Goal: Entertainment & Leisure: Consume media (video, audio)

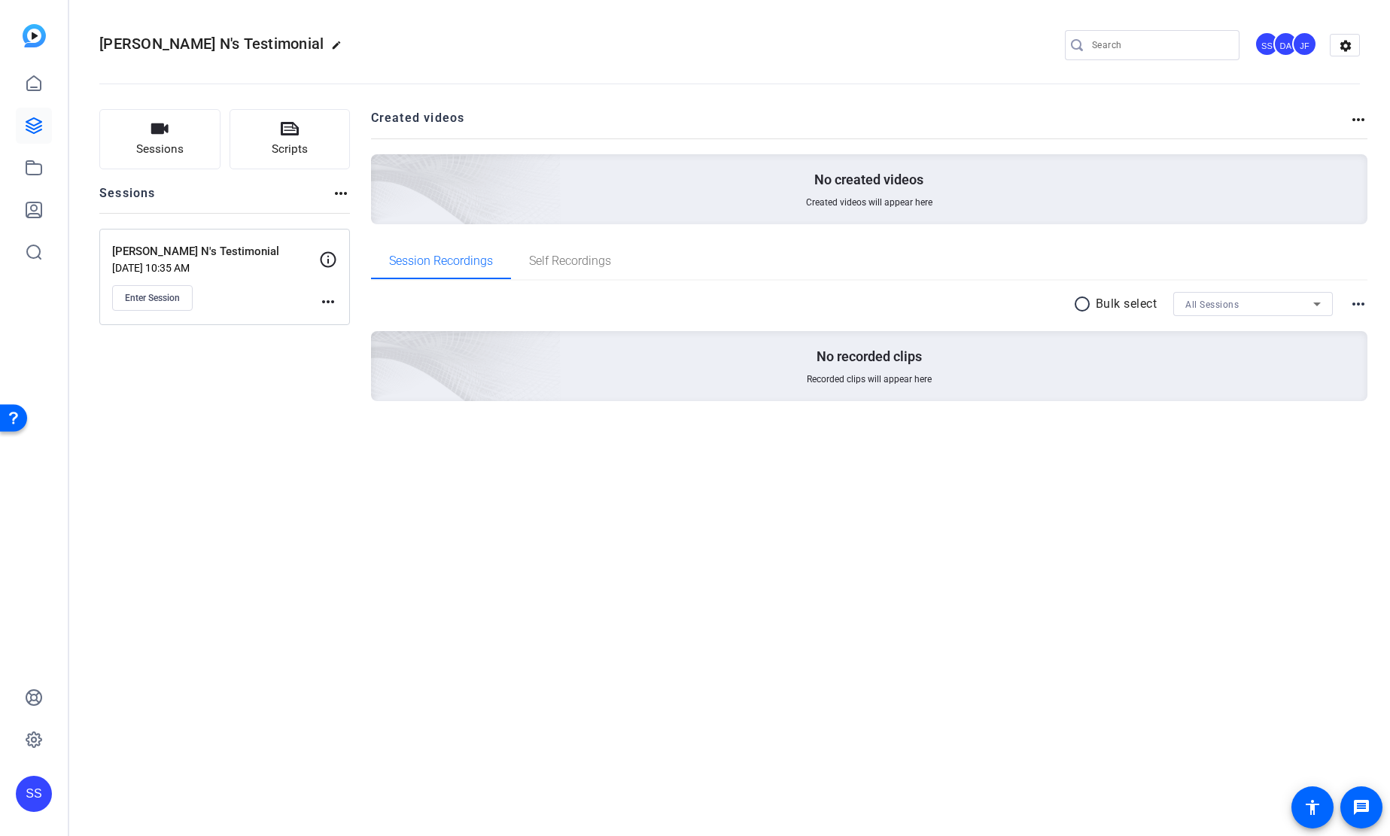
click at [30, 788] on div "SS" at bounding box center [34, 794] width 36 height 36
click at [189, 775] on span at bounding box center [199, 772] width 36 height 36
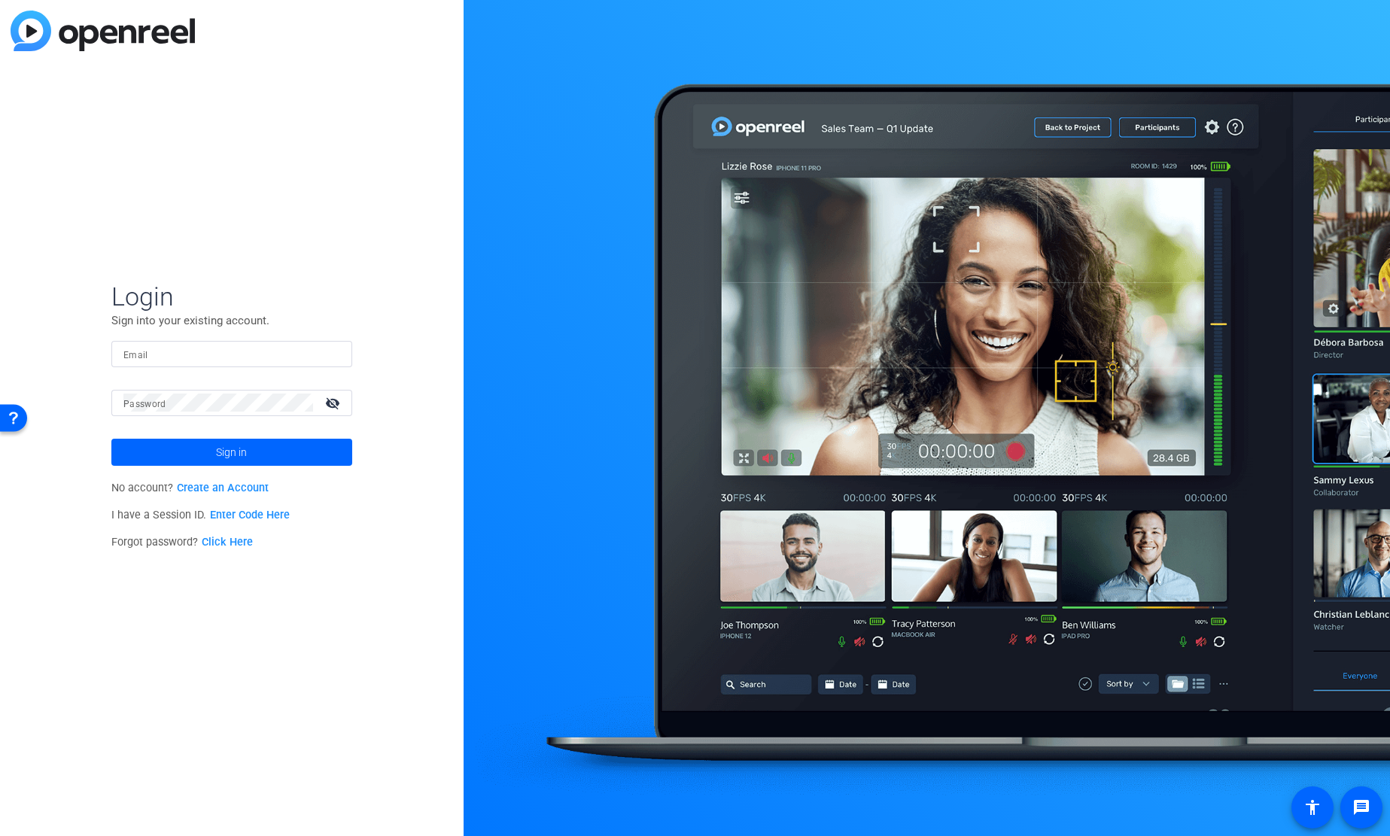
click at [285, 354] on input "Email" at bounding box center [231, 354] width 217 height 18
click at [303, 347] on input "Email" at bounding box center [231, 354] width 217 height 18
click at [326, 354] on img at bounding box center [327, 354] width 11 height 18
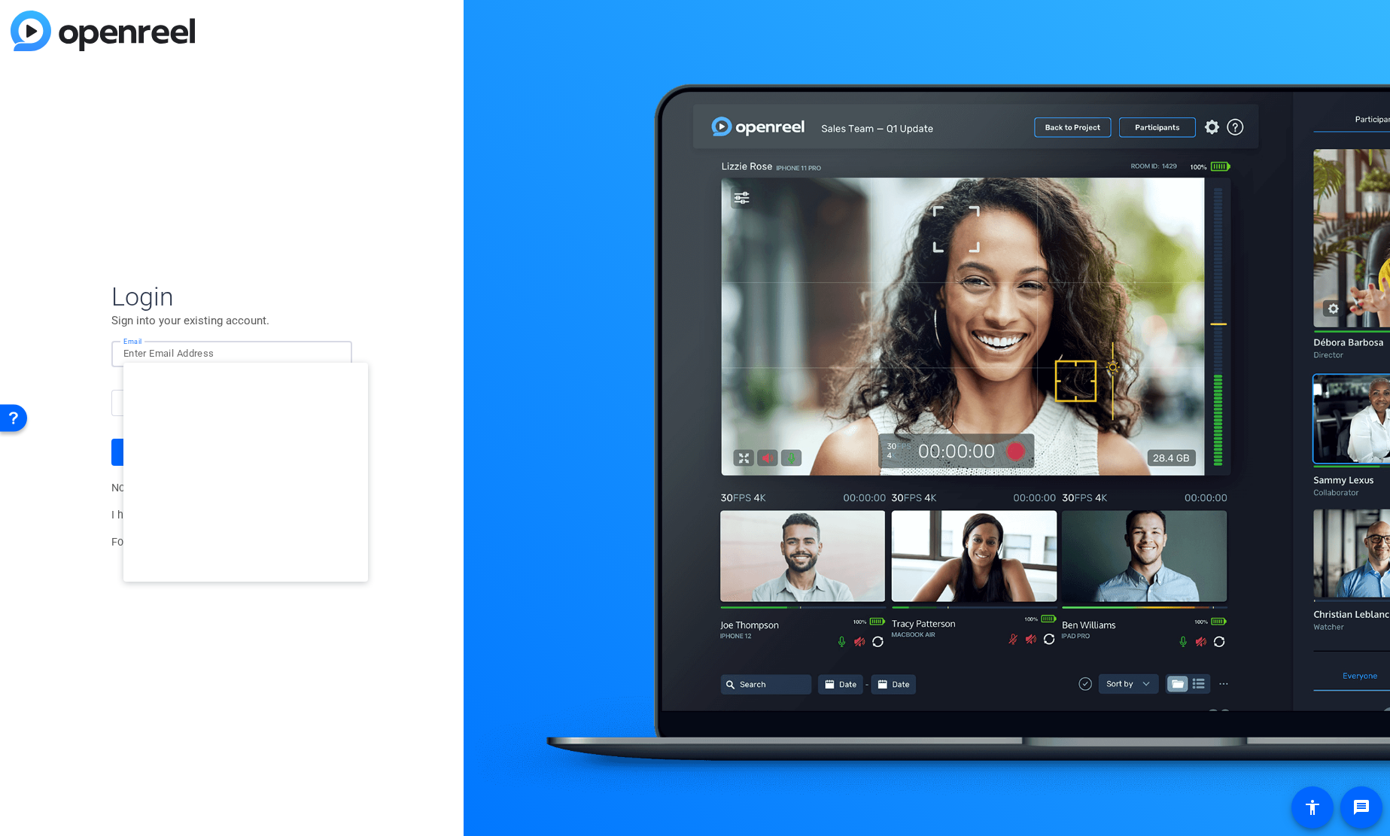
type input "[EMAIL_ADDRESS][DOMAIN_NAME]"
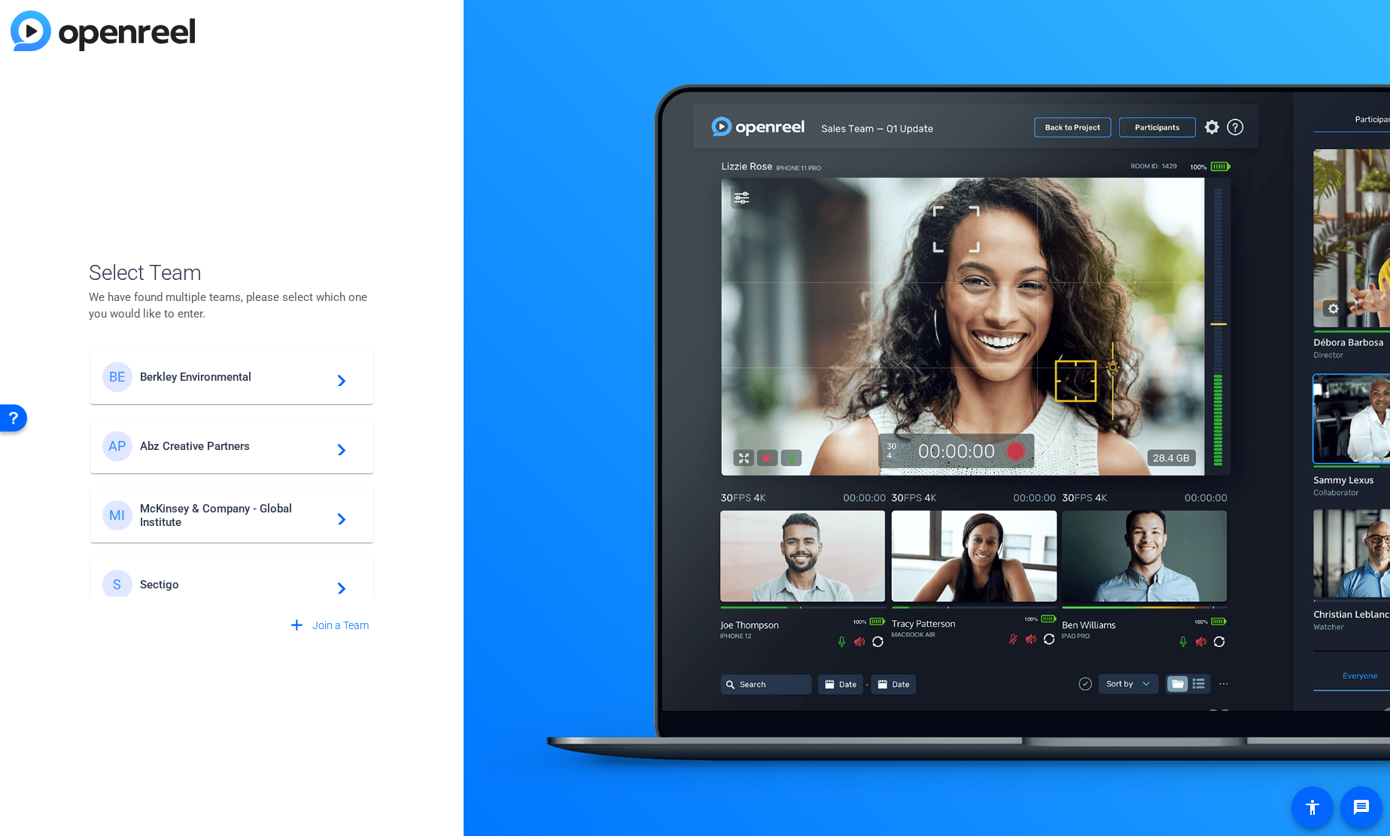
click at [241, 381] on span "Berkley Environmental" at bounding box center [234, 377] width 188 height 14
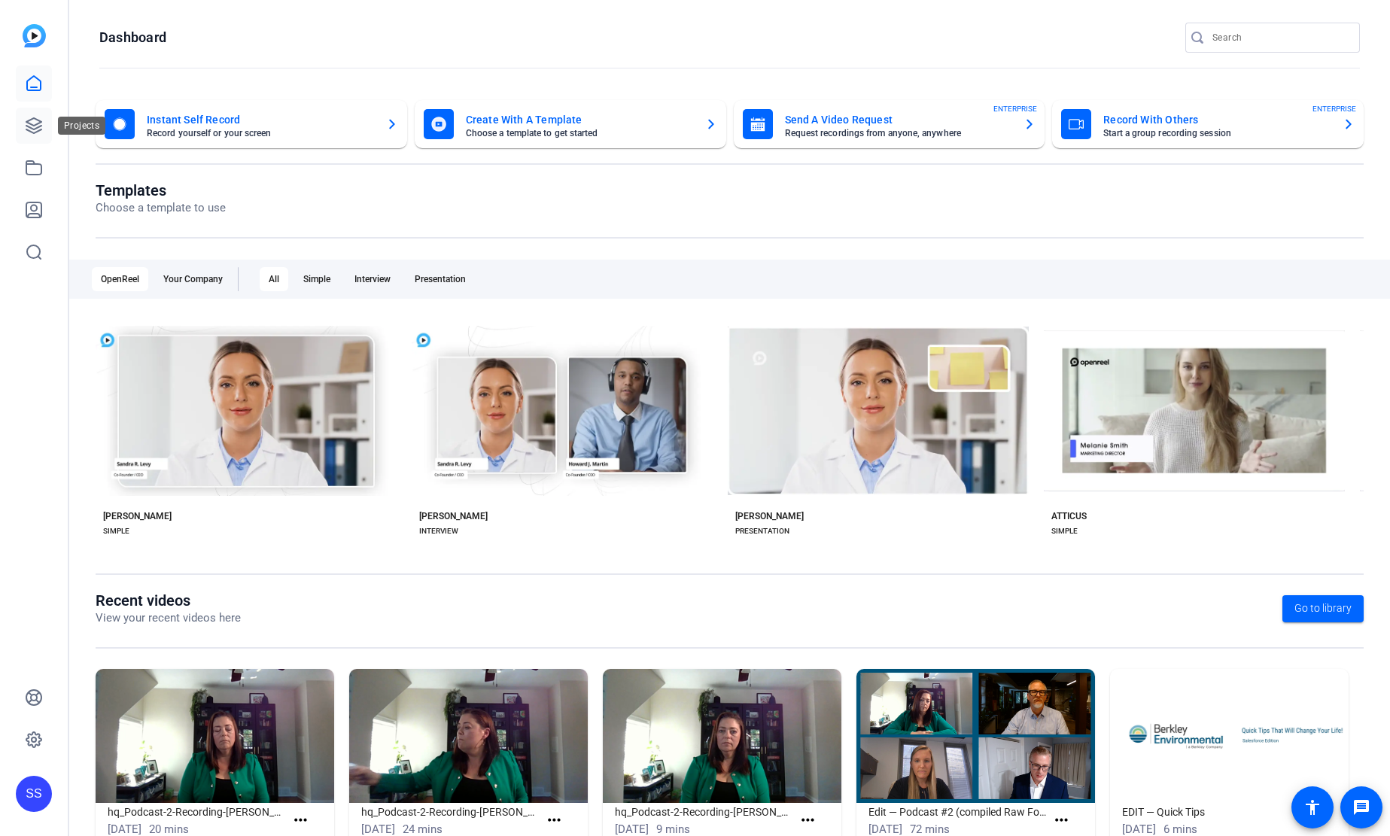
click at [38, 136] on link at bounding box center [34, 126] width 36 height 36
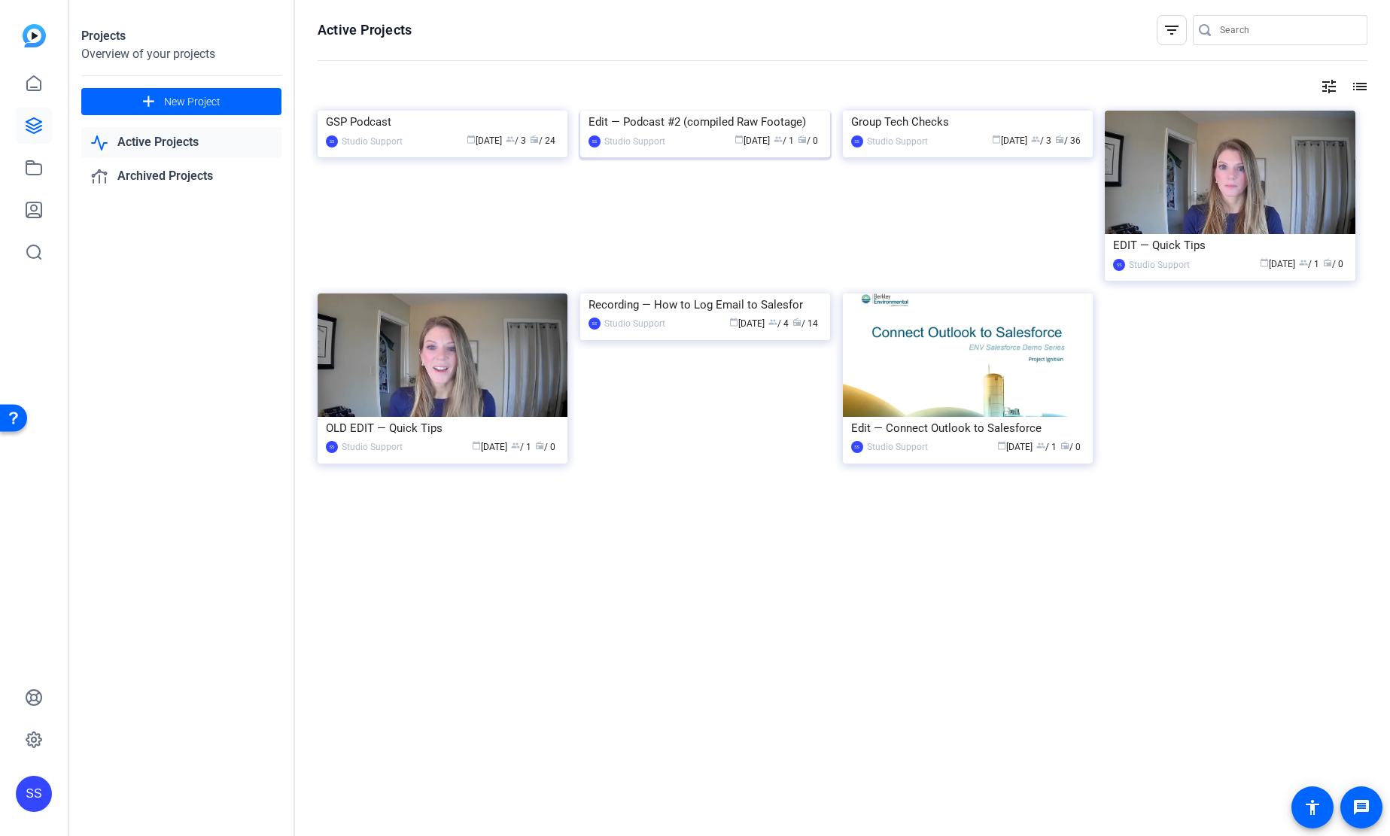
click at [677, 149] on div "calendar_today Sep 29 group / 1 radio / 0" at bounding box center [747, 141] width 149 height 16
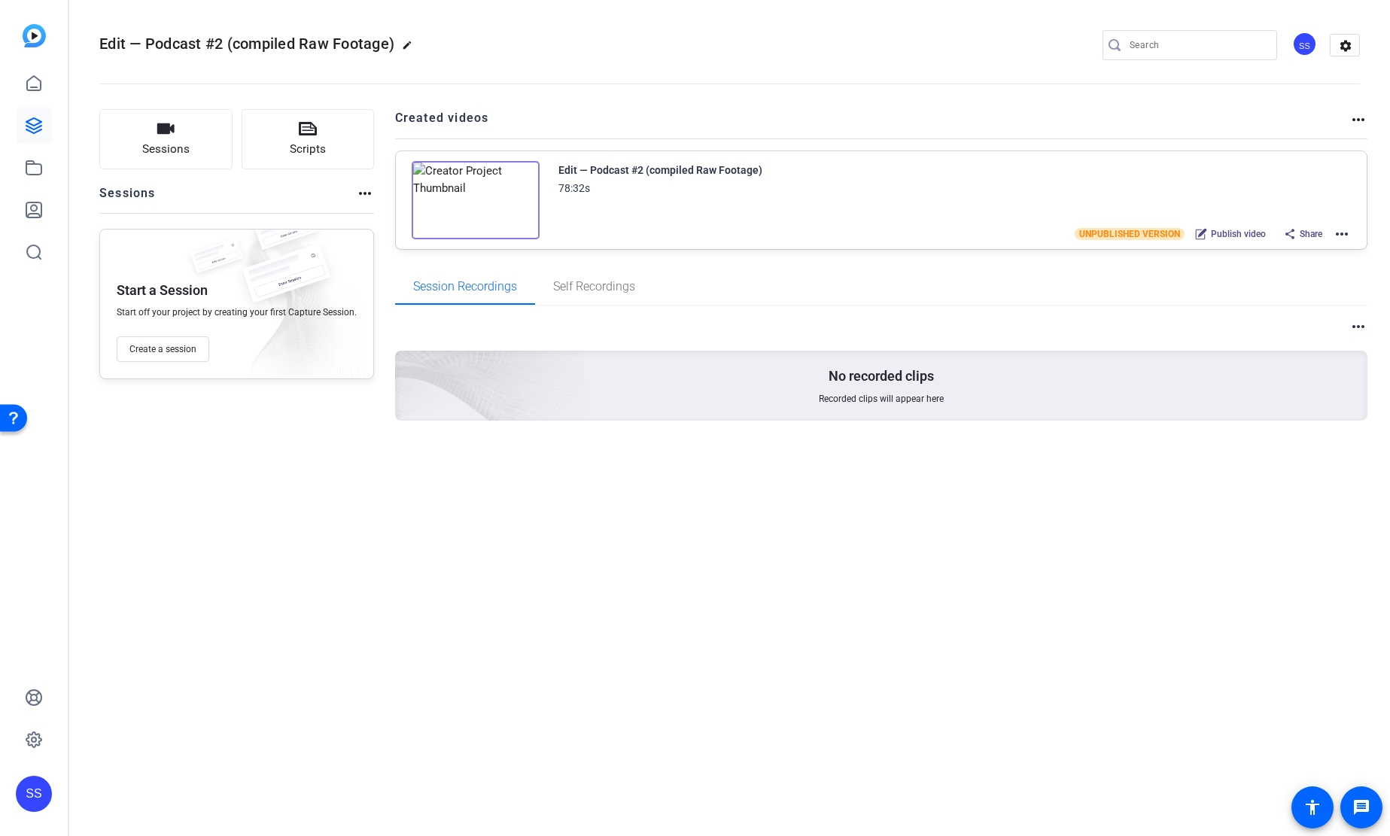
click at [1345, 236] on mat-icon "more_horiz" at bounding box center [1342, 234] width 18 height 18
click at [1330, 248] on span "Edit in Creator" at bounding box center [1286, 252] width 105 height 18
click at [51, 168] on link at bounding box center [34, 168] width 36 height 36
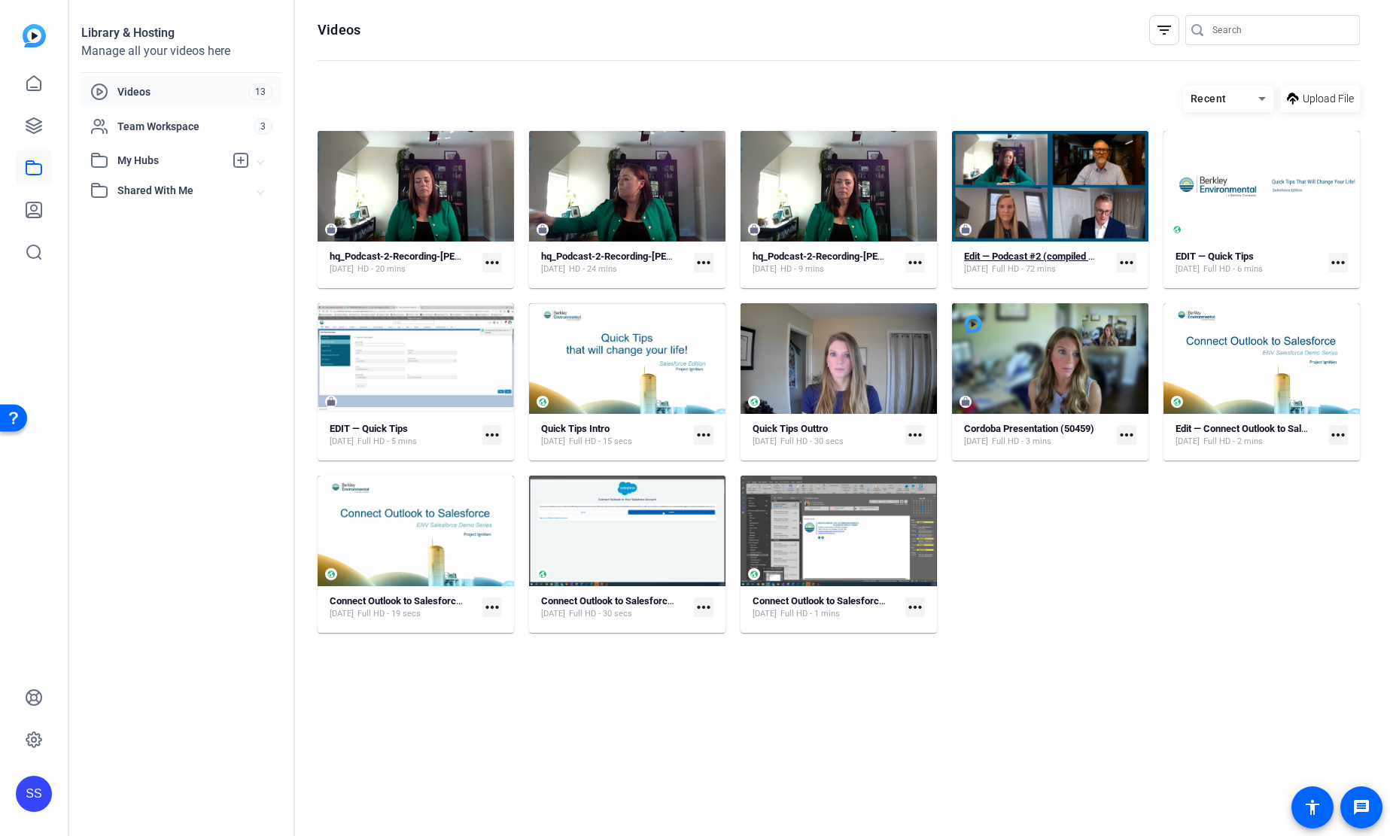
click at [1033, 272] on span "Full HD - 72 mins" at bounding box center [1024, 269] width 64 height 12
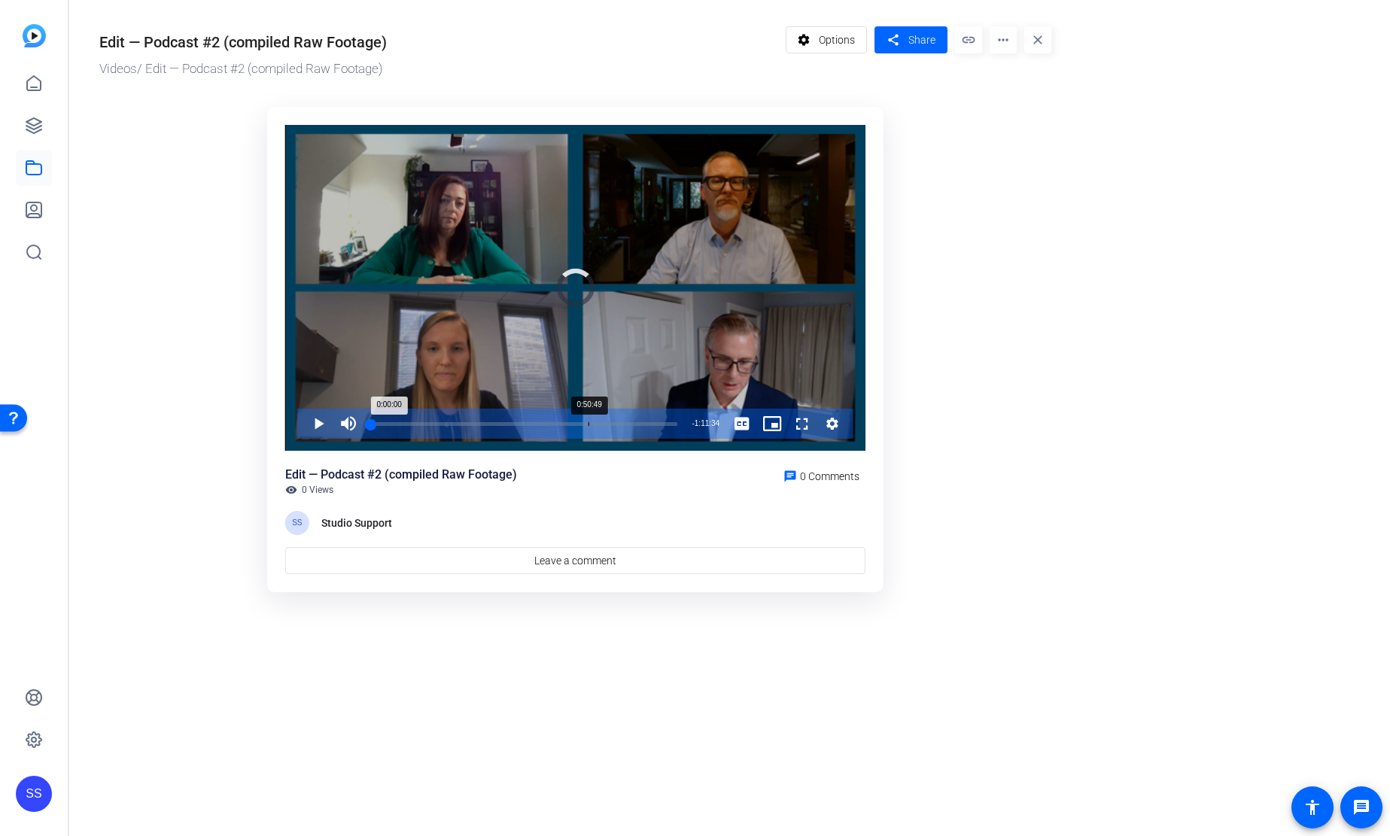
click at [588, 426] on div "Loaded : 0.00% 0:50:49 0:00:00" at bounding box center [524, 424] width 321 height 30
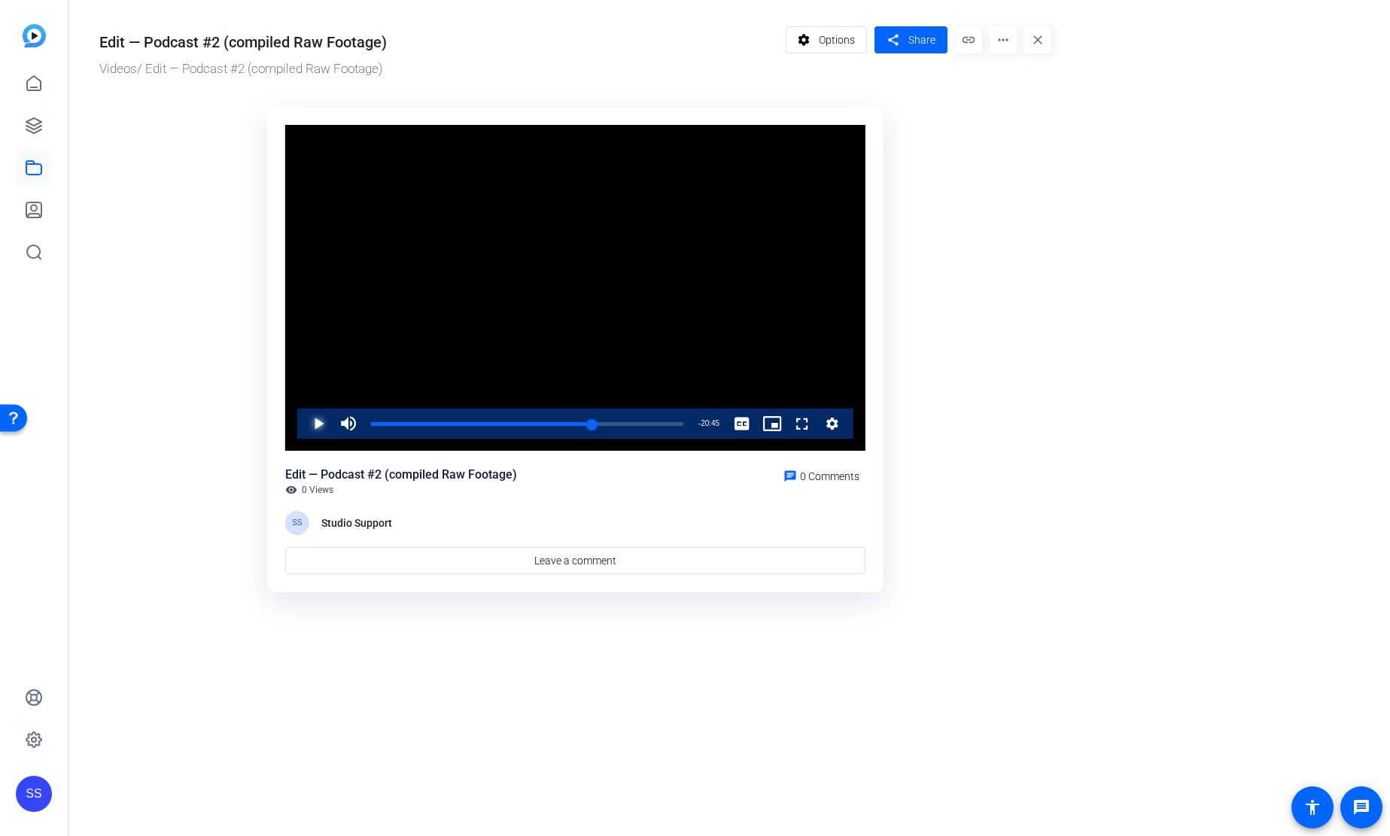
click at [303, 421] on span "Video Player" at bounding box center [303, 424] width 0 height 30
click at [303, 420] on span "Video Player" at bounding box center [303, 424] width 0 height 30
drag, startPoint x: 593, startPoint y: 423, endPoint x: 585, endPoint y: 424, distance: 8.3
click at [585, 424] on div "0:50:42" at bounding box center [481, 424] width 221 height 4
click at [303, 424] on span "Video Player" at bounding box center [303, 424] width 0 height 30
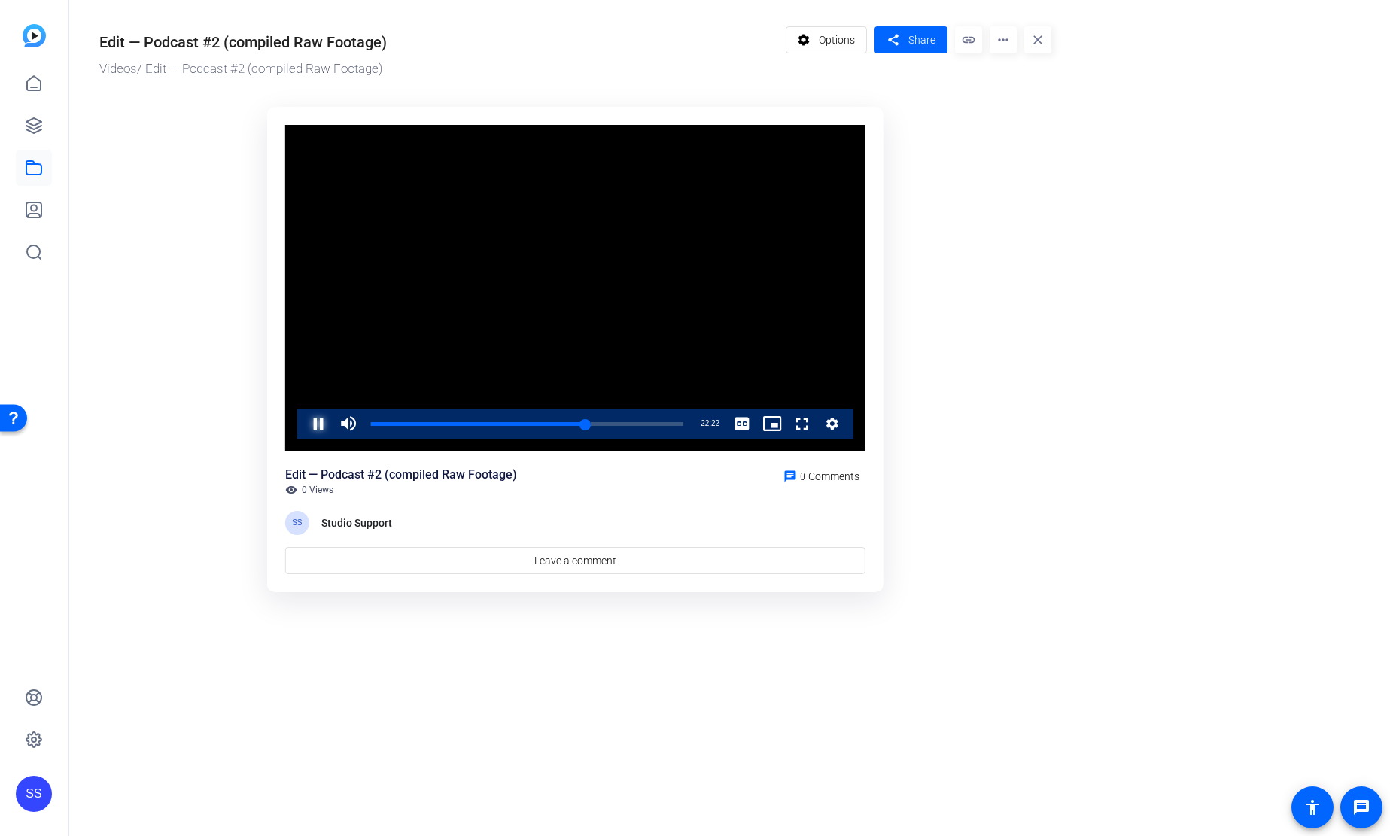
click at [303, 421] on span "Video Player" at bounding box center [303, 424] width 0 height 30
click at [586, 425] on div "0:49:14" at bounding box center [478, 424] width 215 height 4
click at [592, 424] on div "0:50:01" at bounding box center [481, 424] width 221 height 4
click at [593, 424] on div "0:50:52" at bounding box center [482, 424] width 222 height 4
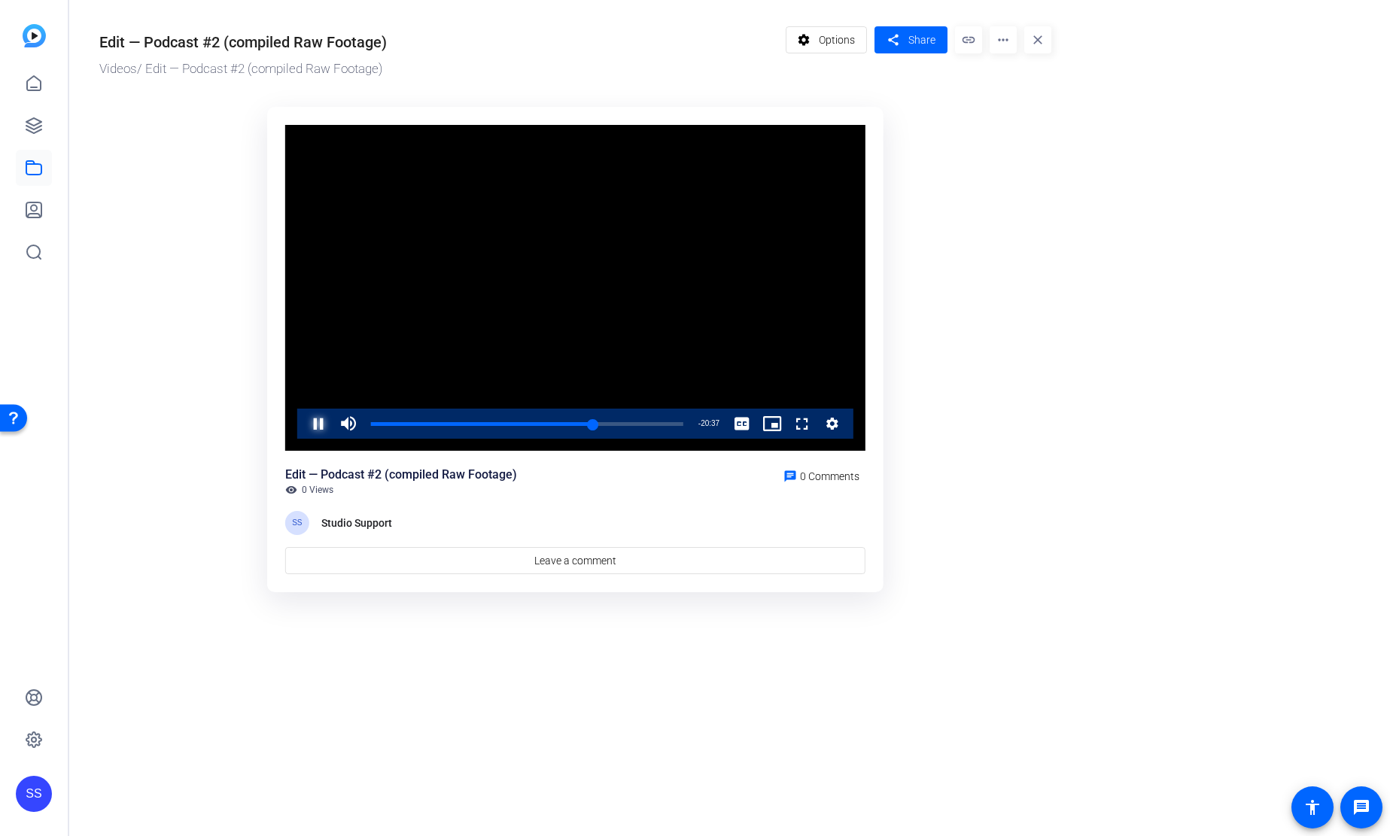
click at [303, 430] on span "Video Player" at bounding box center [303, 424] width 0 height 30
click at [44, 134] on link at bounding box center [34, 126] width 36 height 36
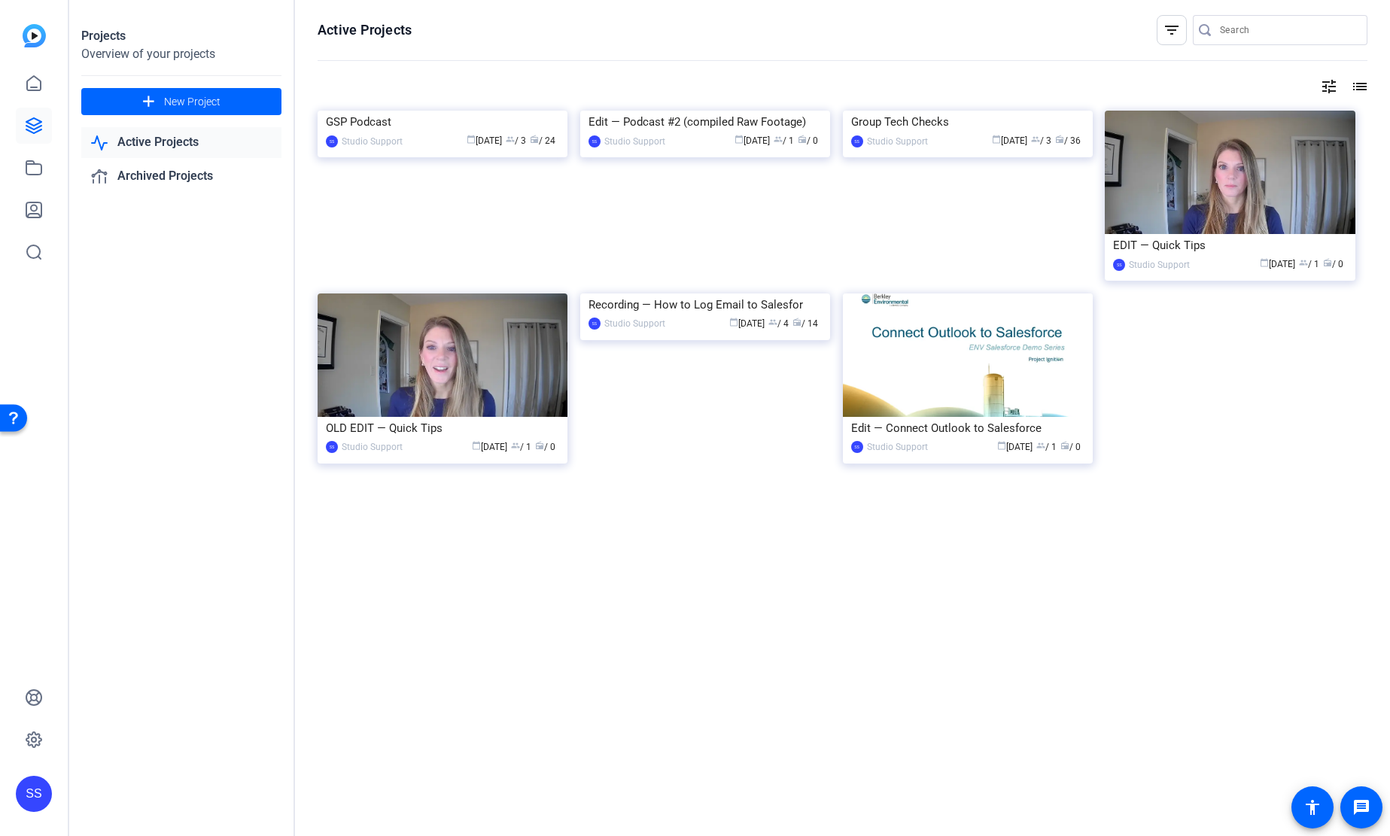
click at [531, 133] on div "GSP Podcast" at bounding box center [442, 122] width 233 height 23
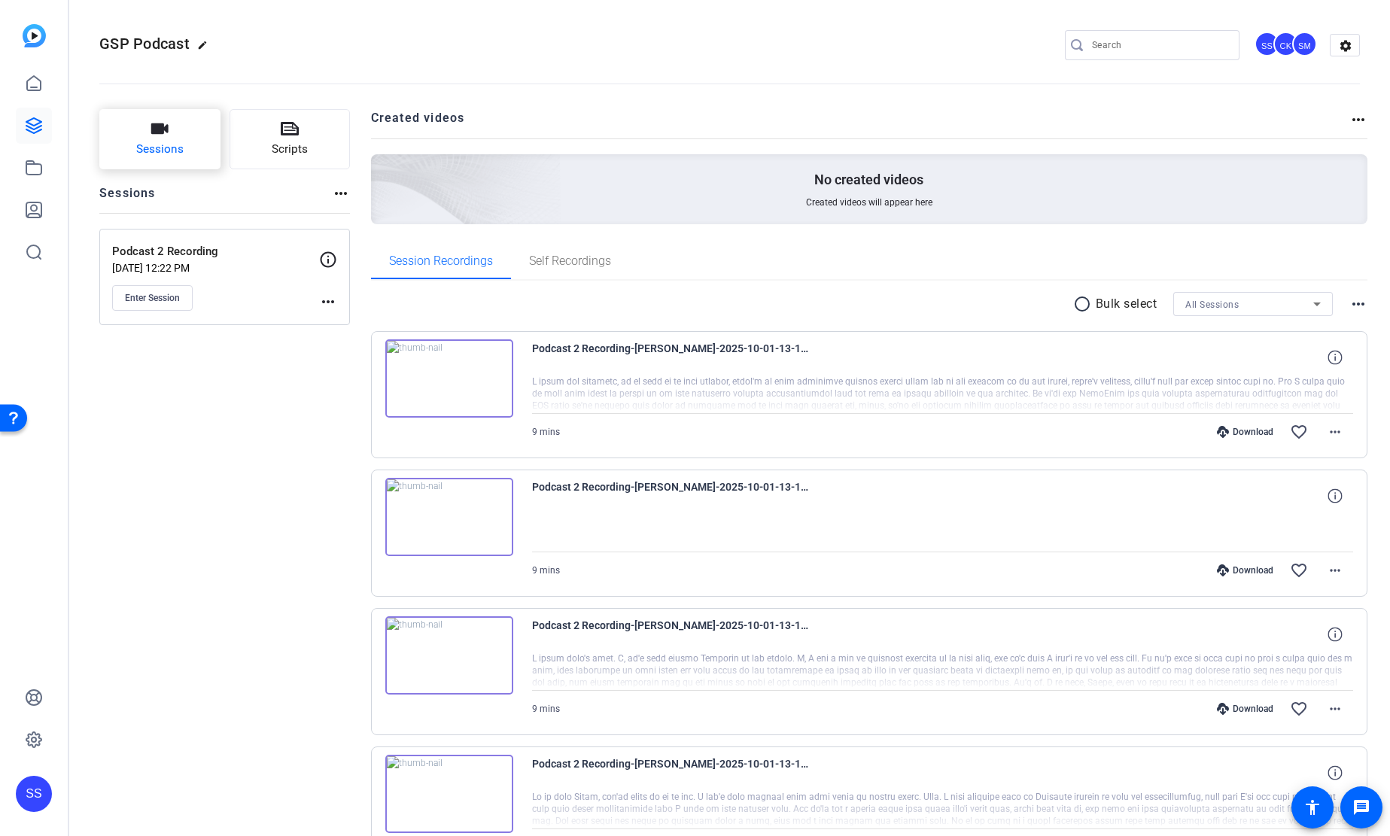
click at [173, 147] on span "Sessions" at bounding box center [159, 149] width 47 height 17
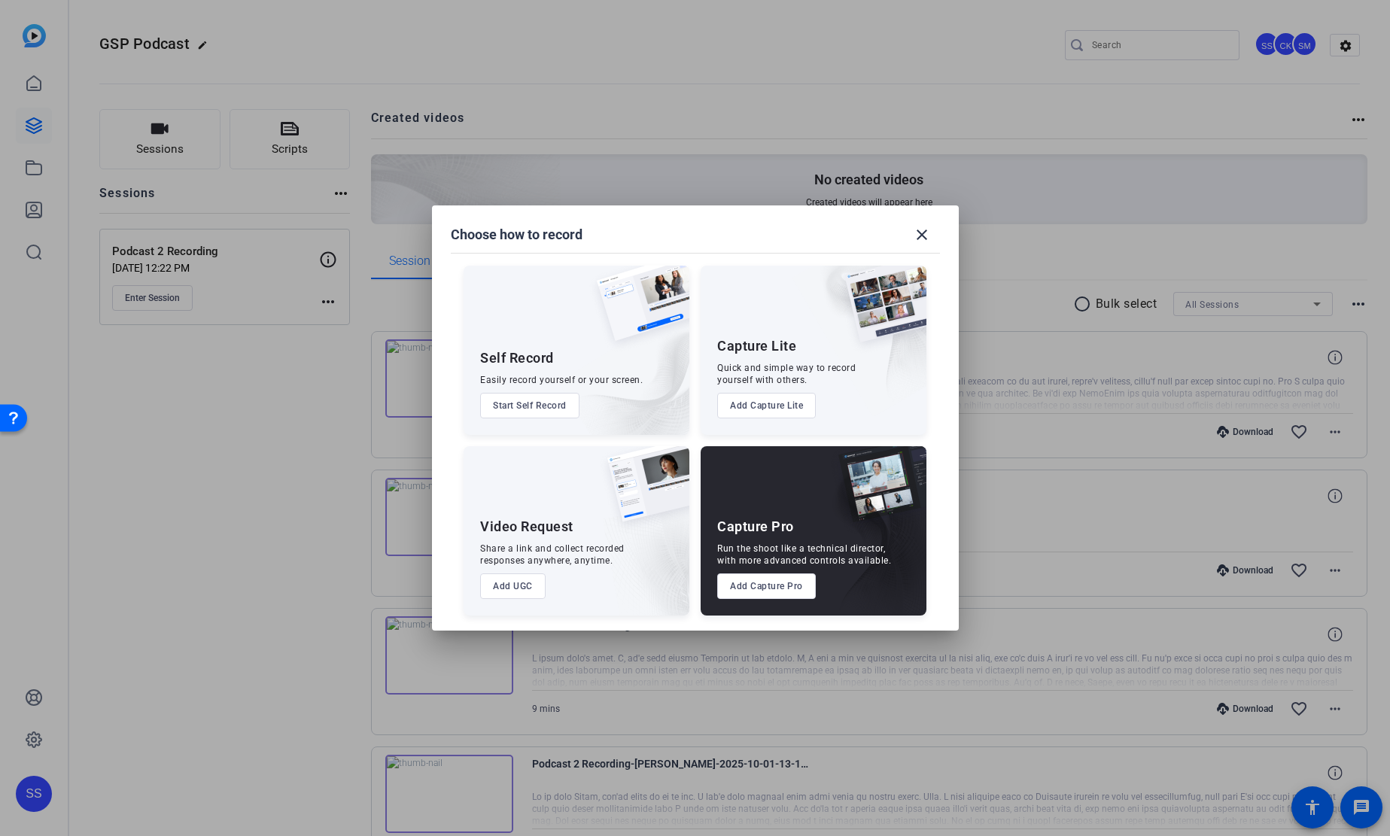
click at [528, 577] on button "Add UGC" at bounding box center [512, 587] width 65 height 26
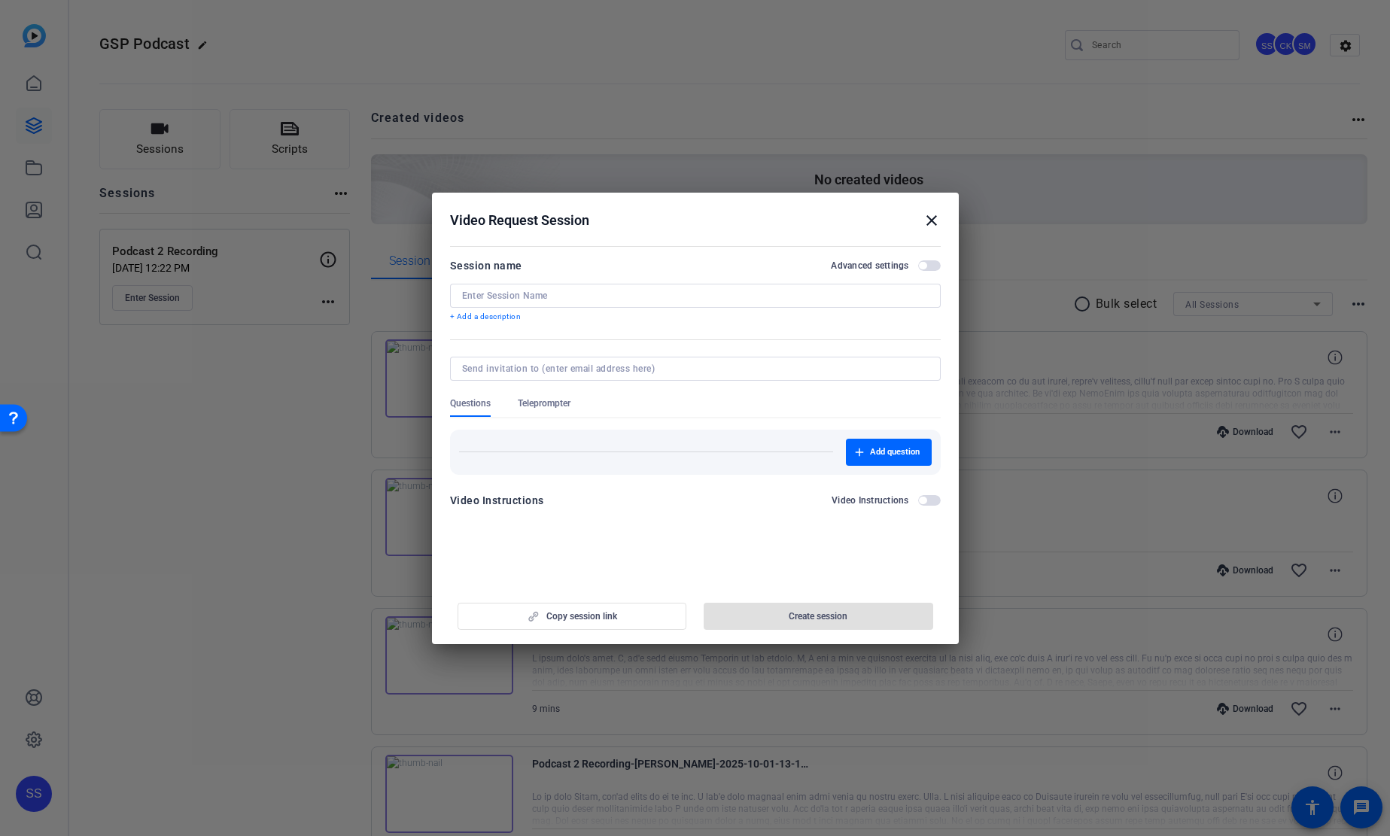
click at [926, 215] on mat-icon "close" at bounding box center [932, 220] width 18 height 18
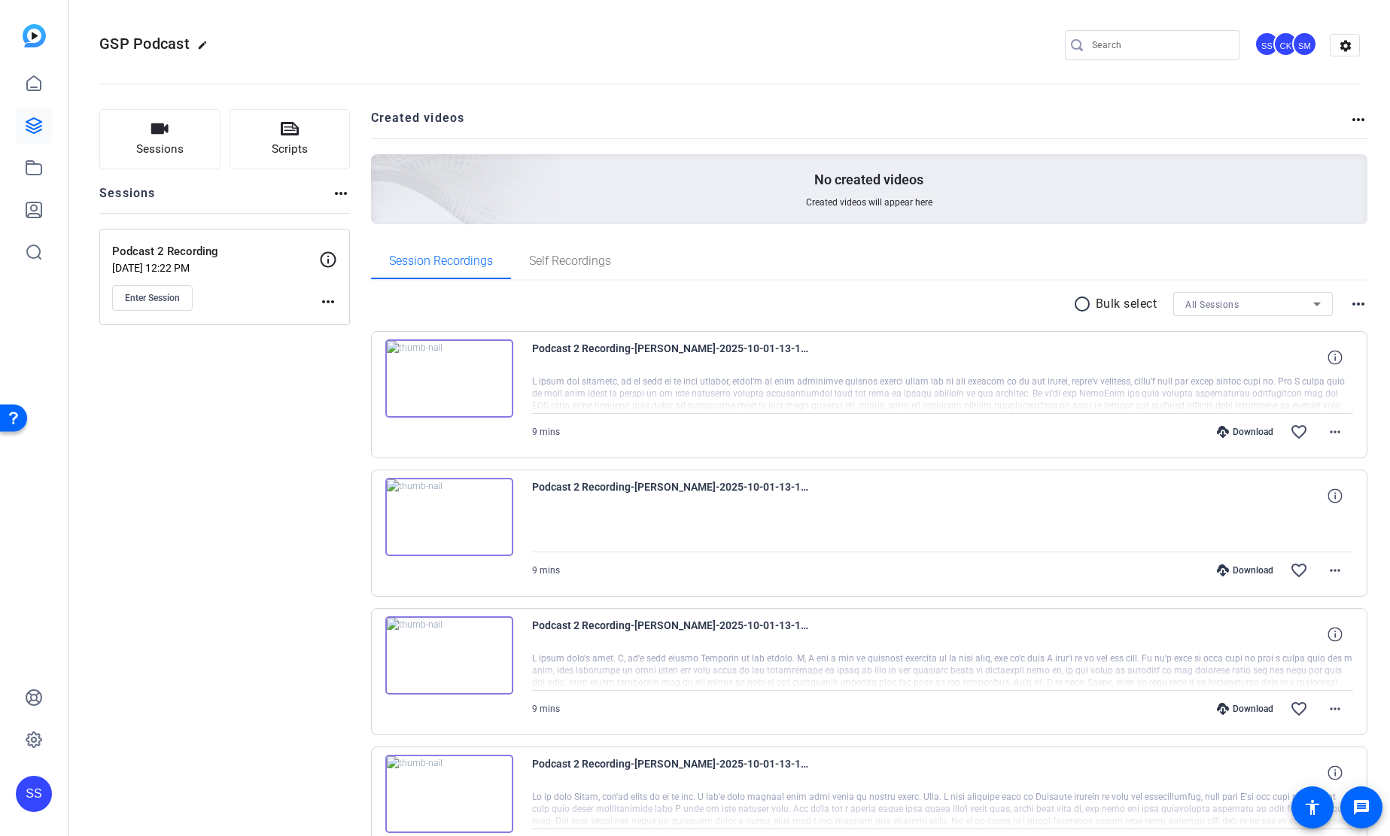
click at [41, 791] on div "SS" at bounding box center [34, 794] width 36 height 36
click at [208, 773] on span at bounding box center [199, 772] width 36 height 36
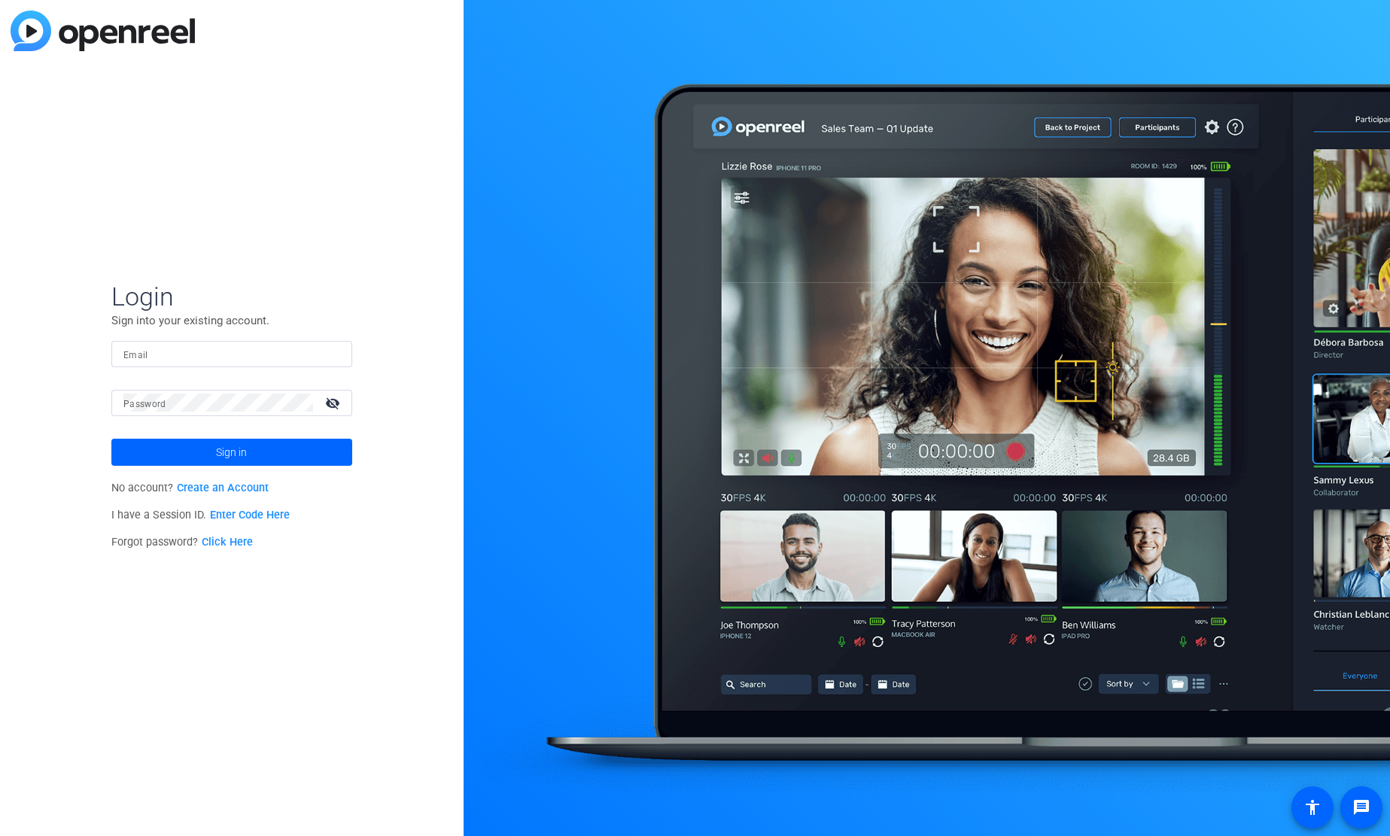
click at [300, 351] on input "Email" at bounding box center [231, 354] width 217 height 18
click at [329, 356] on img at bounding box center [327, 354] width 11 height 18
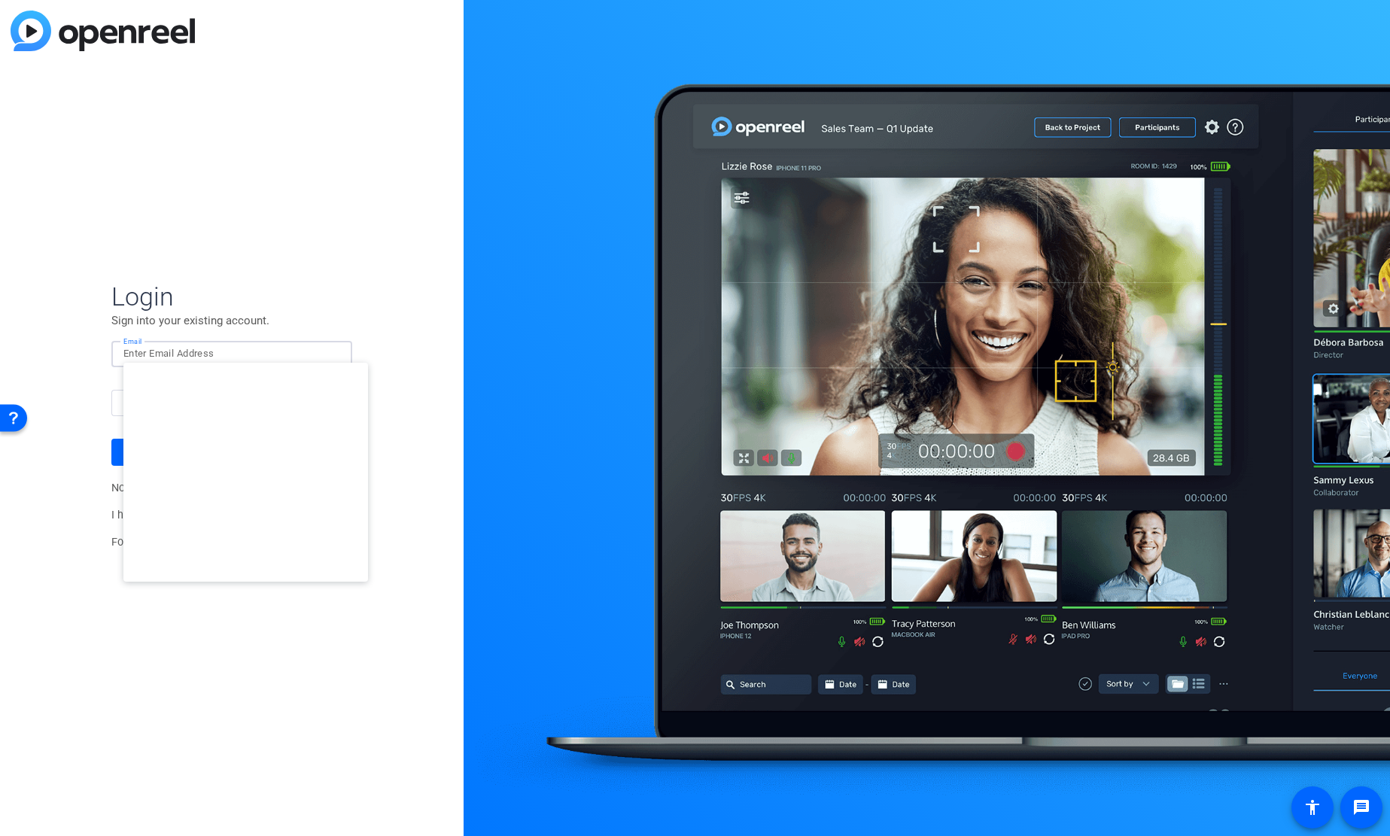
type input "smulligan@openreel.com"
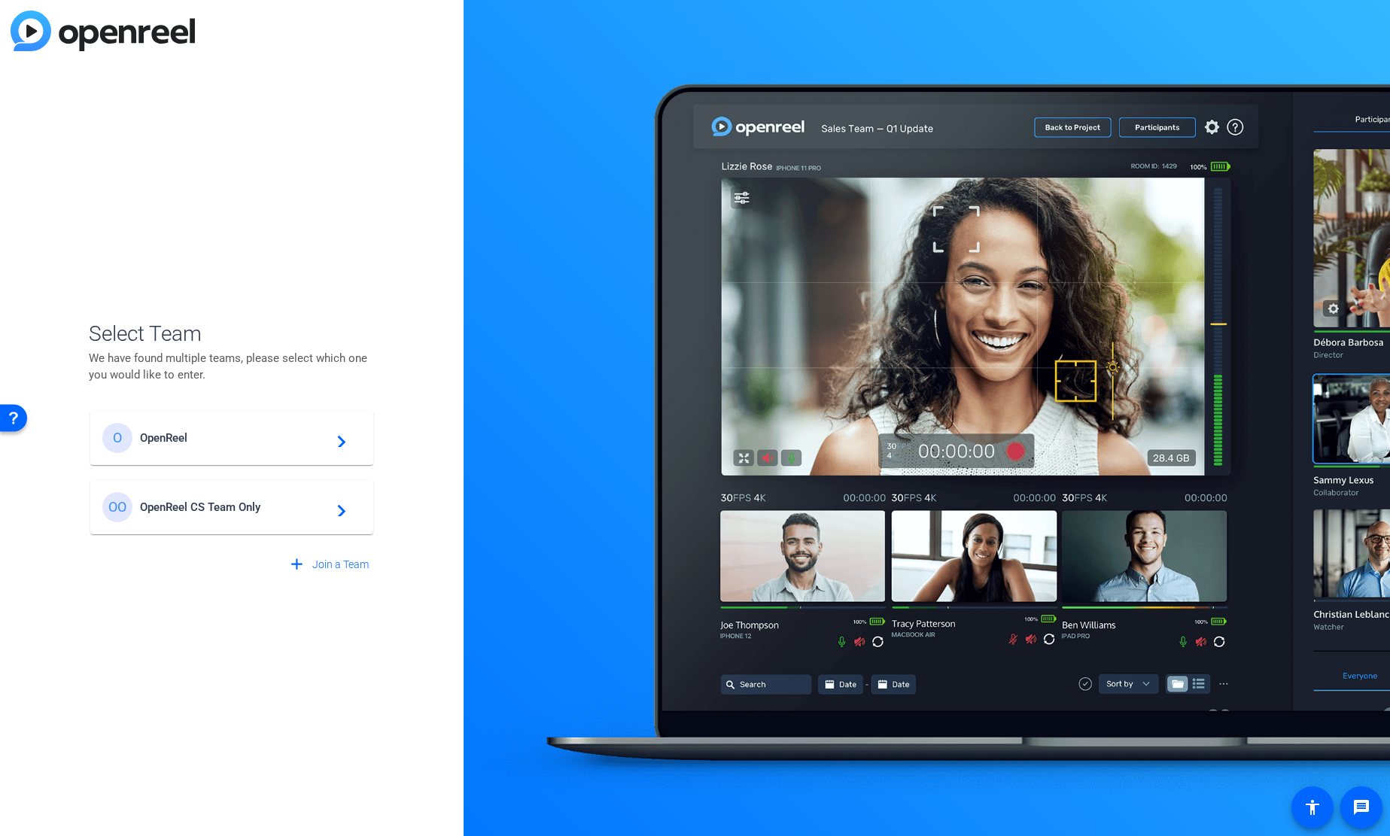
click at [237, 453] on mat-card-content "O OpenReel navigate_next" at bounding box center [231, 438] width 283 height 54
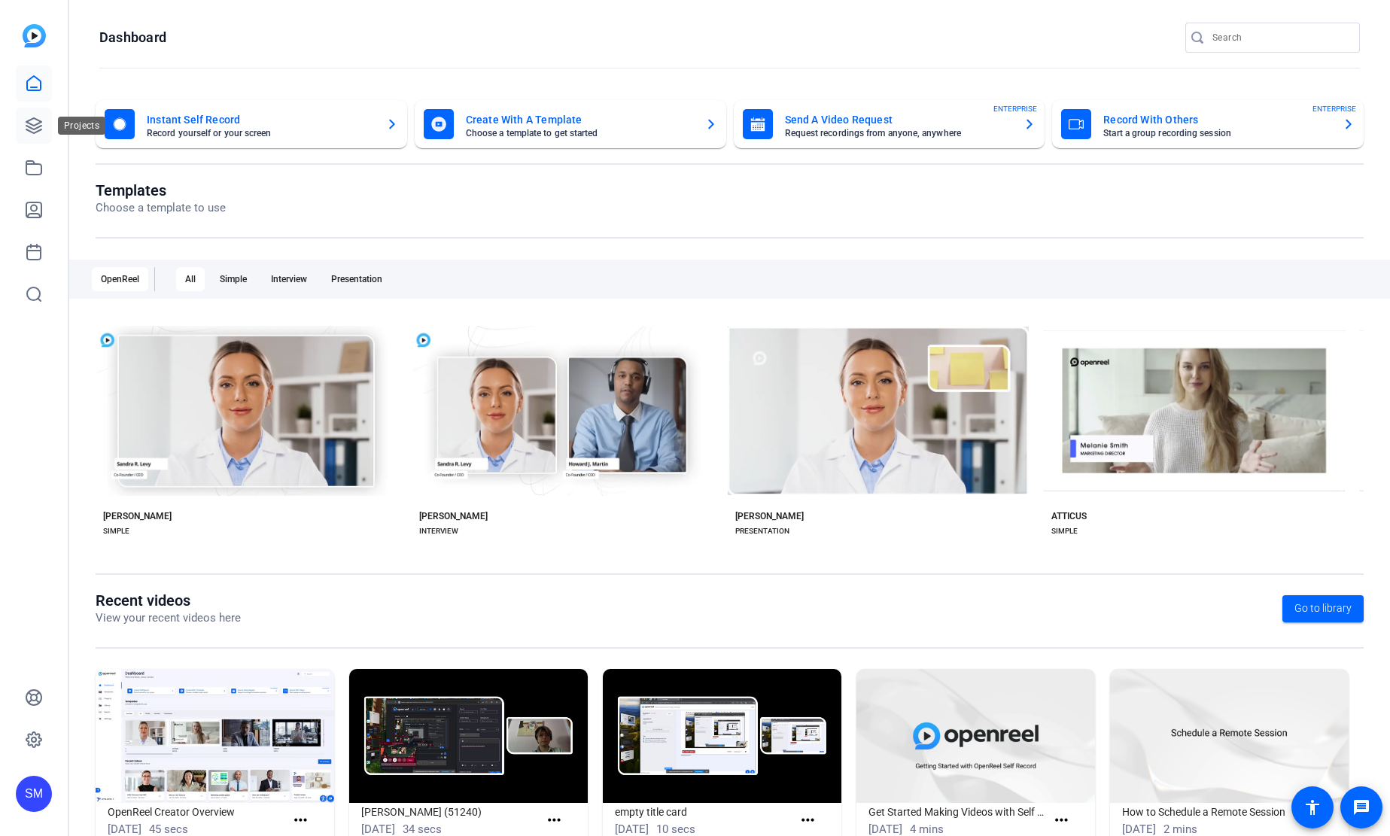
click at [19, 126] on link at bounding box center [34, 126] width 36 height 36
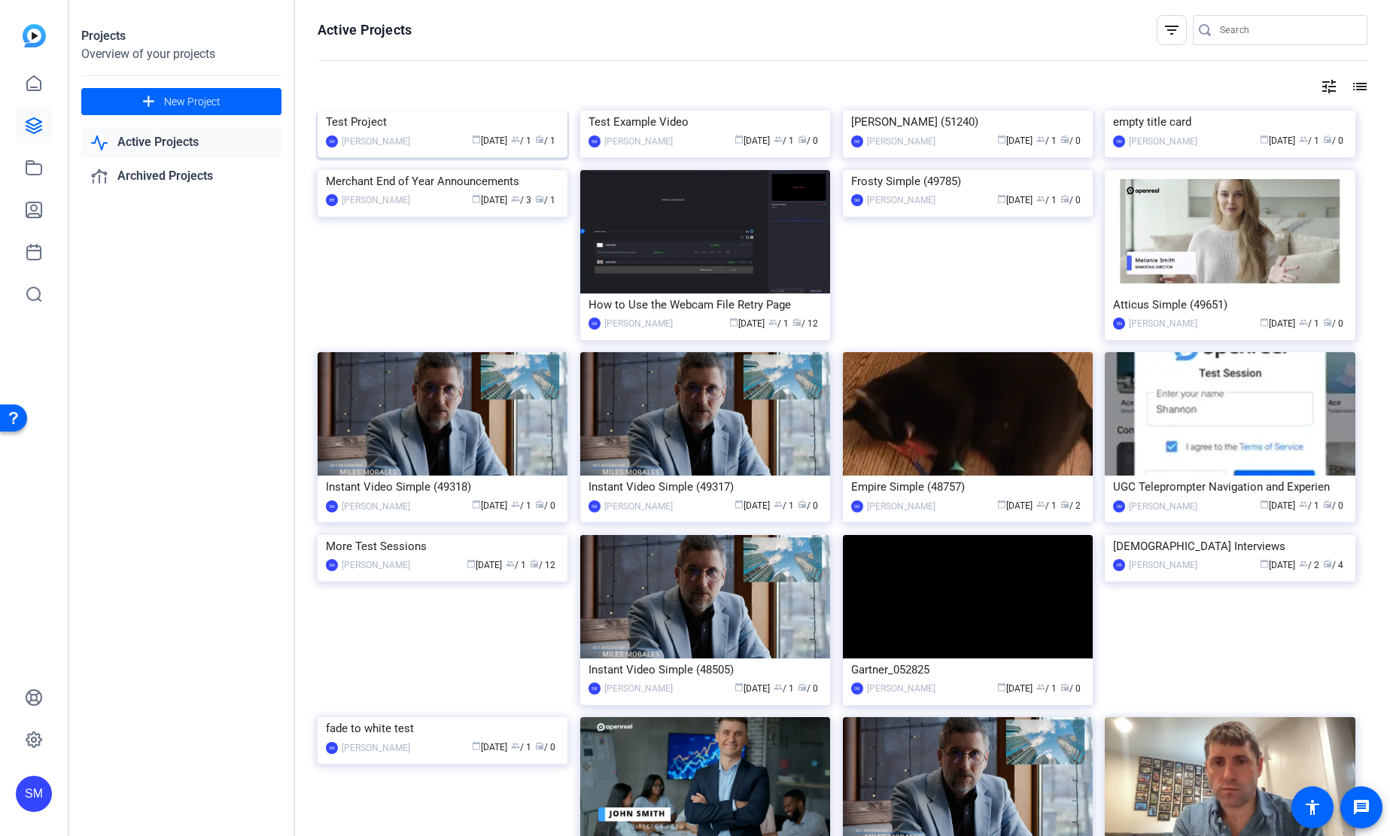
click at [498, 149] on div "calendar_today Sep 25 group / 1 radio / 1" at bounding box center [488, 141] width 141 height 16
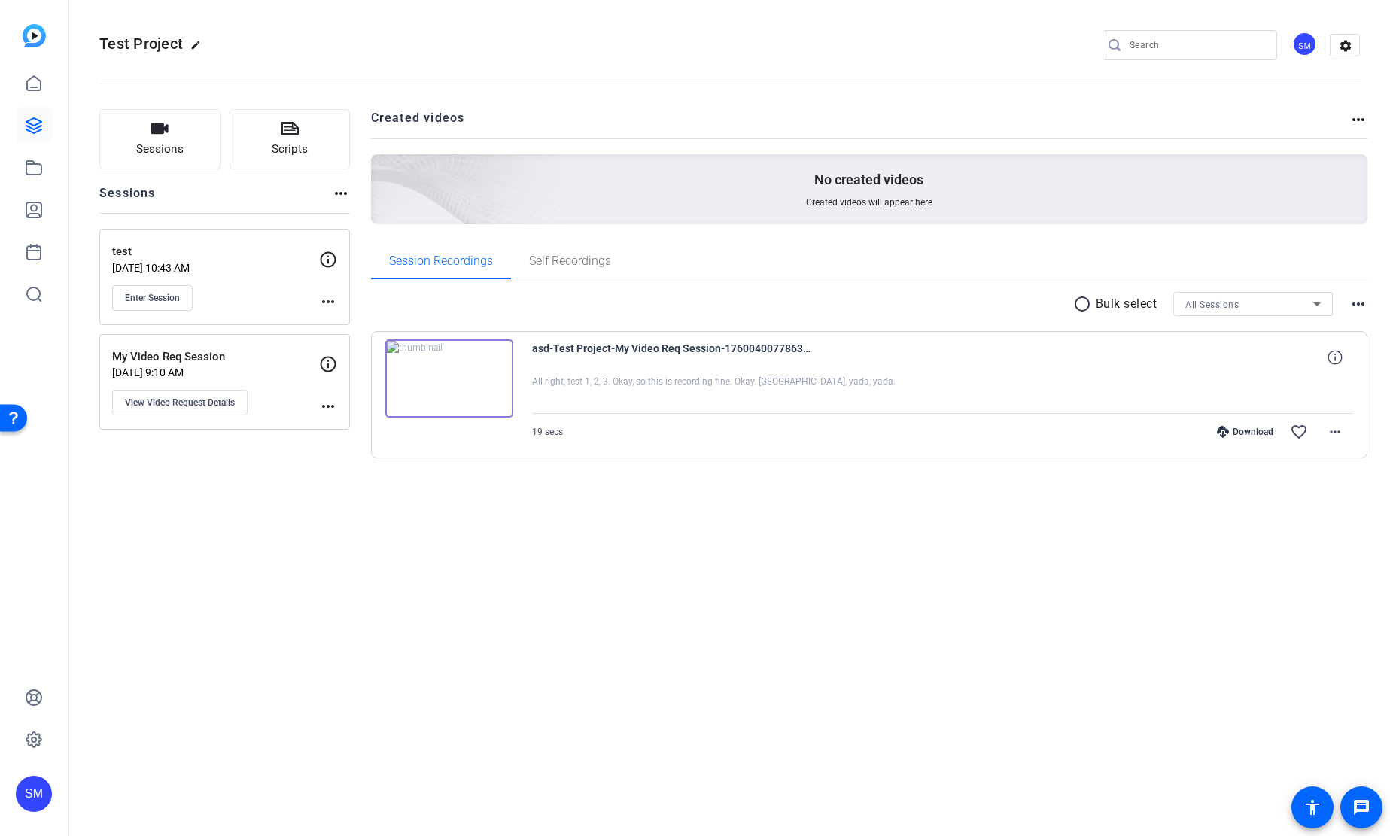
click at [233, 388] on div "My Video Req Session Sep 25, 2025 @ 9:10 AM View Video Request Details" at bounding box center [215, 382] width 207 height 68
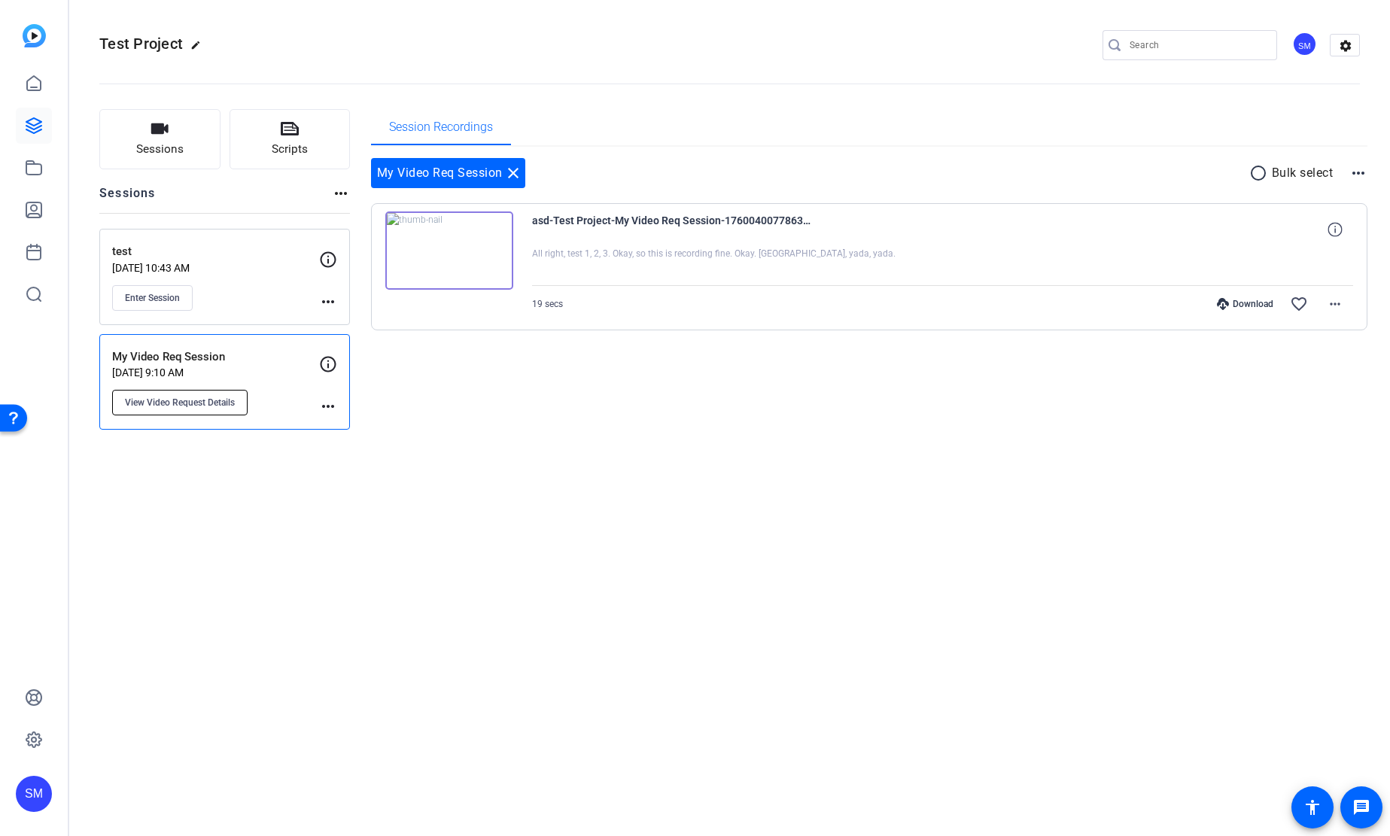
click at [224, 400] on span "View Video Request Details" at bounding box center [180, 403] width 110 height 12
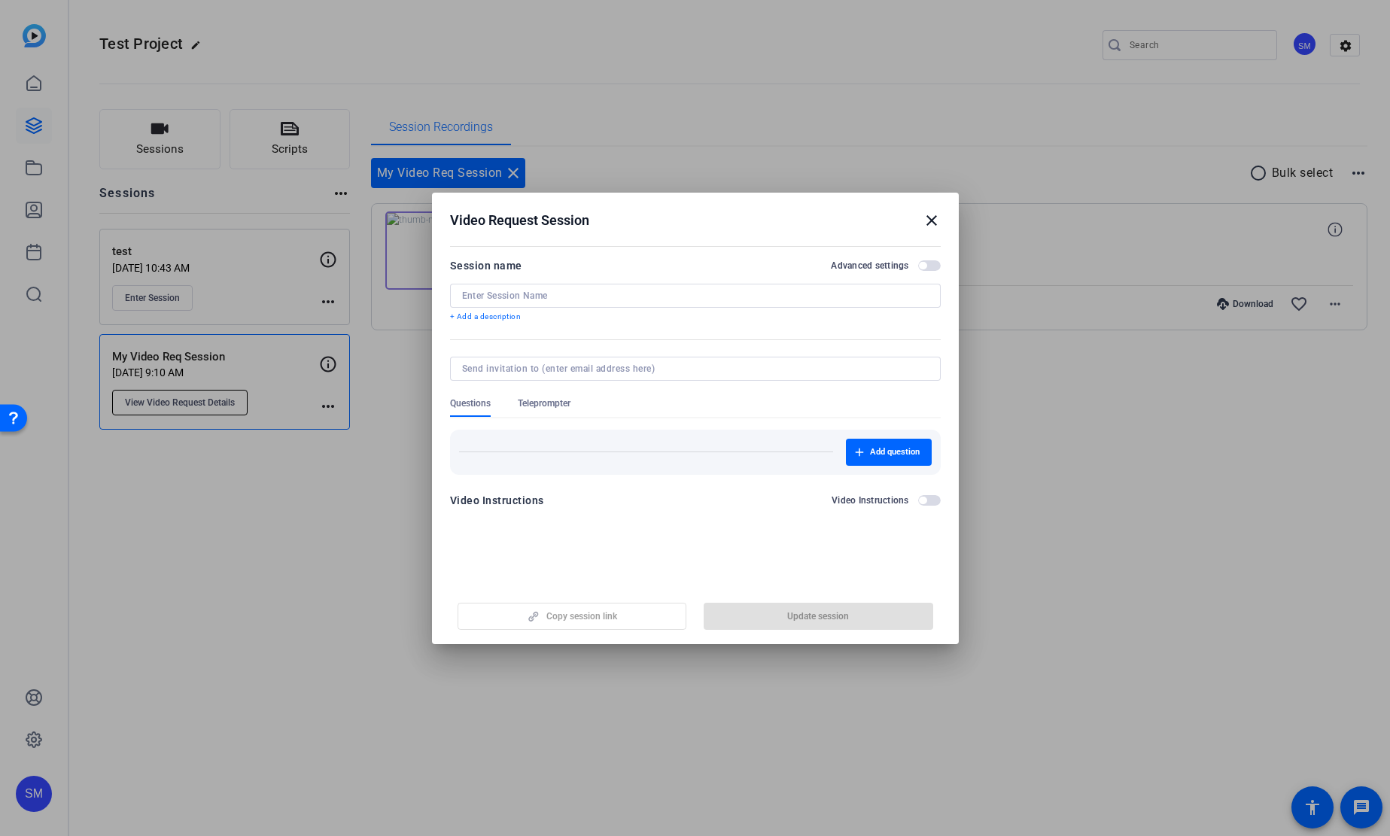
type input "My Video Req Session"
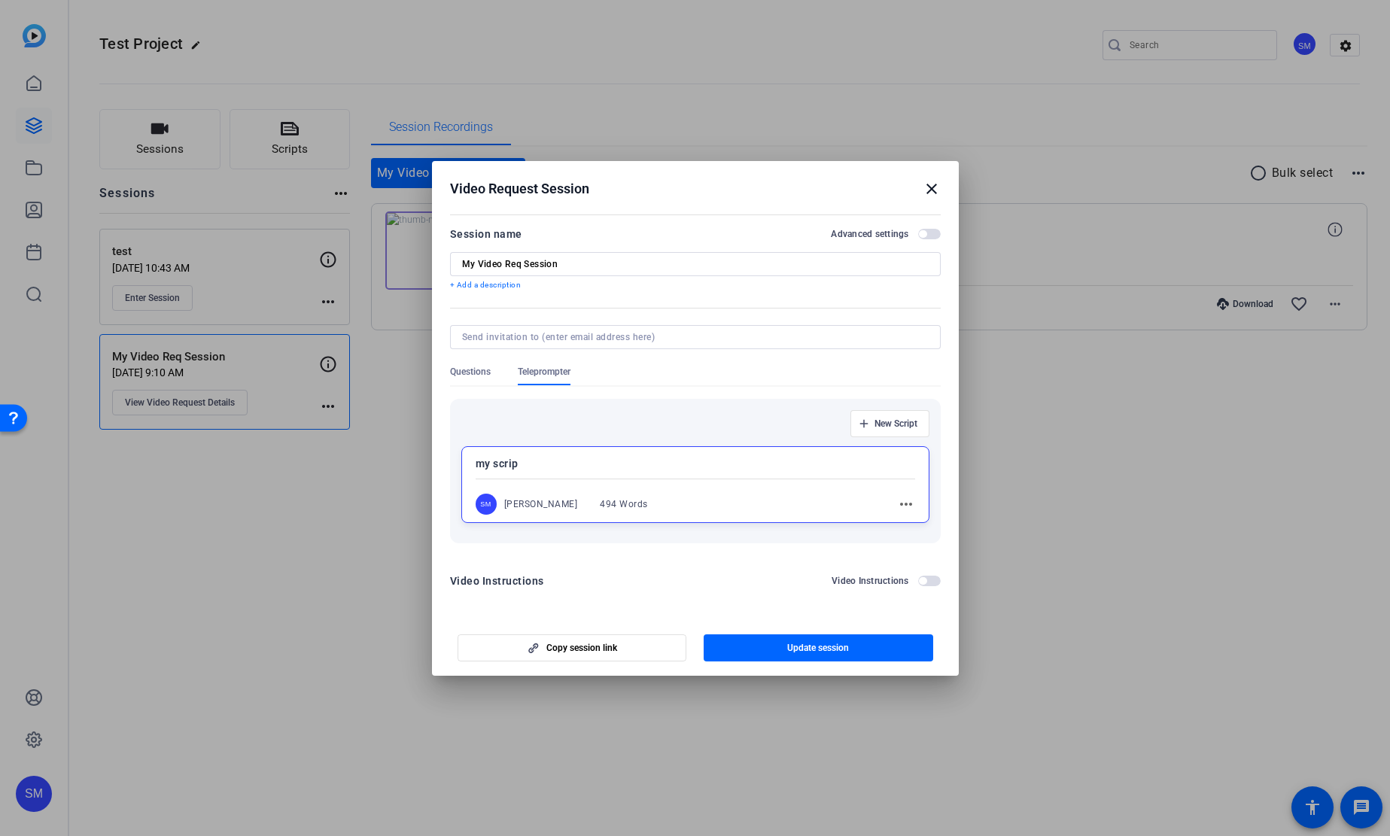
click at [899, 504] on mat-icon "more_horiz" at bounding box center [906, 504] width 18 height 18
click at [906, 519] on button "Edit" at bounding box center [939, 526] width 84 height 19
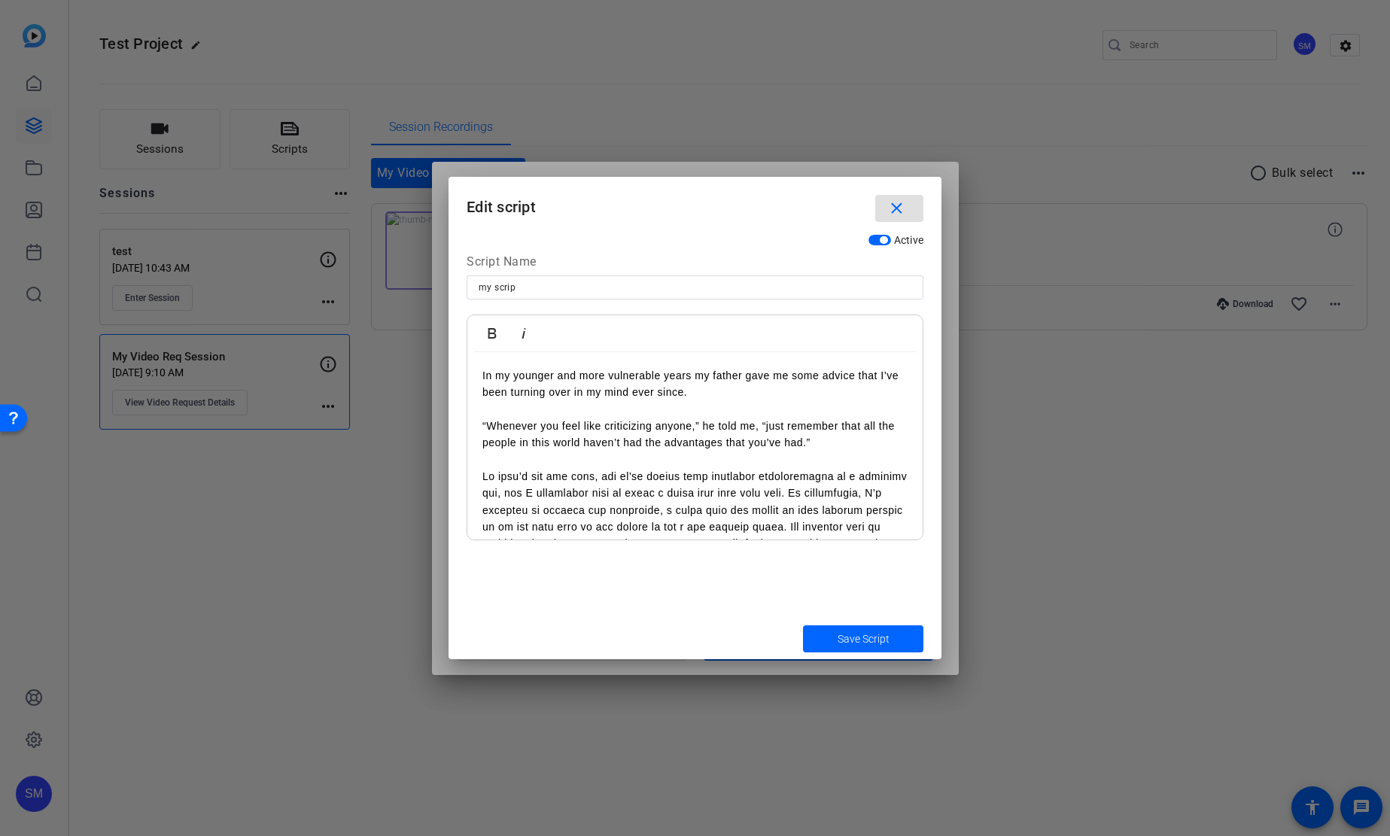
click at [550, 289] on input "my scrip" at bounding box center [695, 287] width 433 height 18
type input "my script"
click at [859, 647] on span "submit" at bounding box center [863, 639] width 120 height 36
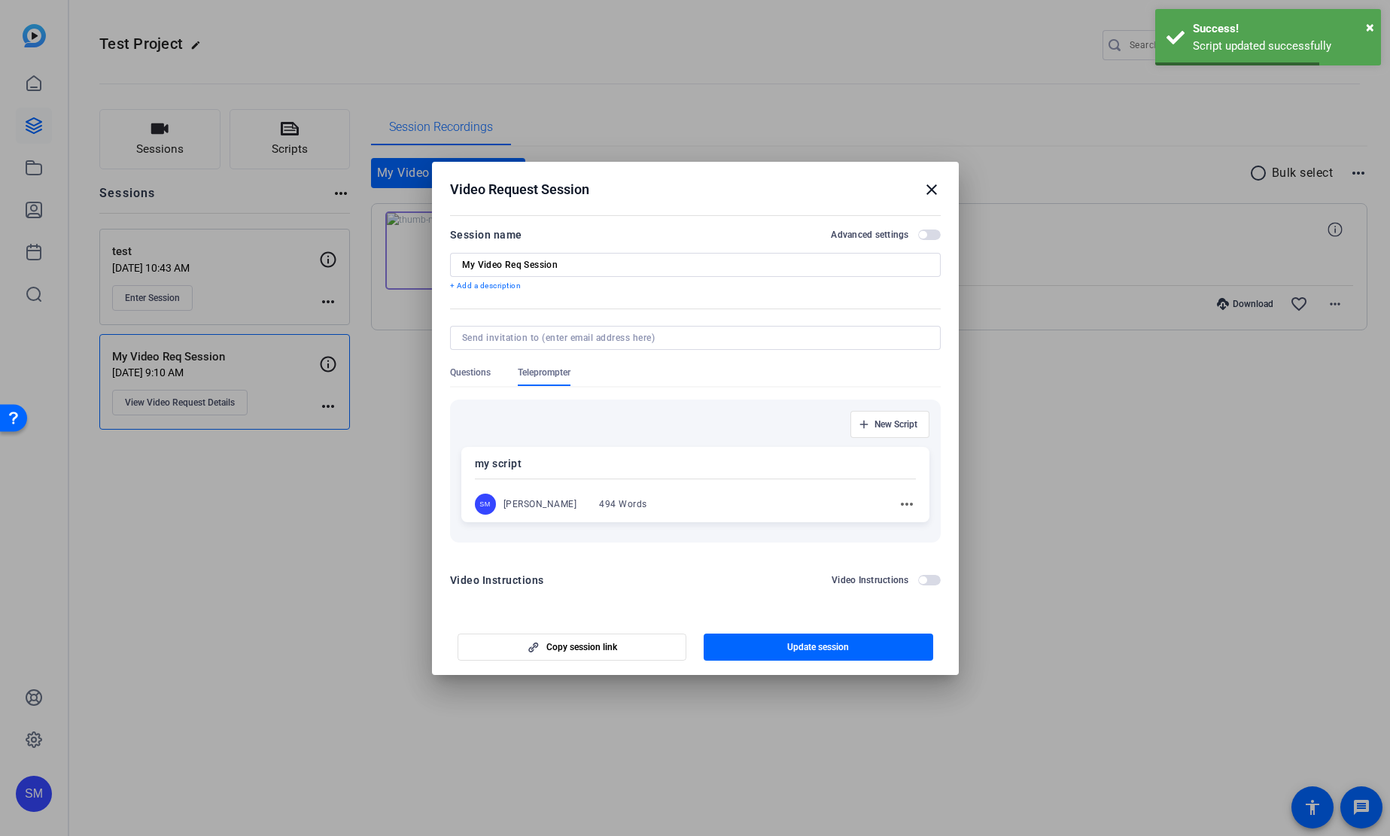
click at [752, 483] on div "my script SM Shannon Mulligan 494 Words more_horiz" at bounding box center [695, 484] width 468 height 75
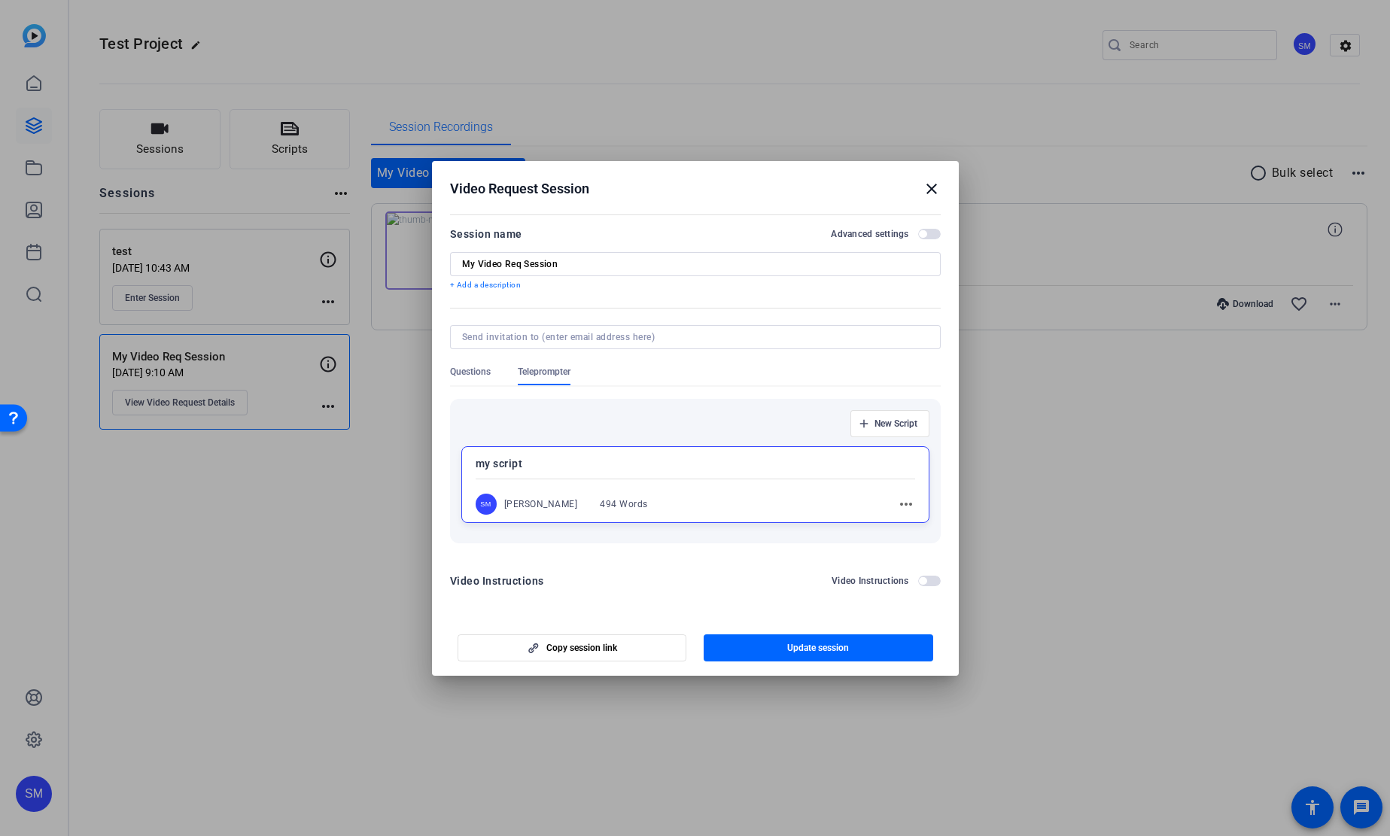
click at [38, 797] on div at bounding box center [695, 418] width 1390 height 836
click at [909, 193] on div "Video Request Session close" at bounding box center [695, 189] width 491 height 18
click at [930, 190] on mat-icon "close" at bounding box center [932, 189] width 18 height 18
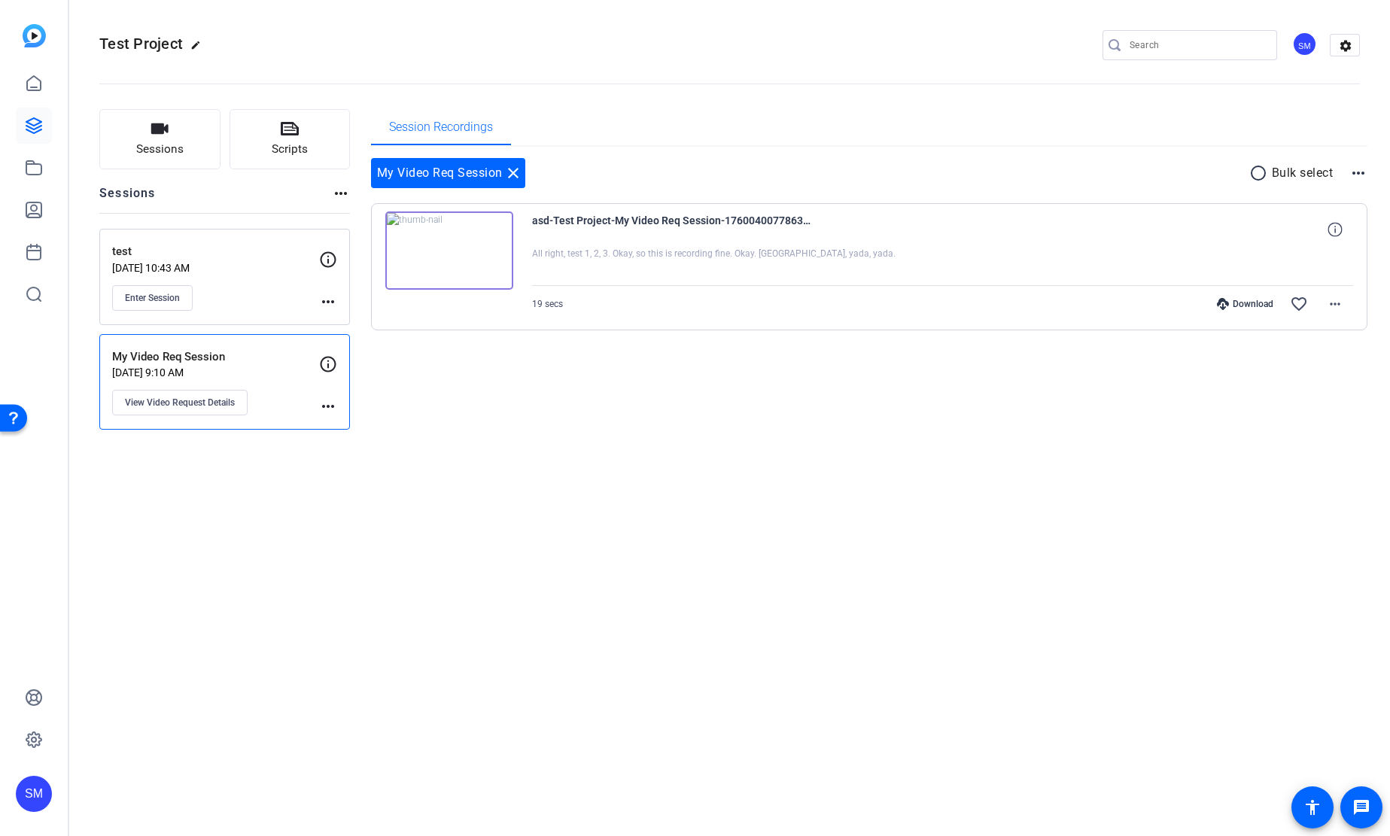
click at [53, 796] on div "SM" at bounding box center [34, 418] width 68 height 836
click at [22, 796] on div "SM" at bounding box center [34, 794] width 36 height 36
click at [169, 781] on span at bounding box center [181, 781] width 36 height 36
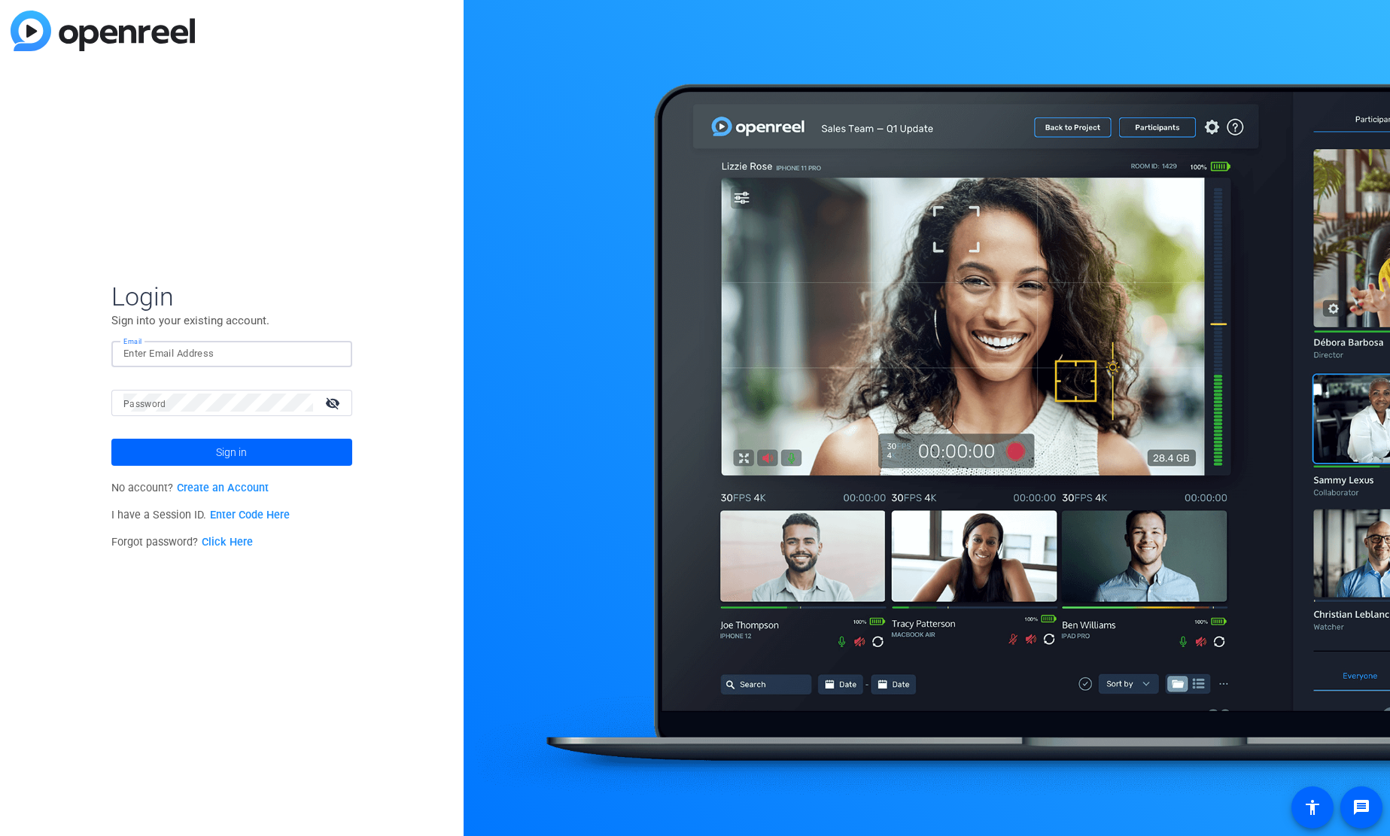
click at [275, 348] on input "Email" at bounding box center [231, 354] width 217 height 18
click at [325, 353] on img at bounding box center [327, 354] width 11 height 18
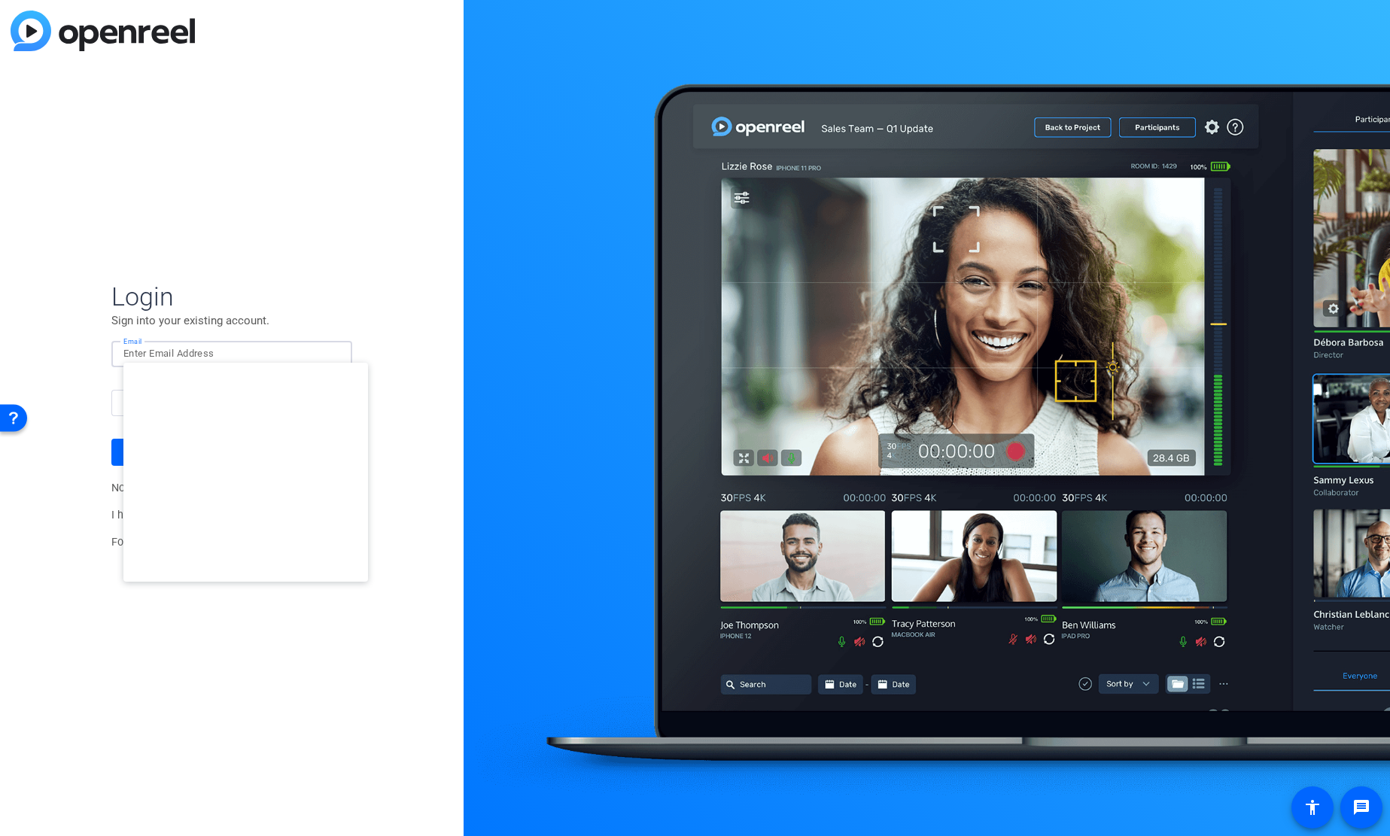
type input "[EMAIL_ADDRESS][DOMAIN_NAME]"
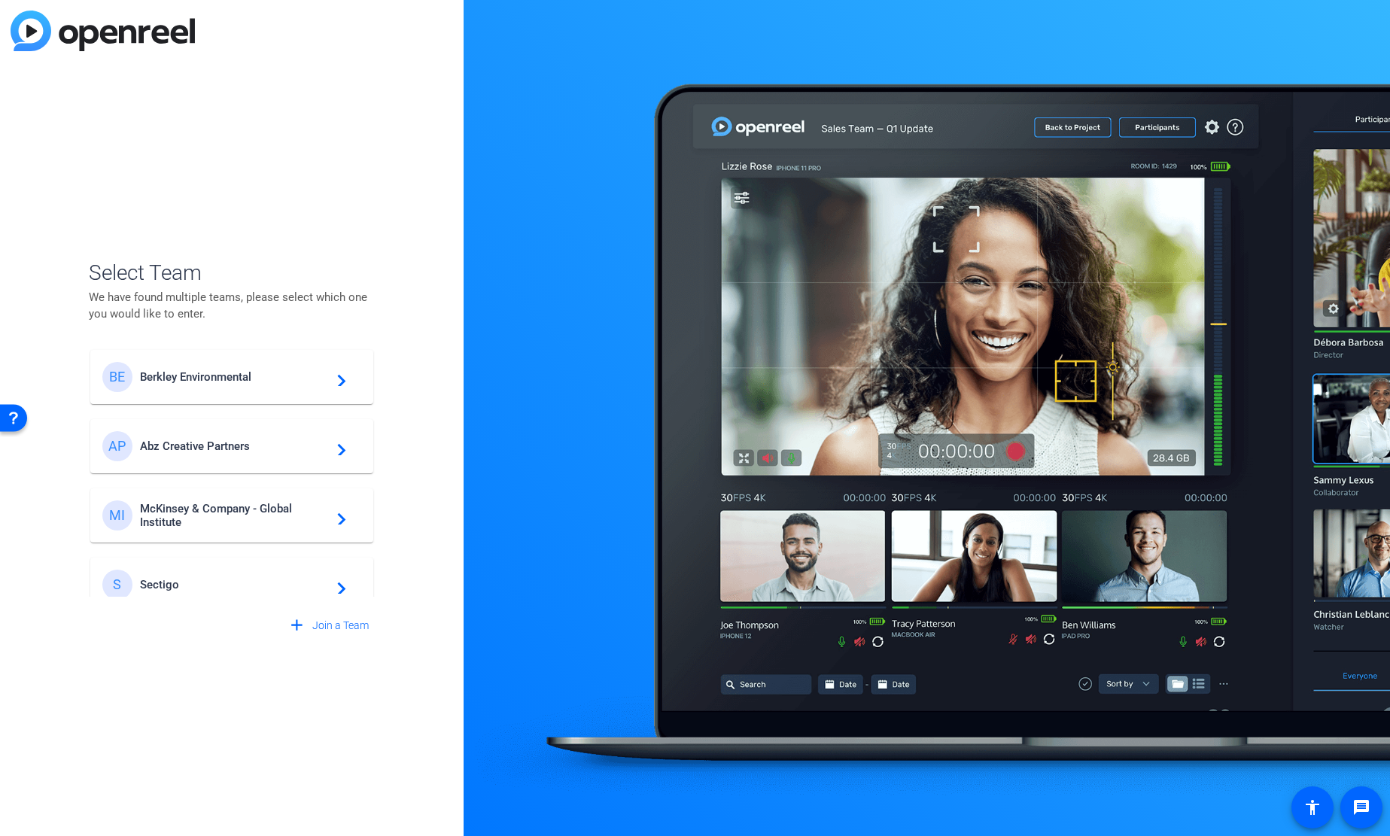
click at [217, 391] on div "BE Berkley Environmental navigate_next" at bounding box center [231, 377] width 259 height 30
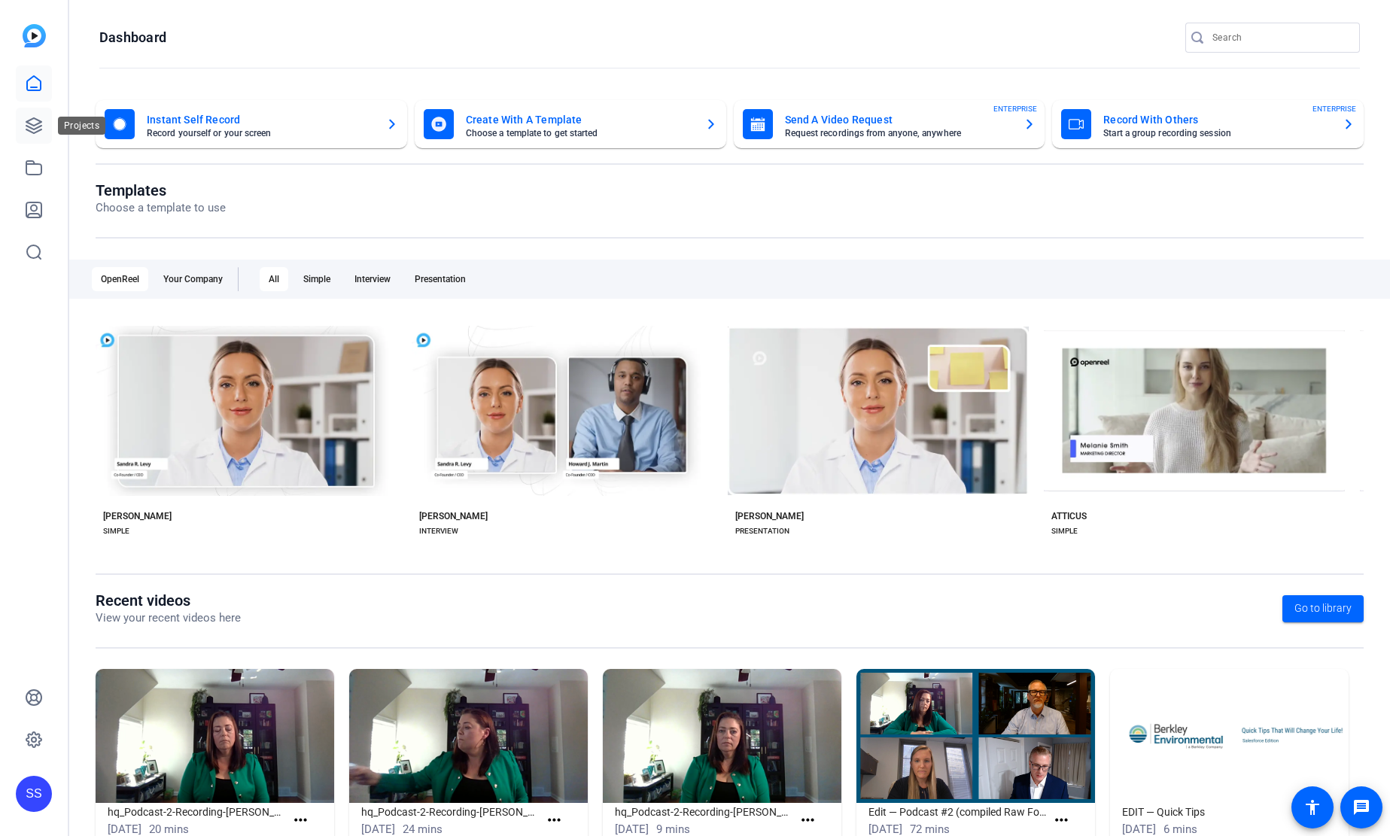
click at [45, 133] on link at bounding box center [34, 126] width 36 height 36
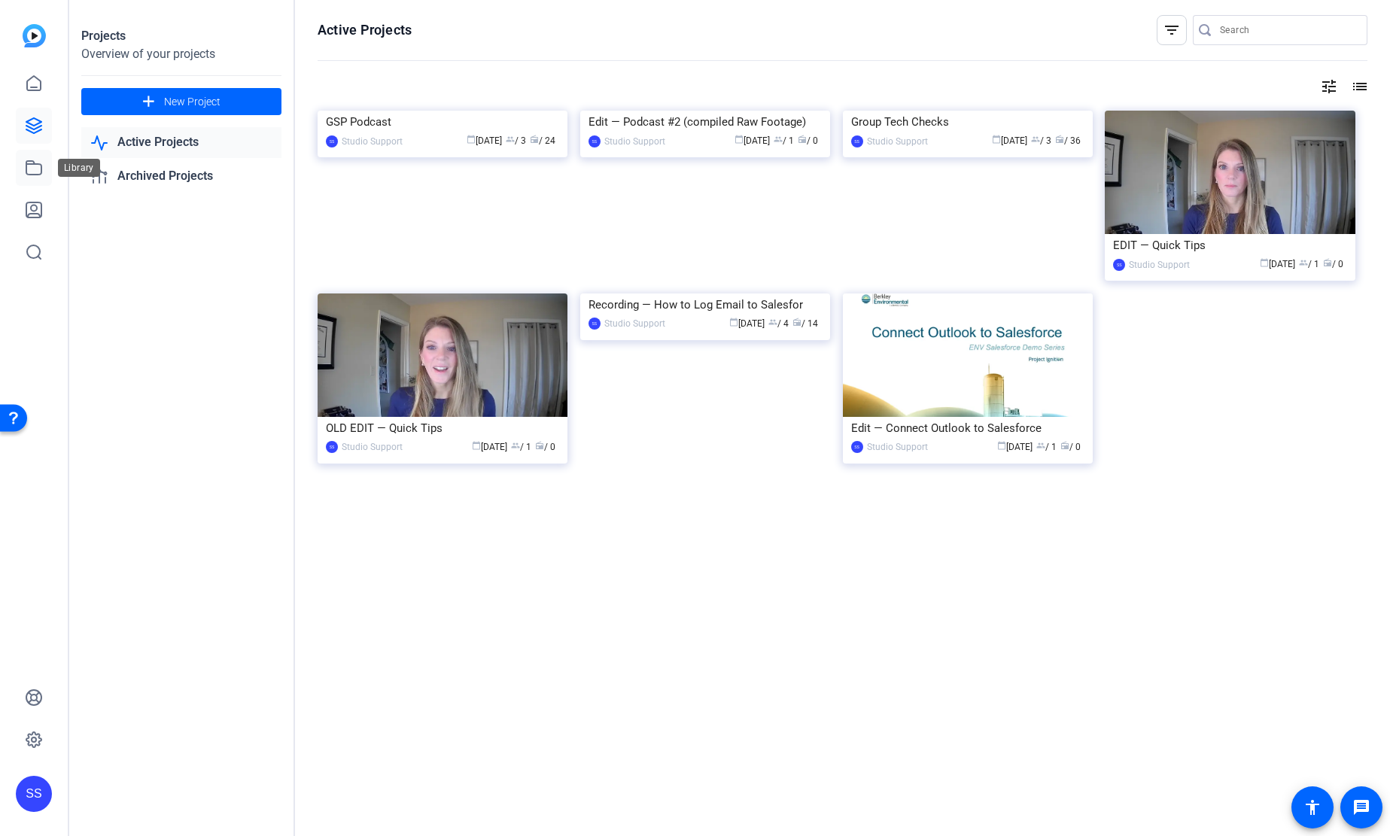
click at [35, 152] on link at bounding box center [34, 168] width 36 height 36
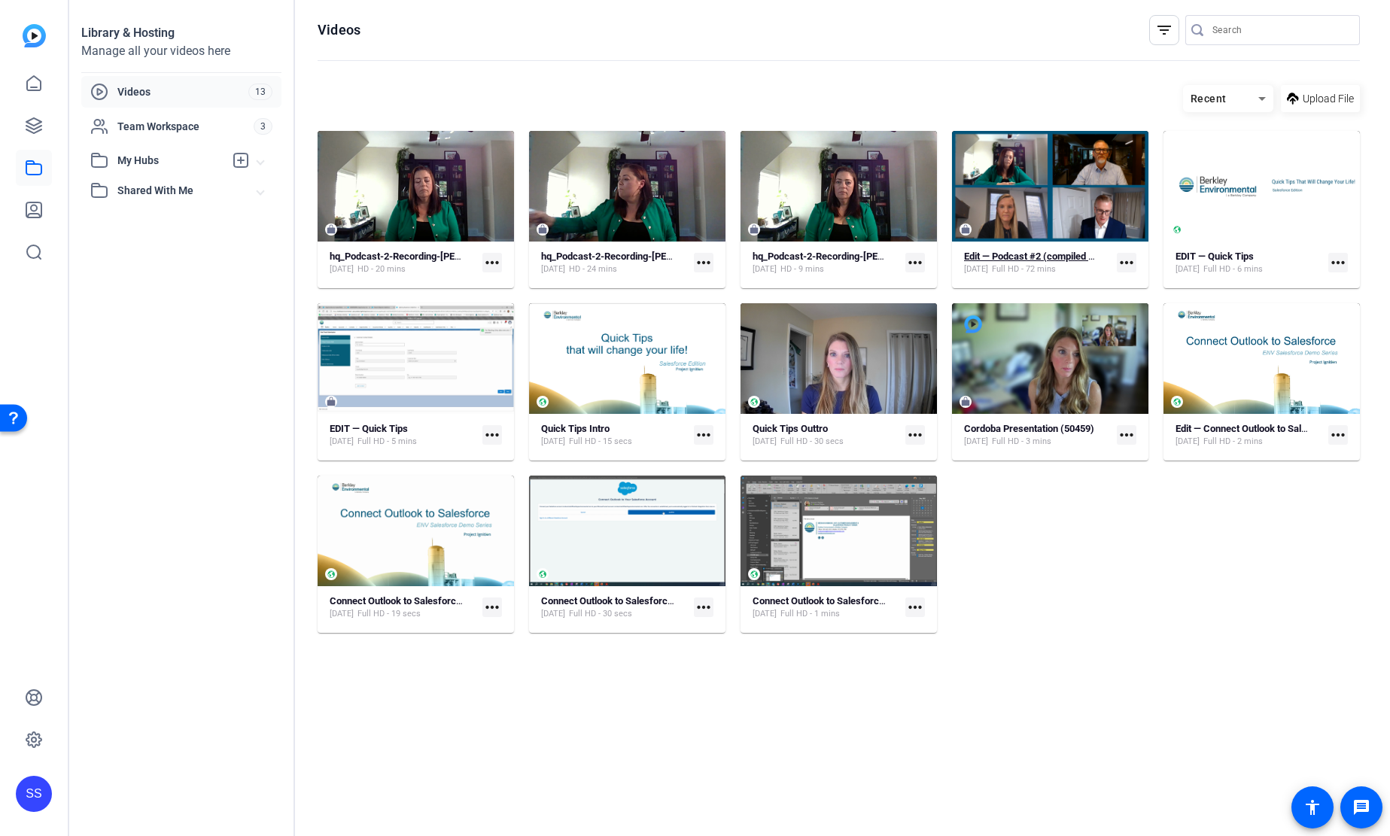
click at [1025, 260] on strong "Edit — Podcast #2 (compiled Raw Footage)" at bounding box center [1056, 256] width 184 height 11
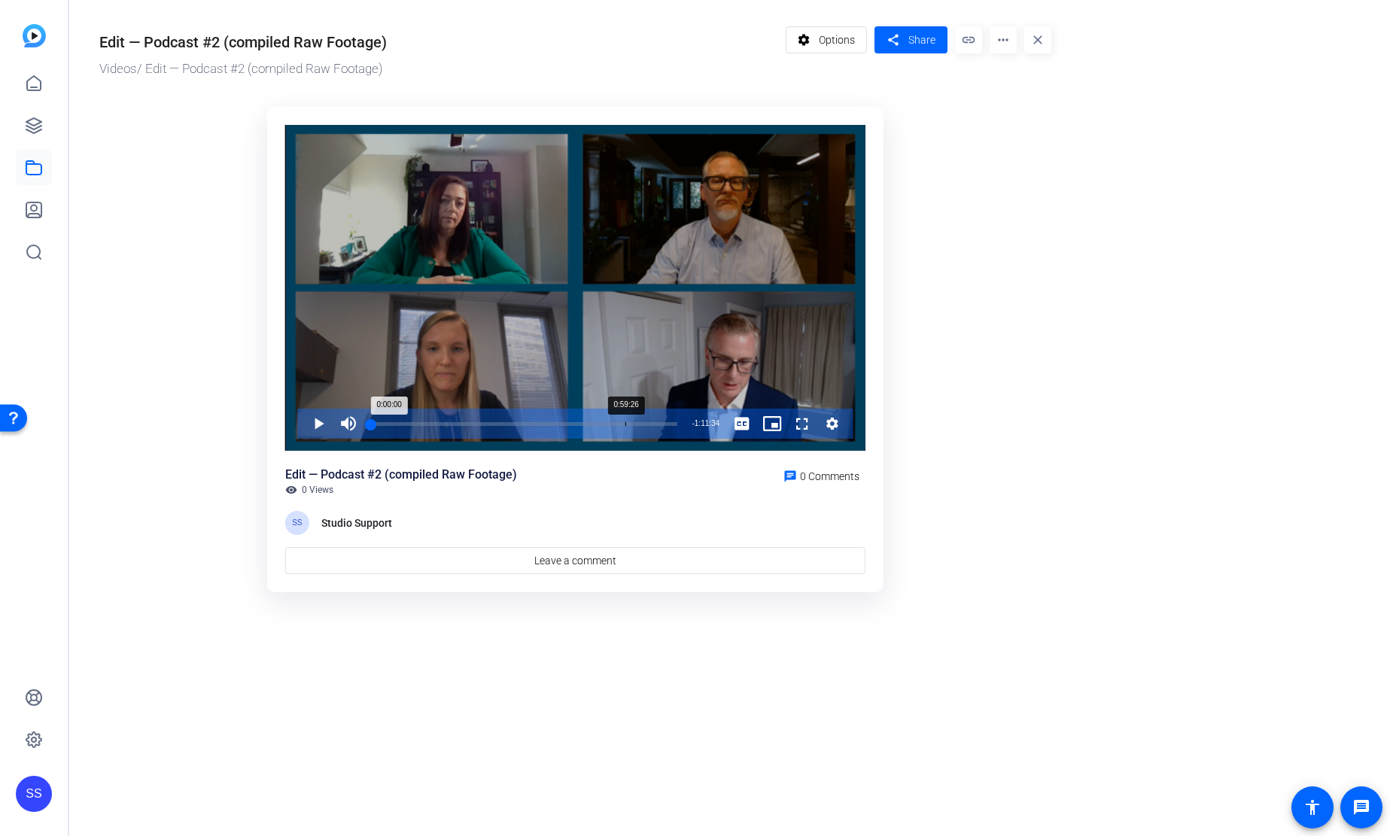
click at [628, 428] on div "Progress Bar" at bounding box center [524, 434] width 306 height 12
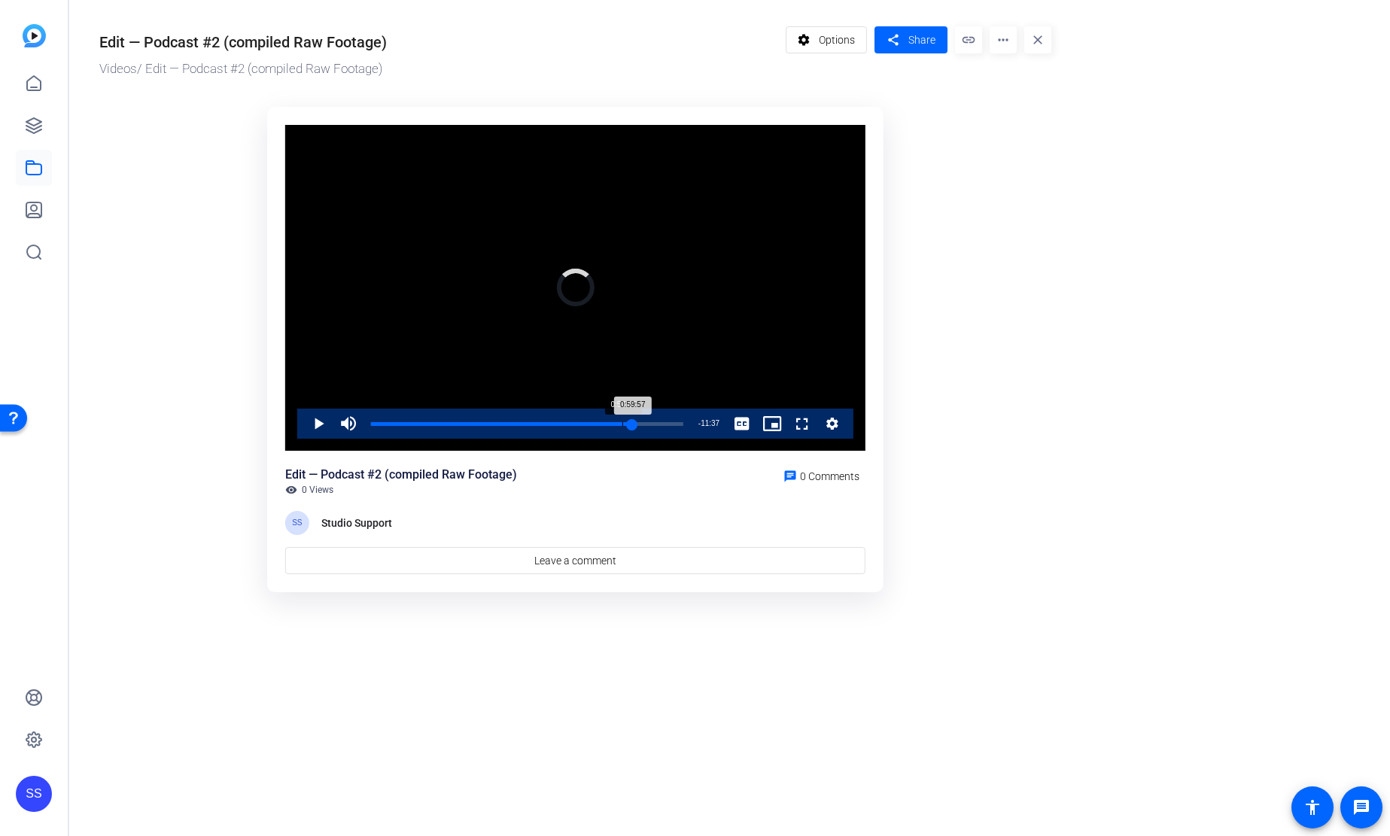
click at [622, 428] on div "Loaded : 83.83% 0:57:27 0:59:57" at bounding box center [527, 424] width 327 height 30
click at [616, 426] on div "0:57:27" at bounding box center [496, 424] width 251 height 4
click at [610, 426] on div "0:56:02" at bounding box center [493, 424] width 245 height 4
click at [604, 426] on div "0:55:00" at bounding box center [491, 424] width 240 height 4
click at [599, 426] on div "0:53:27" at bounding box center [487, 424] width 233 height 4
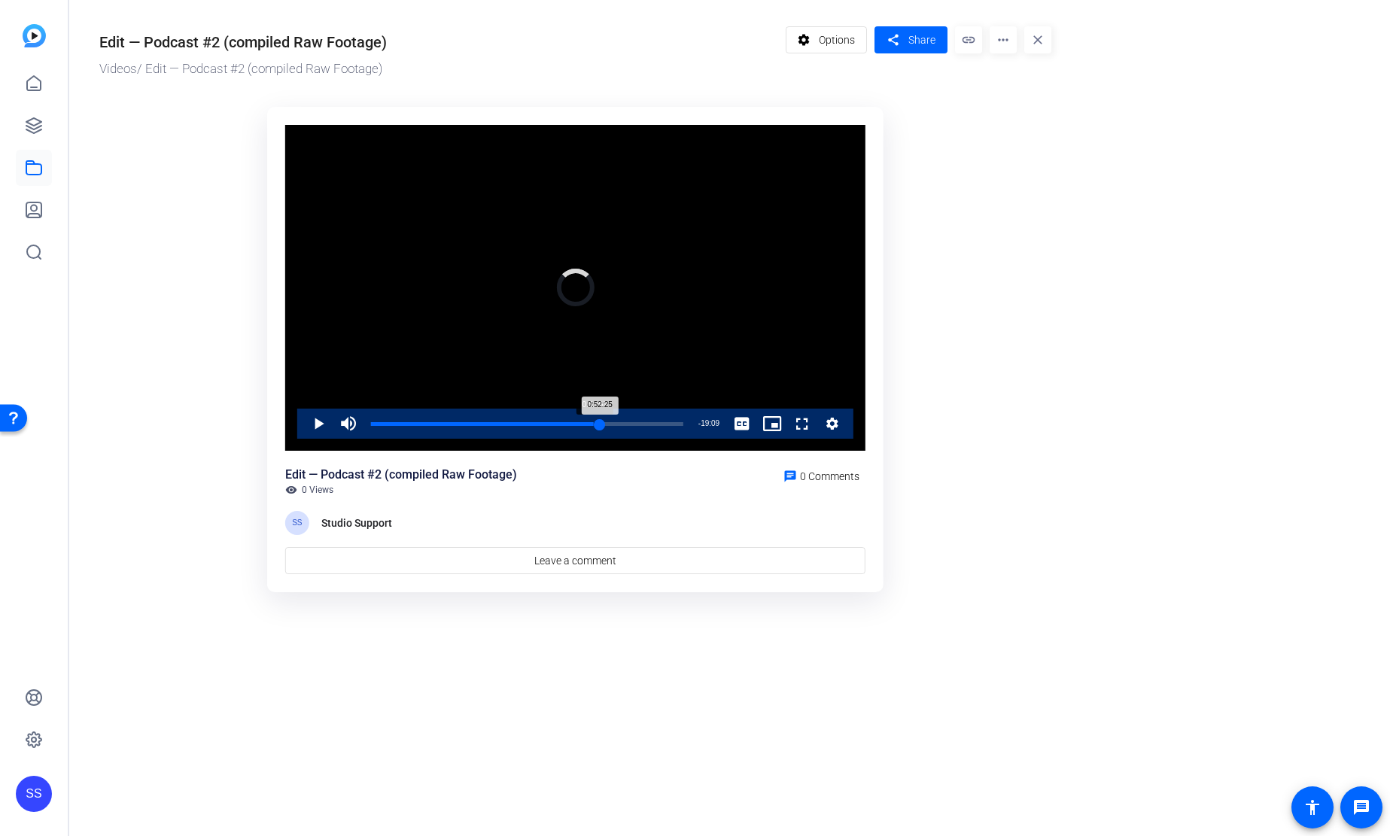
click at [593, 426] on div "0:52:25" at bounding box center [485, 424] width 229 height 4
click at [303, 426] on span "Video Player" at bounding box center [303, 424] width 0 height 30
click at [590, 424] on div "0:51:10" at bounding box center [483, 424] width 224 height 4
click at [592, 423] on div "0:50:42" at bounding box center [481, 424] width 221 height 4
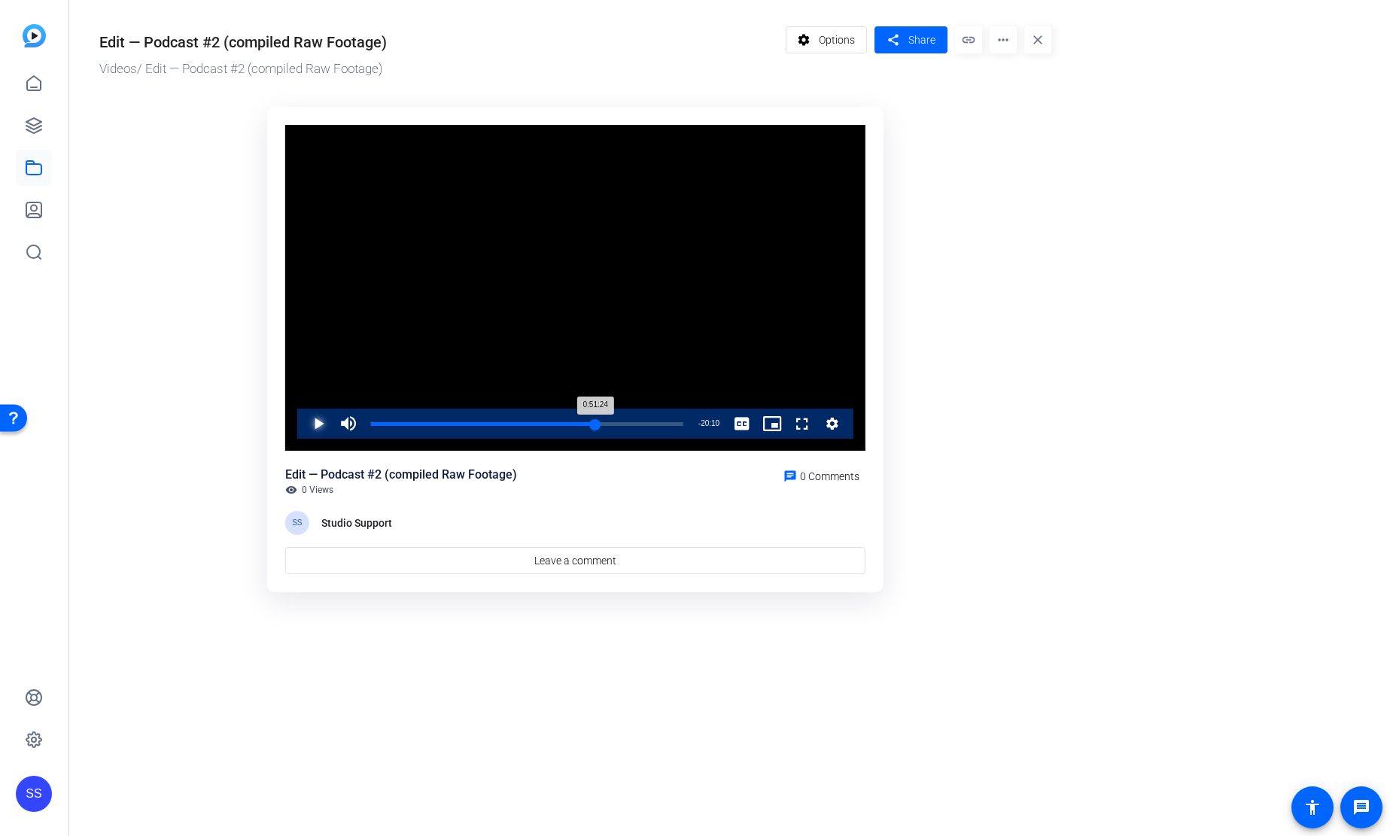
click at [593, 424] on div "0:51:24" at bounding box center [483, 424] width 224 height 4
click at [592, 424] on div "0:50:52" at bounding box center [482, 424] width 223 height 4
click at [303, 421] on span "Video Player" at bounding box center [303, 424] width 0 height 30
click at [594, 424] on div "0:51:06" at bounding box center [482, 424] width 223 height 4
click at [596, 423] on div "0:51:33" at bounding box center [483, 424] width 225 height 4
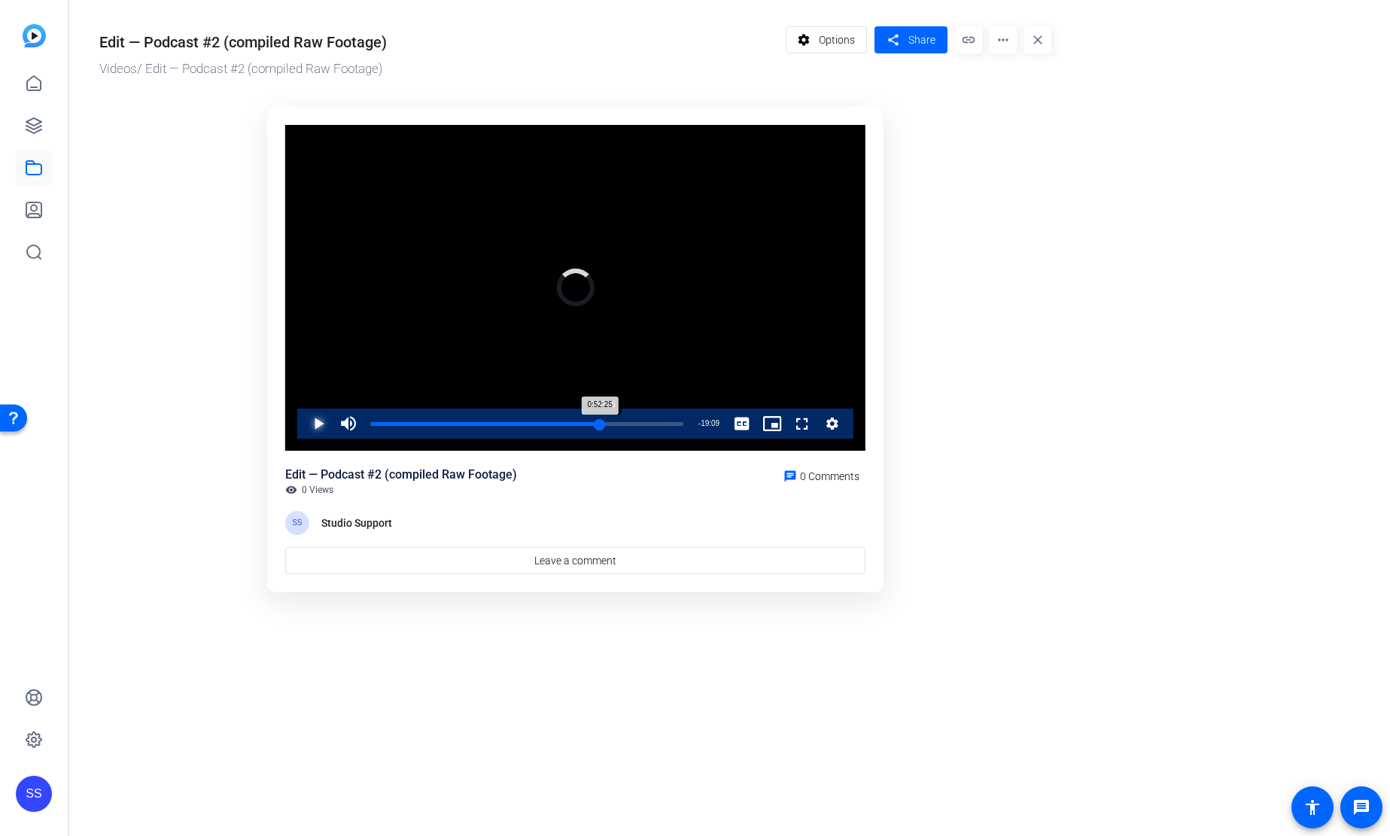
click at [600, 423] on div "0:52:25" at bounding box center [485, 424] width 229 height 4
click at [602, 423] on div "0:52:56" at bounding box center [486, 424] width 231 height 4
click at [606, 423] on div "0:53:58" at bounding box center [489, 424] width 236 height 4
click at [604, 423] on div "0:53:58" at bounding box center [489, 424] width 236 height 4
click at [602, 423] on div "0:53:27" at bounding box center [487, 424] width 233 height 4
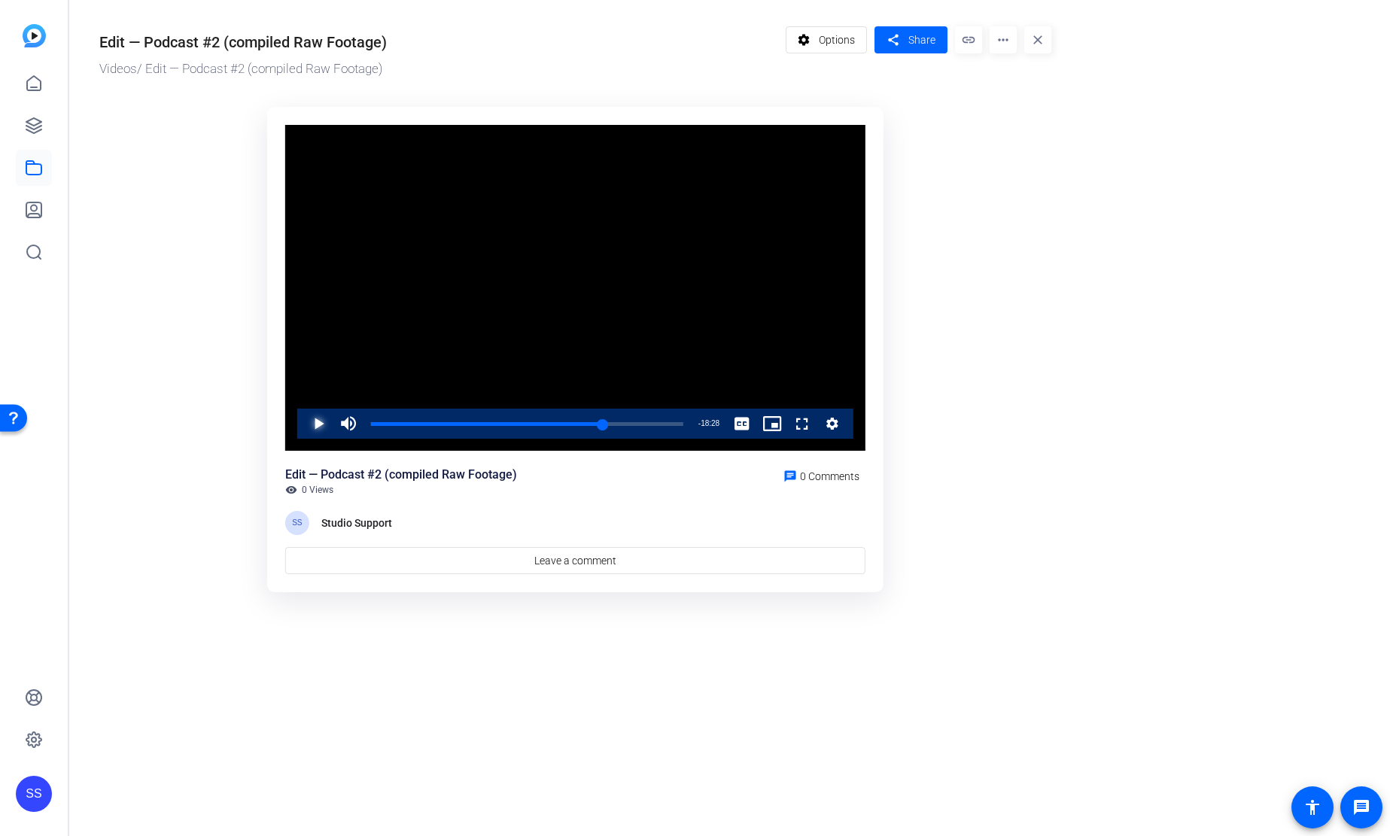
click at [303, 422] on span "Video Player" at bounding box center [303, 424] width 0 height 30
click at [303, 424] on span "Video Player" at bounding box center [303, 424] width 0 height 30
click at [580, 422] on div "0:47:46" at bounding box center [580, 424] width 1 height 4
click at [580, 422] on div "0:47:46" at bounding box center [475, 424] width 208 height 4
click at [595, 420] on div "Loaded : 69.19% 0:51:13 0:49:19" at bounding box center [527, 424] width 327 height 30
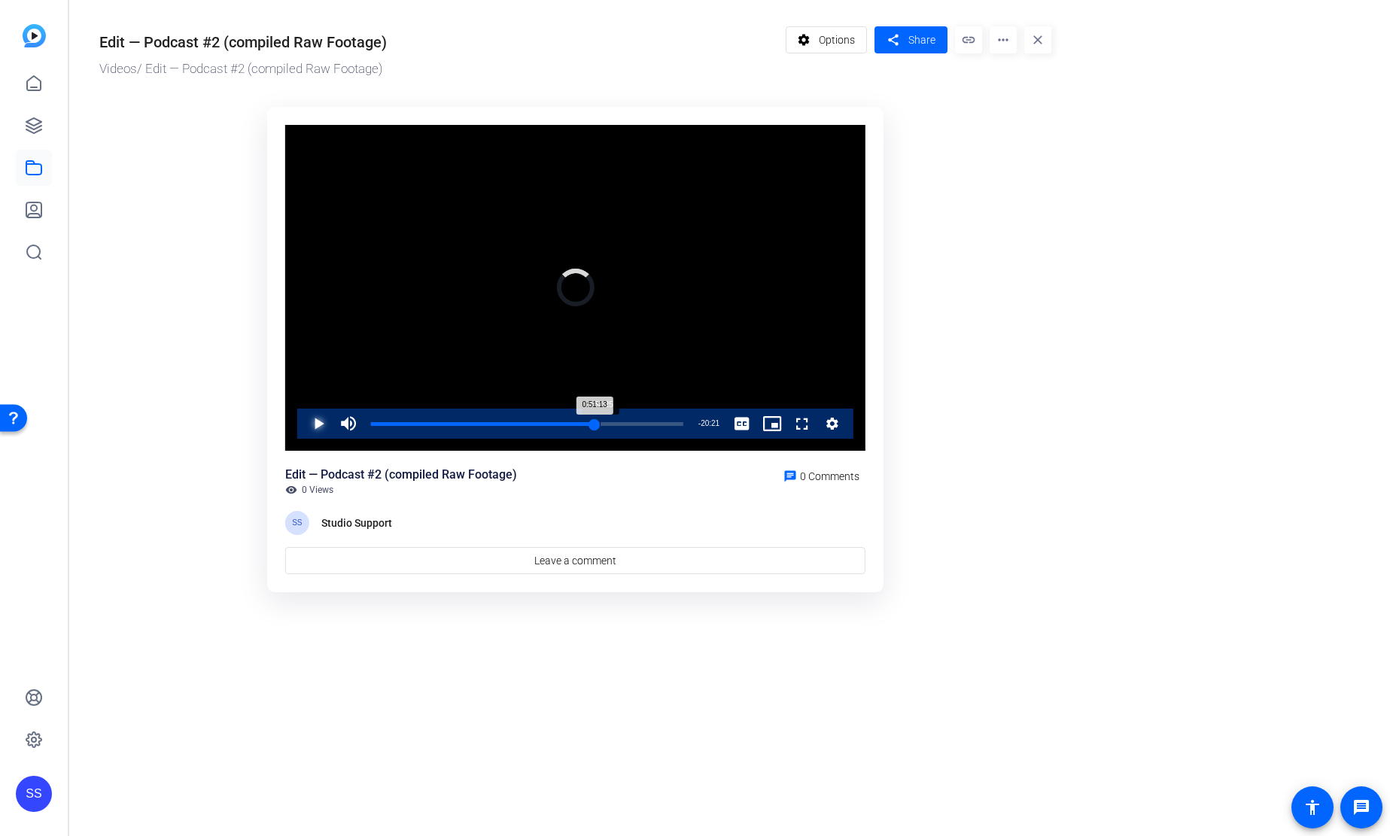
click at [595, 422] on div "0:51:13" at bounding box center [483, 424] width 224 height 4
click at [600, 422] on div "0:52:25" at bounding box center [485, 424] width 229 height 4
click at [303, 421] on span "Video Player" at bounding box center [303, 424] width 0 height 30
click at [303, 425] on span "Video Player" at bounding box center [303, 424] width 0 height 30
click at [303, 424] on span "Video Player" at bounding box center [303, 424] width 0 height 30
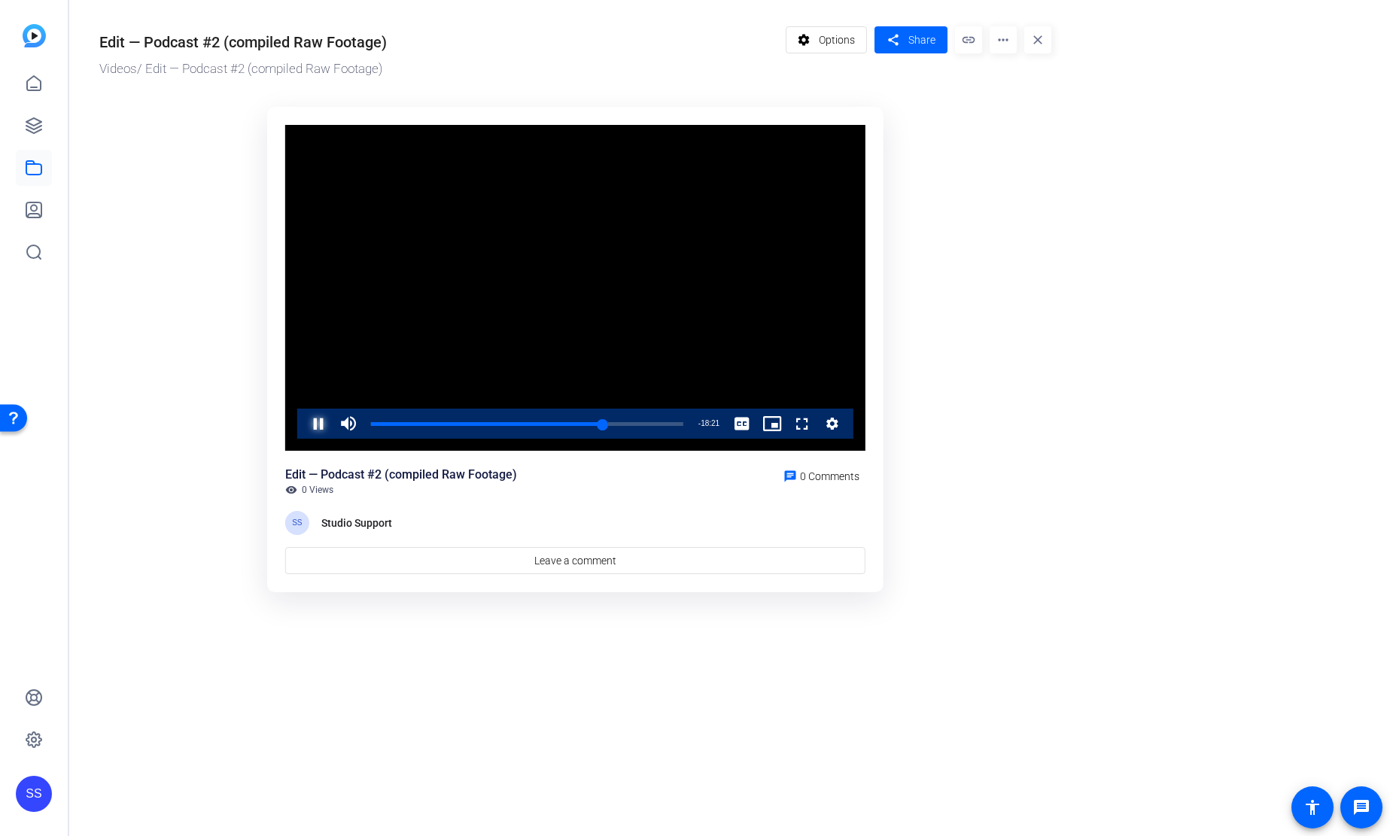
click at [303, 422] on span "Video Player" at bounding box center [303, 424] width 0 height 30
click at [596, 426] on div "0:53:13" at bounding box center [487, 424] width 233 height 4
click at [592, 426] on div "0:51:44" at bounding box center [484, 424] width 226 height 4
click at [303, 424] on span "Video Player" at bounding box center [303, 424] width 0 height 30
click at [303, 421] on span "Video Player" at bounding box center [303, 424] width 0 height 30
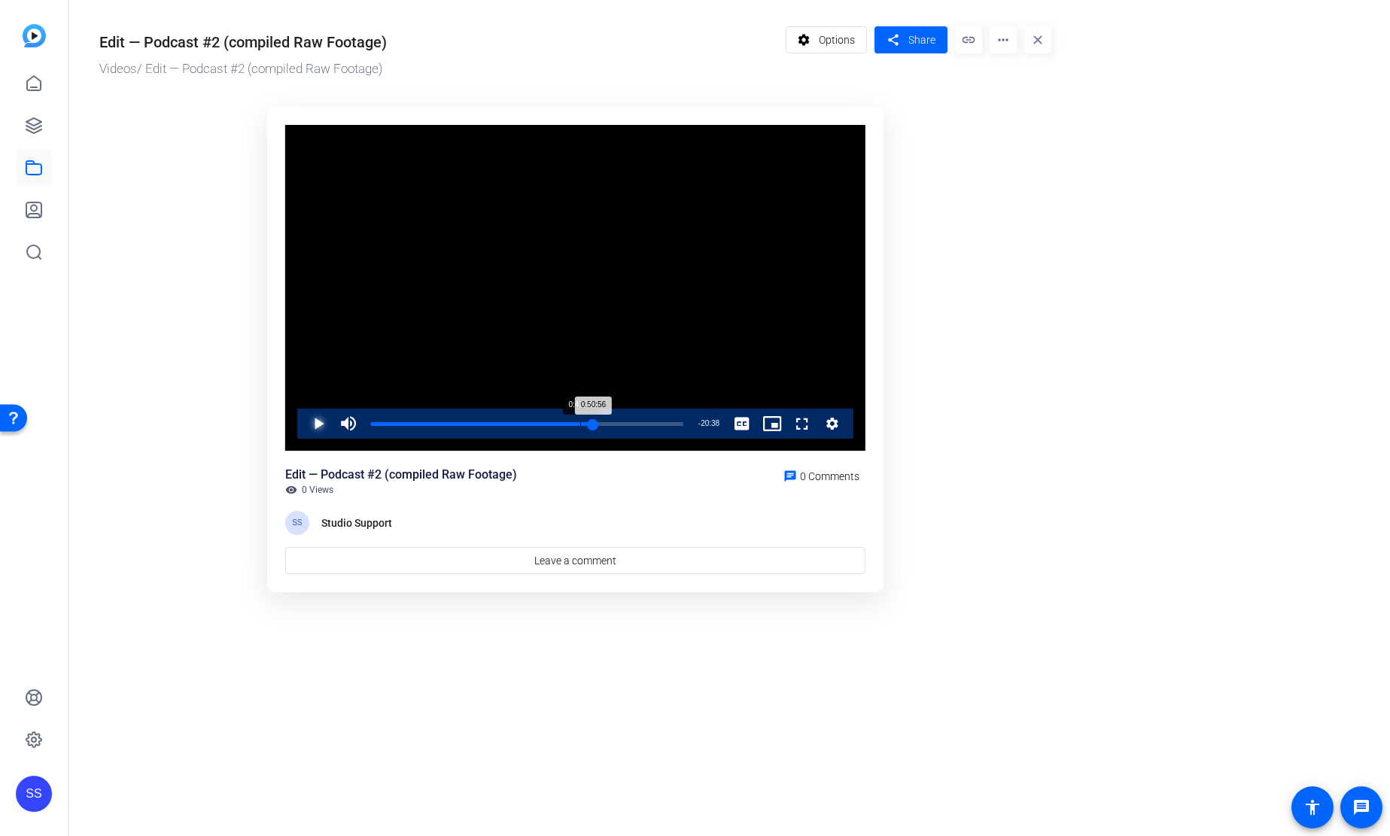
click at [580, 423] on div "0:47:56" at bounding box center [580, 424] width 1 height 4
click at [577, 424] on div "0:47:56" at bounding box center [475, 424] width 209 height 4
click at [574, 424] on div "0:47:15" at bounding box center [474, 424] width 206 height 4
click at [573, 423] on div "0:46:44" at bounding box center [473, 424] width 204 height 4
click at [571, 422] on div "0:46:23" at bounding box center [472, 424] width 202 height 4
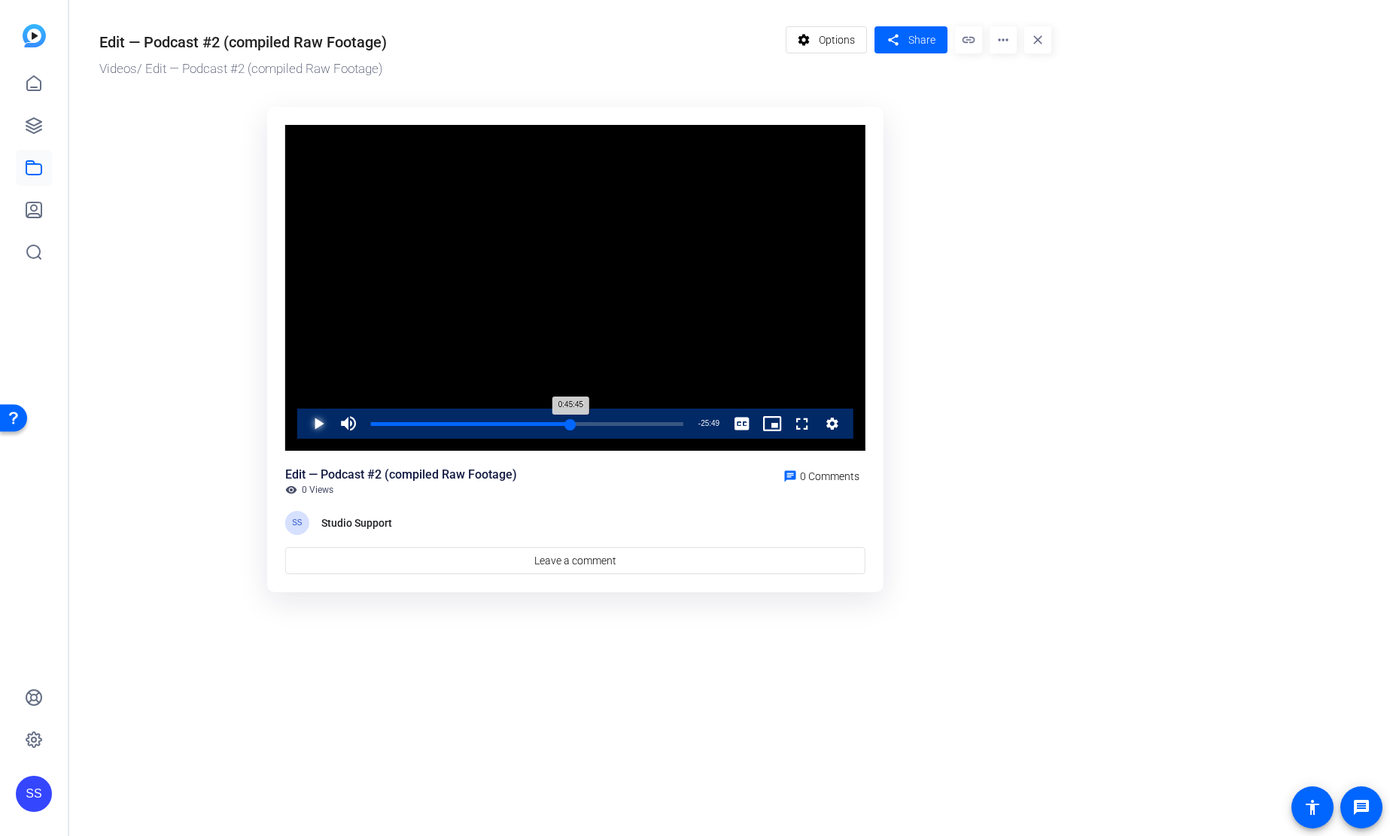
click at [570, 422] on div "0:45:45" at bounding box center [470, 424] width 199 height 4
click at [568, 422] on div "0:45:42" at bounding box center [470, 424] width 199 height 4
click at [566, 422] on div "0:45:10" at bounding box center [469, 424] width 197 height 4
click at [562, 422] on div "0:44:50" at bounding box center [469, 424] width 196 height 4
click at [563, 422] on div "0:43:58" at bounding box center [467, 424] width 192 height 4
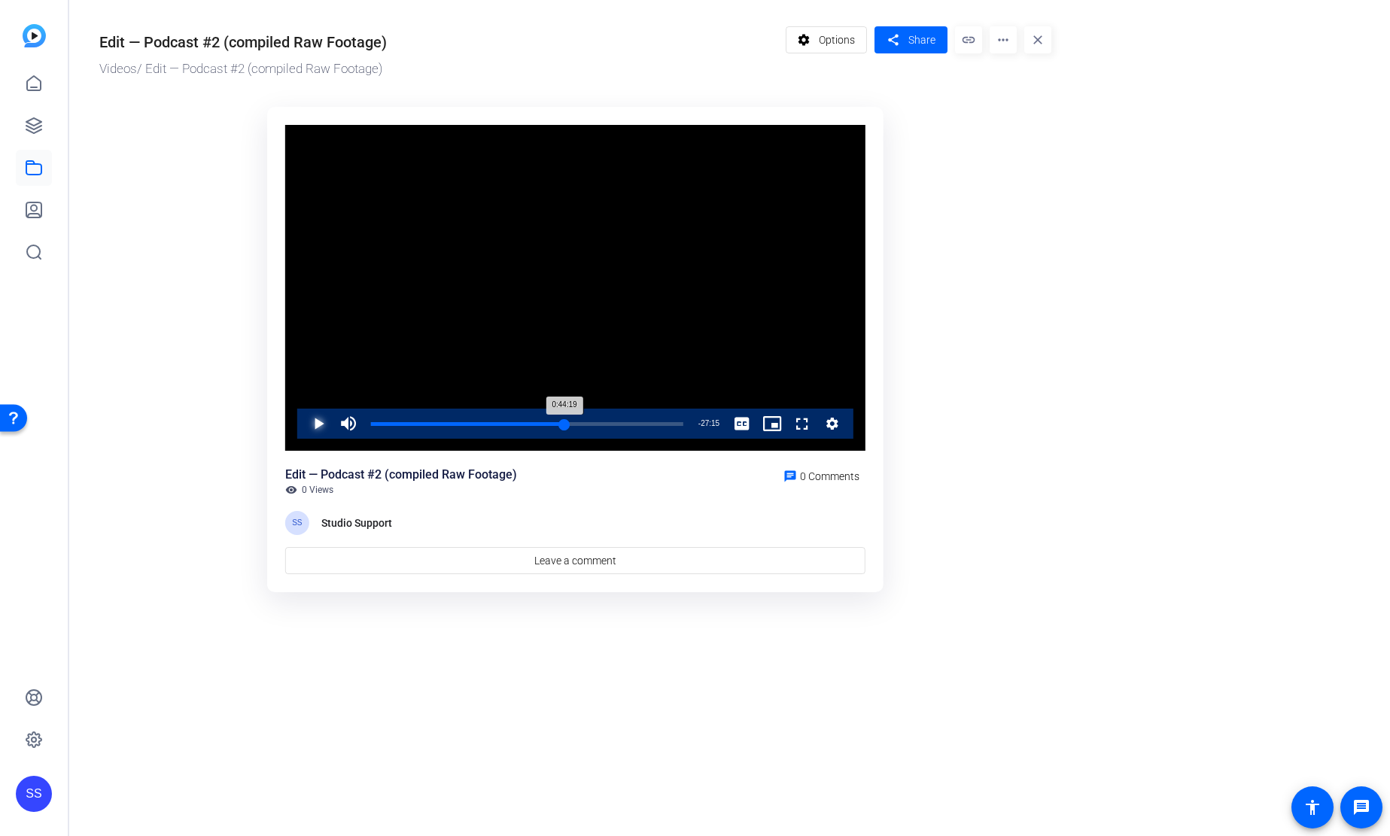
click at [564, 422] on div "0:44:19" at bounding box center [467, 424] width 193 height 4
click at [562, 422] on div "0:44:19" at bounding box center [467, 424] width 193 height 4
click at [303, 427] on span "Video Player" at bounding box center [303, 424] width 0 height 30
click at [303, 423] on span "Video Player" at bounding box center [303, 424] width 0 height 30
click at [303, 428] on span "Video Player" at bounding box center [303, 424] width 0 height 30
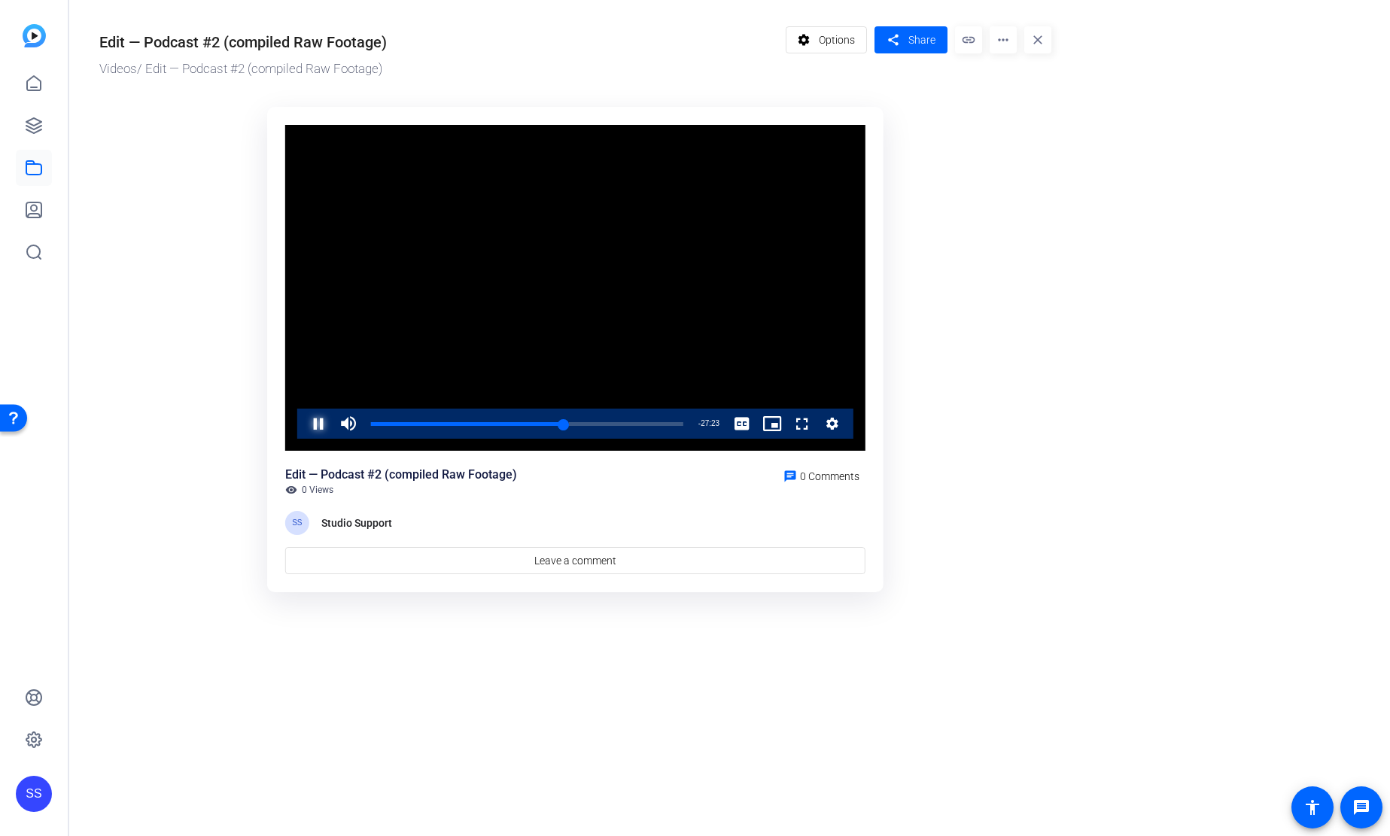
click at [303, 422] on span "Video Player" at bounding box center [303, 424] width 0 height 30
click at [559, 425] on div "0:44:12" at bounding box center [467, 424] width 193 height 4
click at [554, 424] on div "0:43:06" at bounding box center [465, 424] width 188 height 4
click at [551, 423] on div "0:42:04" at bounding box center [463, 424] width 184 height 4
click at [552, 423] on div "0:41:23" at bounding box center [461, 424] width 181 height 4
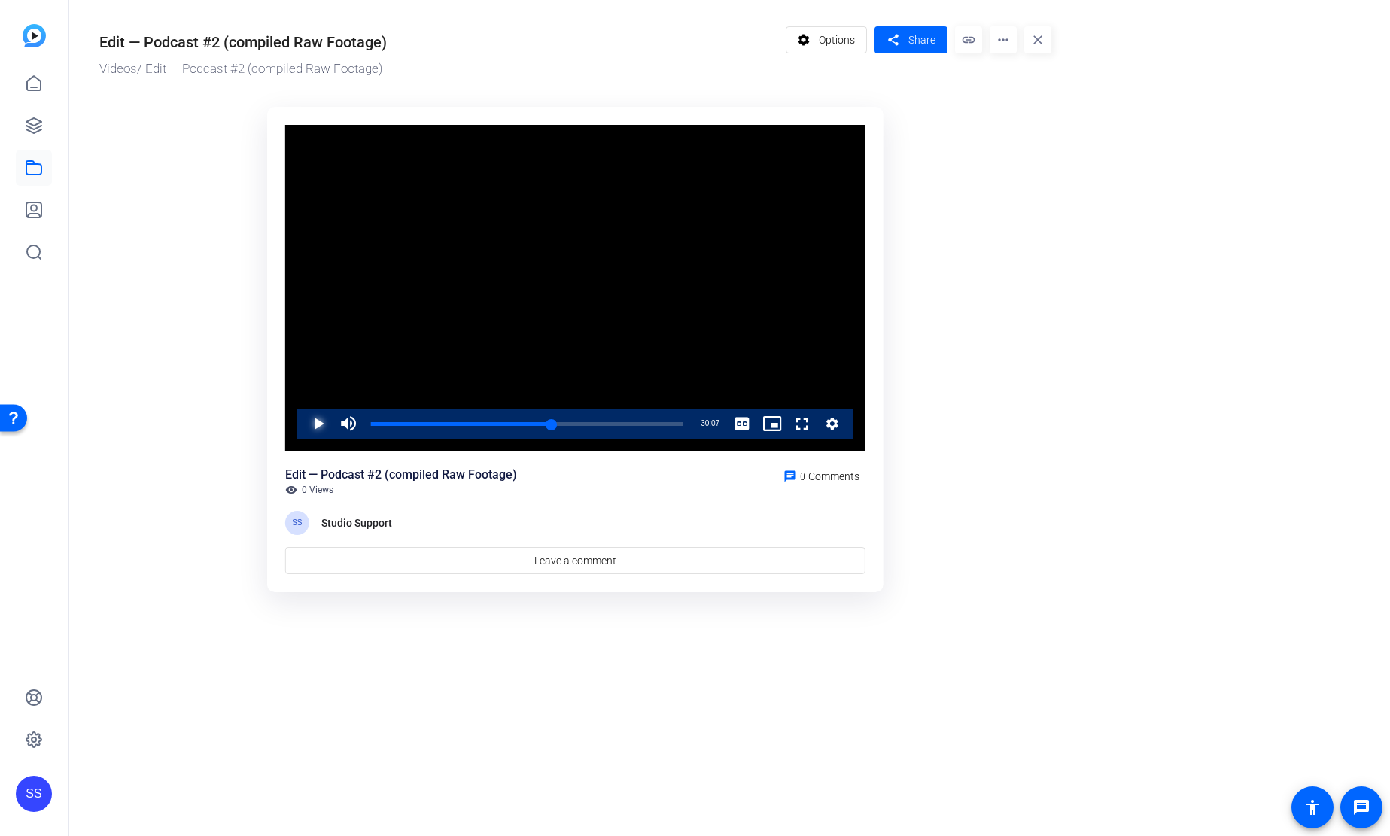
click at [303, 425] on span "Video Player" at bounding box center [303, 424] width 0 height 30
click at [303, 419] on span "Video Player" at bounding box center [303, 424] width 0 height 30
click at [549, 423] on div "0:41:32" at bounding box center [461, 424] width 181 height 4
click at [549, 422] on div "0:40:52" at bounding box center [460, 424] width 178 height 4
click at [303, 428] on span "Video Player" at bounding box center [303, 424] width 0 height 30
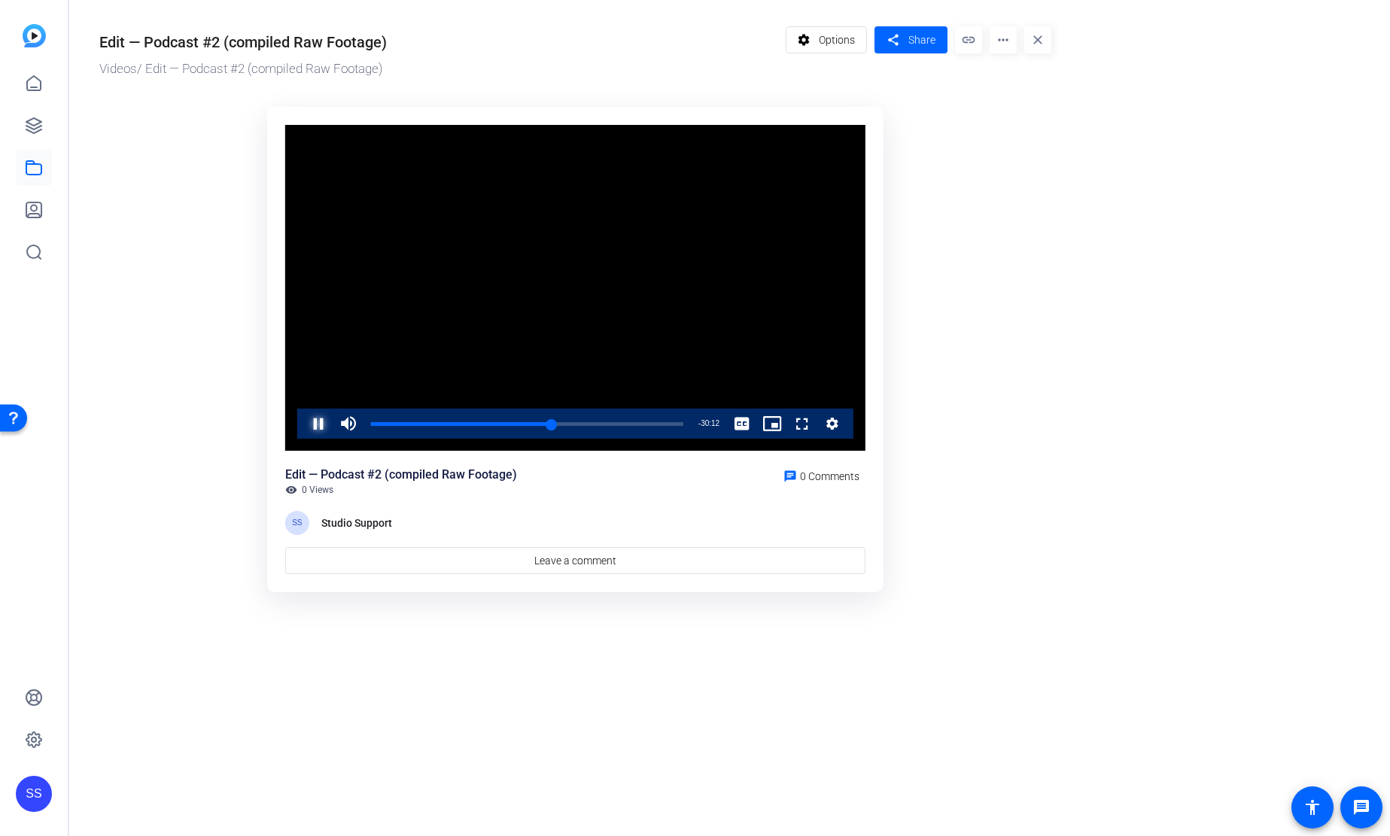
click at [303, 430] on span "Video Player" at bounding box center [303, 424] width 0 height 30
click at [546, 423] on div "0:41:22" at bounding box center [461, 424] width 181 height 4
click at [540, 424] on div "0:40:21" at bounding box center [459, 424] width 176 height 4
click at [303, 419] on span "Video Player" at bounding box center [303, 424] width 0 height 30
click at [540, 423] on div "0:38:48" at bounding box center [455, 424] width 169 height 4
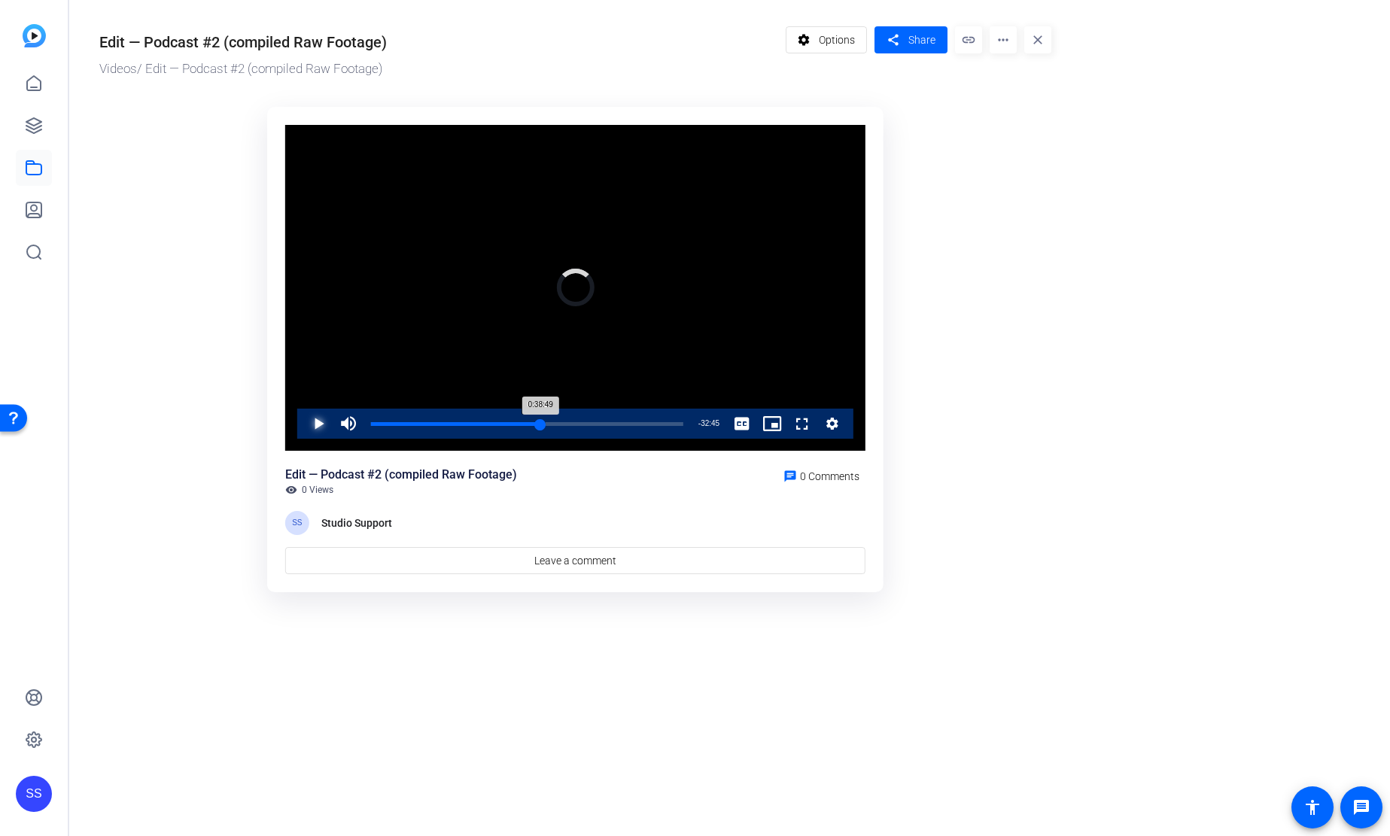
click at [538, 423] on div "0:38:49" at bounding box center [455, 424] width 169 height 4
click at [539, 422] on div "0:38:27" at bounding box center [455, 424] width 168 height 4
click at [537, 422] on div "0:38:38" at bounding box center [455, 424] width 169 height 4
click at [303, 427] on span "Video Player" at bounding box center [303, 424] width 0 height 30
click at [537, 424] on div "0:38:47" at bounding box center [455, 424] width 169 height 4
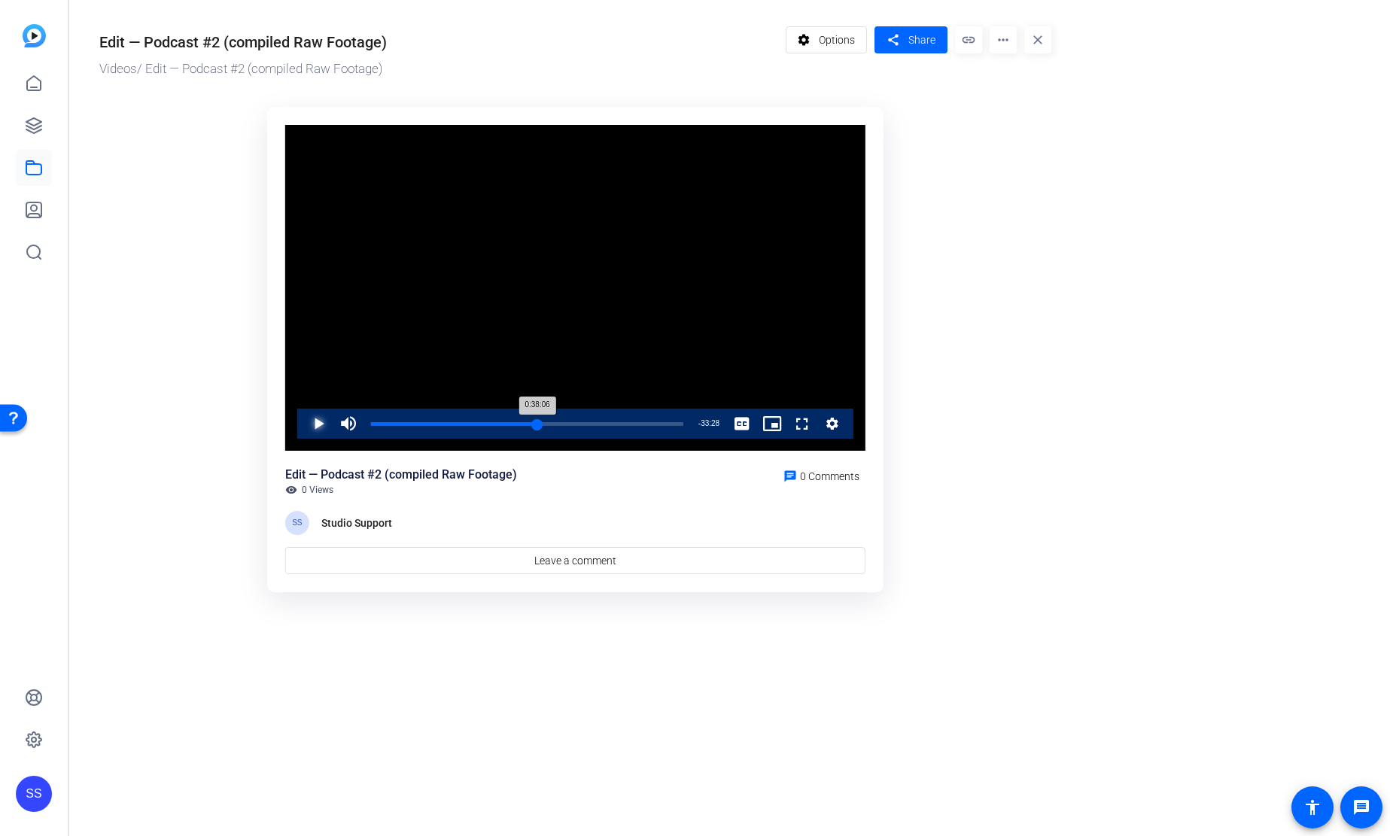
click at [537, 424] on div "0:38:06" at bounding box center [454, 424] width 166 height 4
click at [537, 424] on div "0:38:27" at bounding box center [455, 424] width 168 height 4
click at [303, 426] on span "Video Player" at bounding box center [303, 424] width 0 height 30
click at [303, 418] on span "Video Player" at bounding box center [303, 424] width 0 height 30
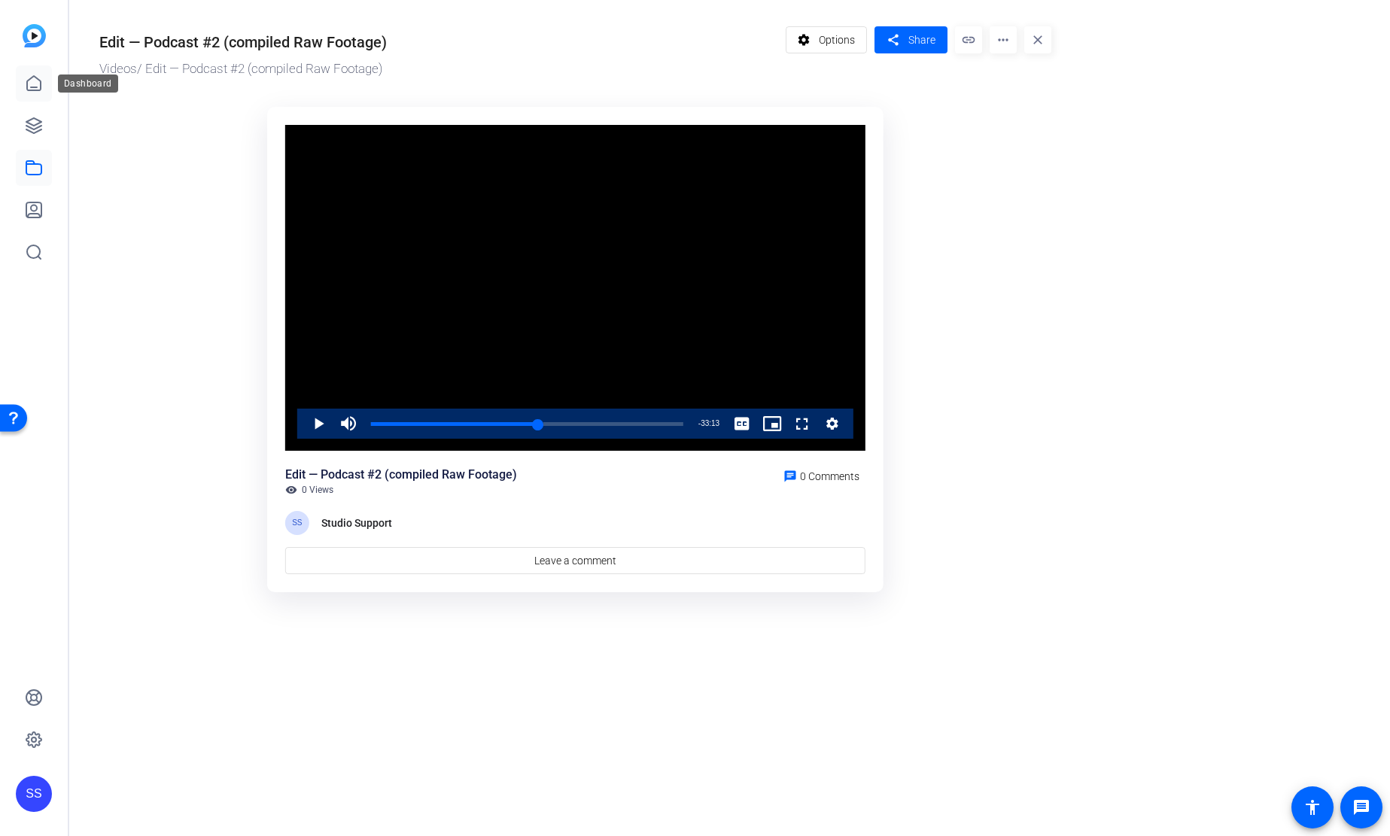
click at [35, 78] on icon at bounding box center [34, 84] width 18 height 18
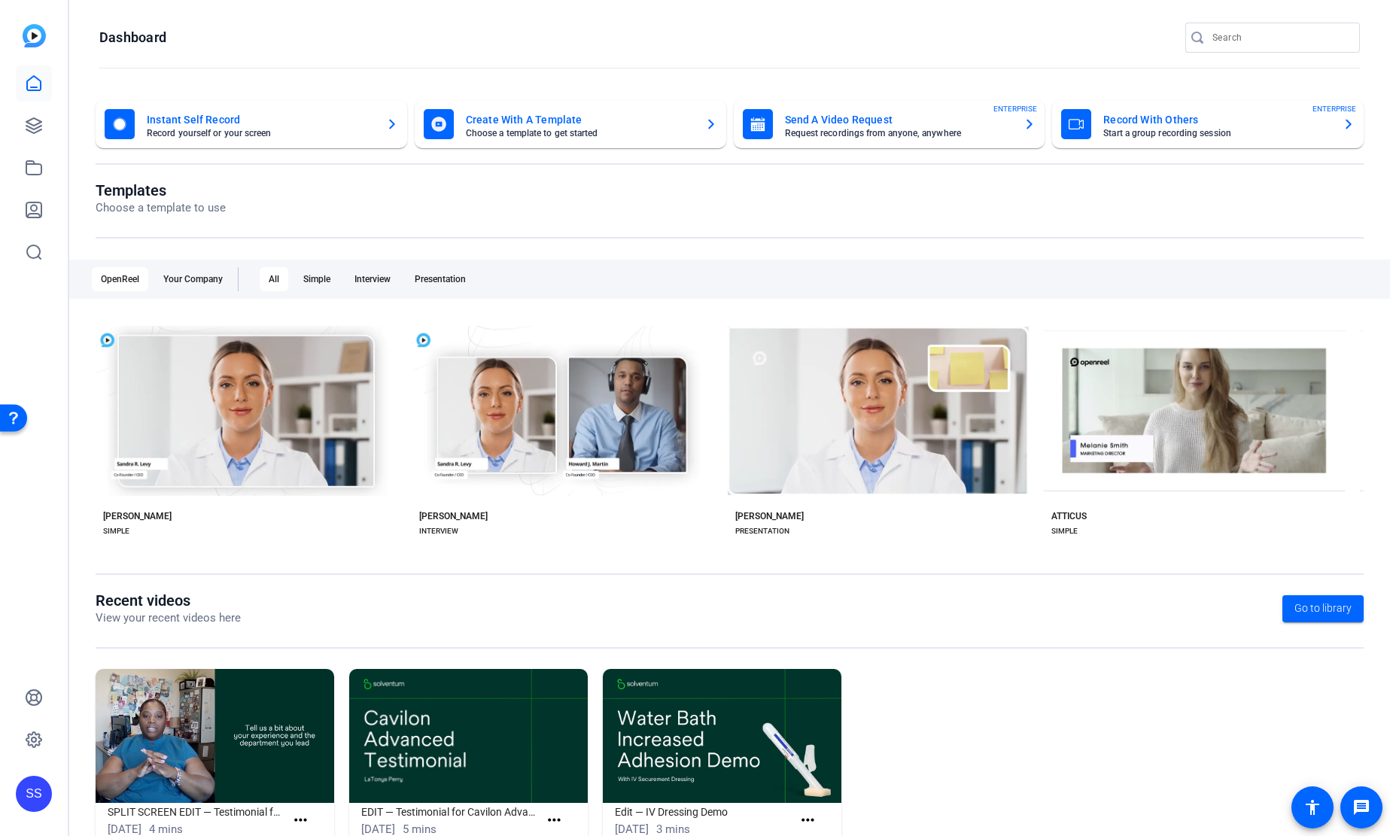
drag, startPoint x: 320, startPoint y: 382, endPoint x: 215, endPoint y: 616, distance: 256.7
click at [241, 593] on div "Instant Self Record Record yourself or your screen Create With A Template Choos…" at bounding box center [729, 484] width 1321 height 799
click at [28, 783] on div "SS" at bounding box center [34, 794] width 36 height 36
click at [205, 771] on mat-icon "logout" at bounding box center [199, 772] width 18 height 18
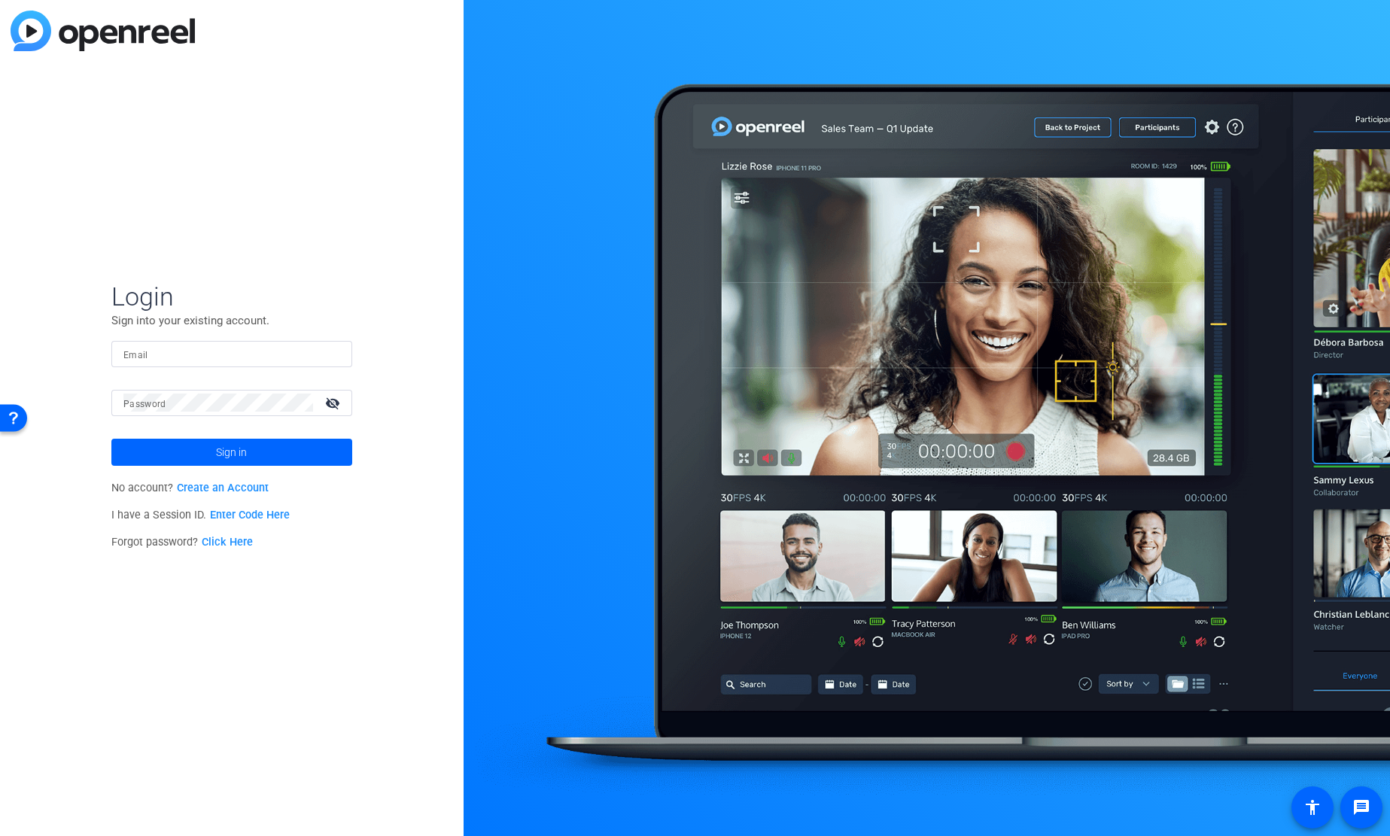
click at [297, 364] on div at bounding box center [231, 354] width 217 height 26
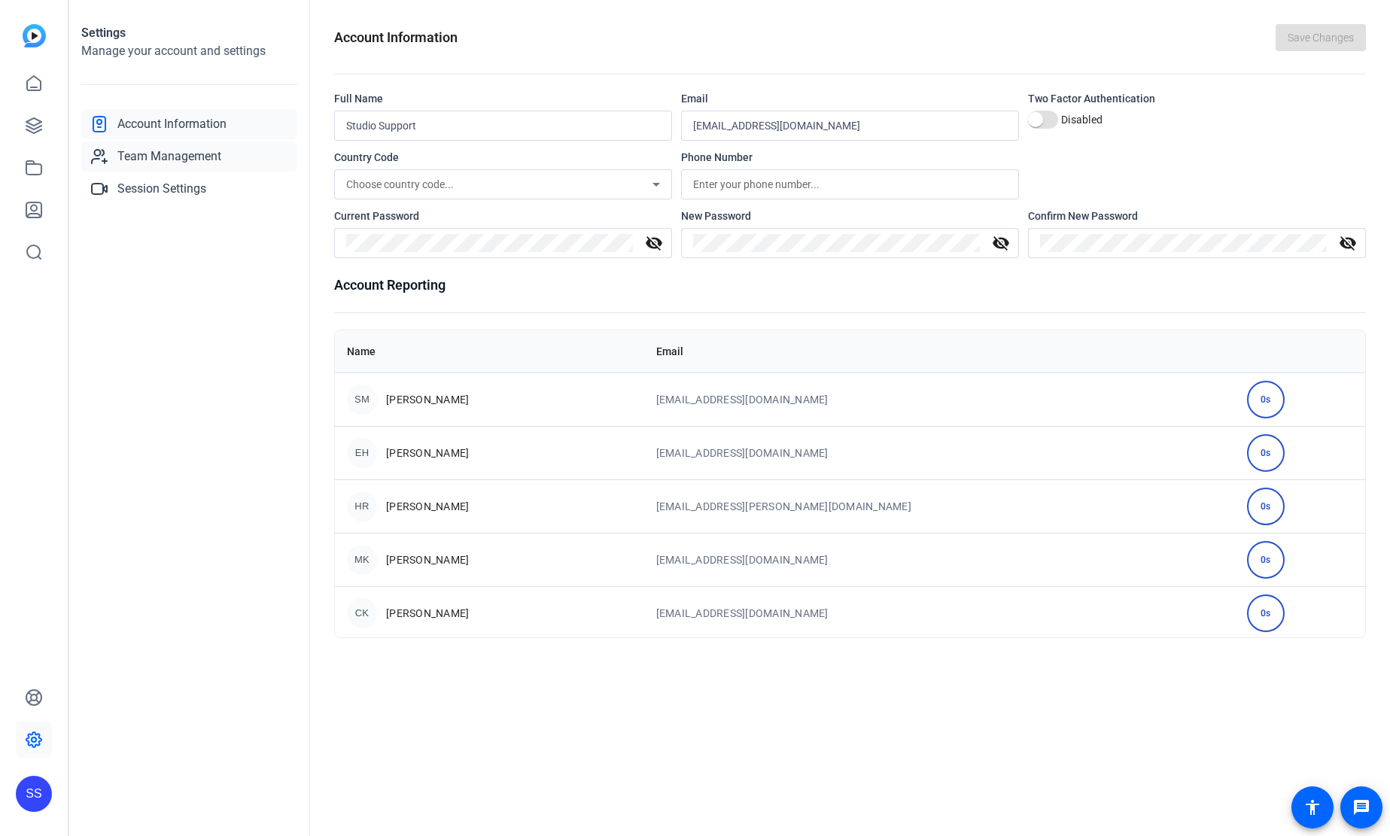
click at [193, 162] on span "Team Management" at bounding box center [169, 157] width 104 height 18
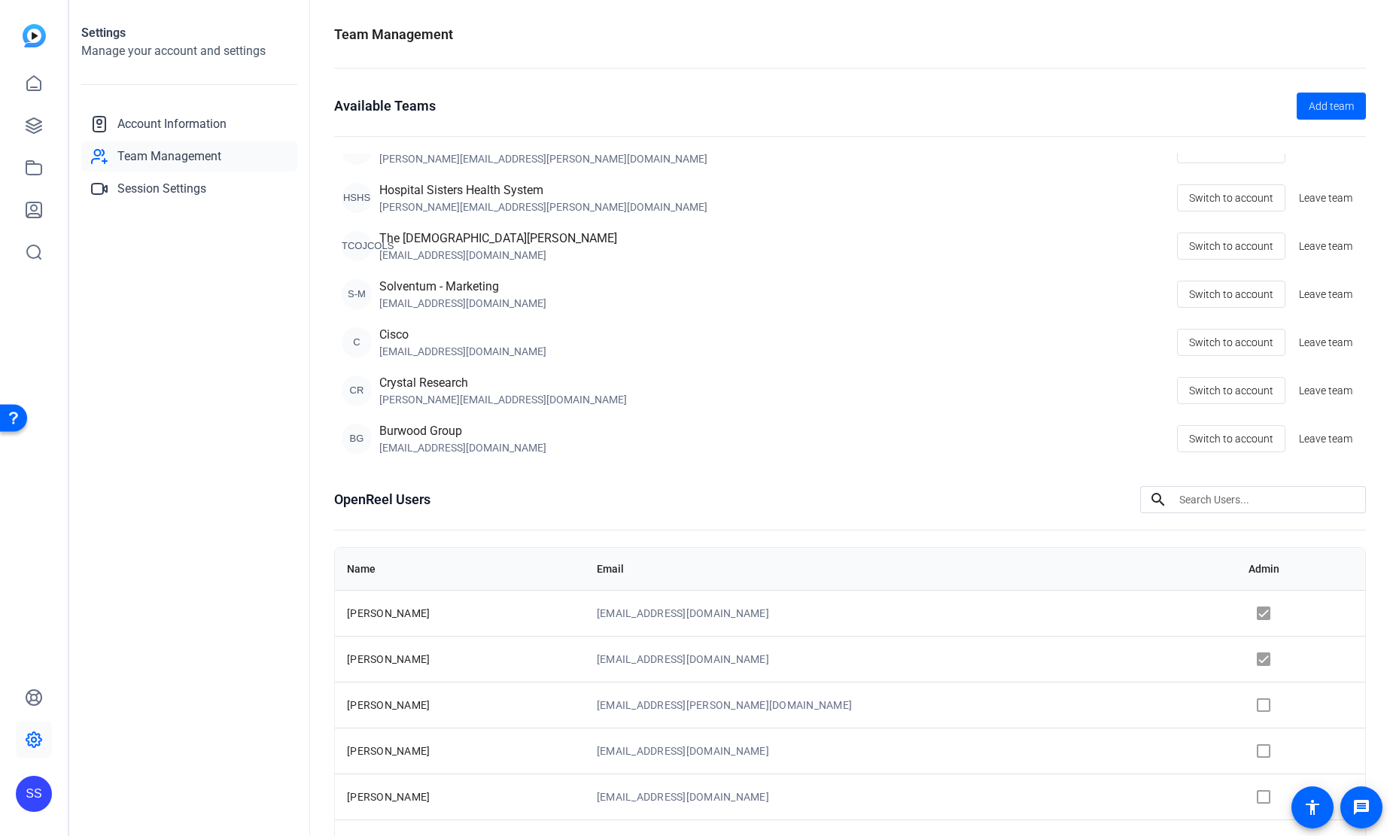
scroll to position [318, 0]
click at [1272, 292] on span "Switch to account" at bounding box center [1231, 293] width 84 height 29
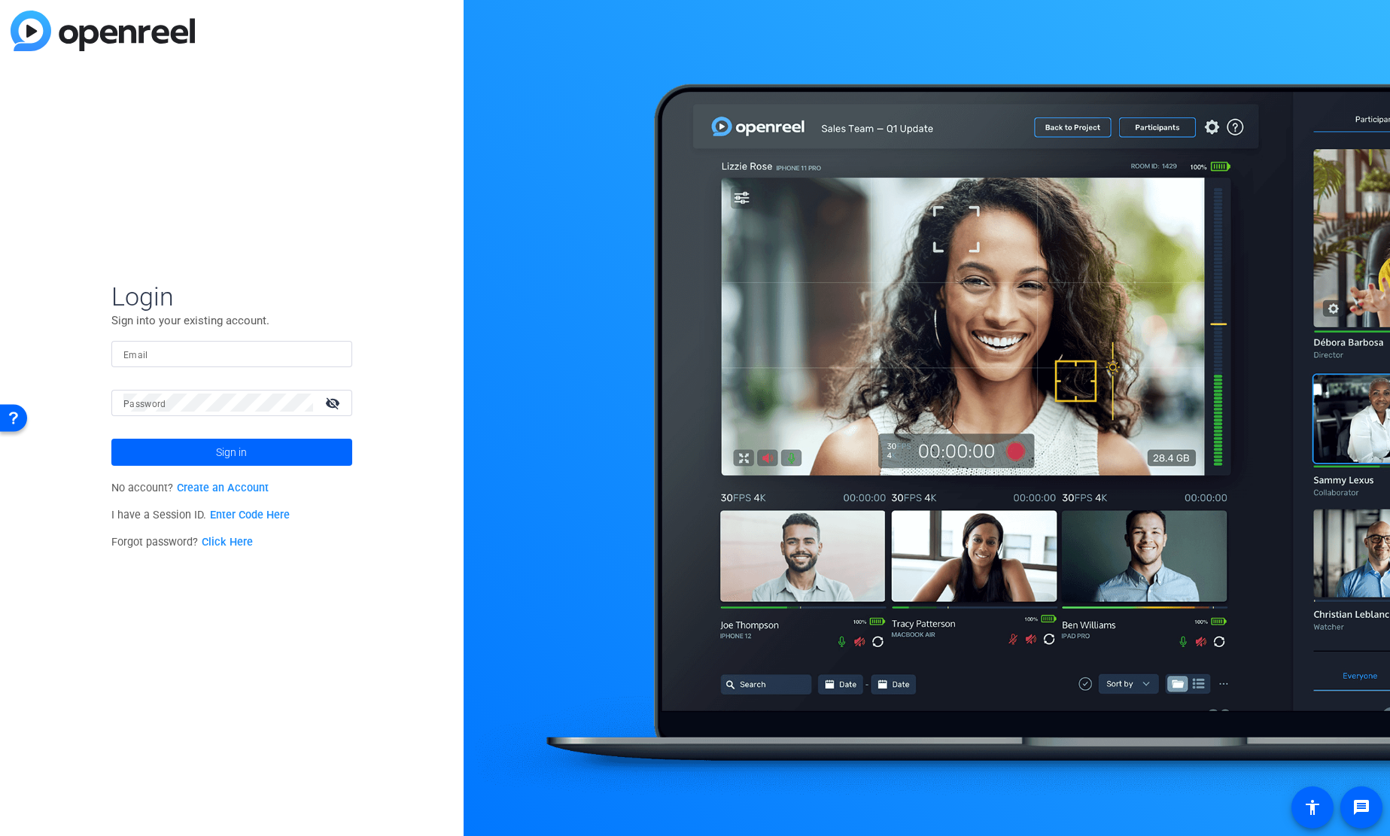
click at [195, 363] on div at bounding box center [231, 354] width 217 height 26
click at [333, 354] on div at bounding box center [331, 354] width 18 height 18
type input "[PERSON_NAME][EMAIL_ADDRESS][DOMAIN_NAME]"
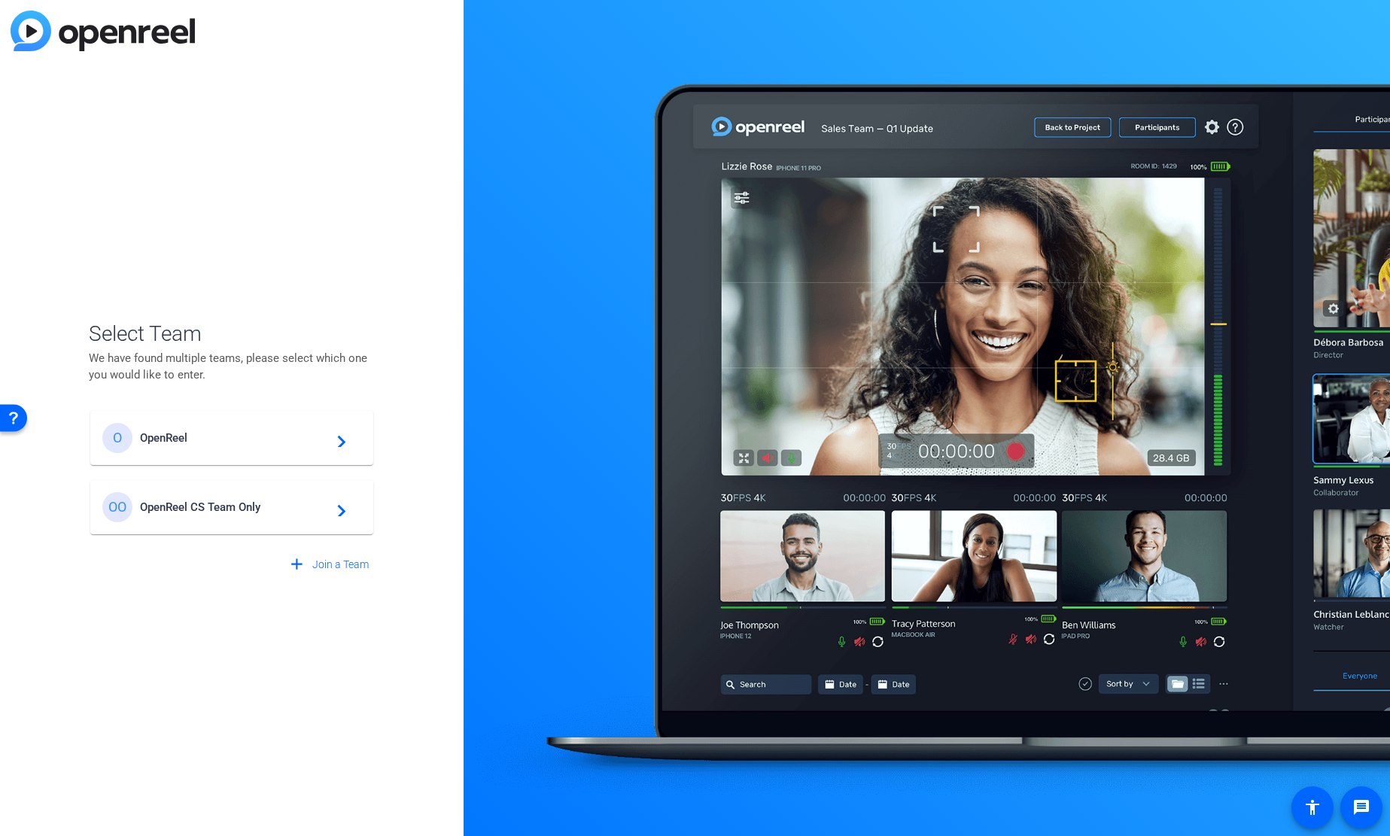
click at [225, 443] on span "OpenReel" at bounding box center [234, 438] width 188 height 14
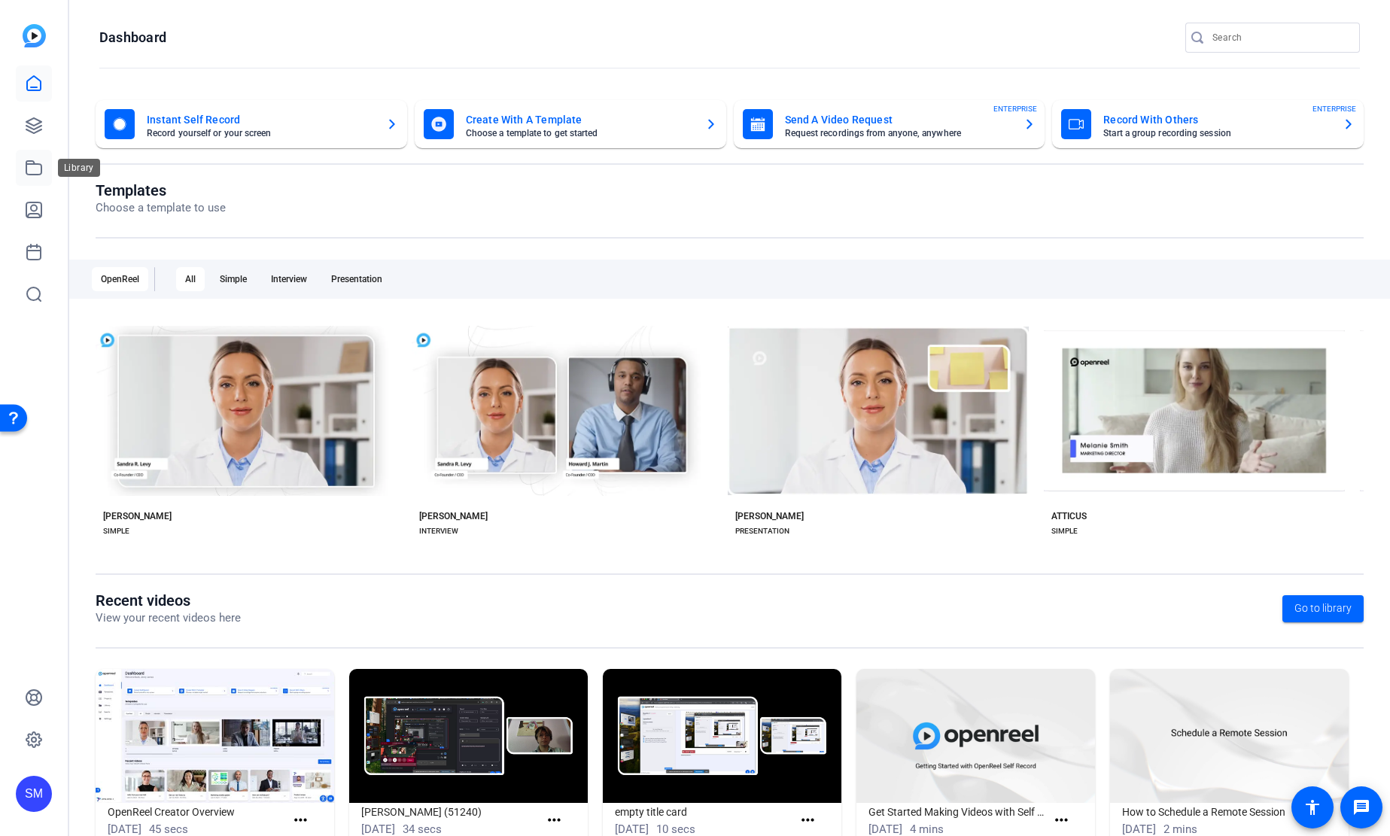
click at [44, 169] on link at bounding box center [34, 168] width 36 height 36
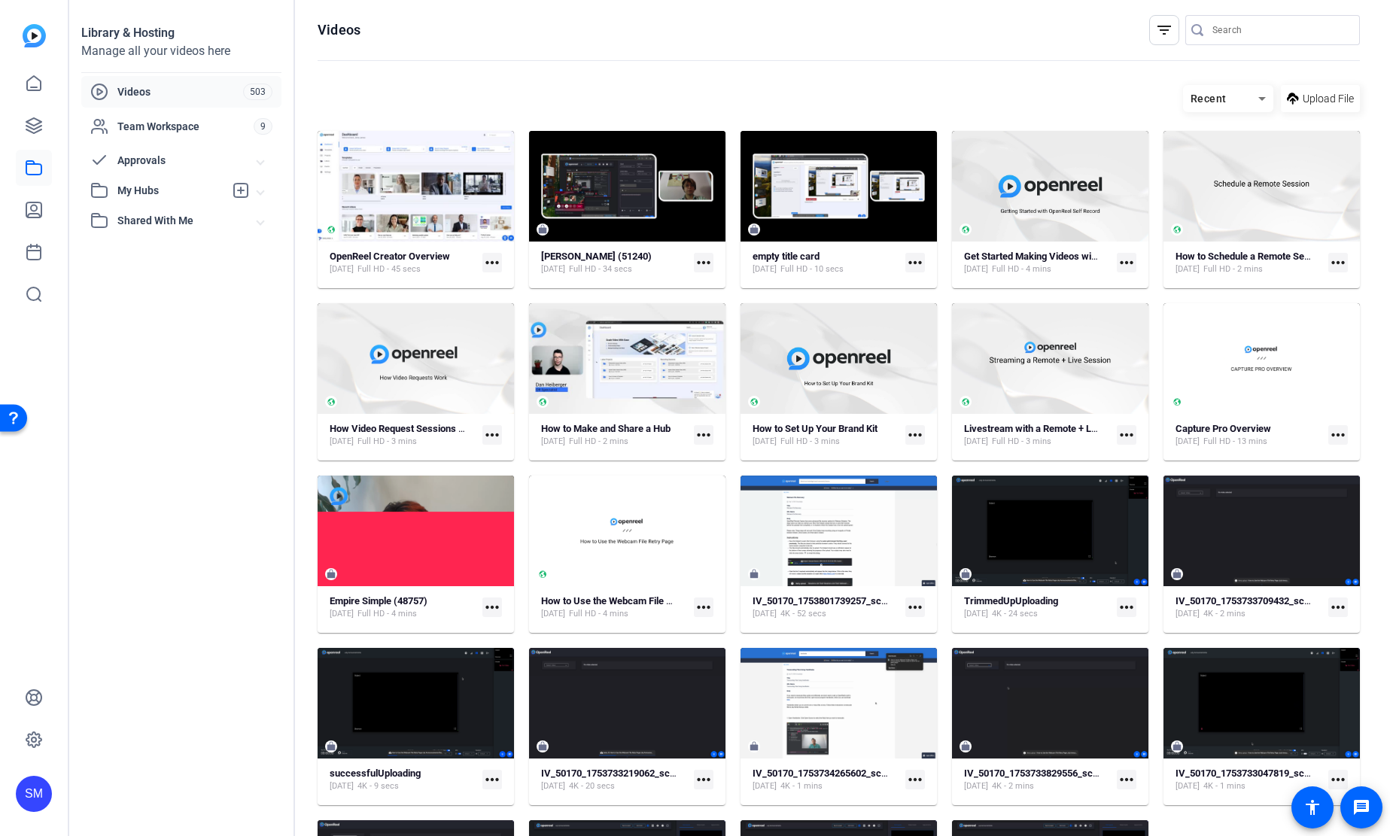
click at [169, 198] on div "My Hubs" at bounding box center [157, 190] width 134 height 18
click at [171, 223] on span "Shannon's Hub" at bounding box center [151, 224] width 105 height 15
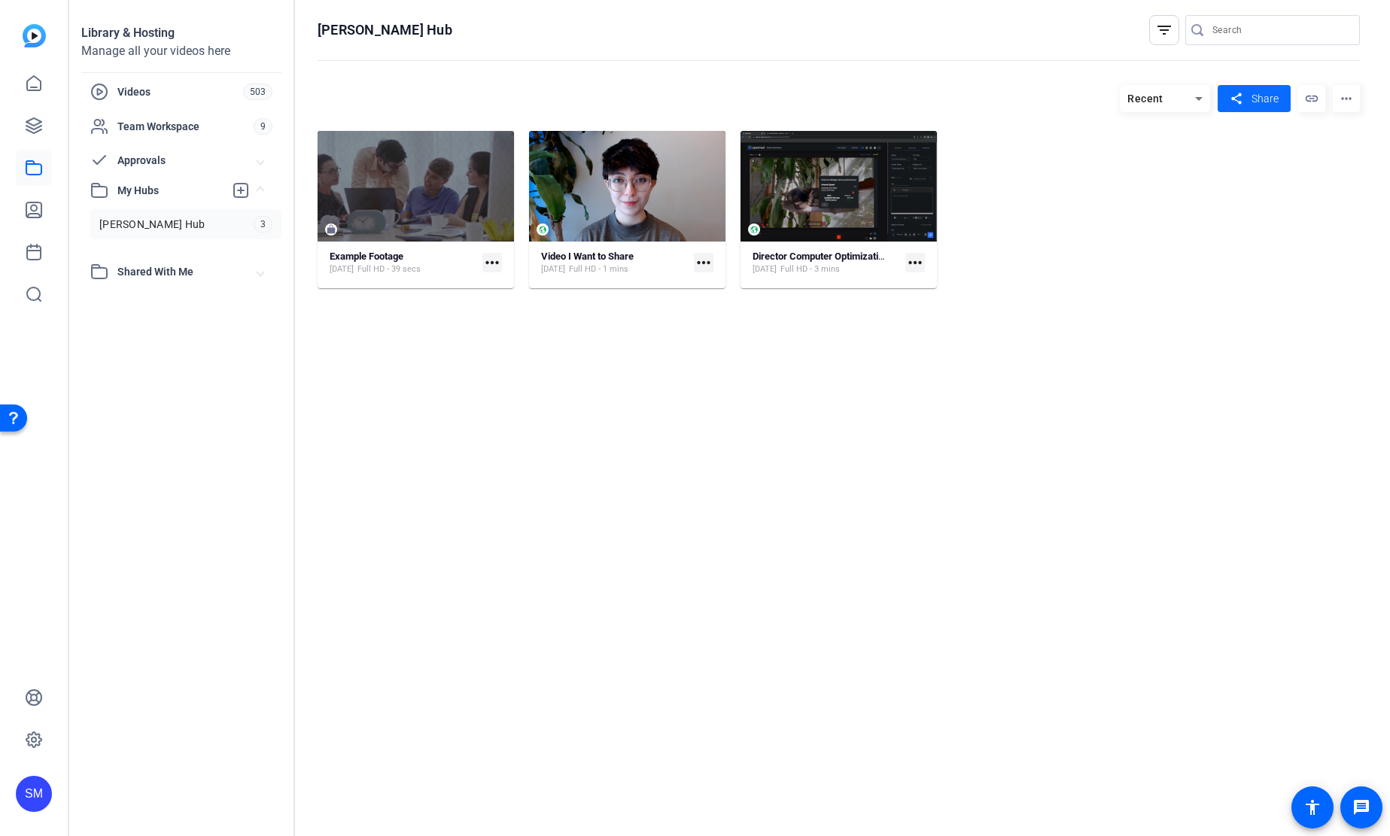
click at [1236, 94] on mat-icon "share" at bounding box center [1236, 99] width 19 height 20
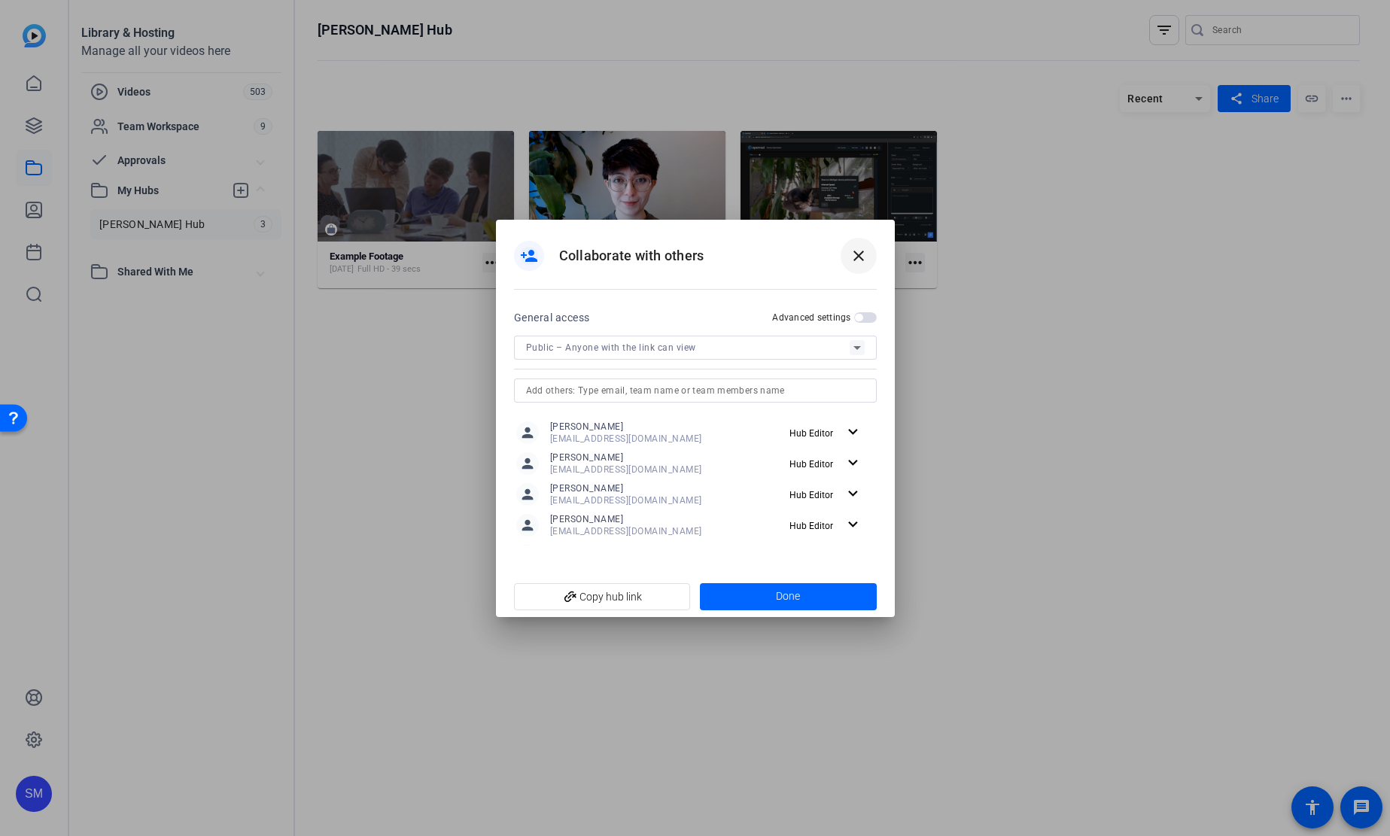
click at [864, 251] on mat-icon "close" at bounding box center [859, 256] width 18 height 18
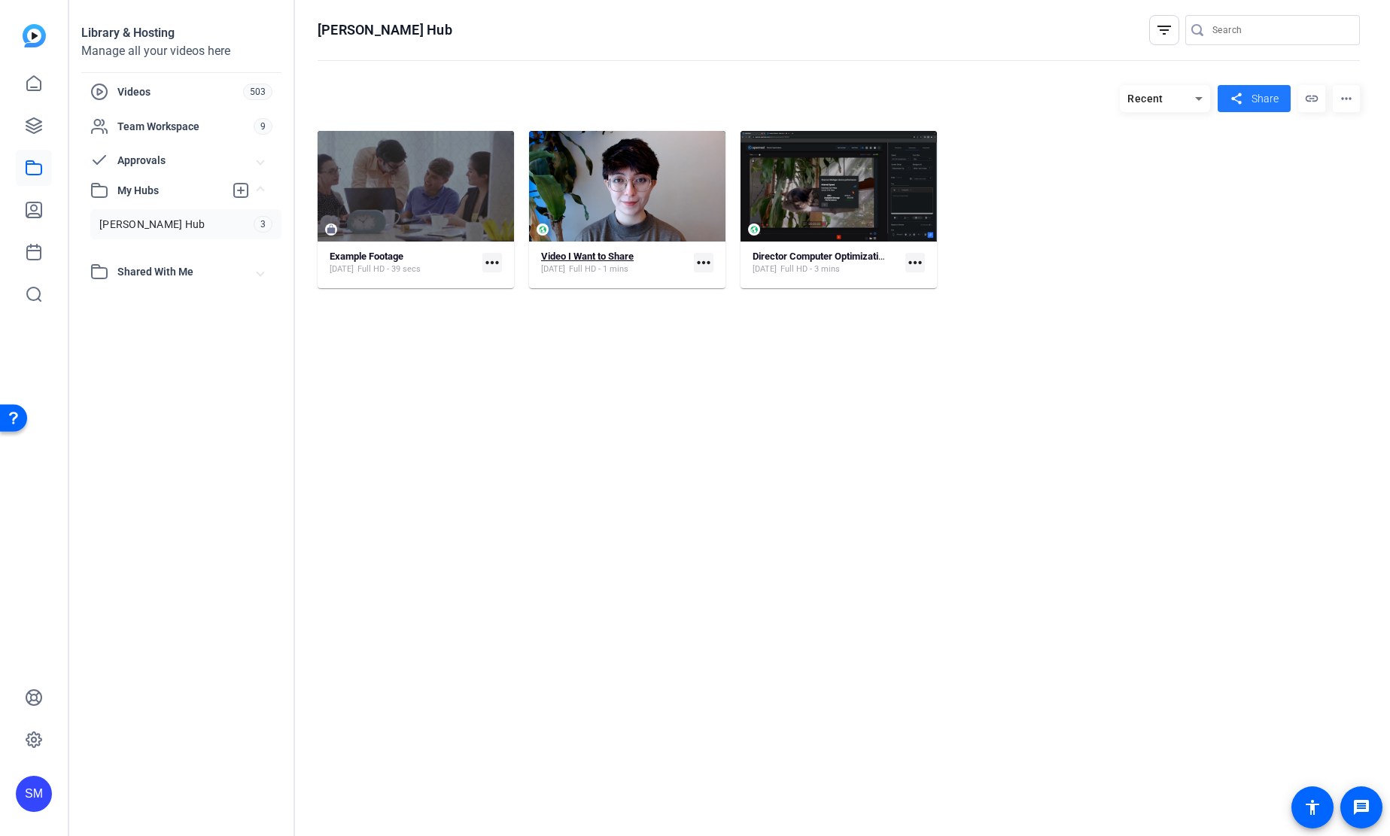
click at [565, 263] on span "Mar 10, 2023" at bounding box center [553, 269] width 24 height 12
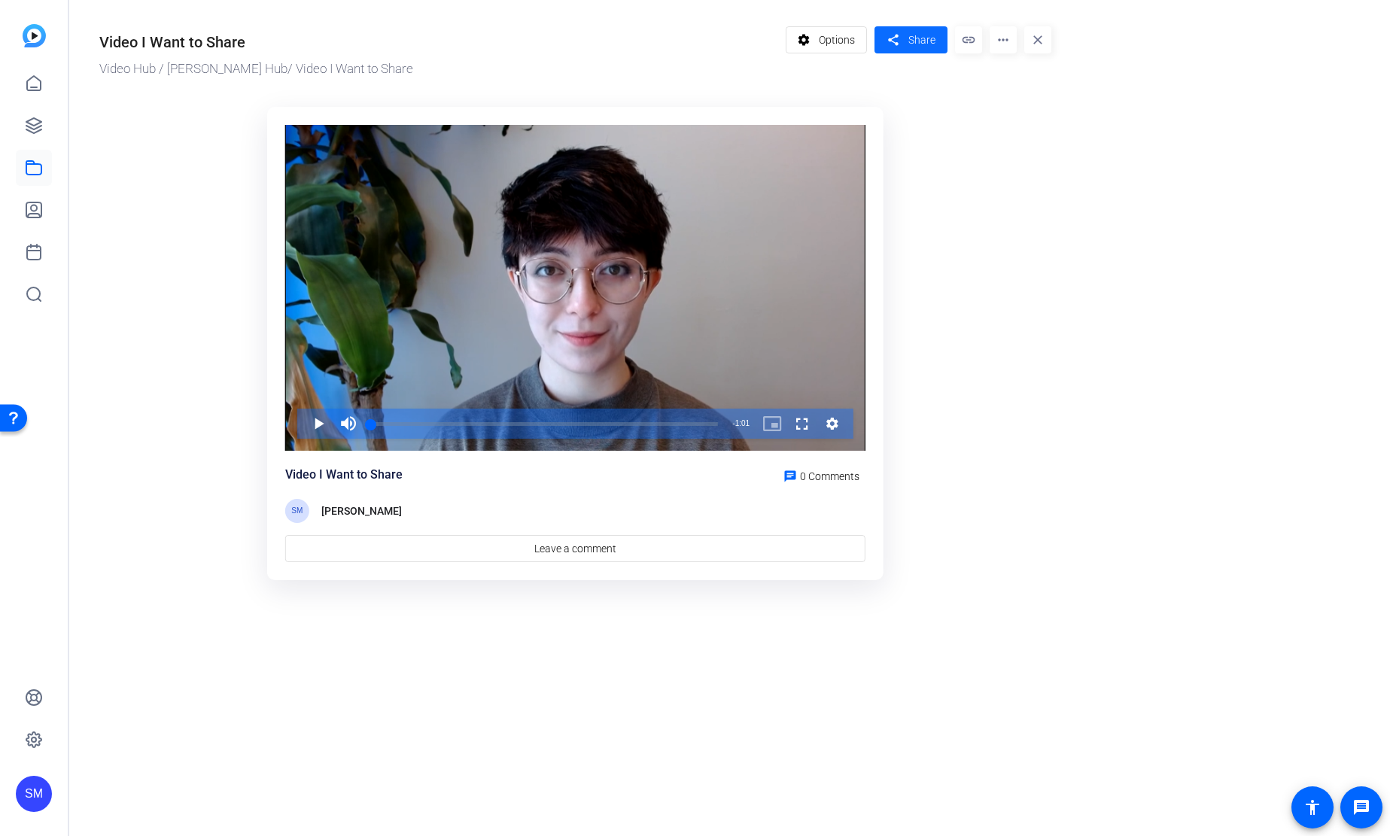
click at [902, 40] on mat-icon "share" at bounding box center [893, 40] width 19 height 20
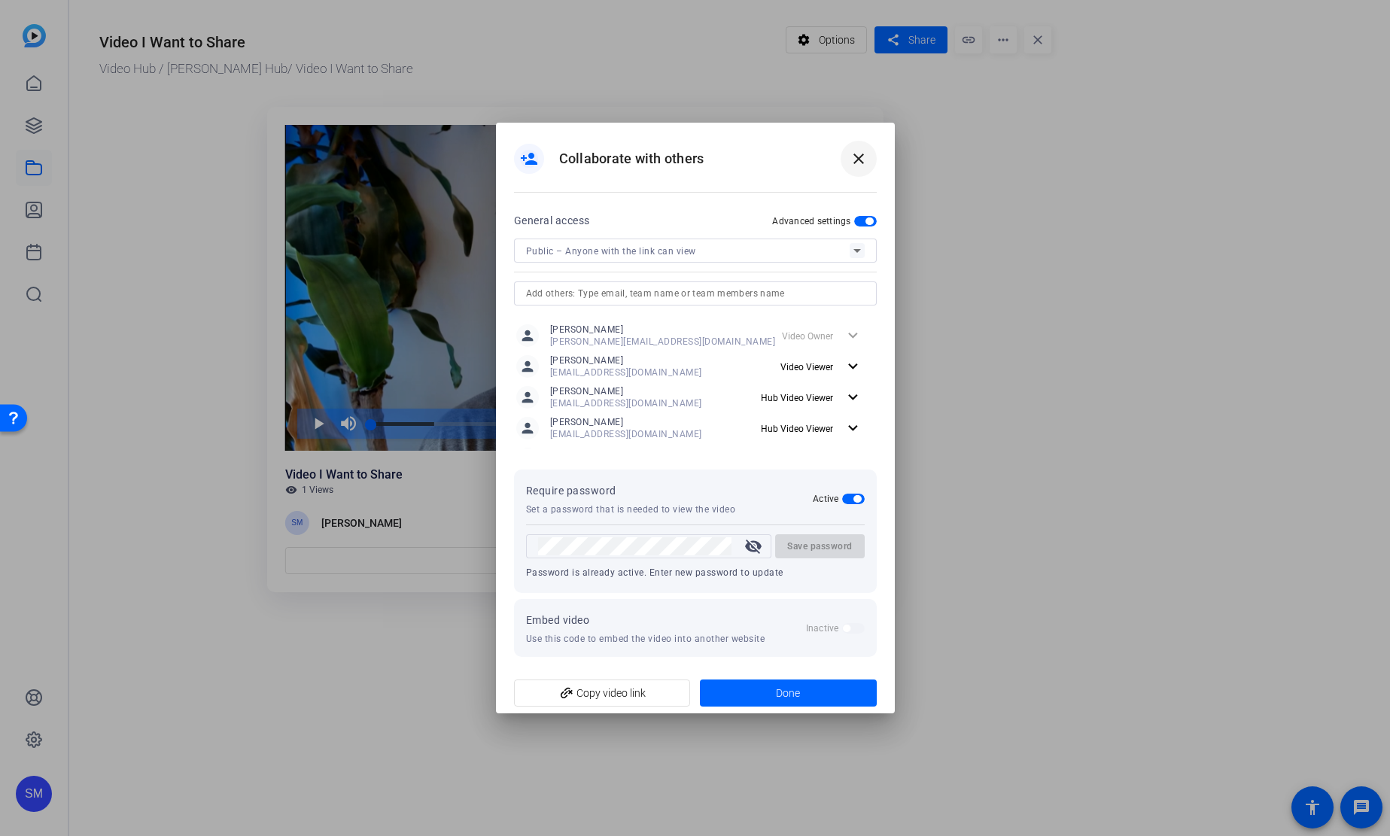
click at [852, 166] on mat-icon "close" at bounding box center [859, 159] width 18 height 18
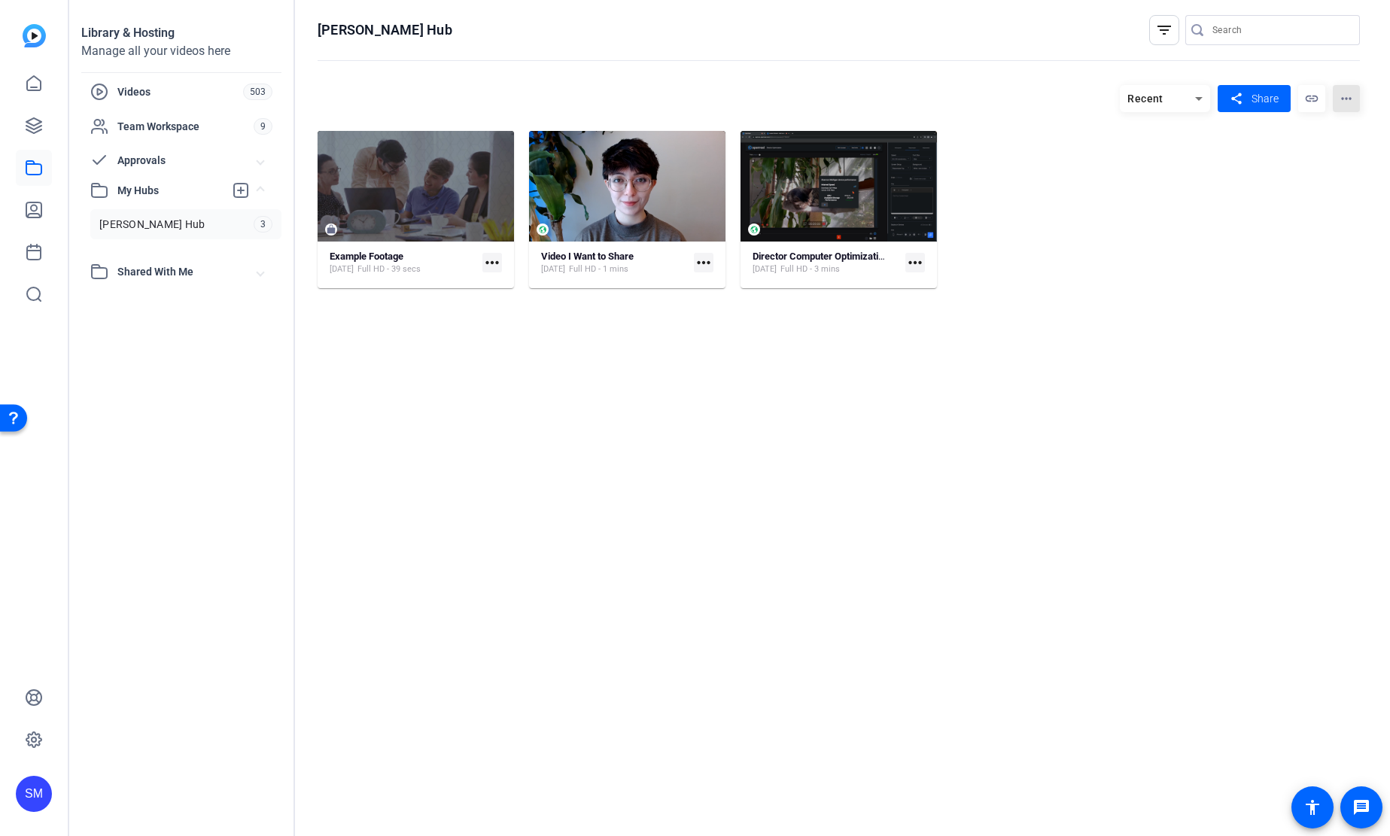
click at [1340, 104] on mat-icon "more_horiz" at bounding box center [1346, 98] width 27 height 27
click at [1340, 148] on span "View Hub Page" at bounding box center [1315, 144] width 66 height 11
click at [1058, 202] on div "Example Footage Sep 17, 2024 Full HD - 39 secs more_horiz Video I Want to Share…" at bounding box center [839, 209] width 1042 height 157
click at [204, 103] on div "Videos 503" at bounding box center [181, 92] width 200 height 32
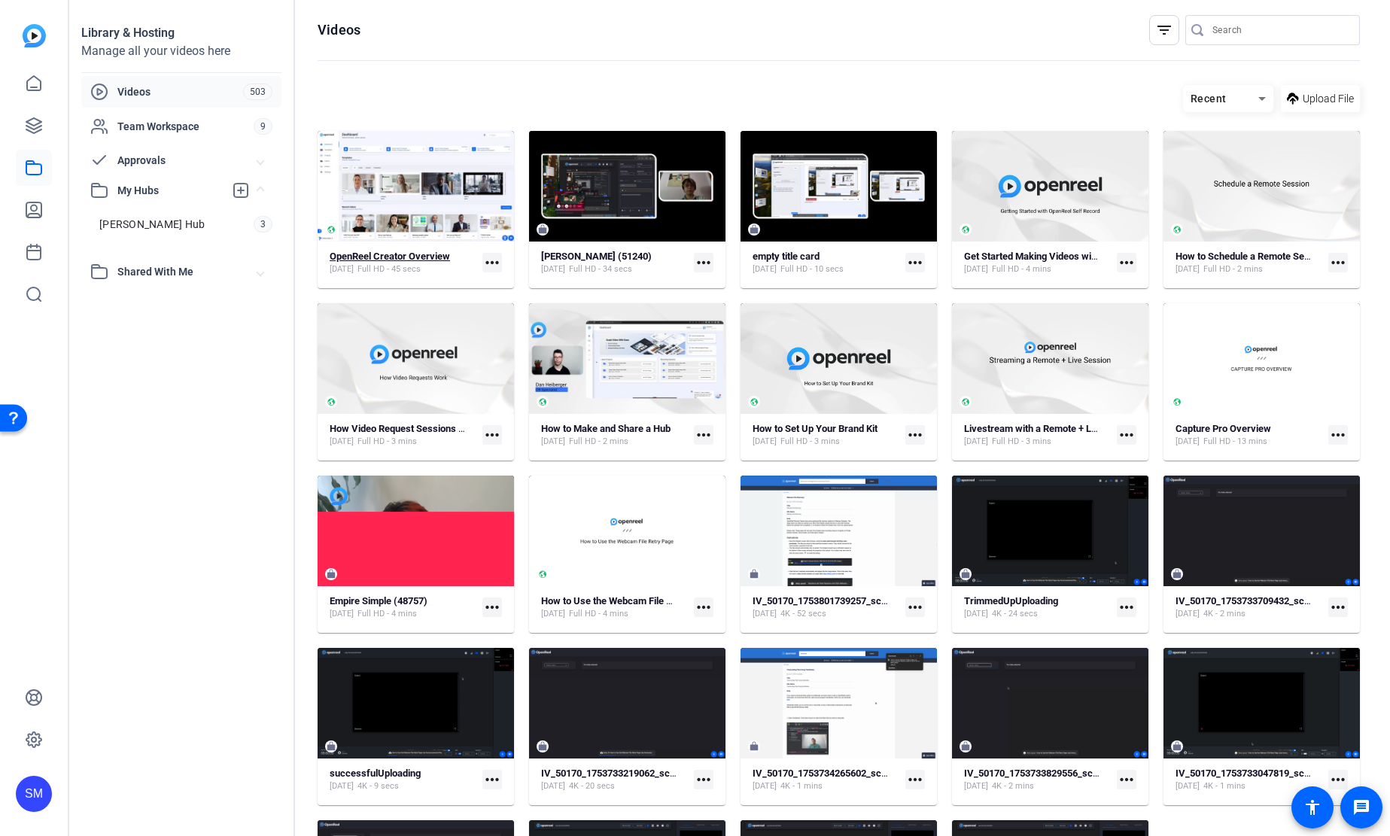
click at [421, 267] on span "Full HD - 45 secs" at bounding box center [389, 269] width 63 height 12
click at [1220, 263] on div "Jan 5, 2023 Full HD - 2 mins" at bounding box center [1243, 269] width 135 height 12
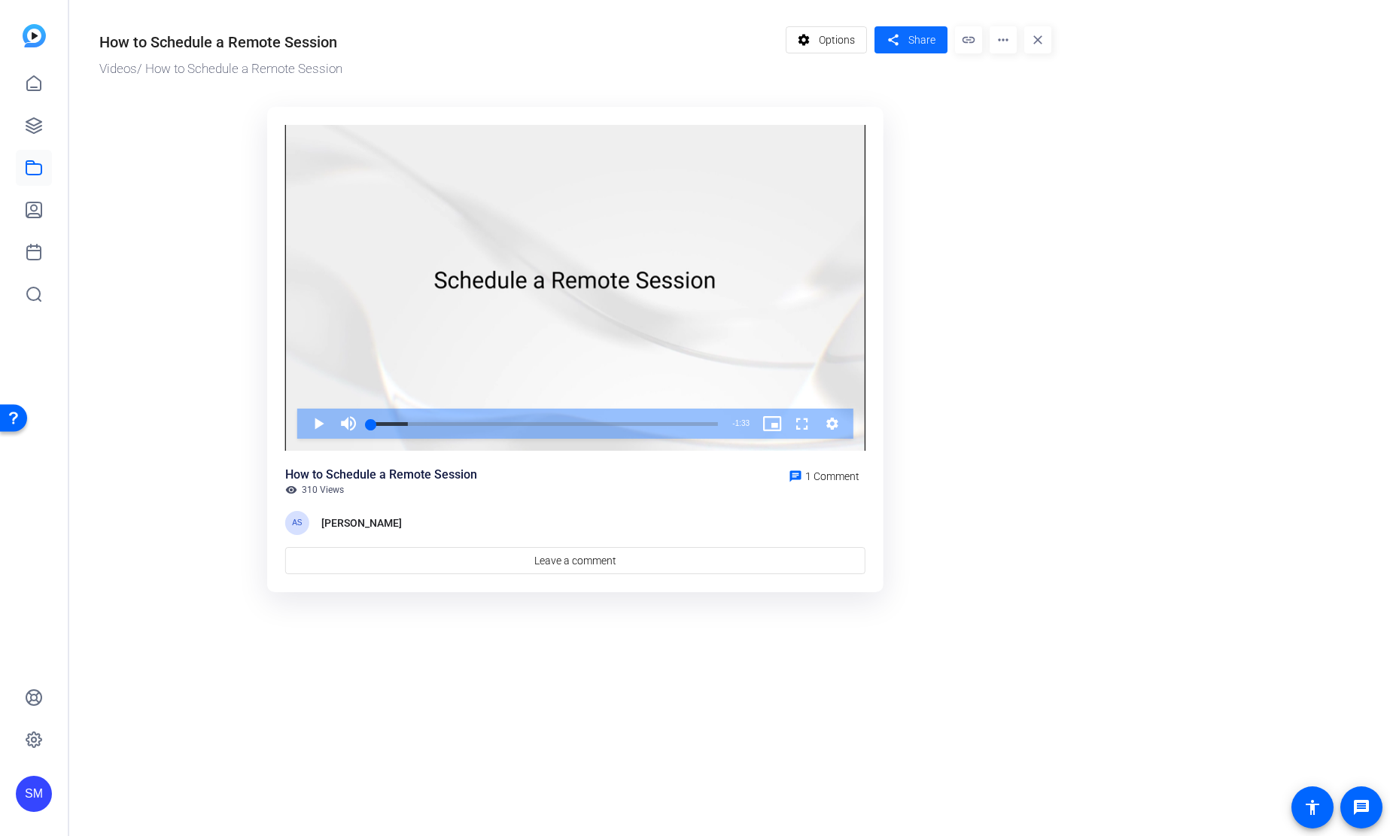
click at [912, 45] on span "Share" at bounding box center [921, 40] width 27 height 16
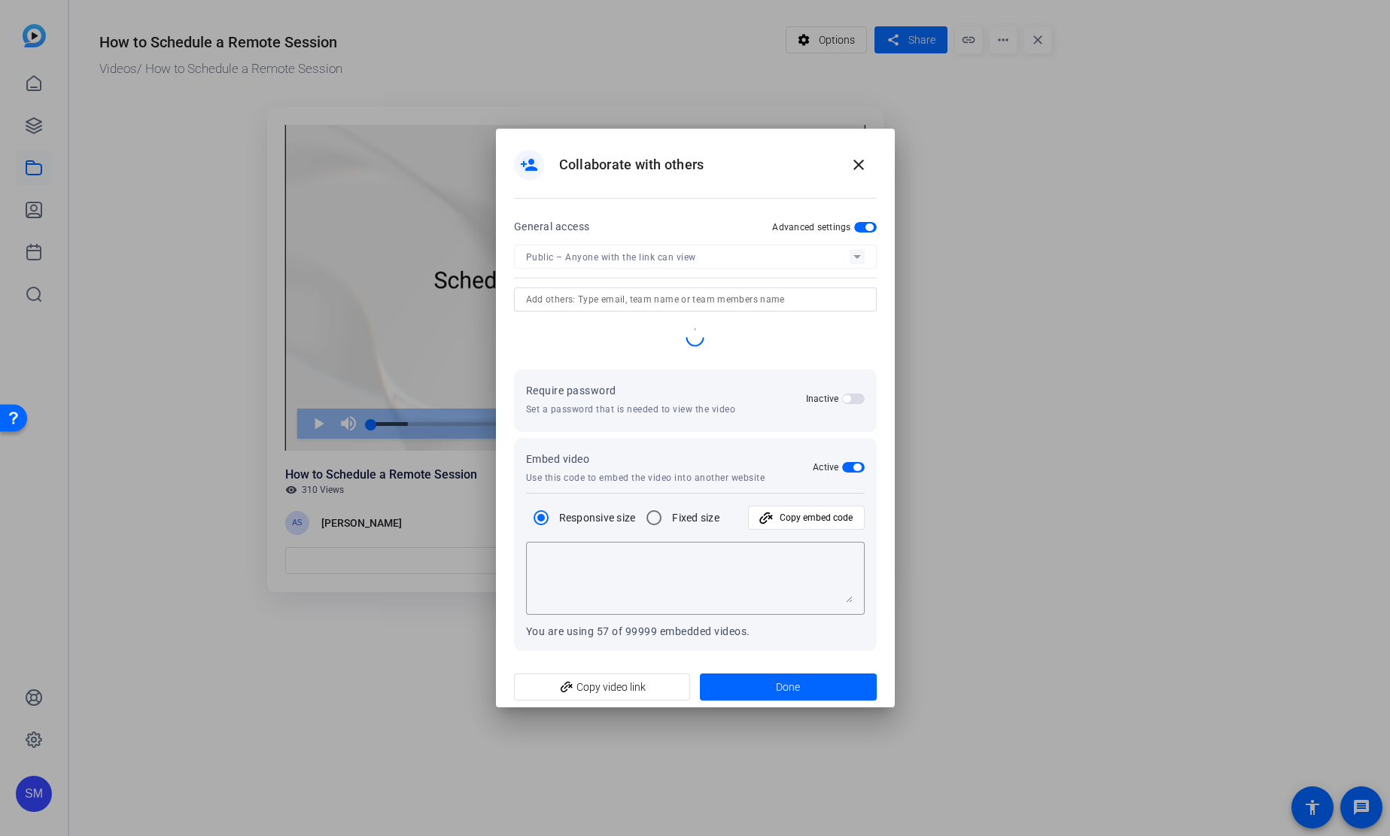
type textarea "<iframe width="100%" height="100%" src="https://library.openreel.com/embed/c9b8…"
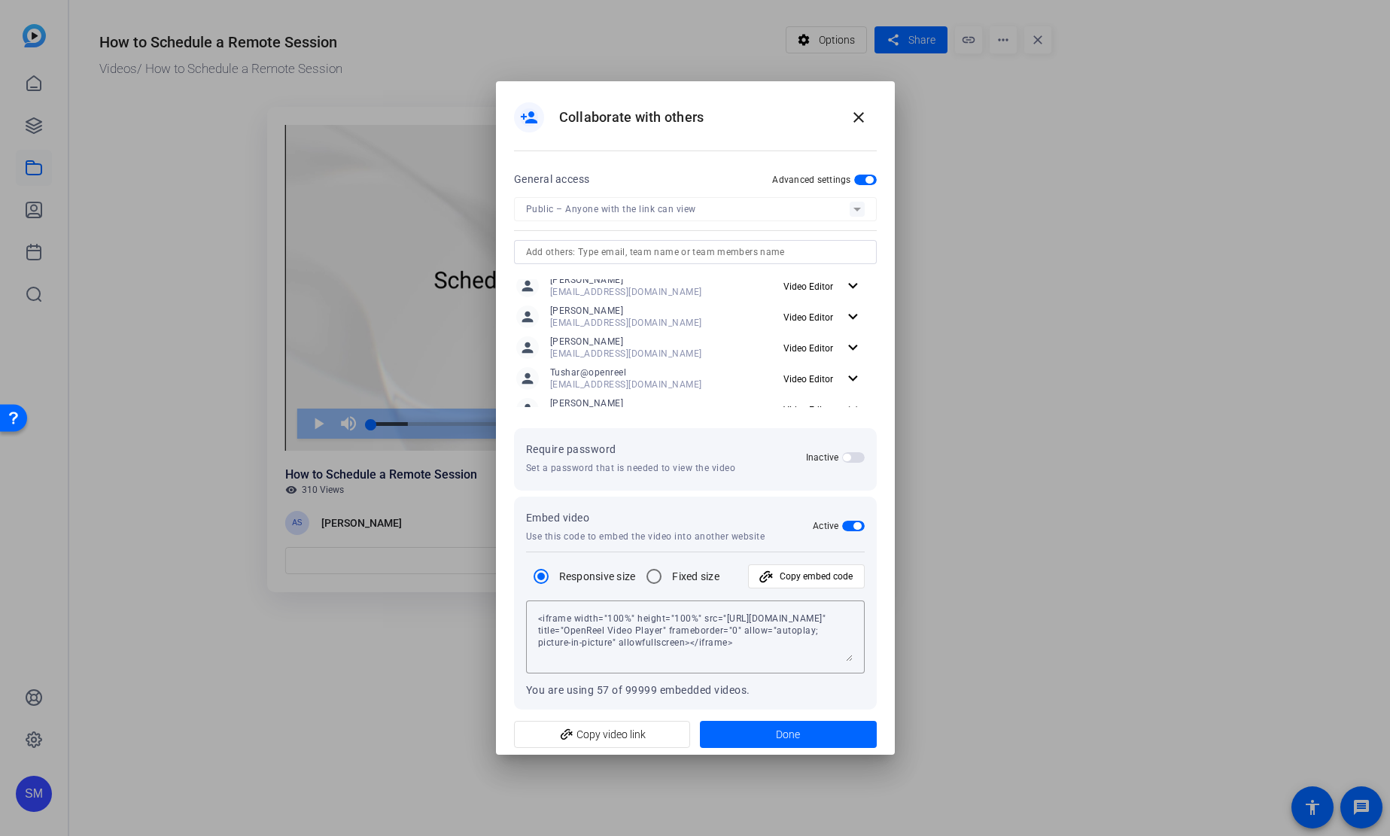
scroll to position [492, 0]
click at [856, 128] on span at bounding box center [859, 117] width 36 height 36
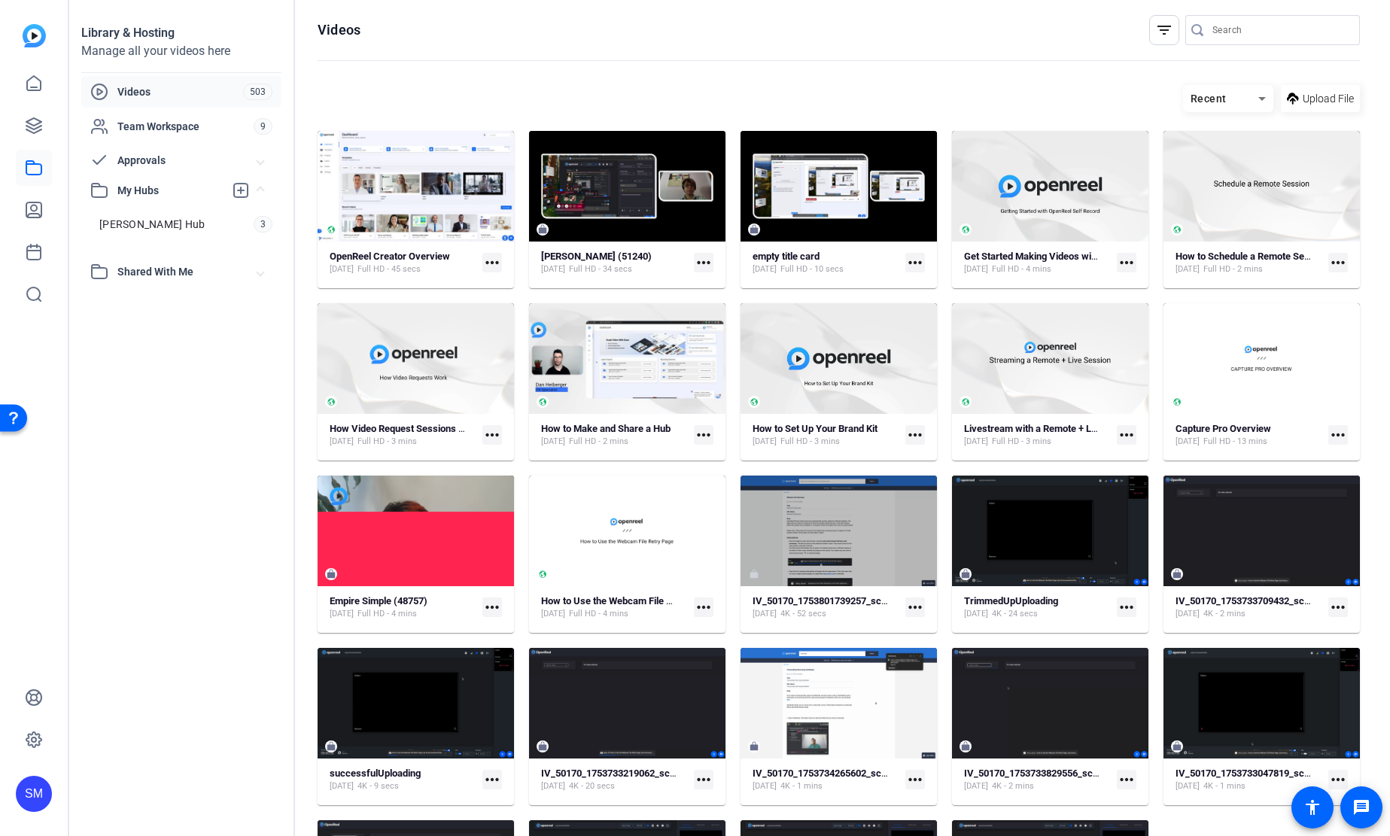
scroll to position [144, 0]
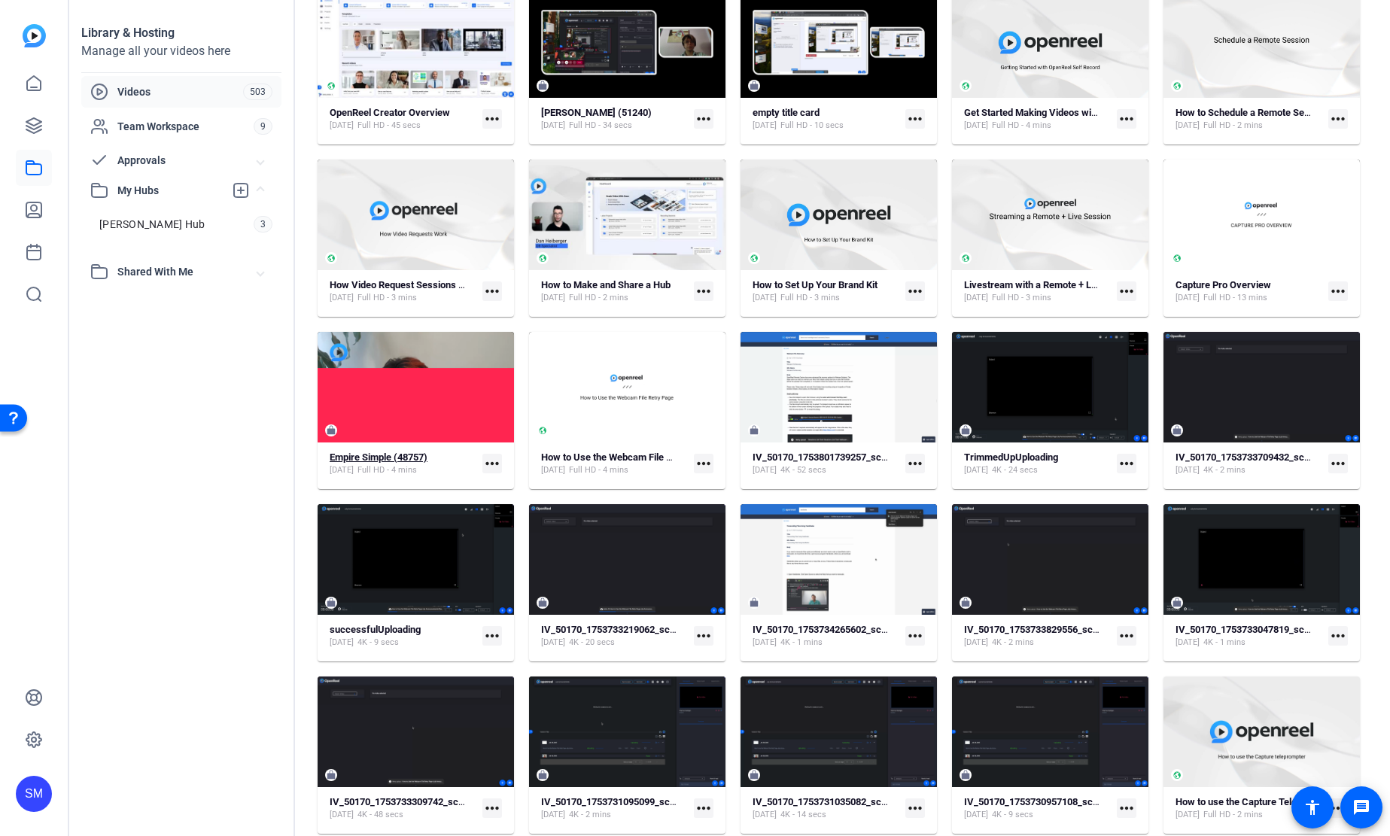
click at [409, 462] on strong "Empire Simple (48757)" at bounding box center [379, 457] width 98 height 11
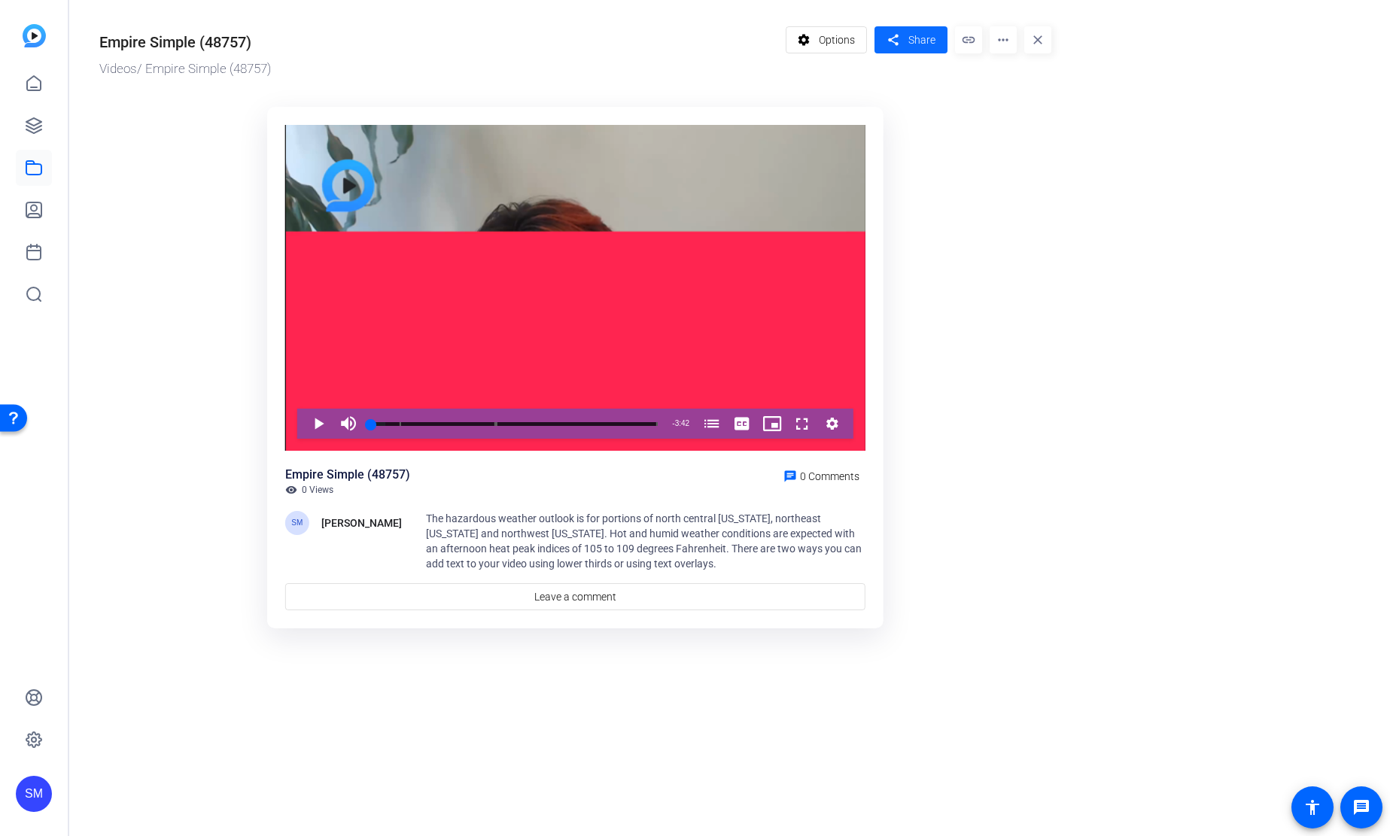
click at [897, 36] on mat-icon "share" at bounding box center [893, 40] width 19 height 20
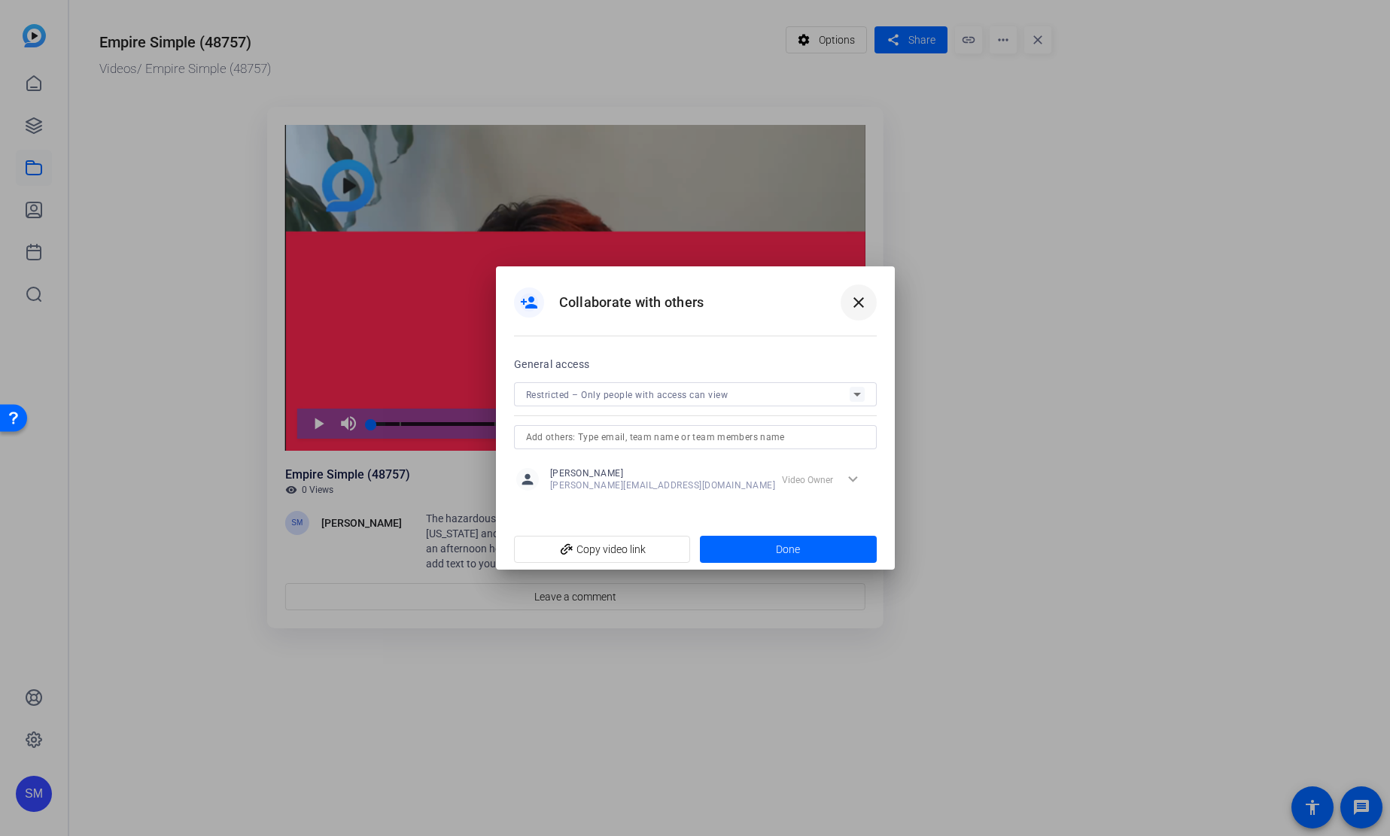
click at [854, 306] on mat-icon "close" at bounding box center [859, 303] width 18 height 18
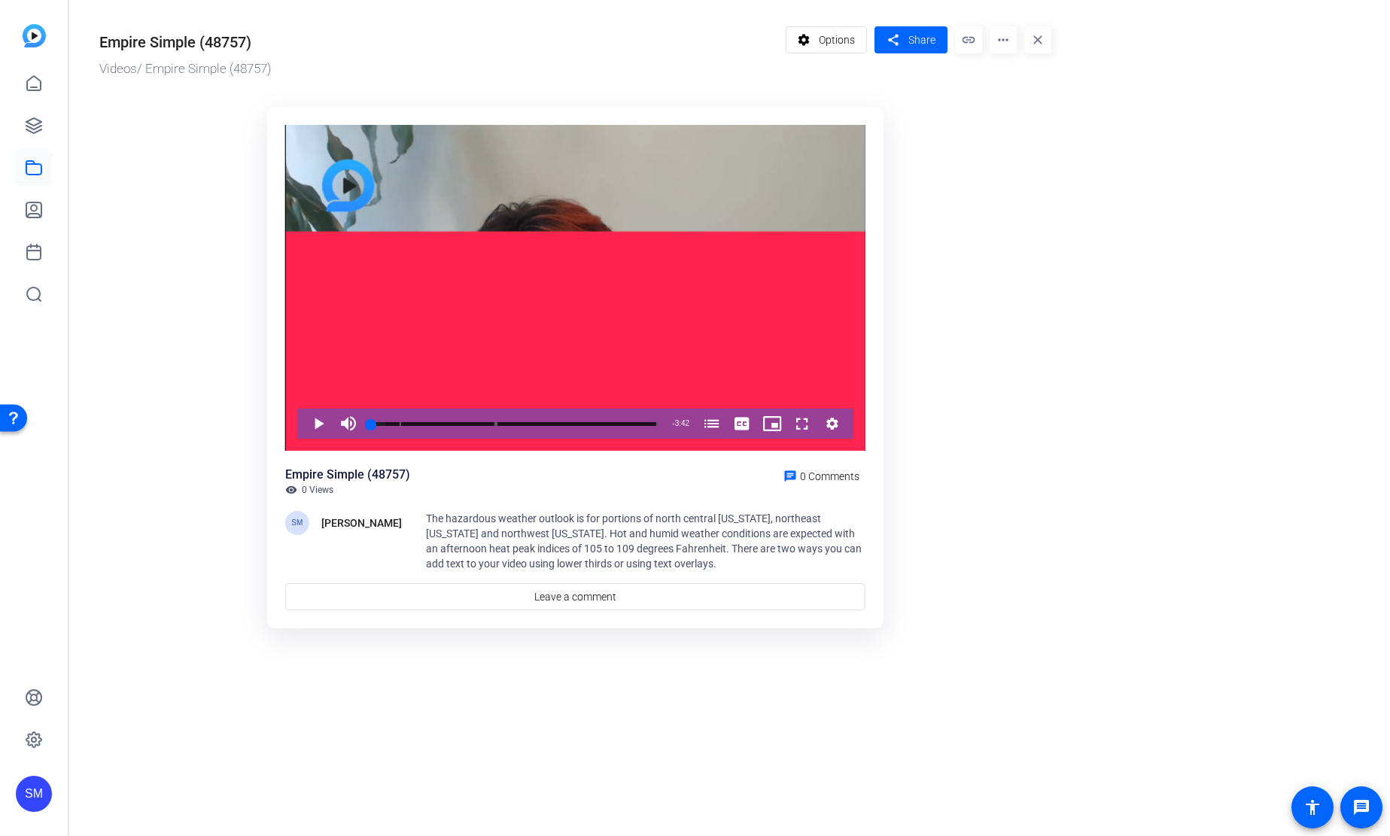
click at [1006, 39] on mat-icon "more_horiz" at bounding box center [1003, 39] width 27 height 27
click at [1039, 109] on span "Manage Hubs" at bounding box center [1033, 105] width 62 height 18
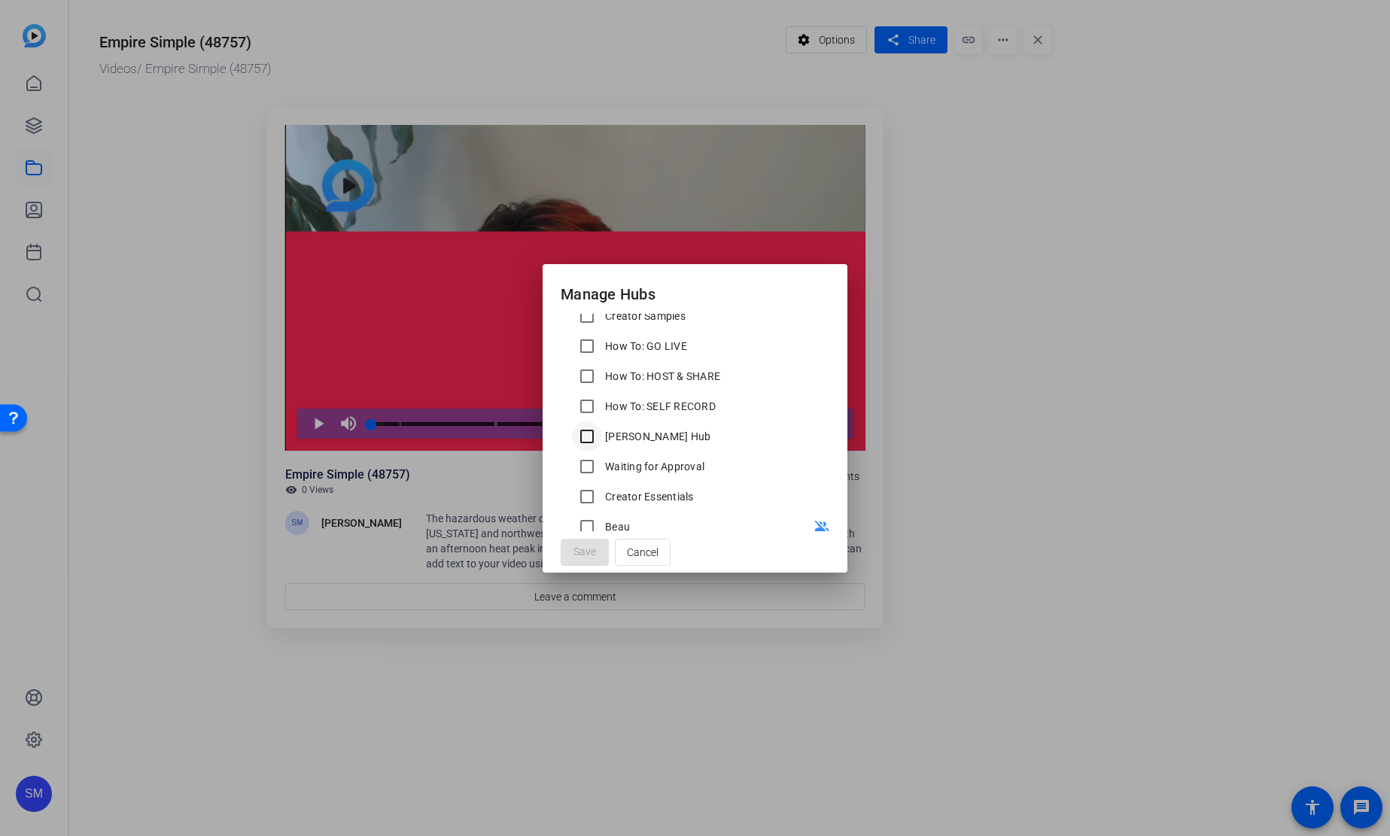
scroll to position [239, 0]
click at [584, 416] on input "Shannon's Hub" at bounding box center [587, 418] width 30 height 30
checkbox input "true"
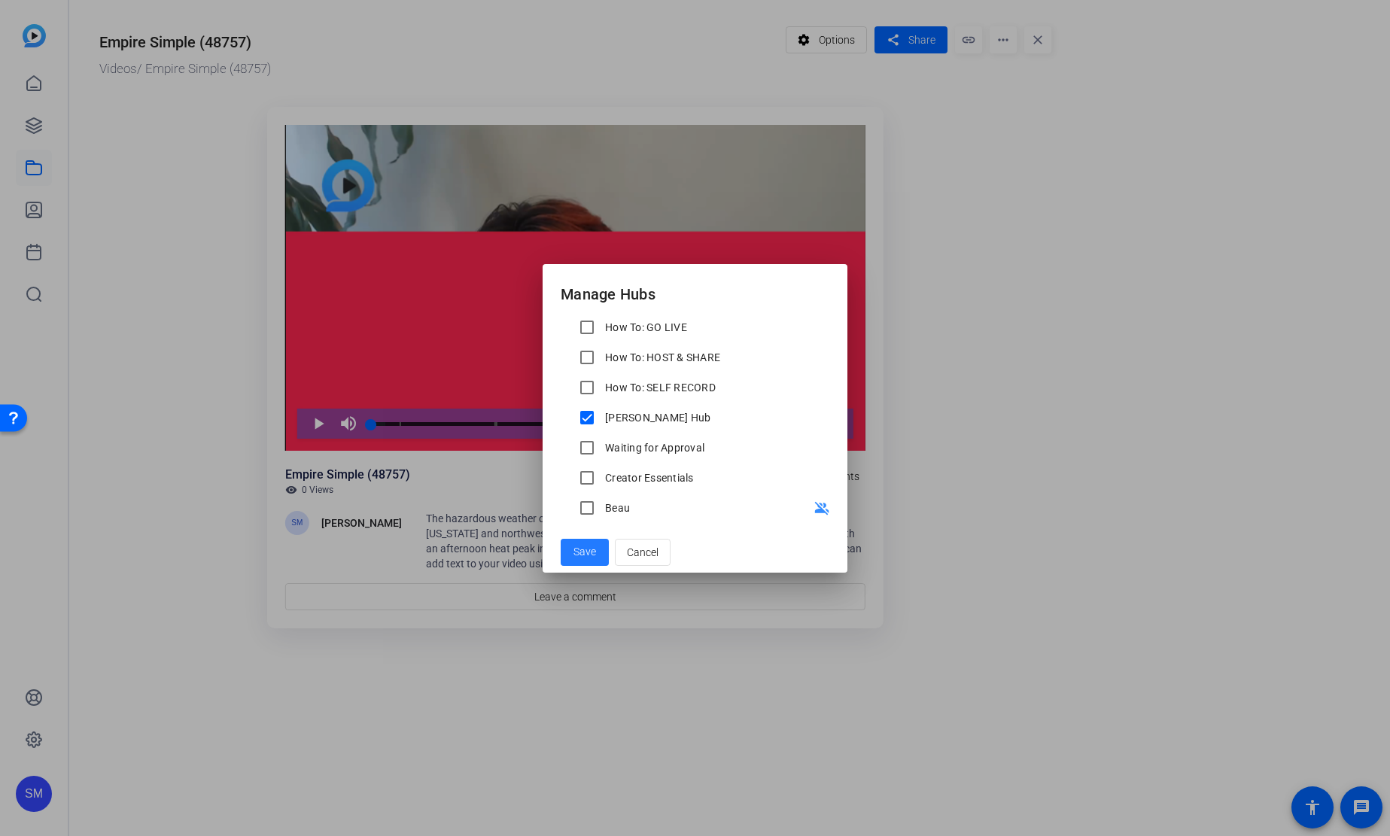
click at [589, 544] on span "Save" at bounding box center [585, 552] width 23 height 16
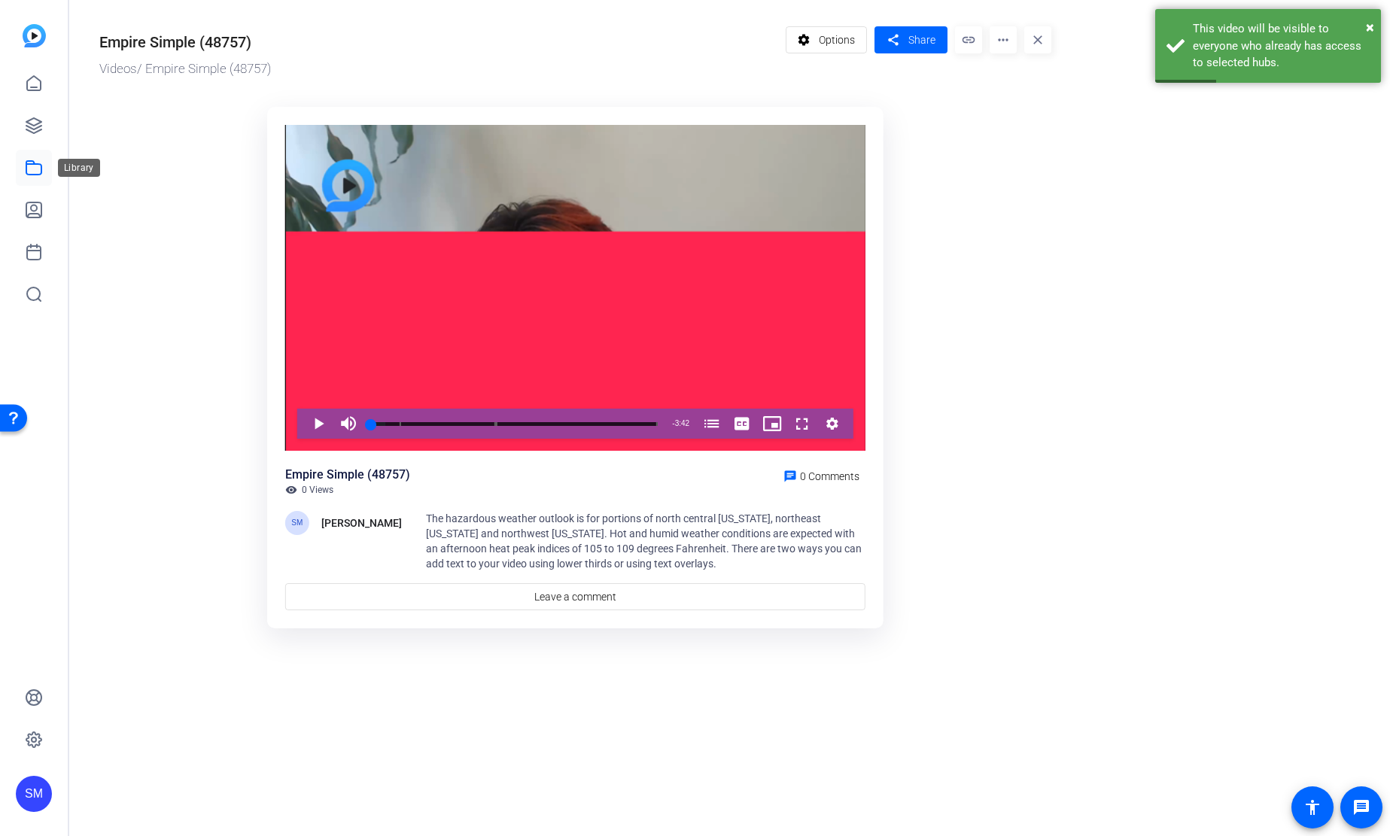
click at [28, 171] on icon at bounding box center [34, 168] width 18 height 18
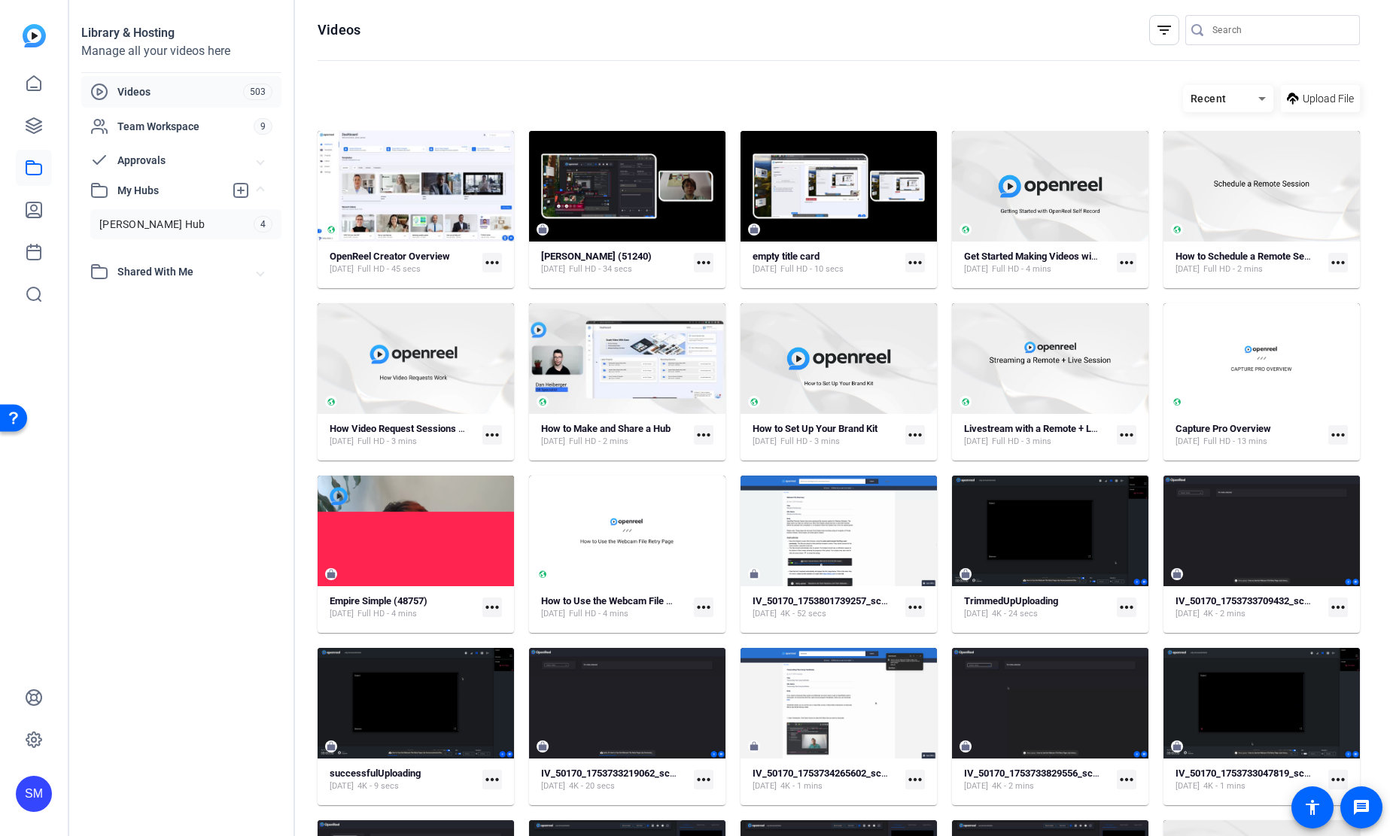
click at [165, 227] on span "Shannon's Hub" at bounding box center [151, 224] width 105 height 15
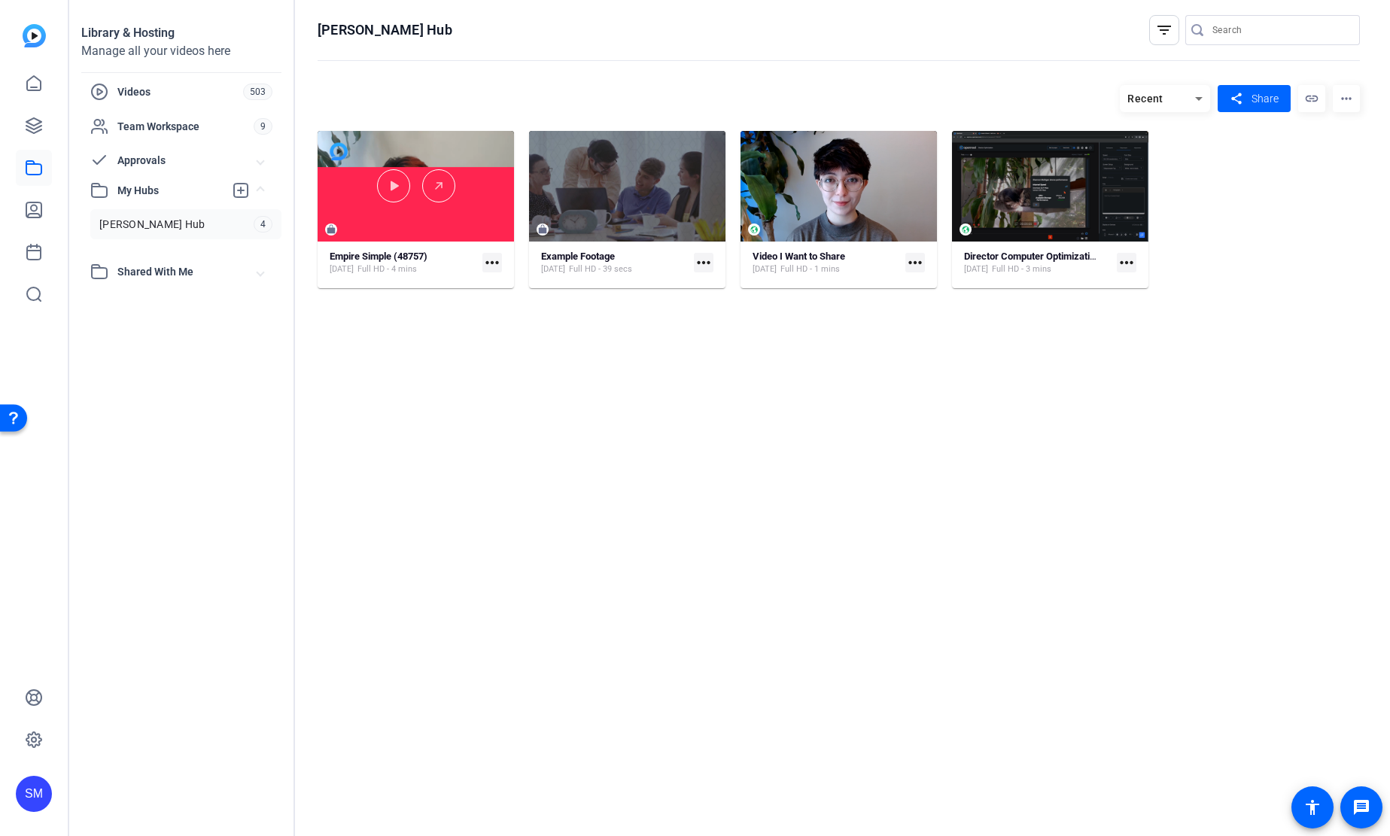
click at [437, 250] on div "Empire Simple (48757) Aug 1, 2025 Full HD - 4 mins more_horiz" at bounding box center [416, 263] width 172 height 26
click at [413, 255] on strong "Empire Simple (48757)" at bounding box center [379, 256] width 98 height 11
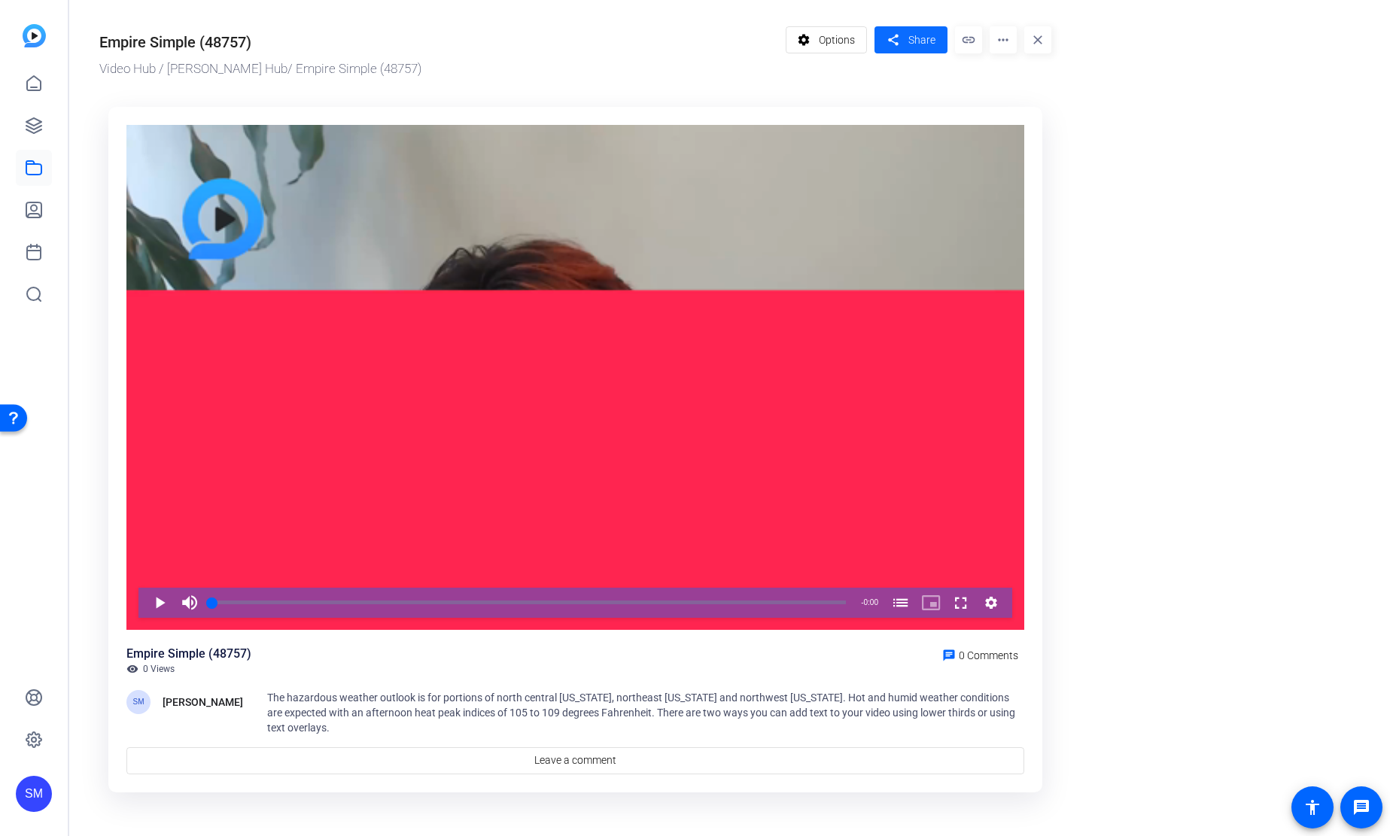
click at [909, 35] on span "Share" at bounding box center [921, 40] width 27 height 16
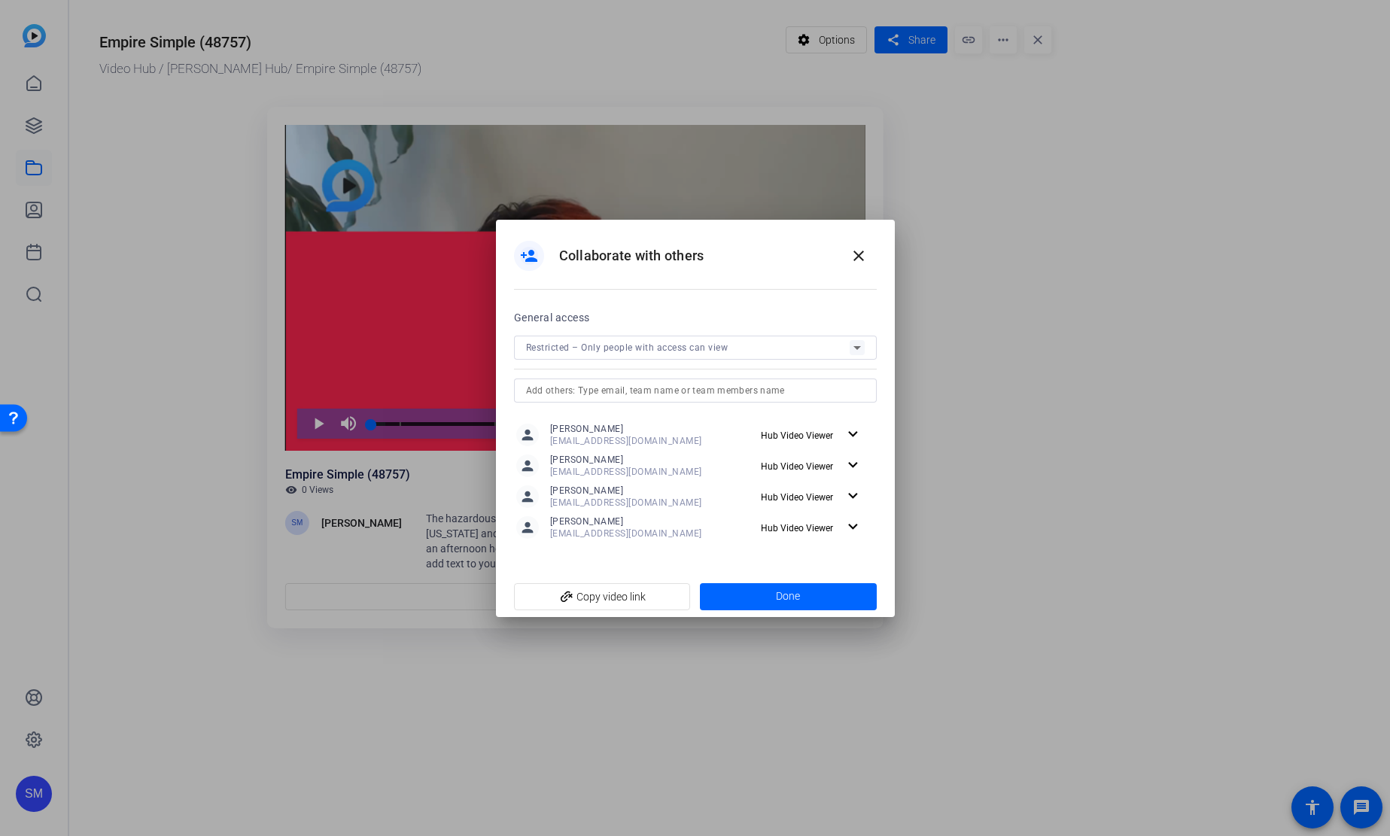
scroll to position [198, 0]
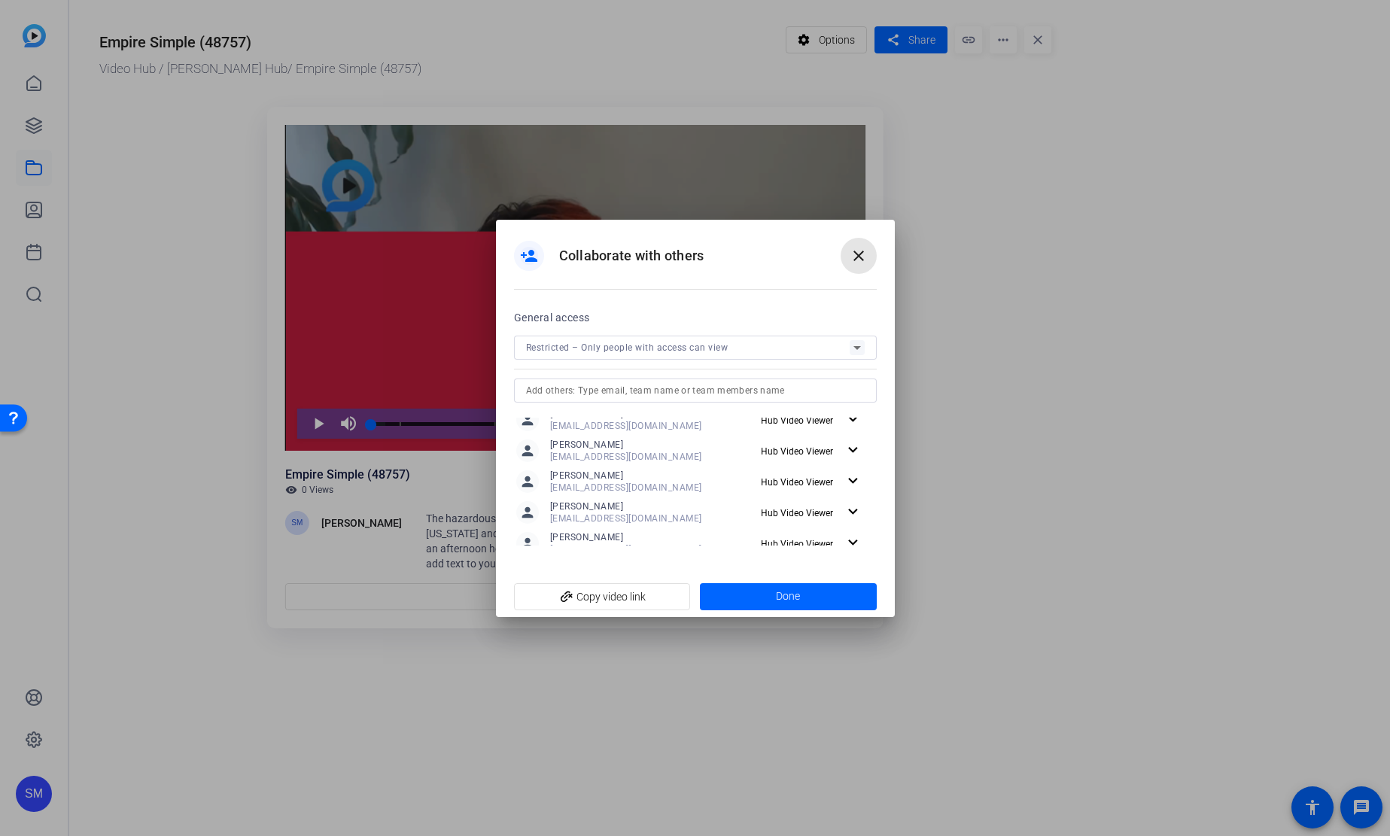
click at [866, 259] on mat-icon "close" at bounding box center [859, 256] width 18 height 18
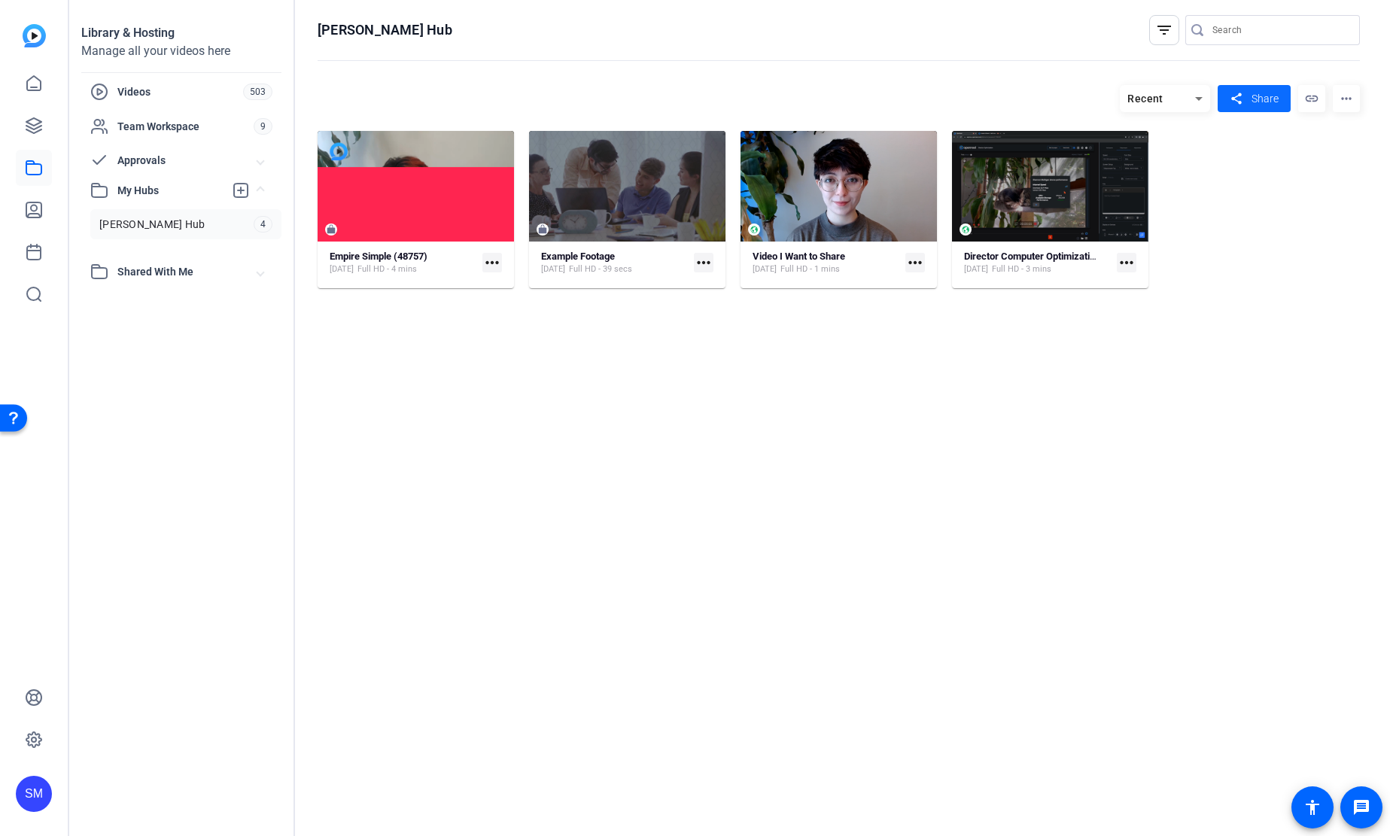
click at [1270, 94] on span "Share" at bounding box center [1265, 99] width 27 height 16
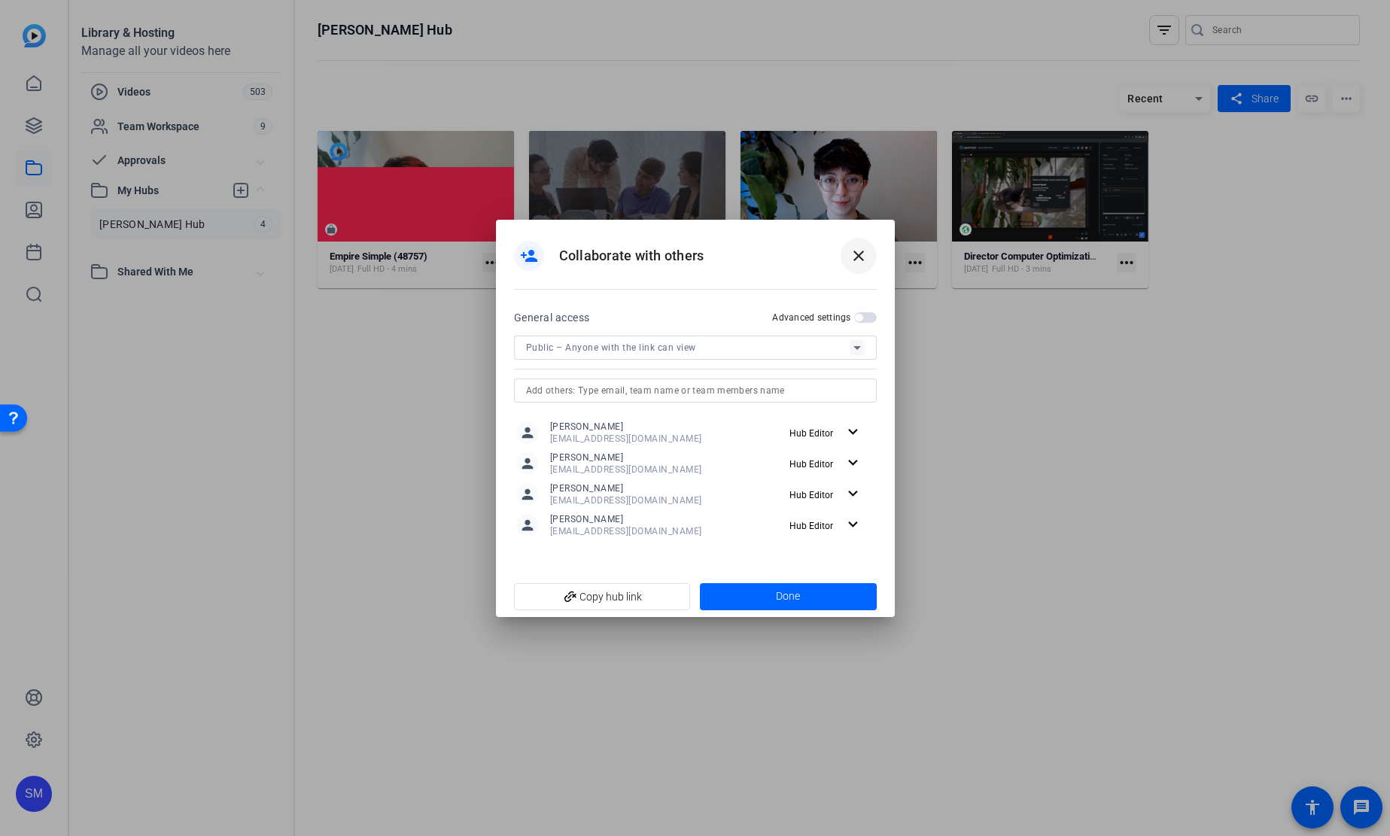
click at [853, 254] on mat-icon "close" at bounding box center [859, 256] width 18 height 18
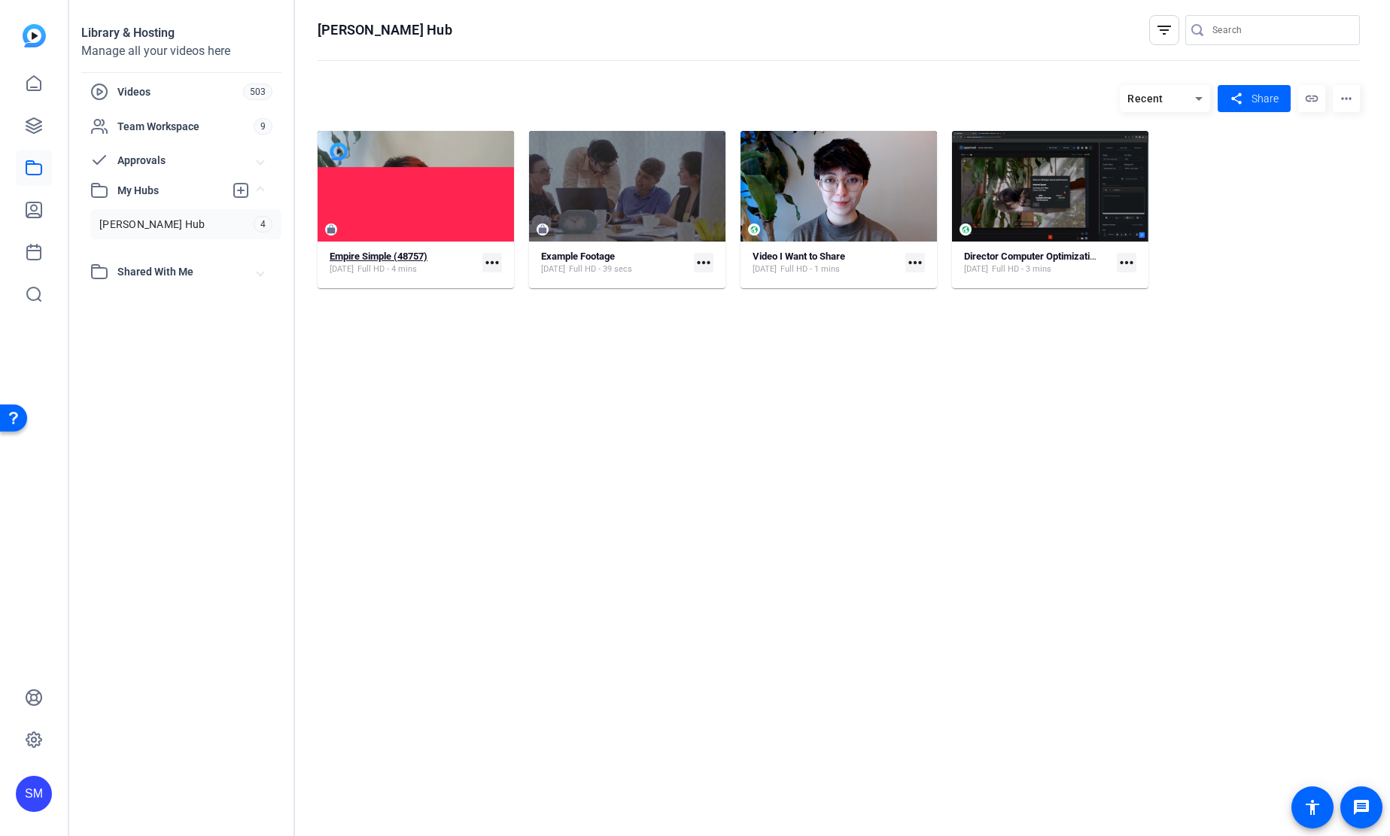
click at [352, 260] on strong "Empire Simple (48757)" at bounding box center [379, 256] width 98 height 11
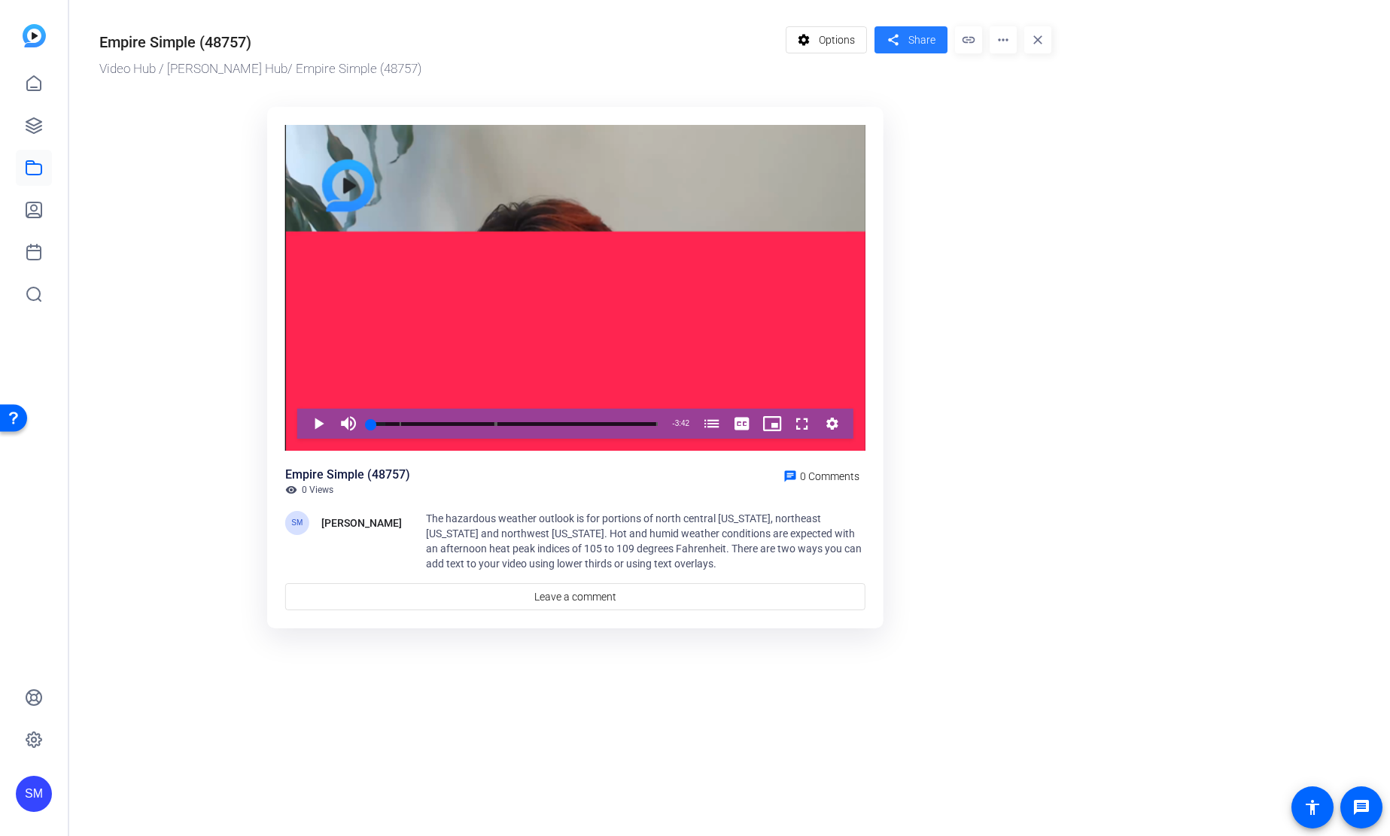
click at [907, 47] on span at bounding box center [911, 40] width 73 height 36
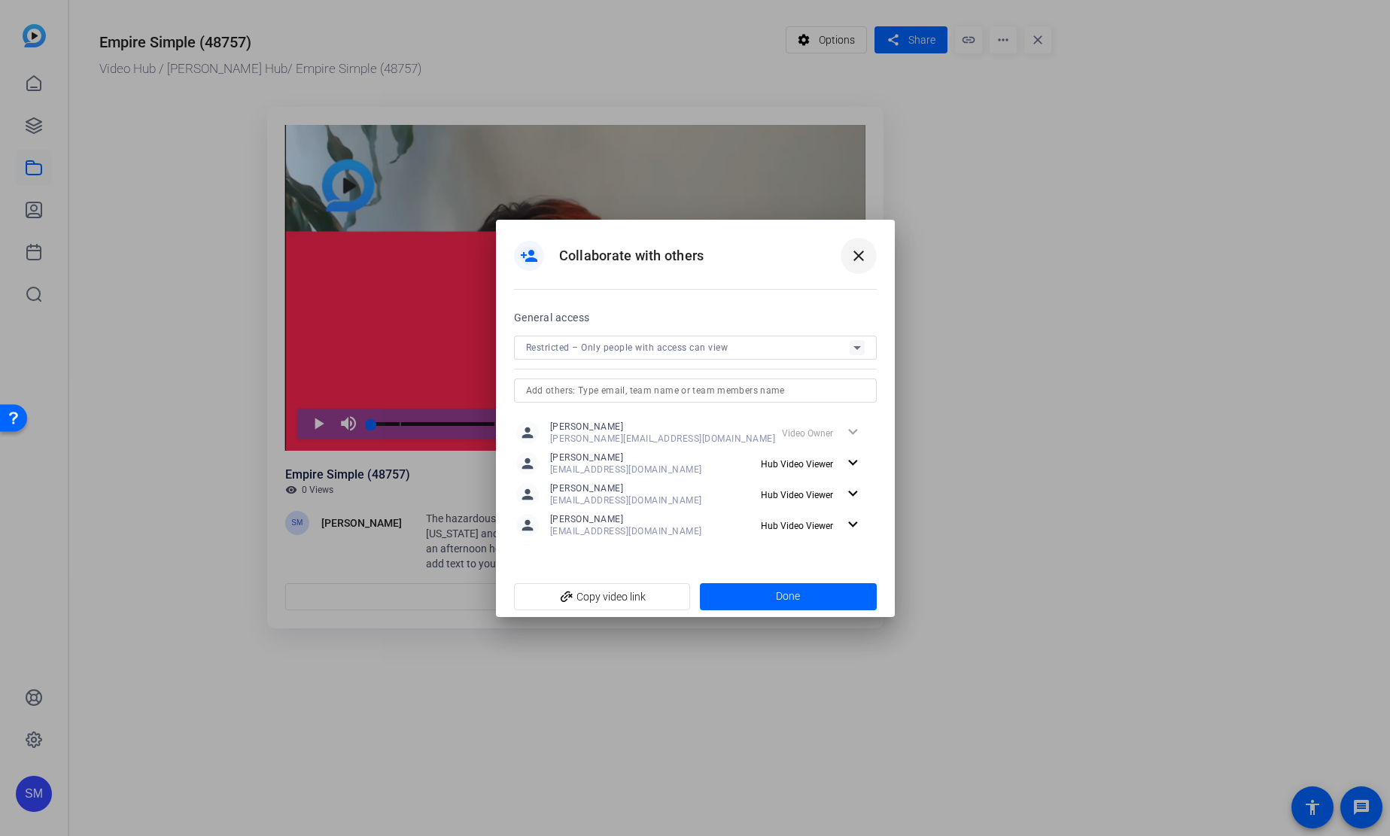
click at [856, 261] on mat-icon "close" at bounding box center [859, 256] width 18 height 18
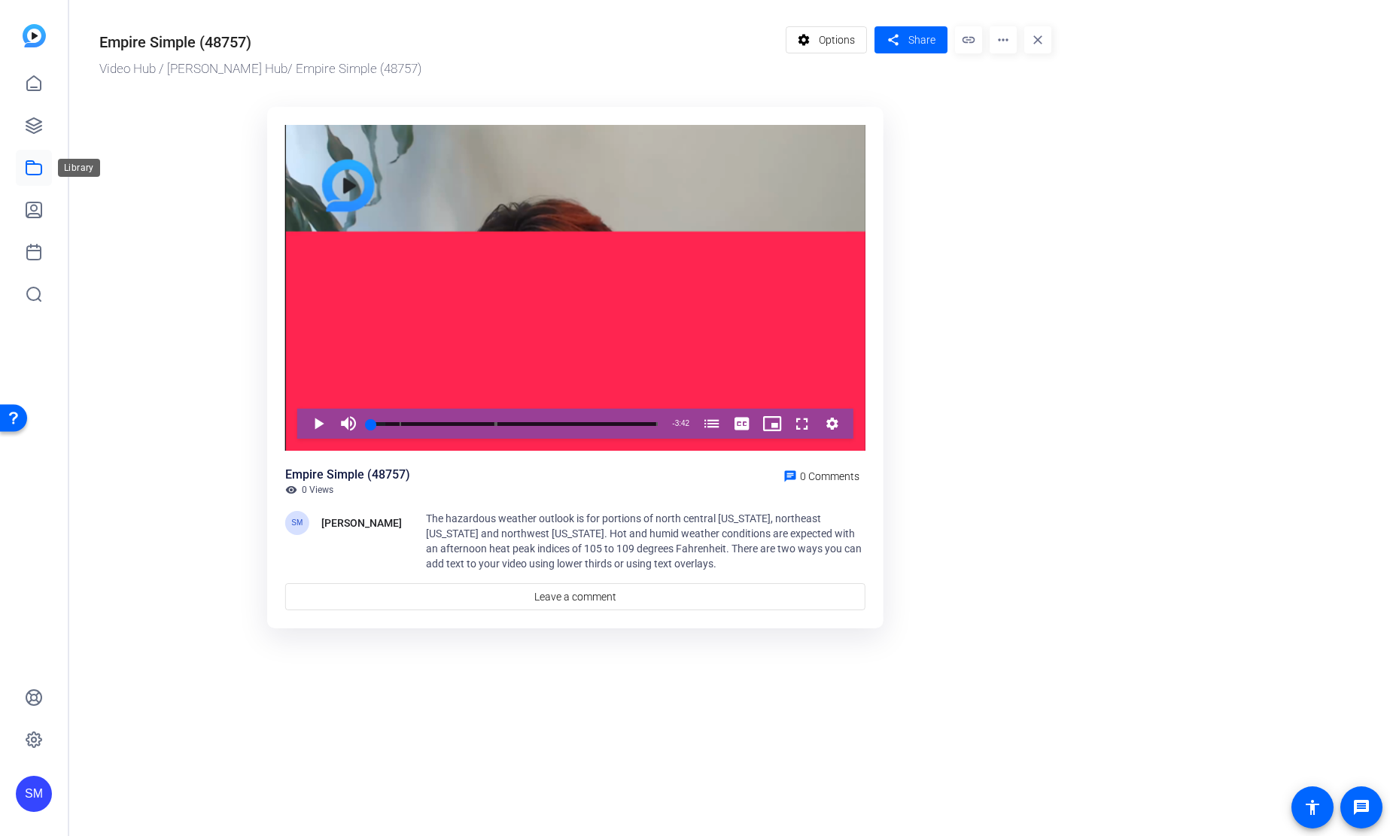
click at [36, 167] on icon at bounding box center [34, 168] width 18 height 18
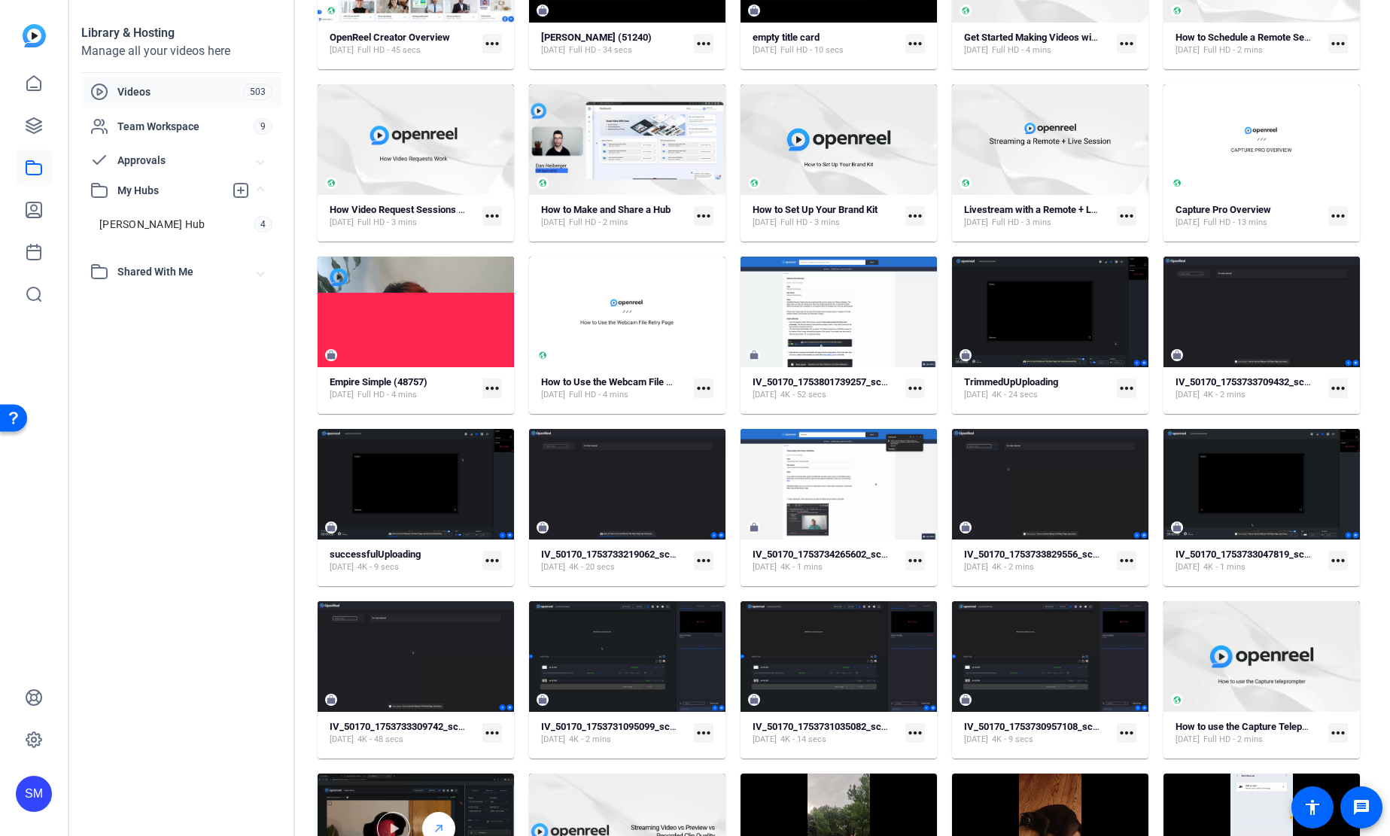
scroll to position [507, 0]
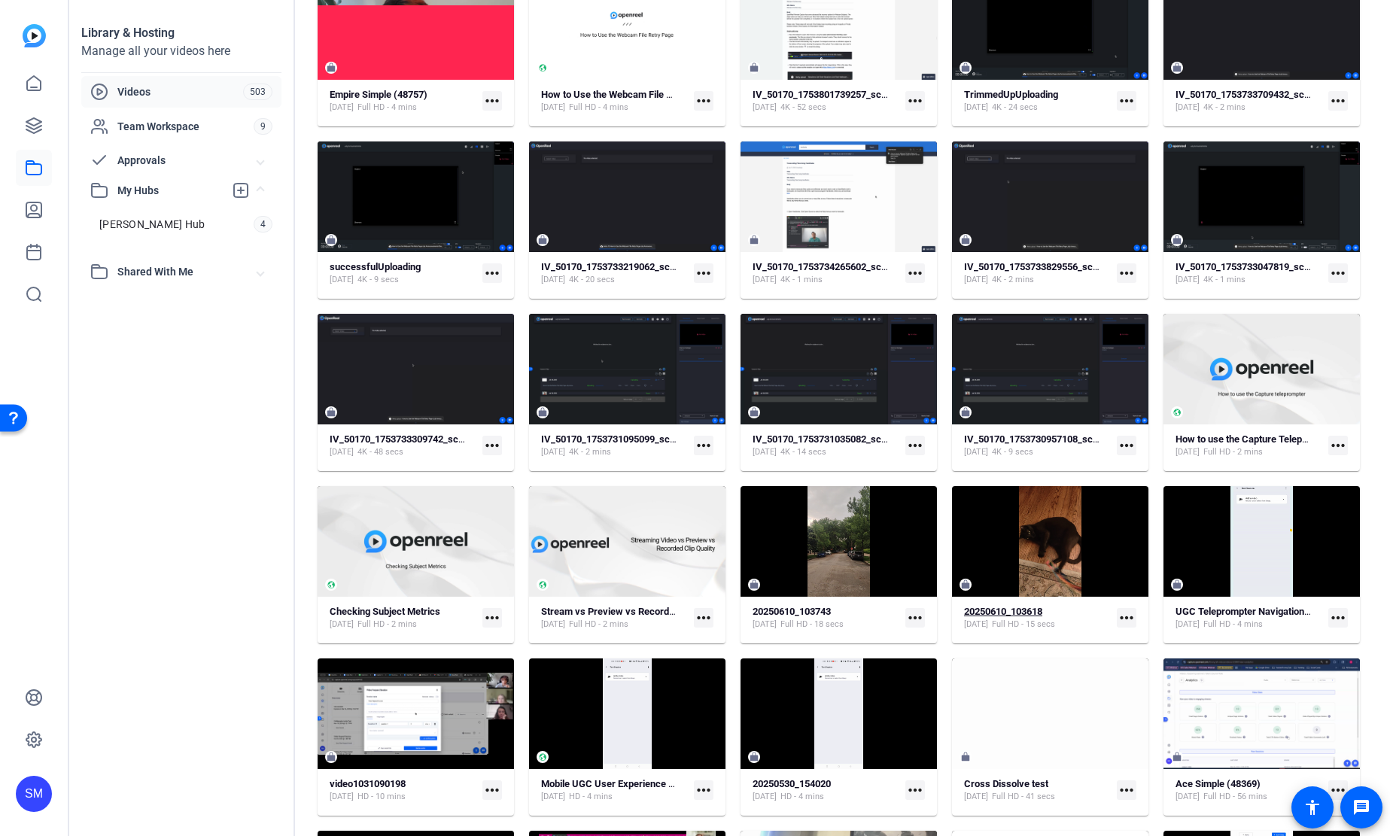
click at [1009, 612] on strong "20250610_103618" at bounding box center [1003, 611] width 78 height 11
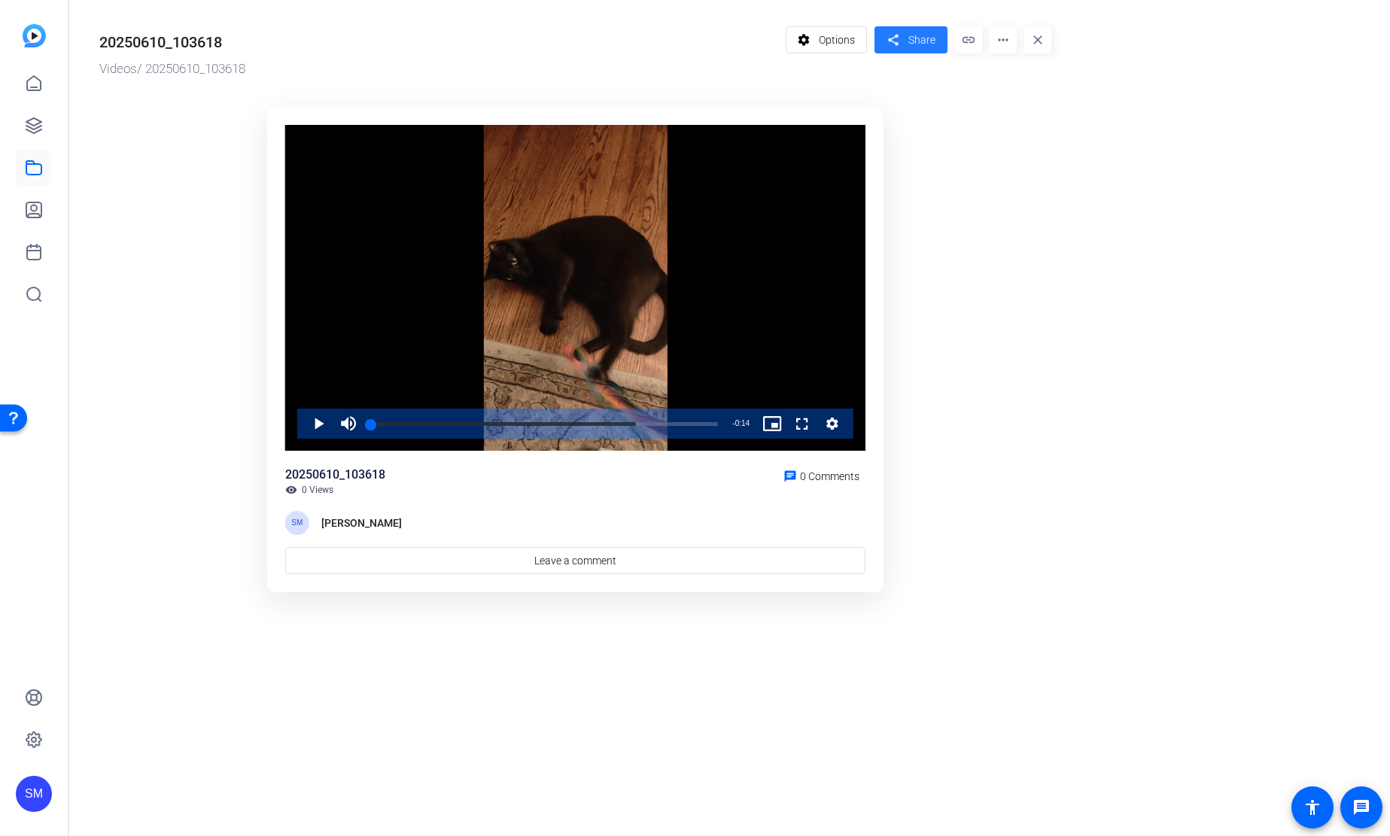
click at [939, 43] on span at bounding box center [911, 40] width 73 height 36
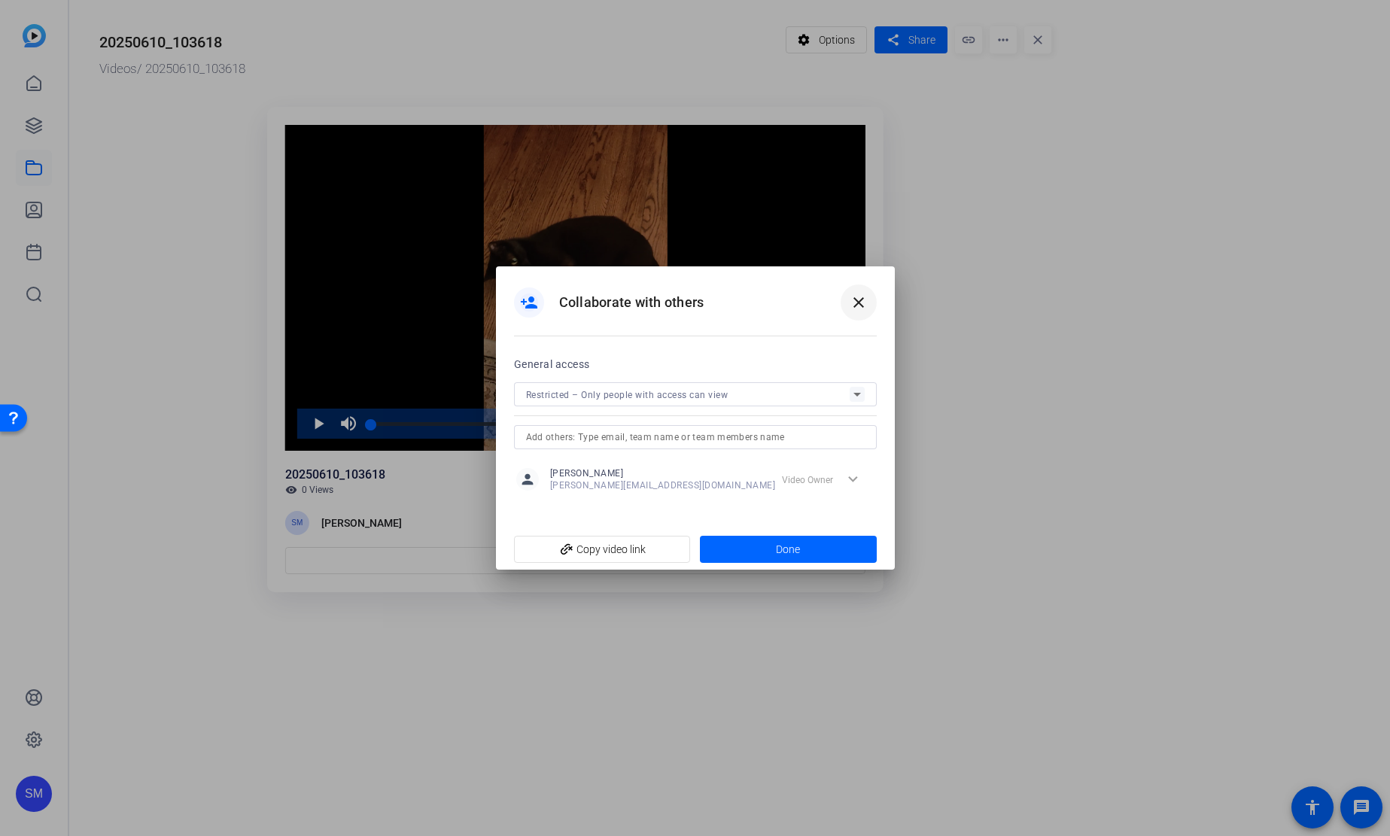
click at [860, 299] on mat-icon "close" at bounding box center [859, 303] width 18 height 18
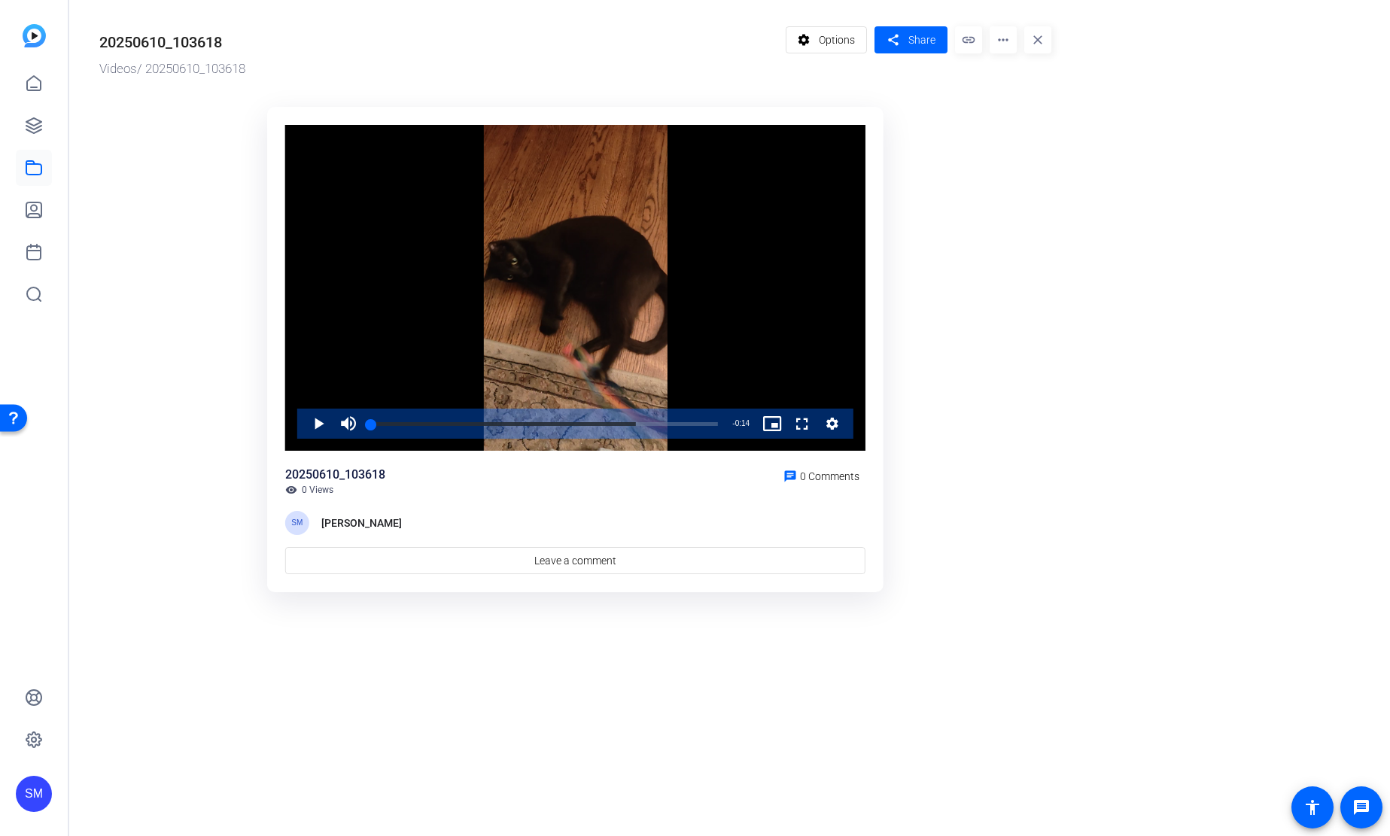
click at [1001, 40] on mat-icon "more_horiz" at bounding box center [1003, 39] width 27 height 27
click at [1048, 81] on span "Manage Hubs" at bounding box center [1035, 86] width 66 height 18
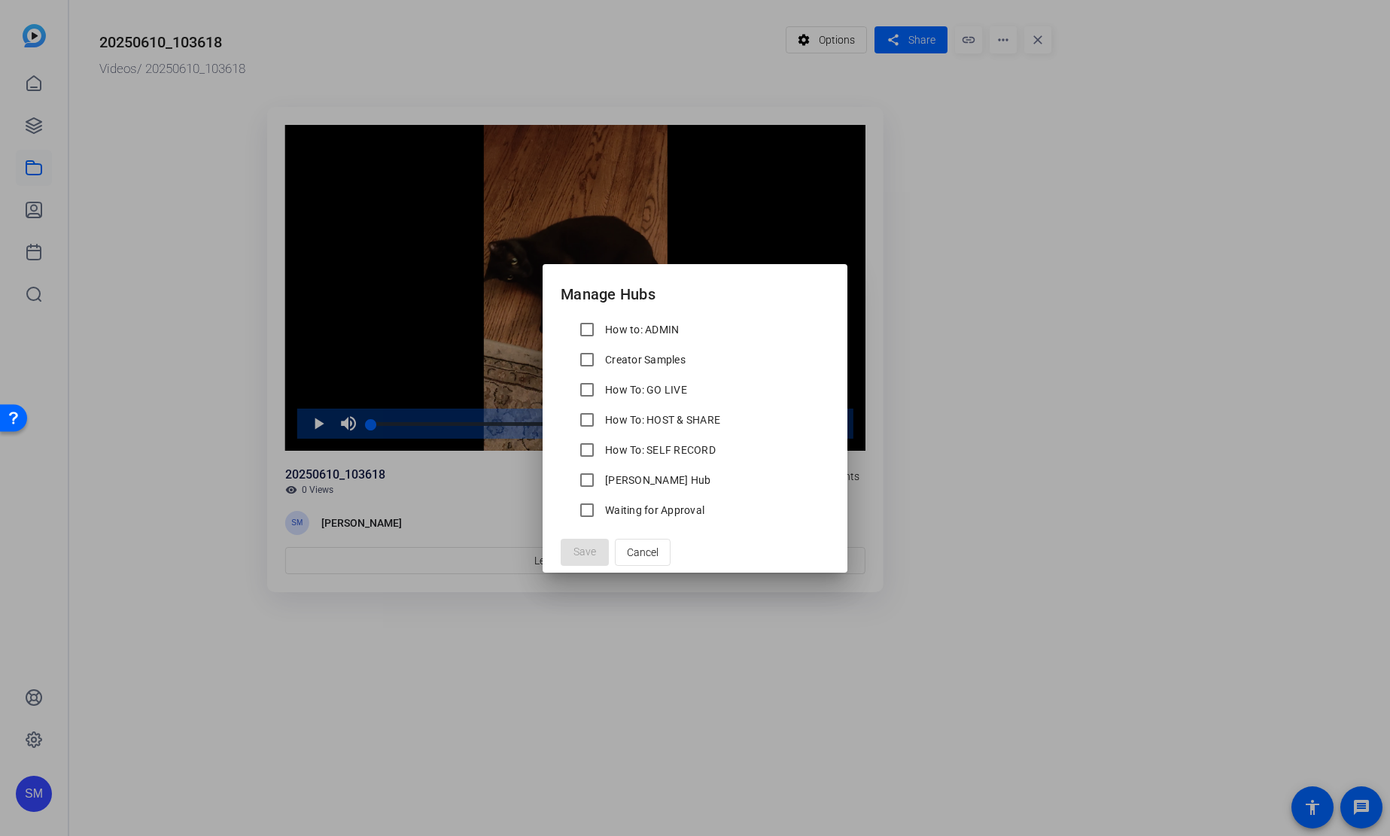
scroll to position [224, 0]
click at [593, 437] on input "Shannon's Hub" at bounding box center [587, 433] width 30 height 30
checkbox input "true"
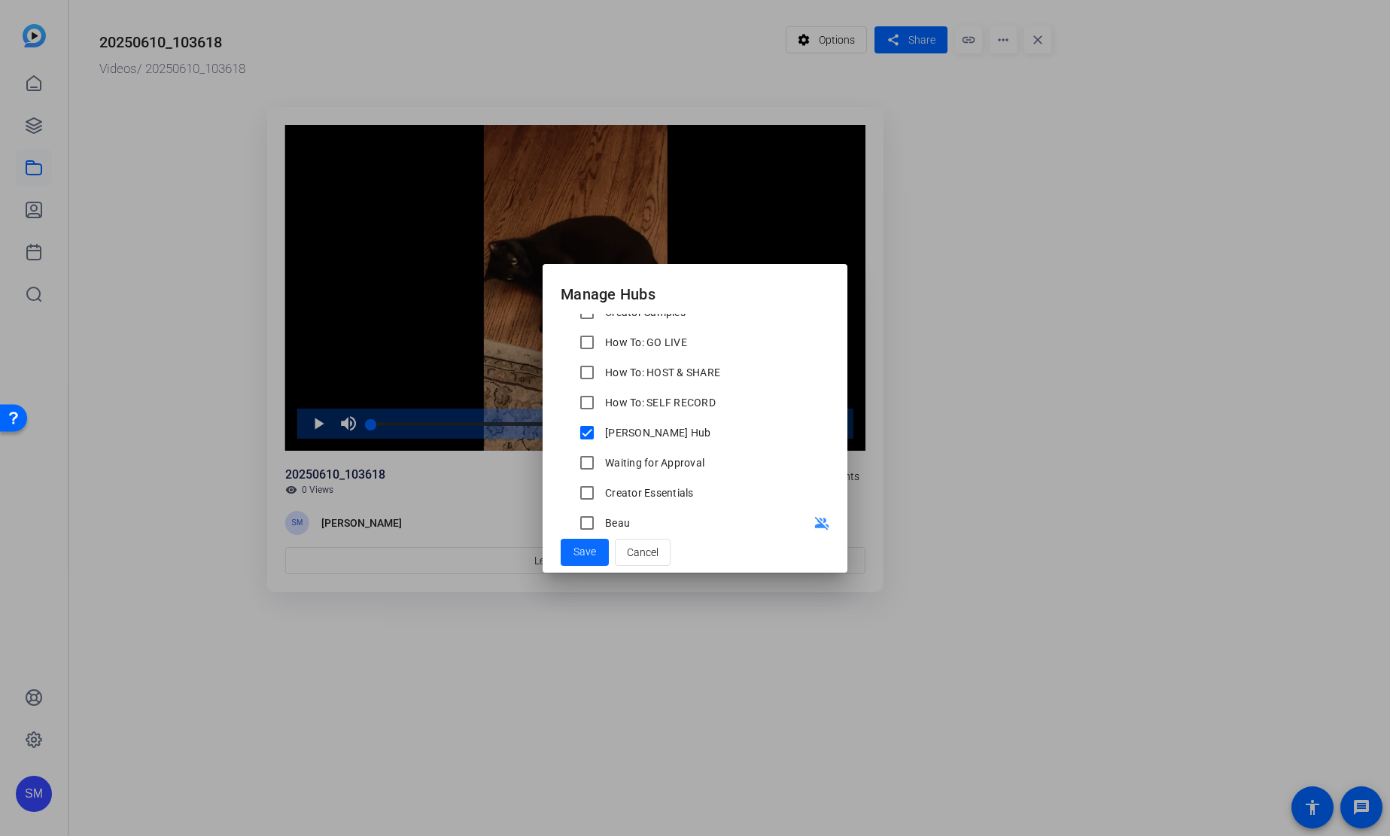
click at [590, 552] on span "Save" at bounding box center [585, 552] width 23 height 16
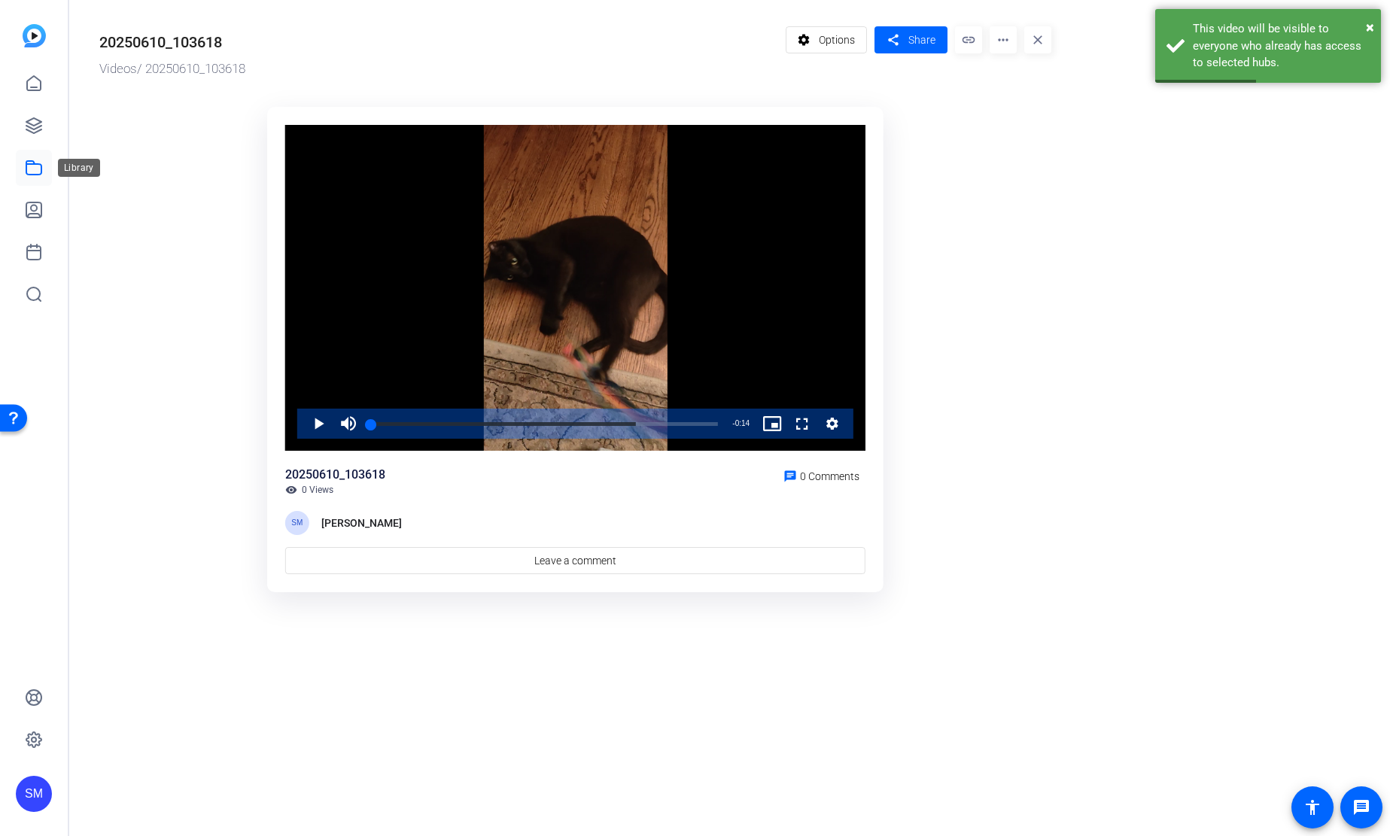
click at [33, 161] on icon at bounding box center [33, 168] width 15 height 14
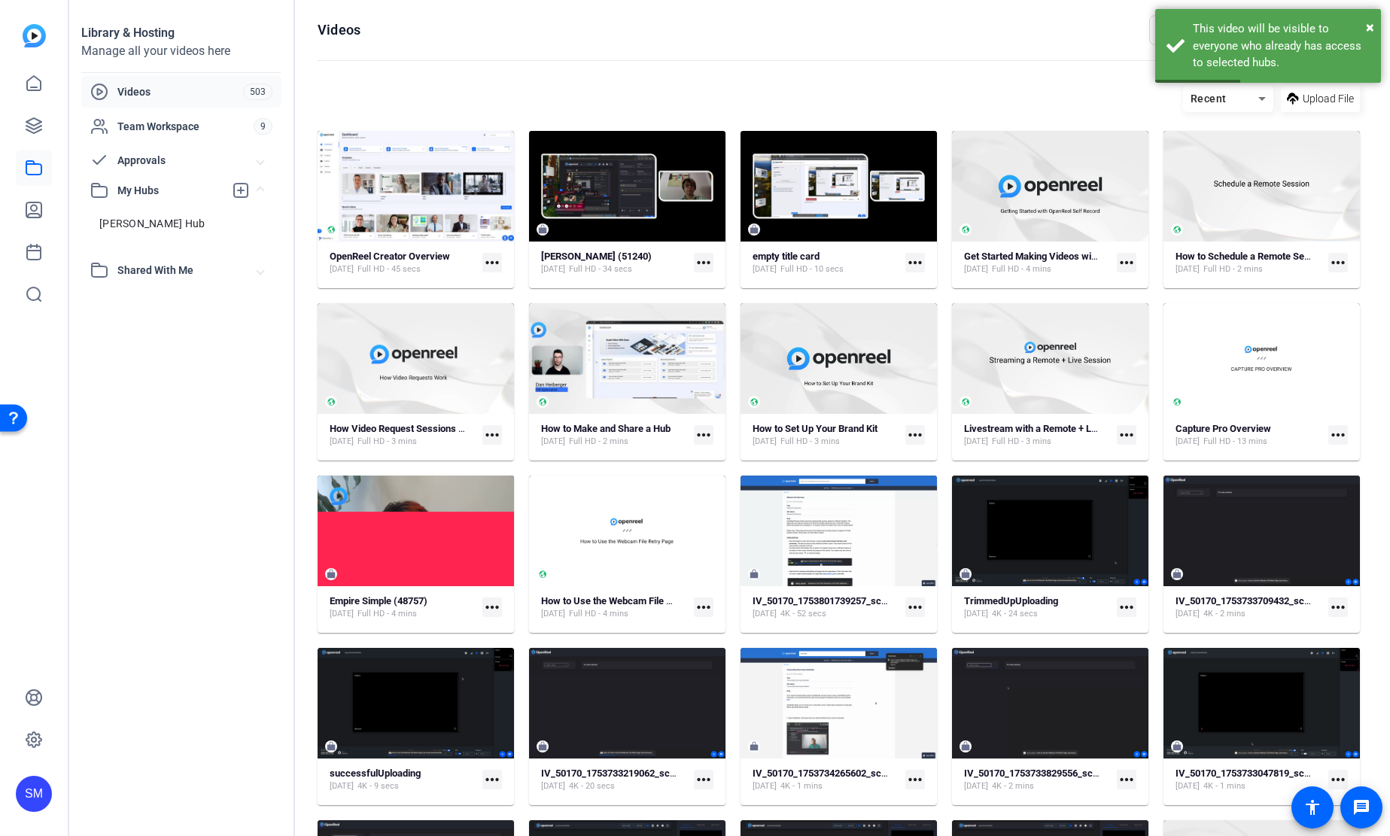
scroll to position [507, 0]
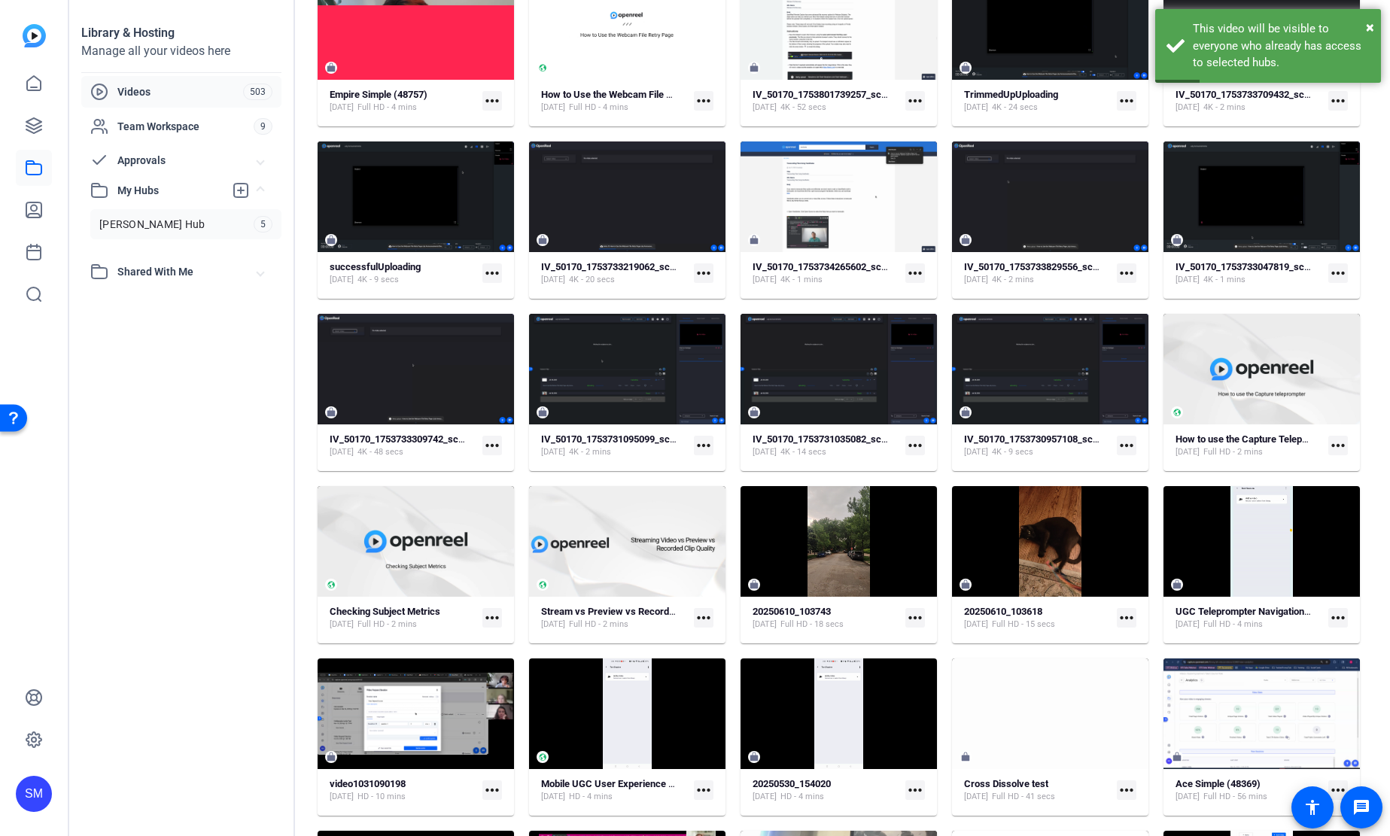
click at [162, 227] on span "Shannon's Hub" at bounding box center [151, 224] width 105 height 15
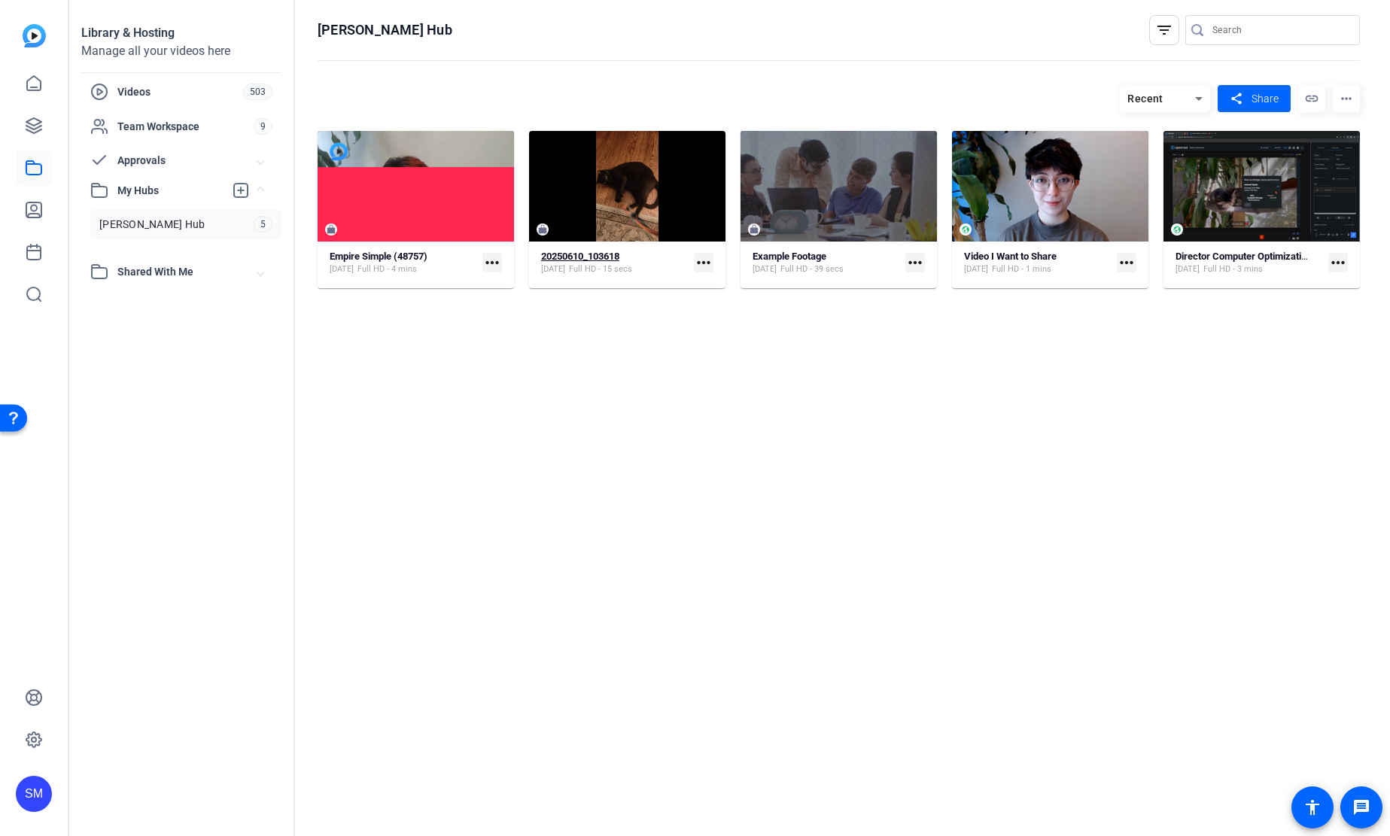
click at [612, 260] on strong "20250610_103618" at bounding box center [580, 256] width 78 height 11
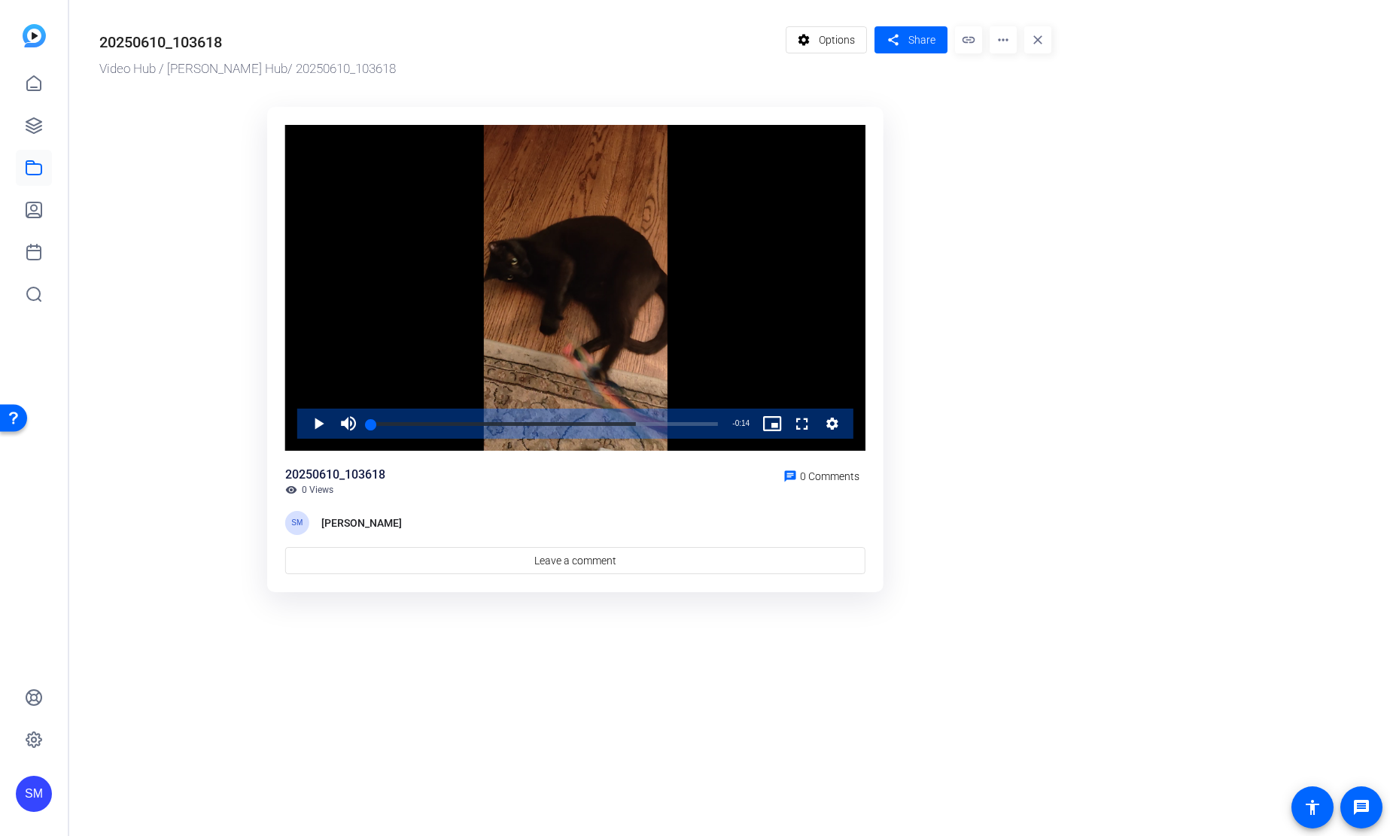
click at [1005, 48] on mat-icon "more_horiz" at bounding box center [1003, 39] width 27 height 27
click at [888, 47] on div at bounding box center [695, 418] width 1390 height 836
click at [893, 40] on mat-icon "share" at bounding box center [893, 40] width 19 height 20
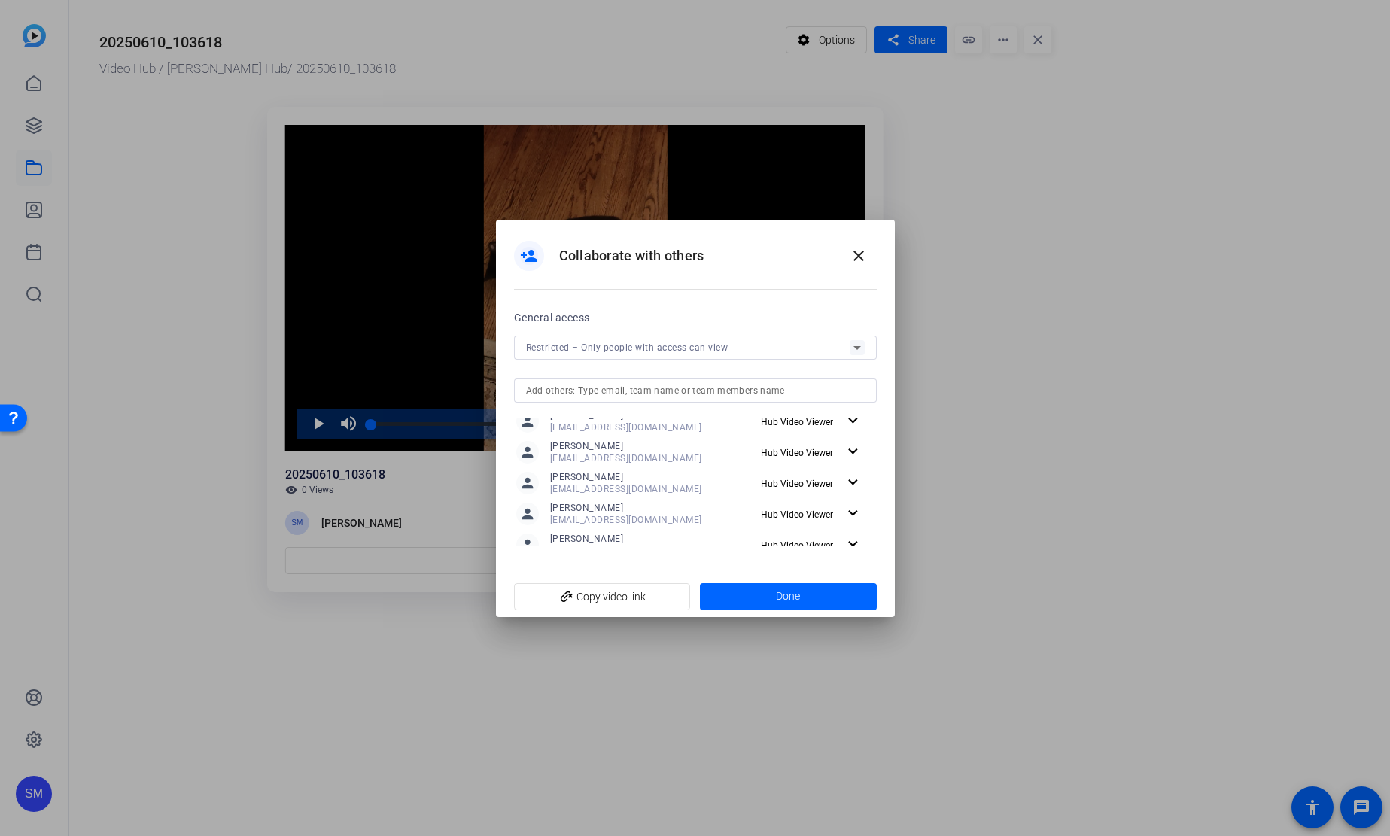
scroll to position [218, 0]
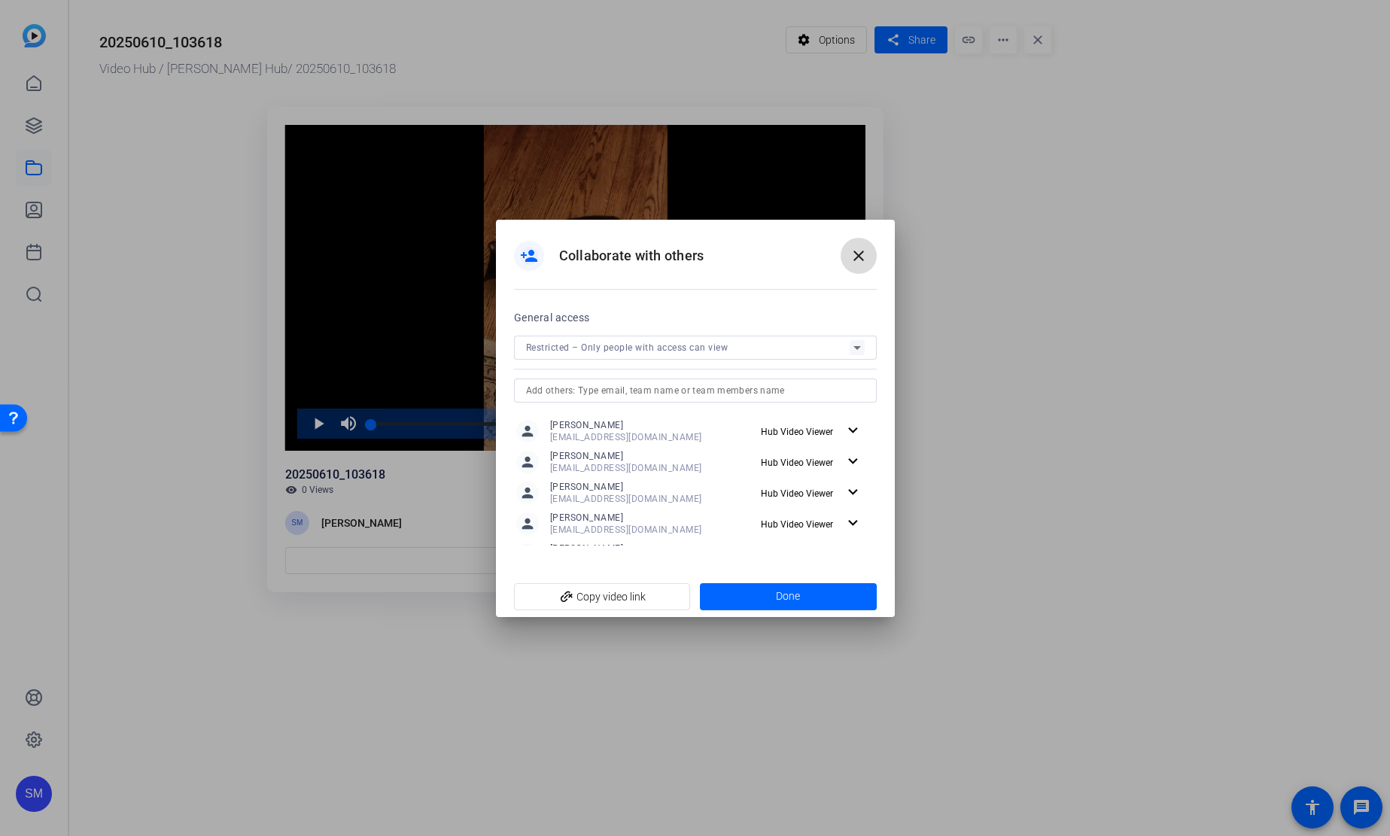
click at [854, 251] on mat-icon "close" at bounding box center [859, 256] width 18 height 18
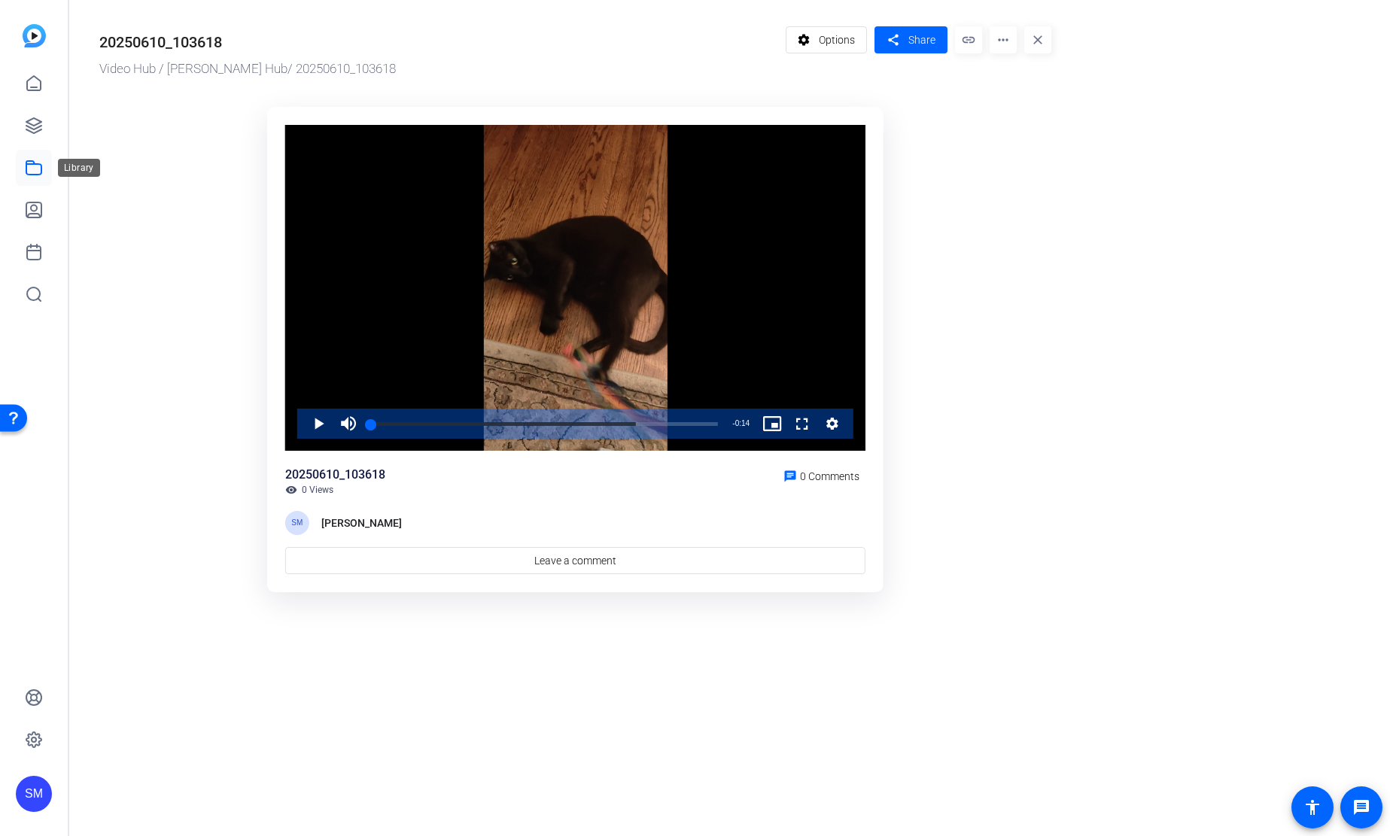
click at [26, 170] on icon at bounding box center [33, 168] width 15 height 14
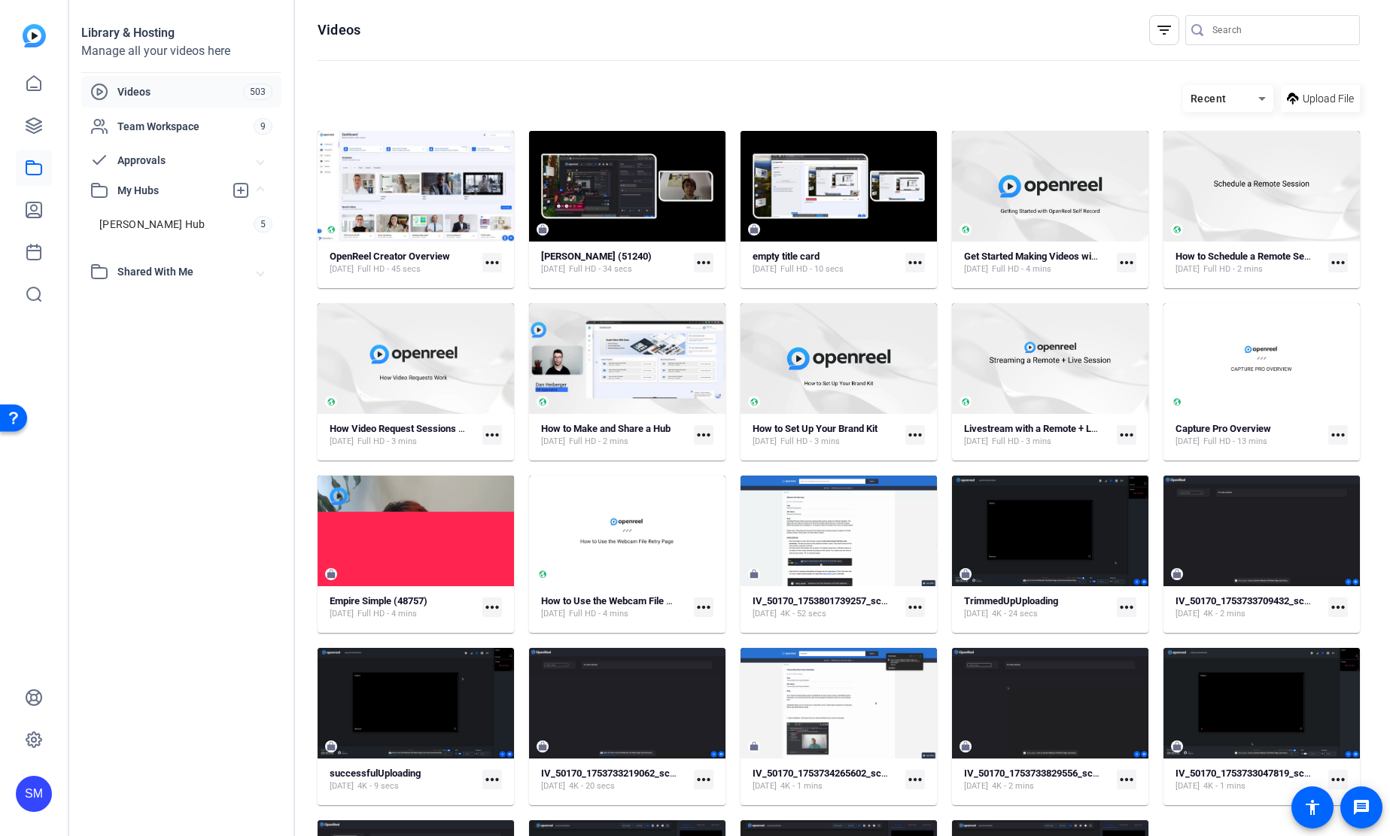
click at [1245, 99] on div "Recent" at bounding box center [1220, 99] width 75 height 19
click at [997, 78] on div at bounding box center [695, 418] width 1390 height 836
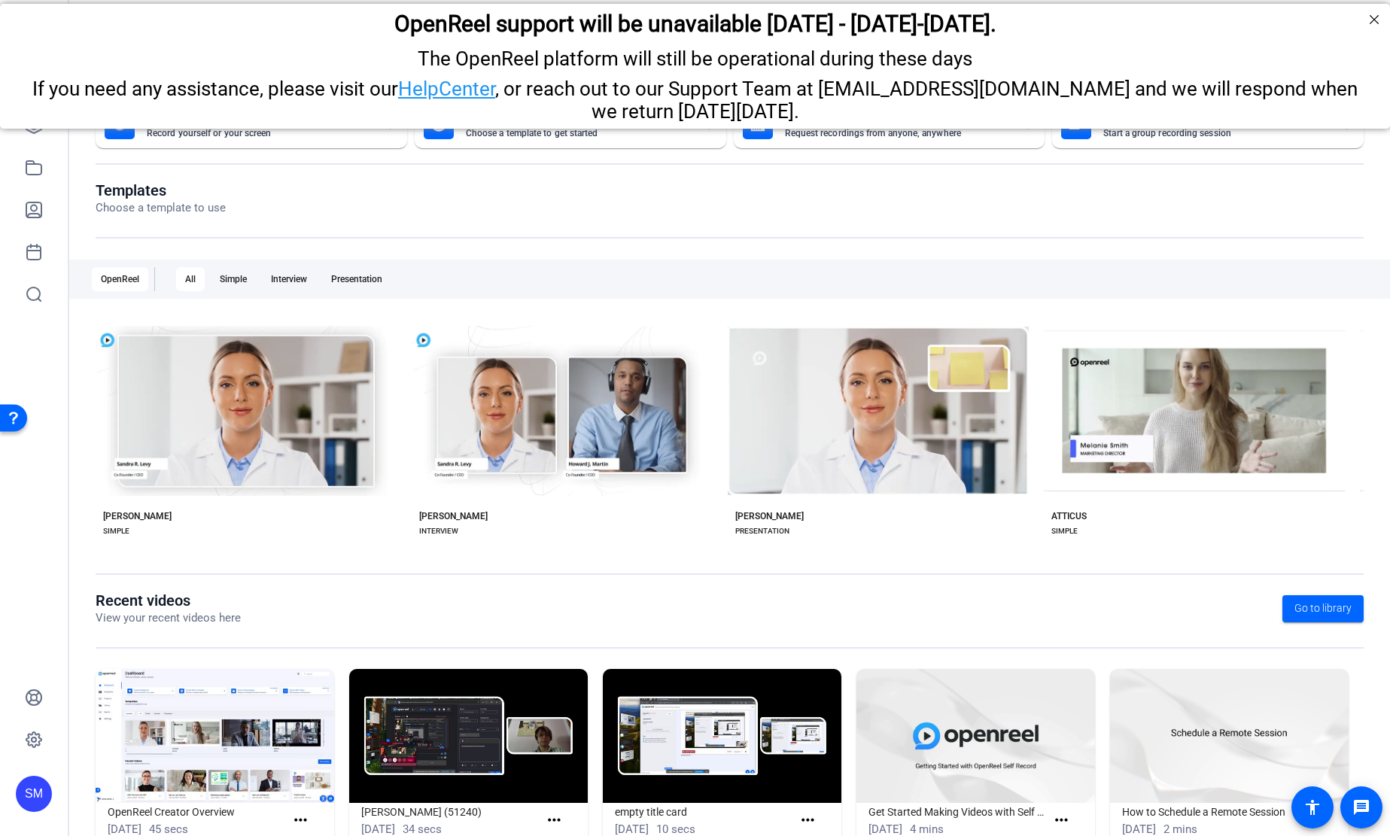
click at [34, 789] on div "SM" at bounding box center [34, 794] width 36 height 36
click at [181, 778] on mat-icon "logout" at bounding box center [181, 781] width 18 height 18
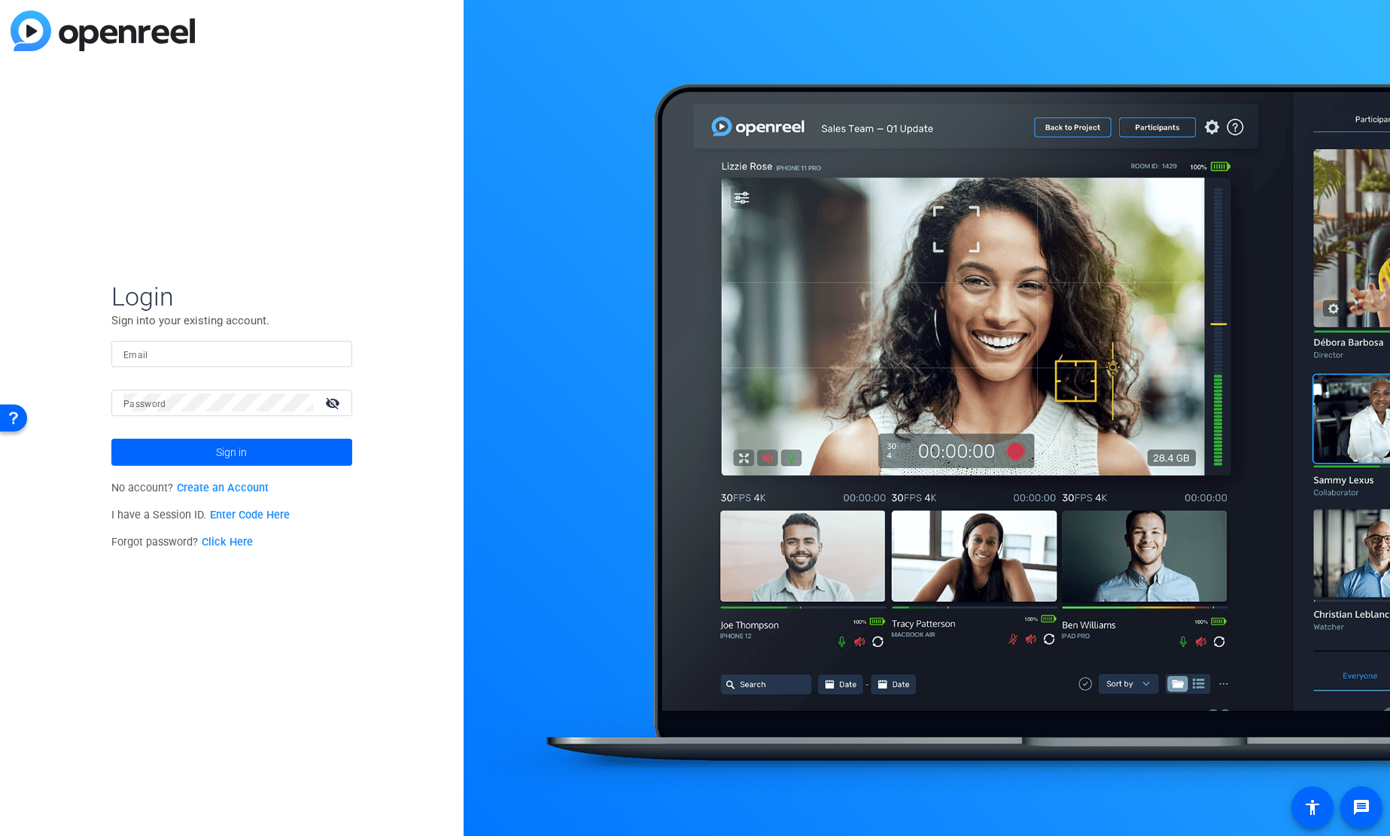
click at [297, 351] on input "Email" at bounding box center [231, 354] width 217 height 18
click at [330, 361] on img at bounding box center [327, 354] width 11 height 18
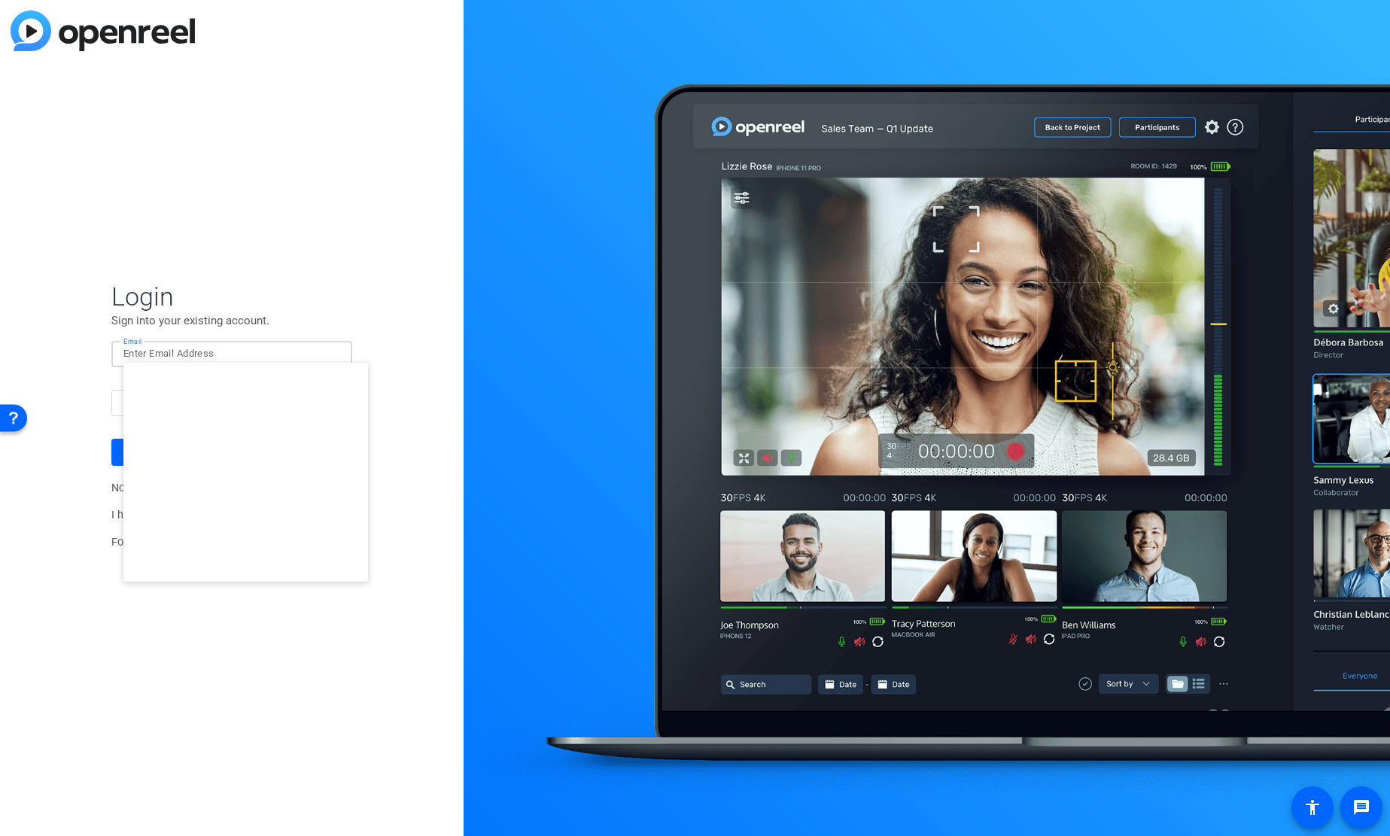
type input "[EMAIL_ADDRESS][DOMAIN_NAME]"
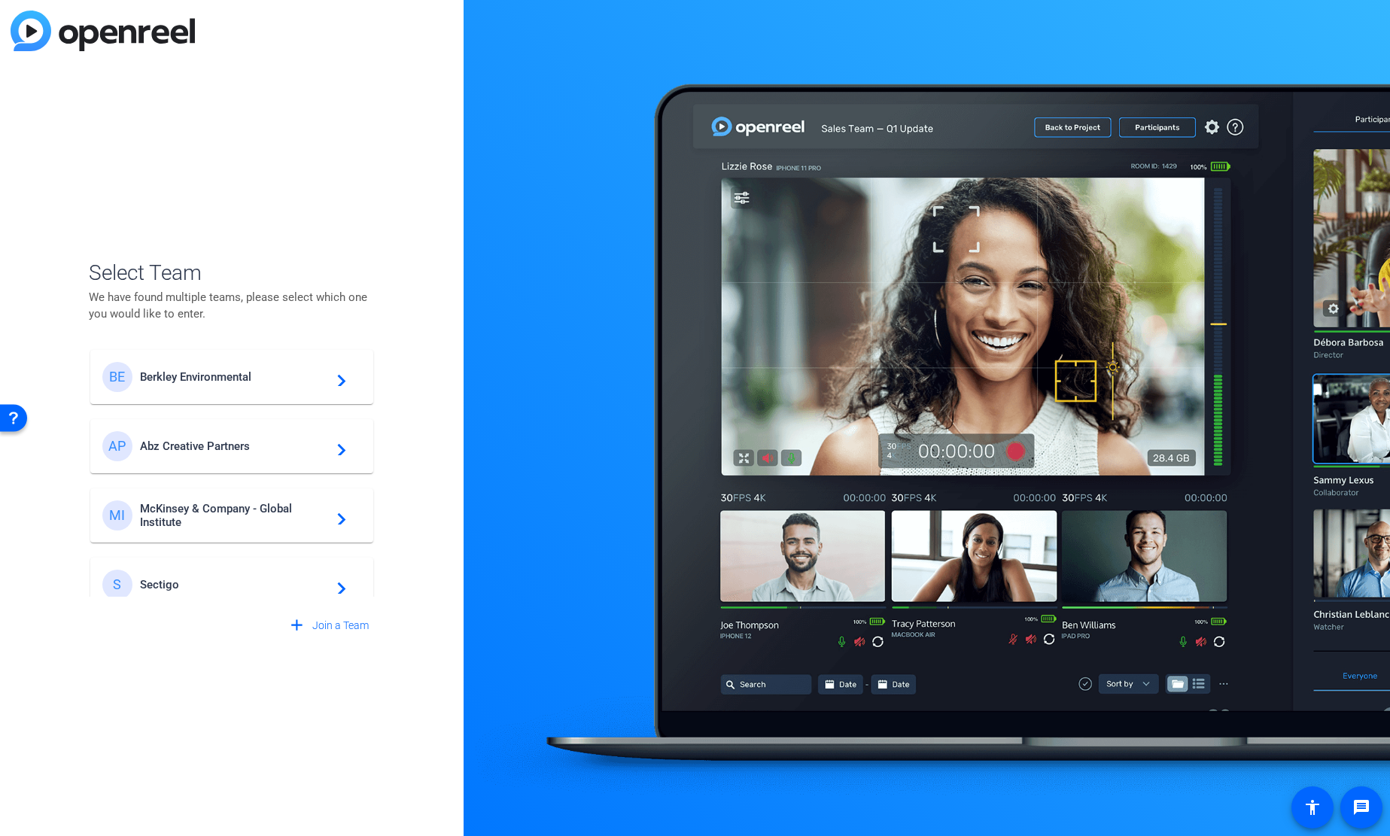
click at [259, 394] on mat-card-content "BE Berkley Environmental navigate_next" at bounding box center [231, 377] width 283 height 54
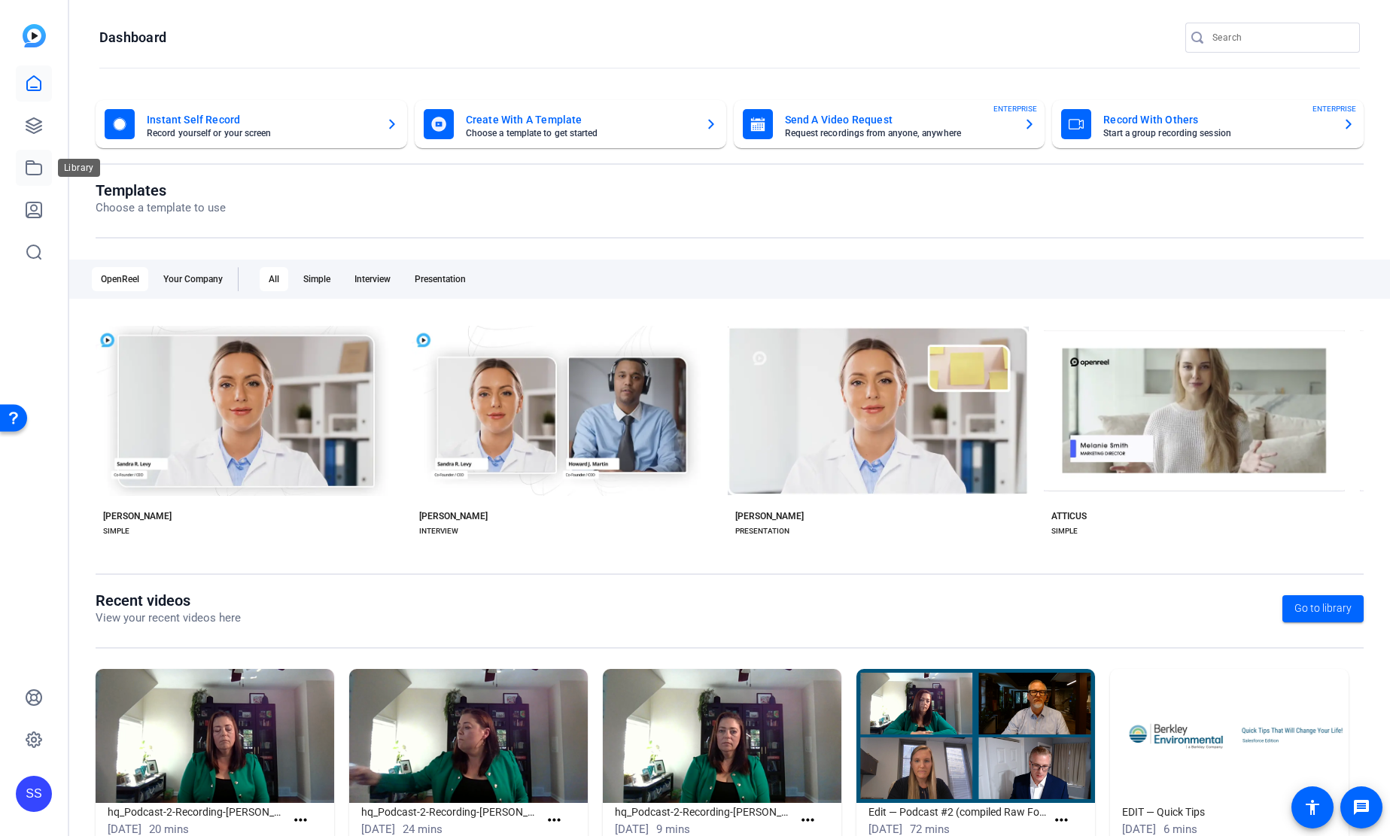
click at [41, 166] on icon at bounding box center [33, 168] width 15 height 14
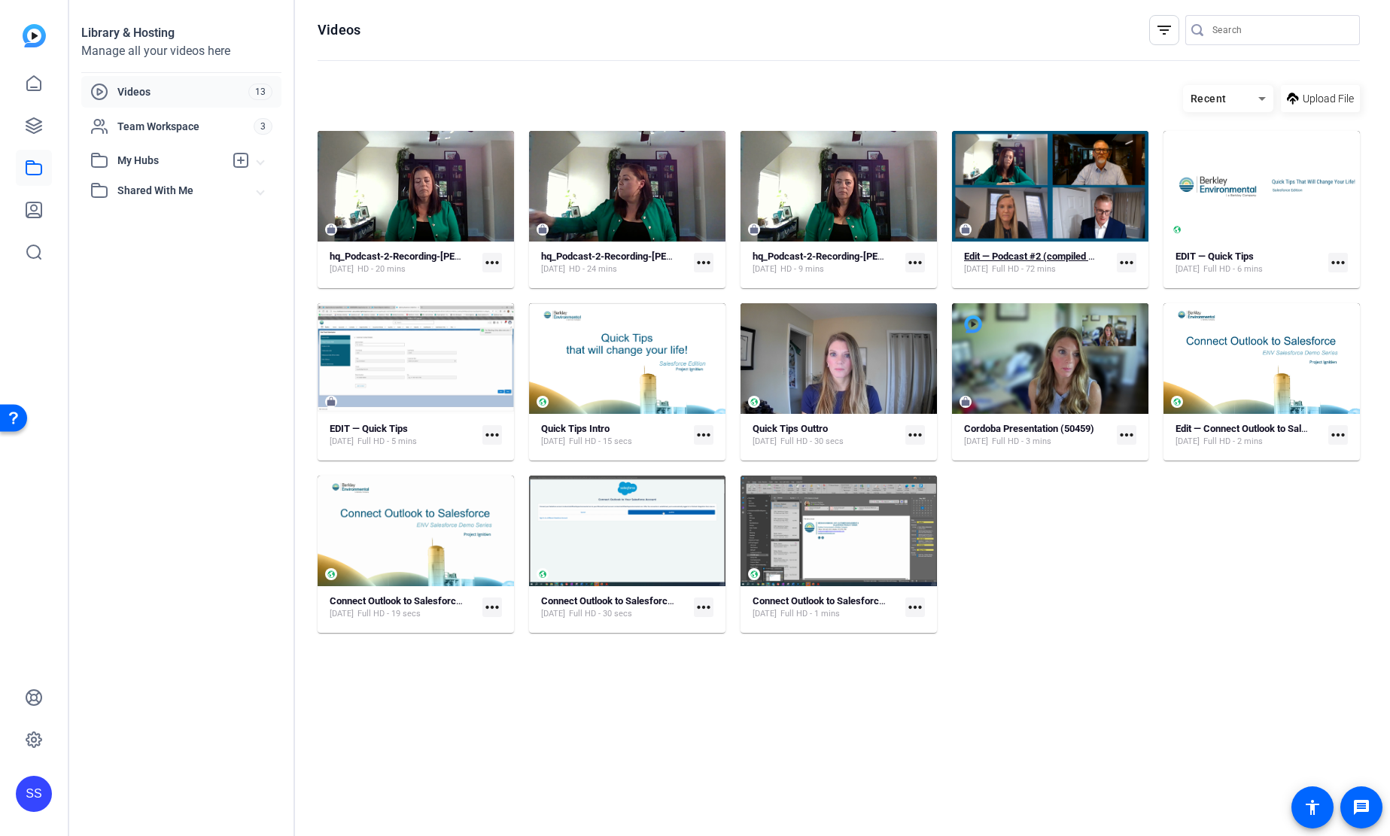
click at [1025, 258] on strong "Edit — Podcast #2 (compiled Raw Footage)" at bounding box center [1056, 256] width 184 height 11
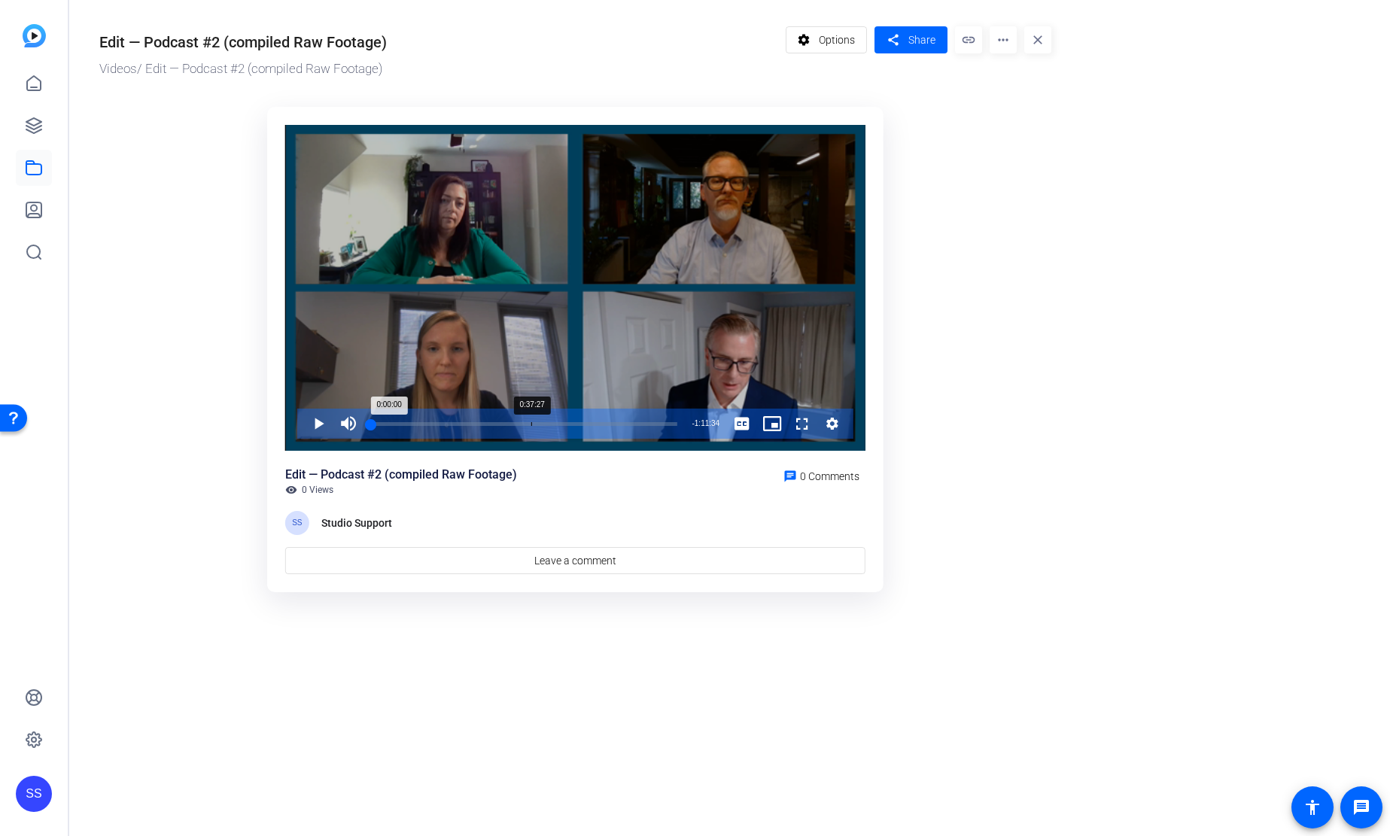
click at [531, 424] on div "0:37:27" at bounding box center [531, 424] width 1 height 4
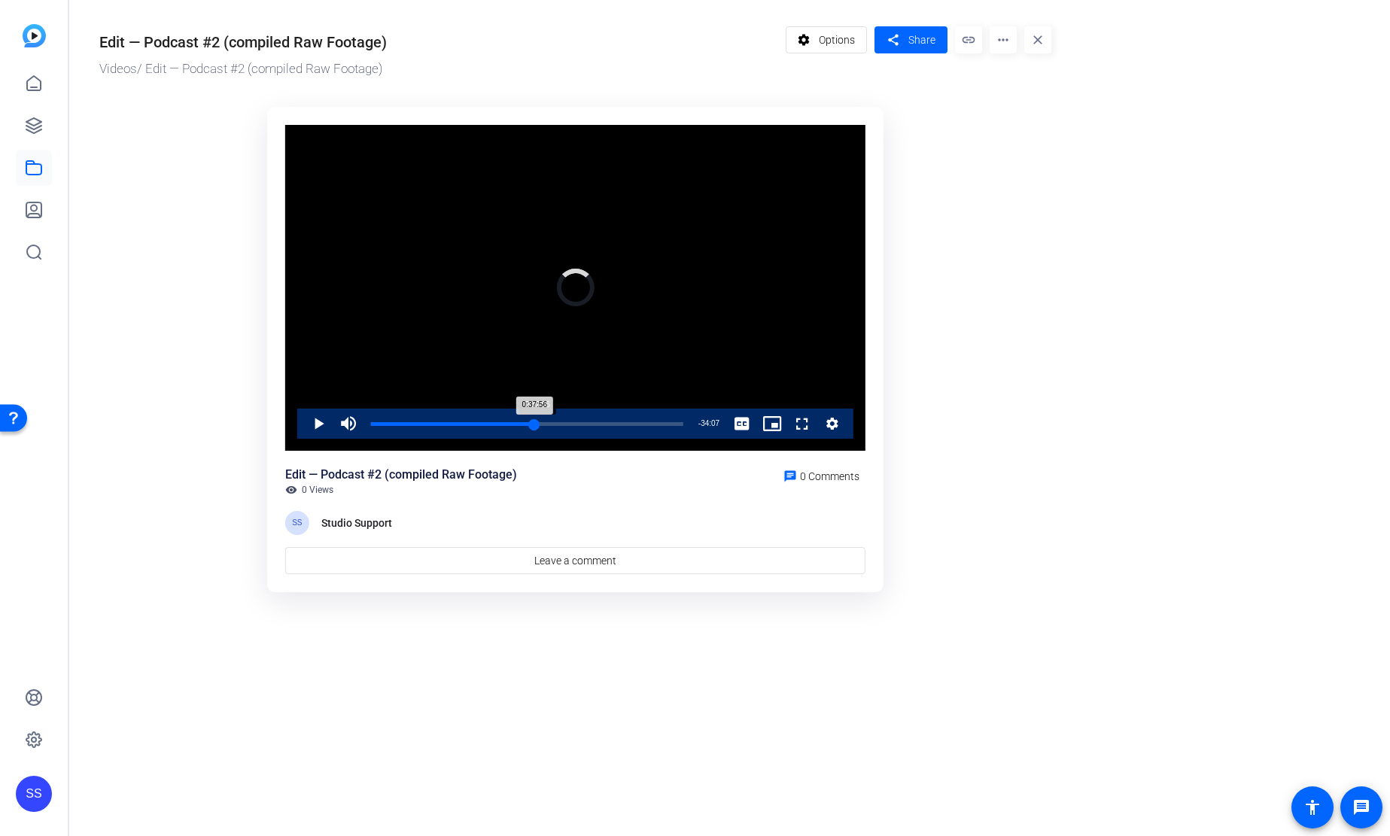
click at [534, 426] on div "0:37:56" at bounding box center [452, 424] width 163 height 4
click at [536, 425] on div "0:37:56" at bounding box center [454, 424] width 166 height 4
click at [534, 425] on div "0:37:46" at bounding box center [453, 424] width 165 height 4
click at [303, 430] on span "Video Player" at bounding box center [303, 424] width 0 height 30
click at [303, 425] on span "Video Player" at bounding box center [303, 424] width 0 height 30
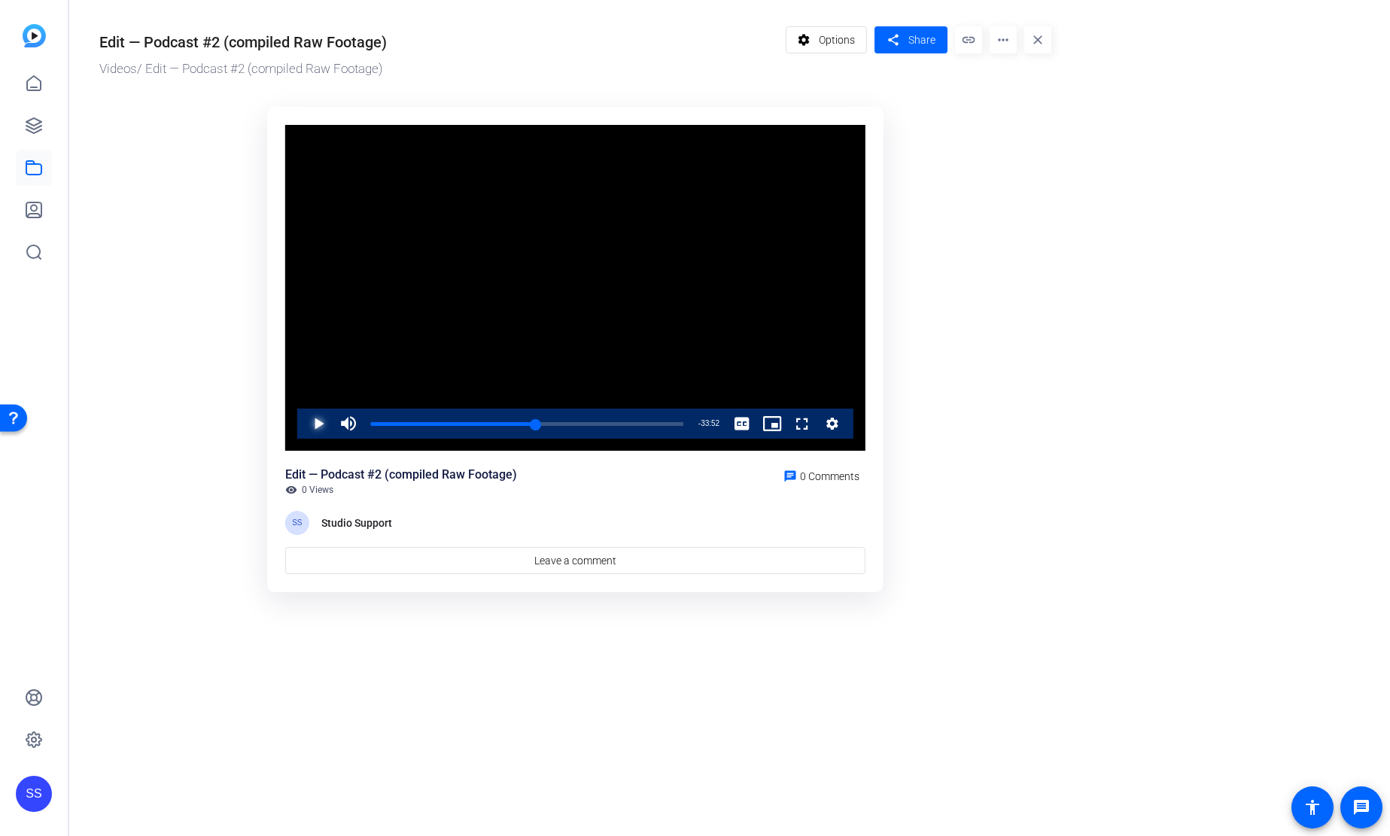
click at [303, 425] on span "Video Player" at bounding box center [303, 424] width 0 height 30
click at [532, 422] on div "0:37:58" at bounding box center [454, 424] width 166 height 4
click at [533, 422] on div "0:37:05" at bounding box center [452, 424] width 162 height 4
click at [303, 427] on span "Video Player" at bounding box center [303, 424] width 0 height 30
click at [531, 422] on div "0:37:15" at bounding box center [452, 424] width 163 height 4
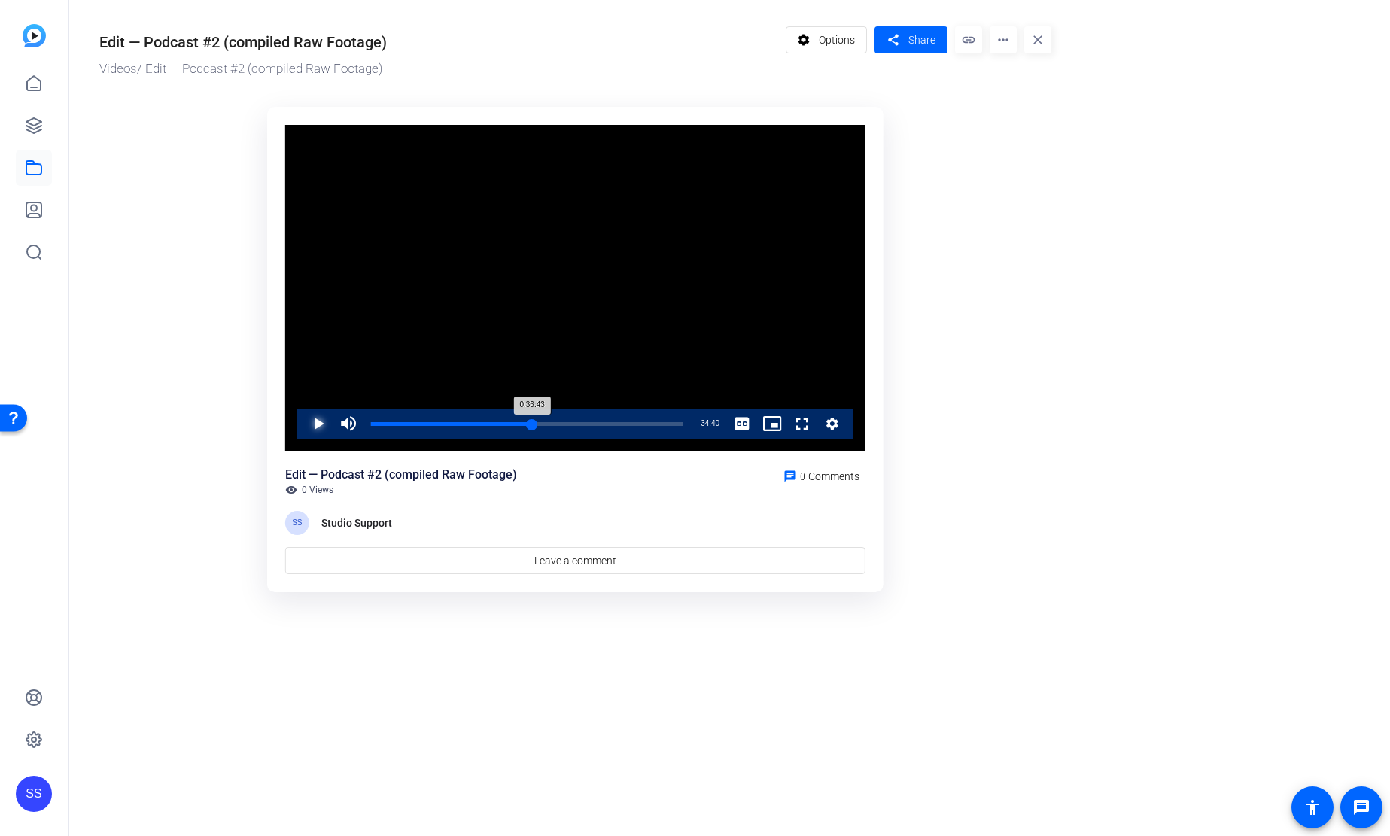
click at [532, 422] on div "0:36:43" at bounding box center [451, 424] width 161 height 4
click at [531, 422] on div "0:37:04" at bounding box center [452, 424] width 162 height 4
click at [303, 424] on span "Video Player" at bounding box center [303, 424] width 0 height 30
click at [303, 431] on span "Video Player" at bounding box center [303, 424] width 0 height 30
click at [528, 423] on div "0:37:01" at bounding box center [452, 424] width 162 height 4
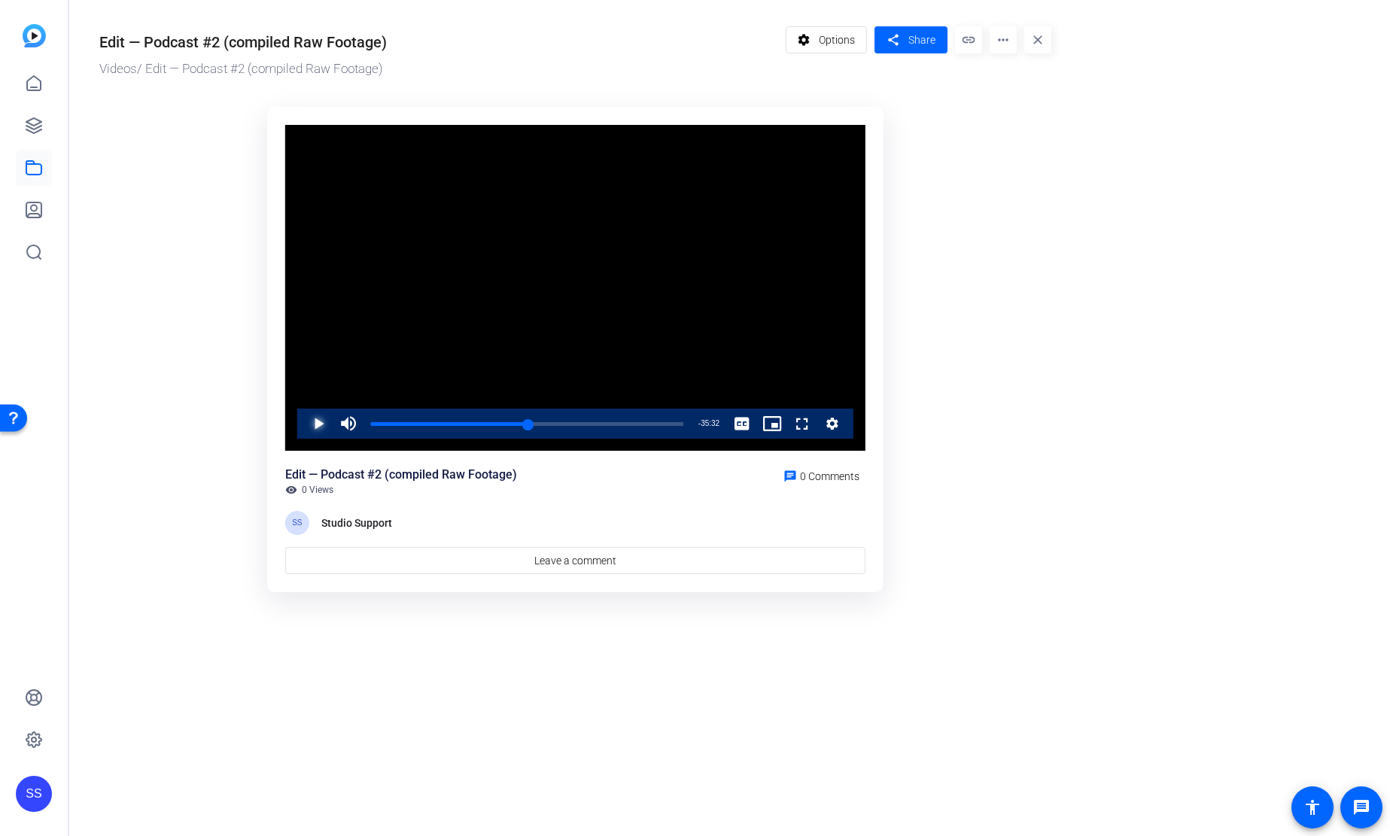
click at [303, 419] on span "Video Player" at bounding box center [303, 424] width 0 height 30
click at [303, 427] on span "Video Player" at bounding box center [303, 424] width 0 height 30
click at [523, 422] on div "0:36:10" at bounding box center [450, 424] width 158 height 4
click at [519, 422] on div "0:35:00" at bounding box center [447, 424] width 153 height 4
click at [516, 422] on div "0:33:58" at bounding box center [445, 424] width 148 height 4
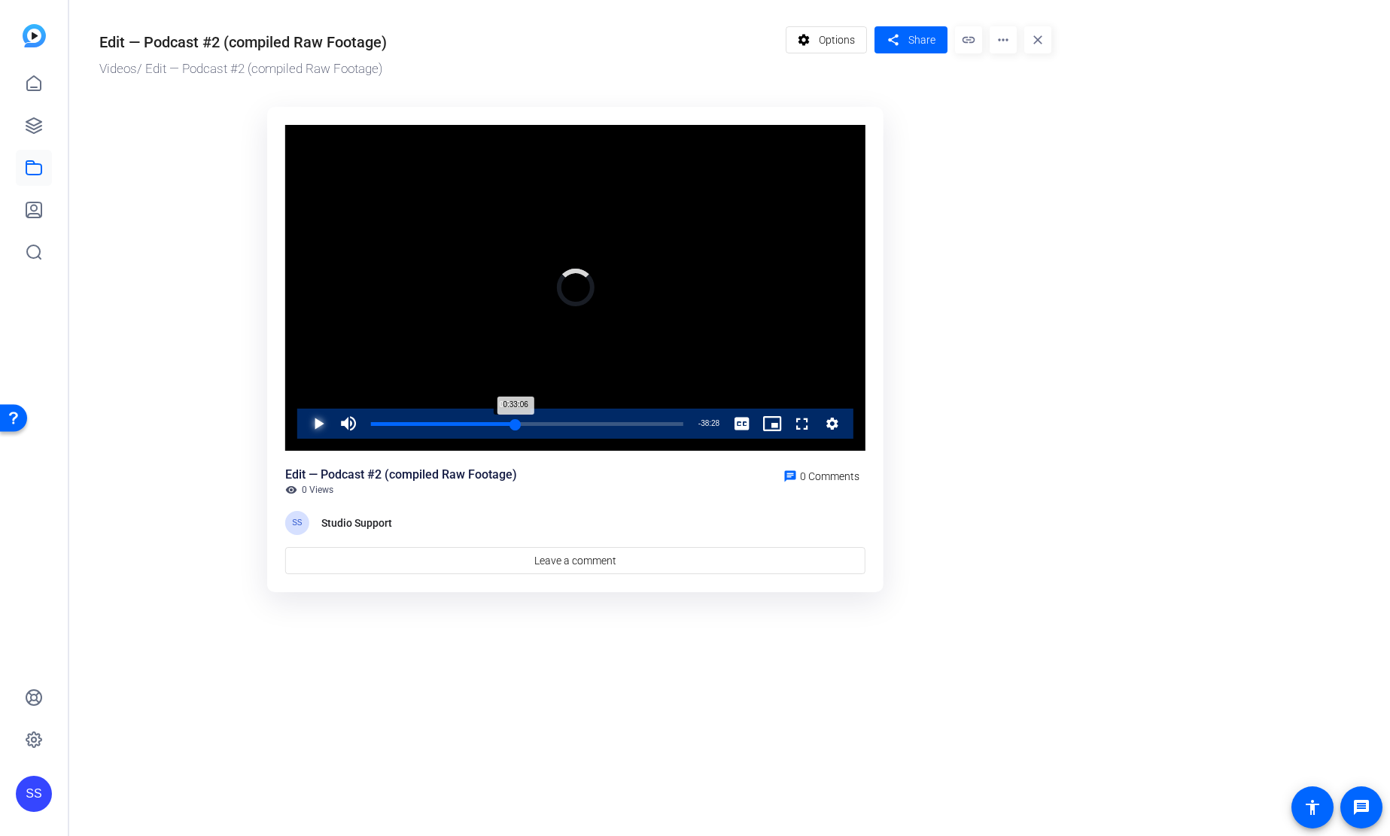
click at [510, 422] on div "0:33:06" at bounding box center [443, 424] width 145 height 4
click at [507, 422] on div "0:32:04" at bounding box center [441, 424] width 140 height 4
click at [507, 422] on div "0:31:12" at bounding box center [439, 424] width 136 height 4
click at [303, 431] on span "Video Player" at bounding box center [303, 424] width 0 height 30
click at [303, 418] on span "Video Player" at bounding box center [303, 424] width 0 height 30
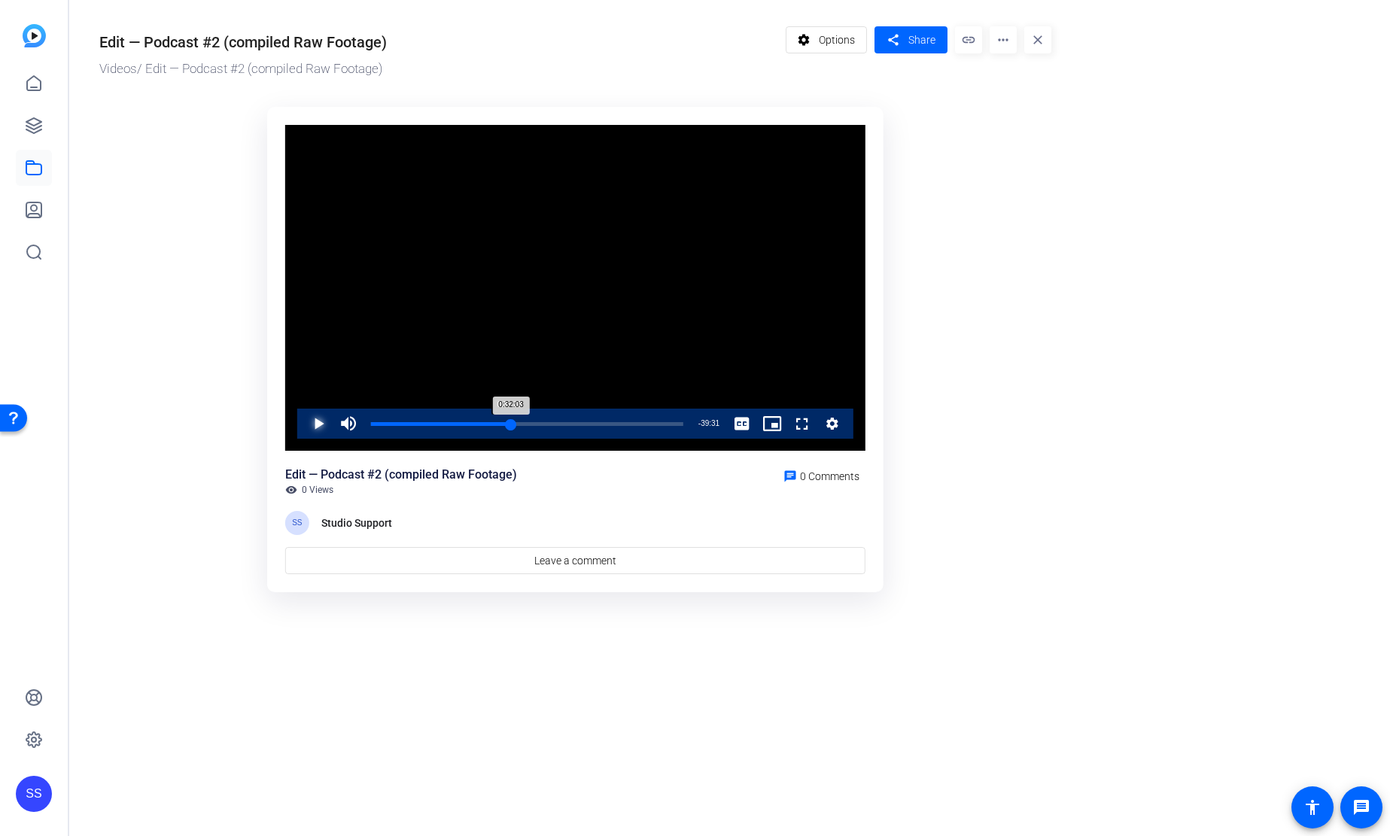
click at [508, 422] on div "0:32:03" at bounding box center [441, 424] width 140 height 4
click at [510, 422] on div "0:31:33" at bounding box center [440, 424] width 138 height 4
click at [510, 422] on div "0:31:43" at bounding box center [440, 424] width 138 height 4
click at [510, 422] on div "0:32:04" at bounding box center [441, 424] width 140 height 4
click at [303, 425] on div "Play Mute 0% Current Time 31:54 / Duration 1:11:34 Loaded : 46.35% 0:06:12 0:31…" at bounding box center [575, 424] width 556 height 30
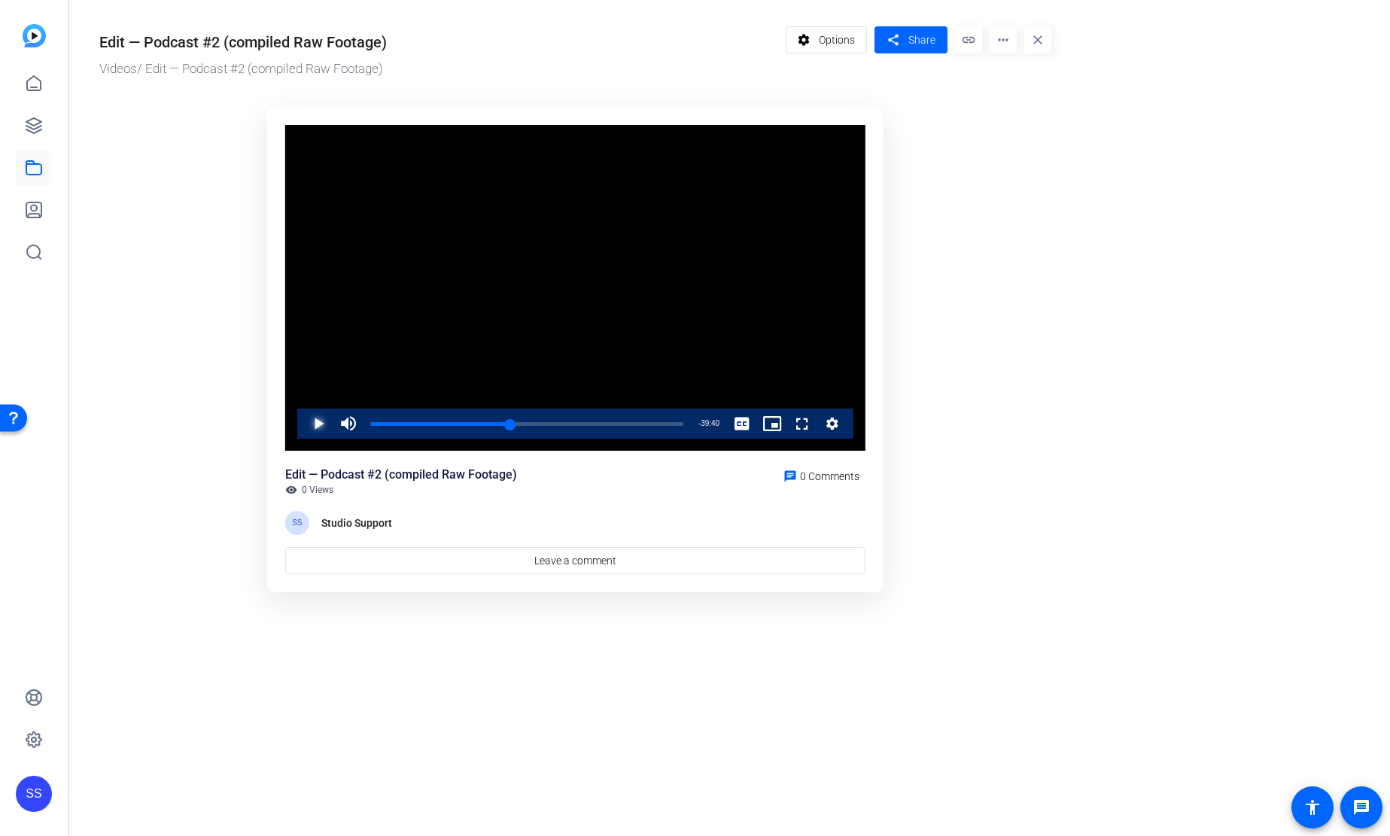
click at [303, 425] on span "Video Player" at bounding box center [303, 424] width 0 height 30
click at [303, 424] on span "Video Player" at bounding box center [303, 424] width 0 height 30
click at [508, 422] on div "0:31:56" at bounding box center [440, 424] width 139 height 4
click at [506, 423] on div "0:31:33" at bounding box center [440, 424] width 138 height 4
click at [504, 424] on div "0:31:02" at bounding box center [438, 424] width 135 height 4
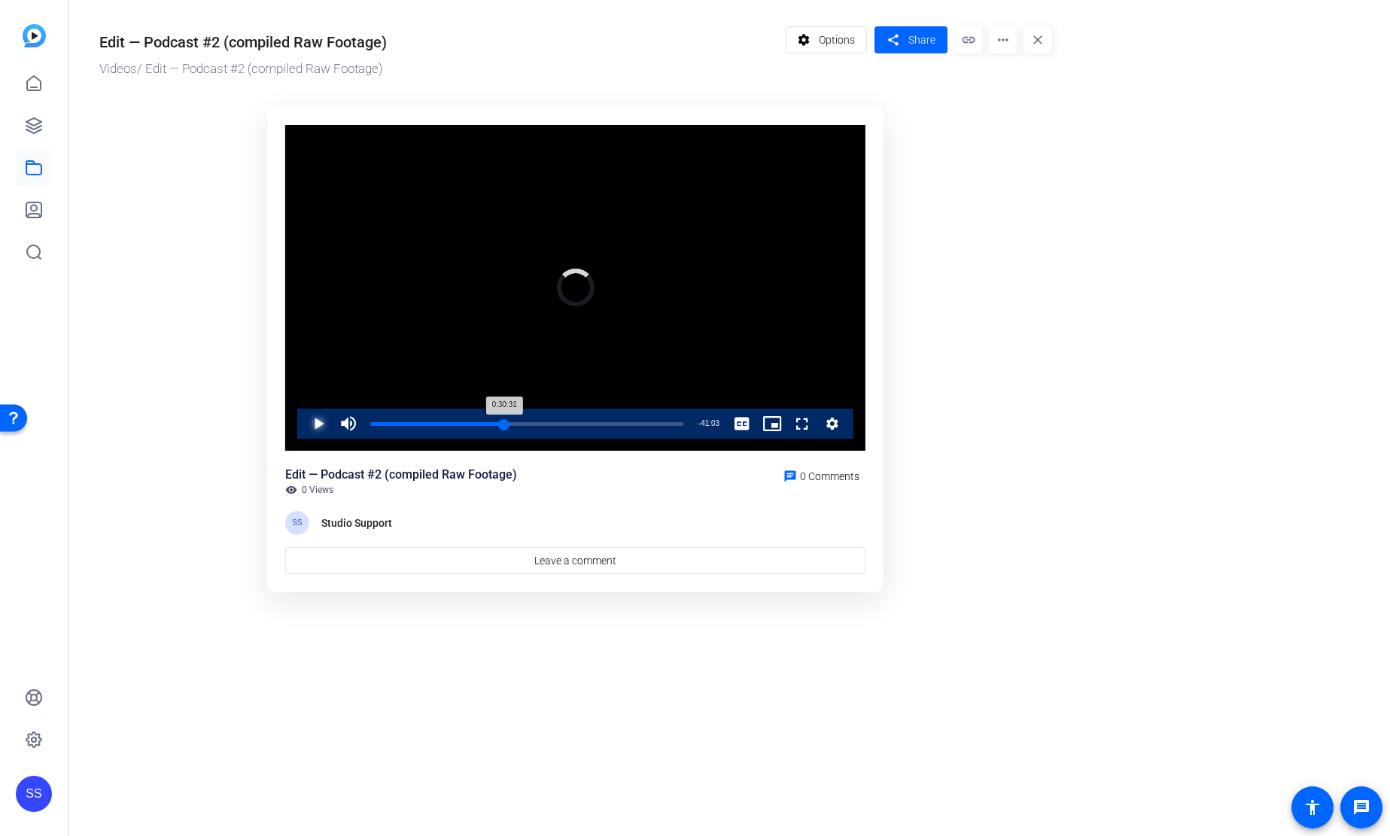
click at [501, 424] on div "0:30:31" at bounding box center [437, 424] width 133 height 4
click at [303, 432] on span "Video Player" at bounding box center [303, 424] width 0 height 30
click at [303, 423] on span "Video Player" at bounding box center [303, 424] width 0 height 30
click at [504, 422] on div "0:30:22" at bounding box center [437, 424] width 132 height 4
click at [506, 422] on div "0:30:52" at bounding box center [438, 424] width 135 height 4
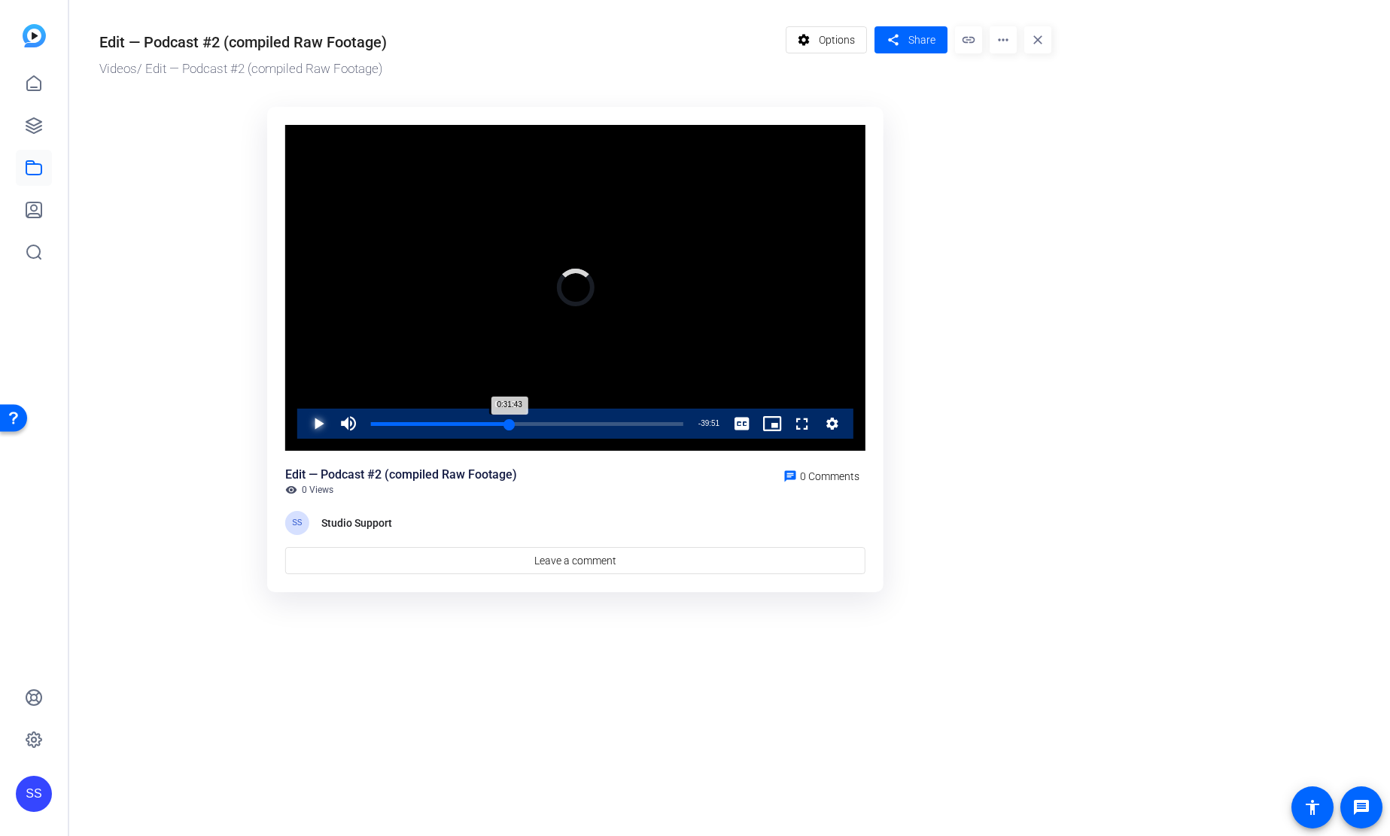
click at [505, 422] on div "0:31:43" at bounding box center [440, 424] width 138 height 4
click at [303, 424] on span "Video Player" at bounding box center [303, 424] width 0 height 30
click at [492, 420] on div "Loaded : 44.97% 0:27:56 0:31:03" at bounding box center [527, 424] width 327 height 30
click at [489, 422] on div "0:27:45" at bounding box center [431, 424] width 121 height 4
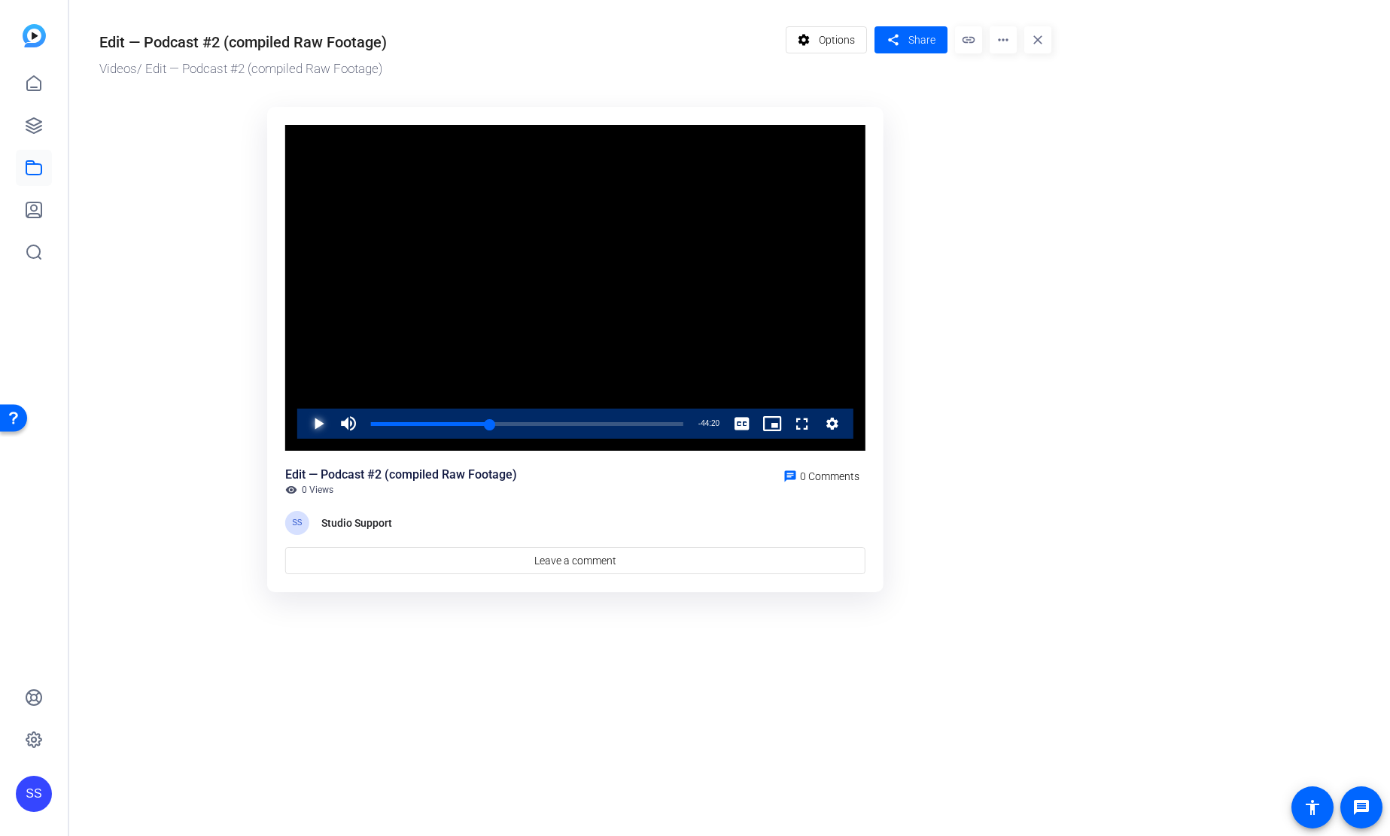
click at [303, 426] on span "Video Player" at bounding box center [303, 424] width 0 height 30
click at [303, 423] on span "Video Player" at bounding box center [303, 424] width 0 height 30
click at [488, 424] on div "0:27:18" at bounding box center [430, 424] width 119 height 4
click at [488, 424] on div "0:26:54" at bounding box center [429, 424] width 117 height 4
click at [303, 416] on span "Video Player" at bounding box center [303, 424] width 0 height 30
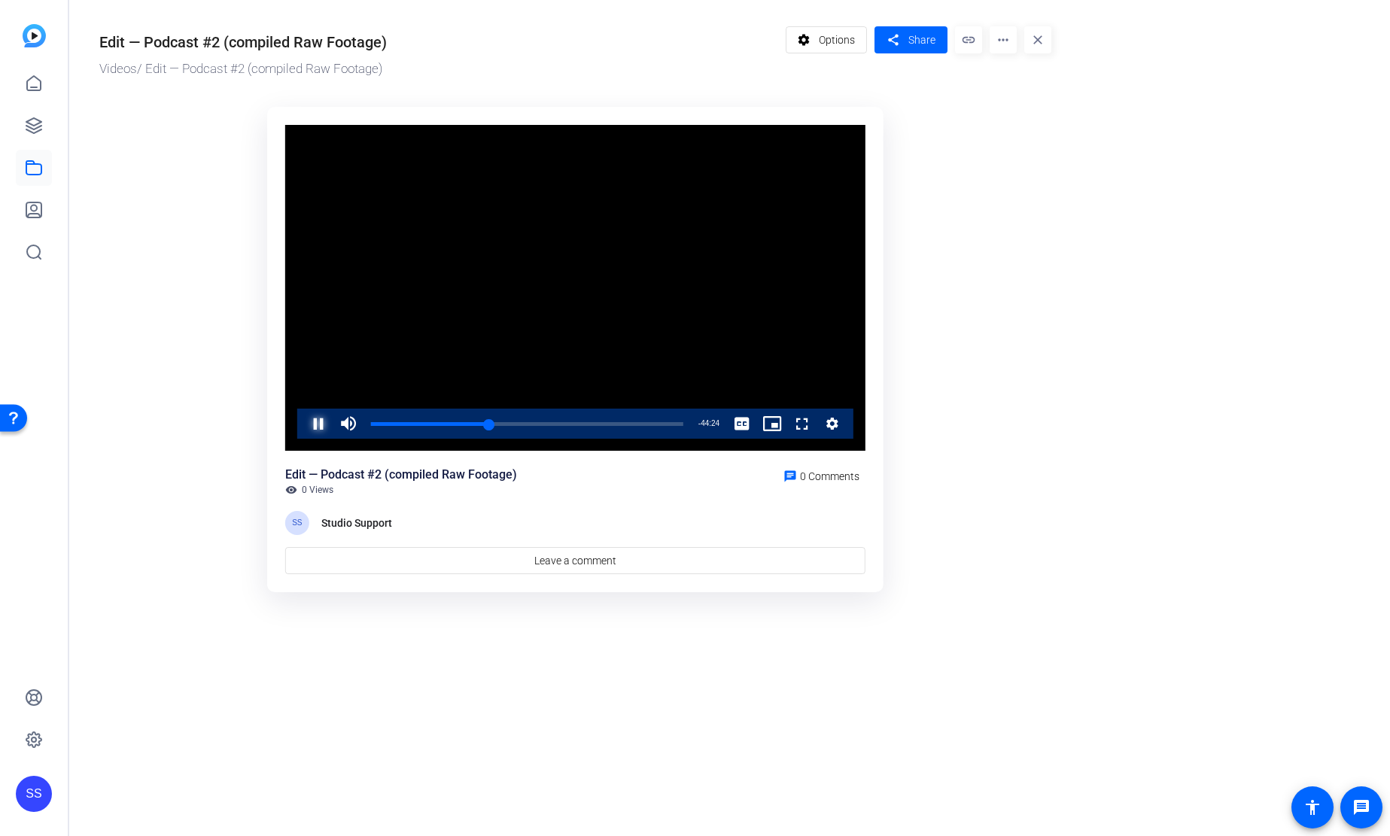
click at [303, 430] on span "Video Player" at bounding box center [303, 424] width 0 height 30
click at [481, 424] on div "0:25:10" at bounding box center [481, 424] width 1 height 4
click at [476, 425] on div "0:25:00" at bounding box center [425, 424] width 109 height 4
click at [303, 428] on span "Video Player" at bounding box center [303, 424] width 0 height 30
click at [476, 422] on div "0:24:20" at bounding box center [424, 424] width 106 height 4
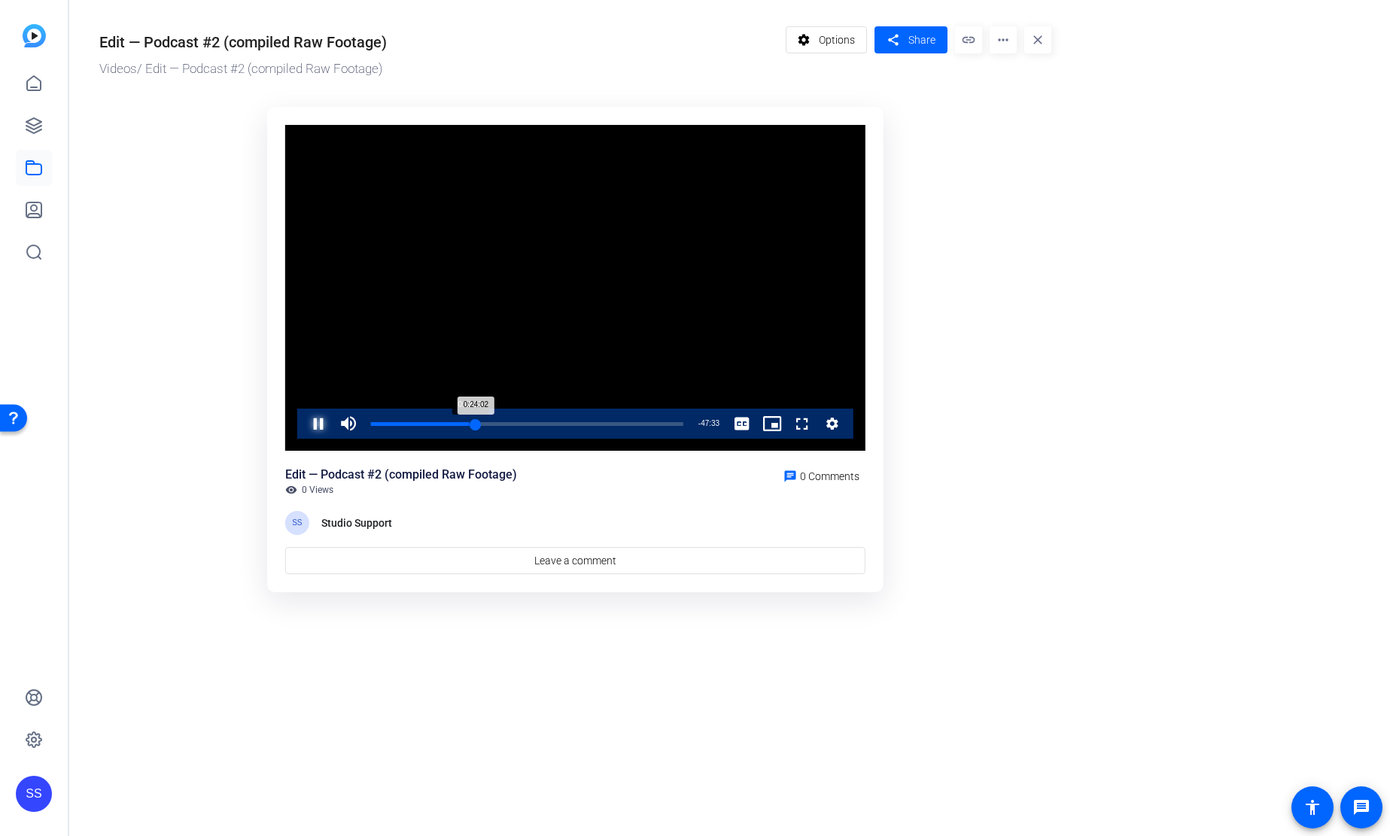
click at [470, 422] on div "0:24:02" at bounding box center [423, 424] width 105 height 4
click at [470, 422] on div "0:22:36" at bounding box center [420, 424] width 99 height 4
click at [471, 422] on div "0:22:57" at bounding box center [421, 424] width 100 height 4
click at [473, 422] on div "0:23:17" at bounding box center [422, 424] width 102 height 4
click at [474, 422] on div "0:23:38" at bounding box center [422, 424] width 103 height 4
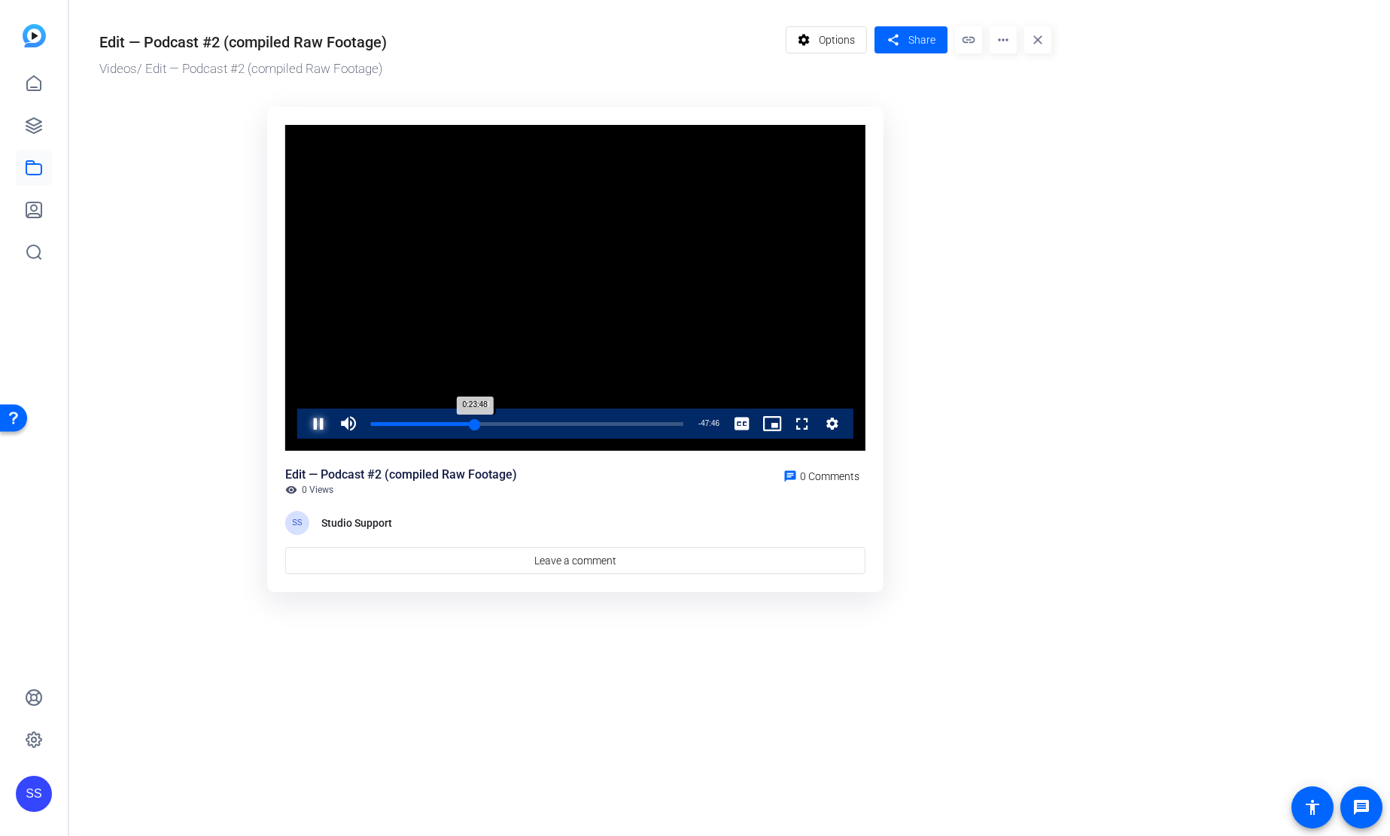
click at [475, 422] on div "0:23:48" at bounding box center [423, 424] width 104 height 4
click at [476, 422] on div "0:24:09" at bounding box center [423, 424] width 105 height 4
click at [475, 422] on div "0:24:08" at bounding box center [423, 424] width 105 height 4
click at [303, 429] on span "Video Player" at bounding box center [303, 424] width 0 height 30
click at [303, 423] on span "Video Player" at bounding box center [303, 424] width 0 height 30
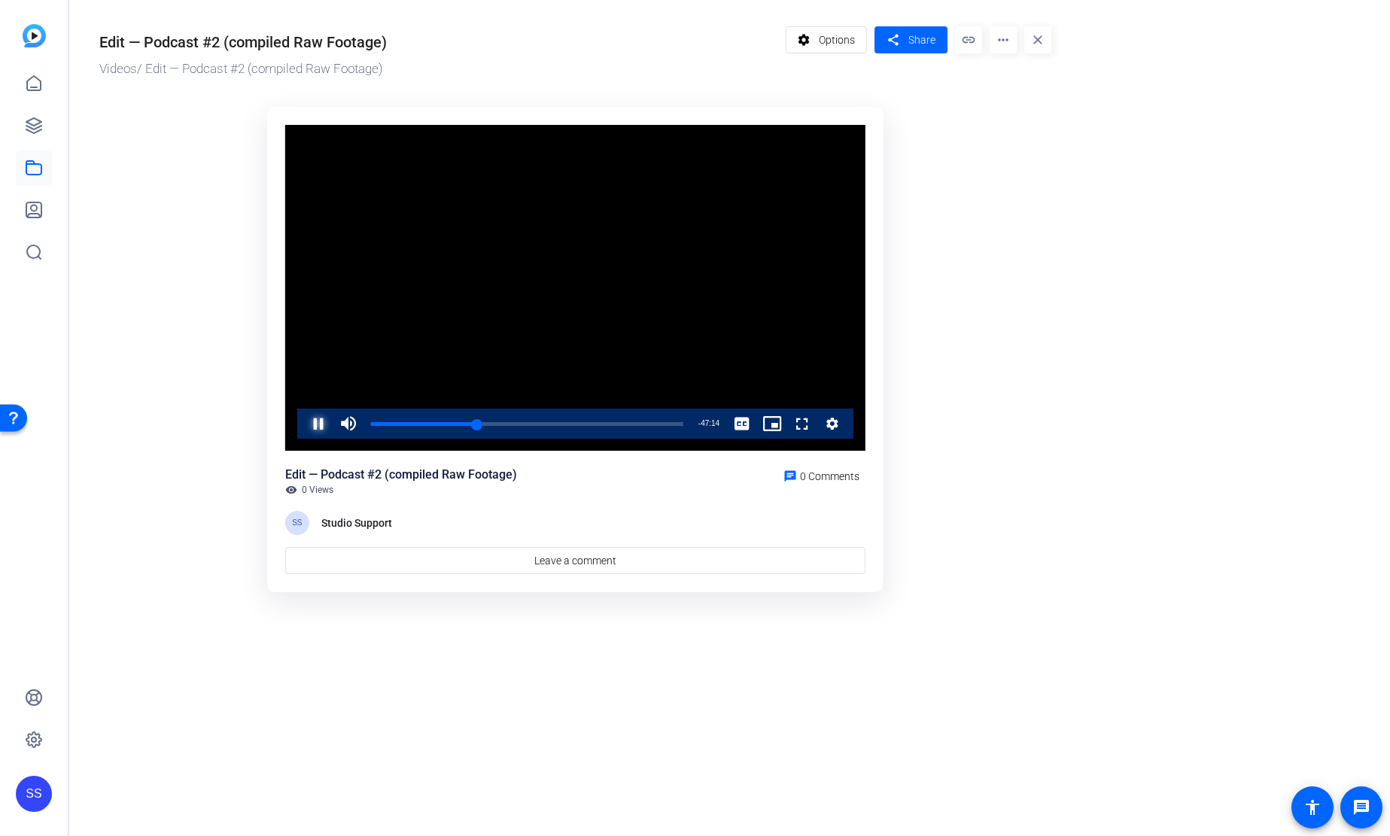
click at [303, 427] on span "Video Player" at bounding box center [303, 424] width 0 height 30
click at [472, 424] on div "0:24:21" at bounding box center [424, 424] width 106 height 4
click at [473, 424] on div "0:23:16" at bounding box center [422, 424] width 102 height 4
click at [303, 426] on span "Video Player" at bounding box center [303, 424] width 0 height 30
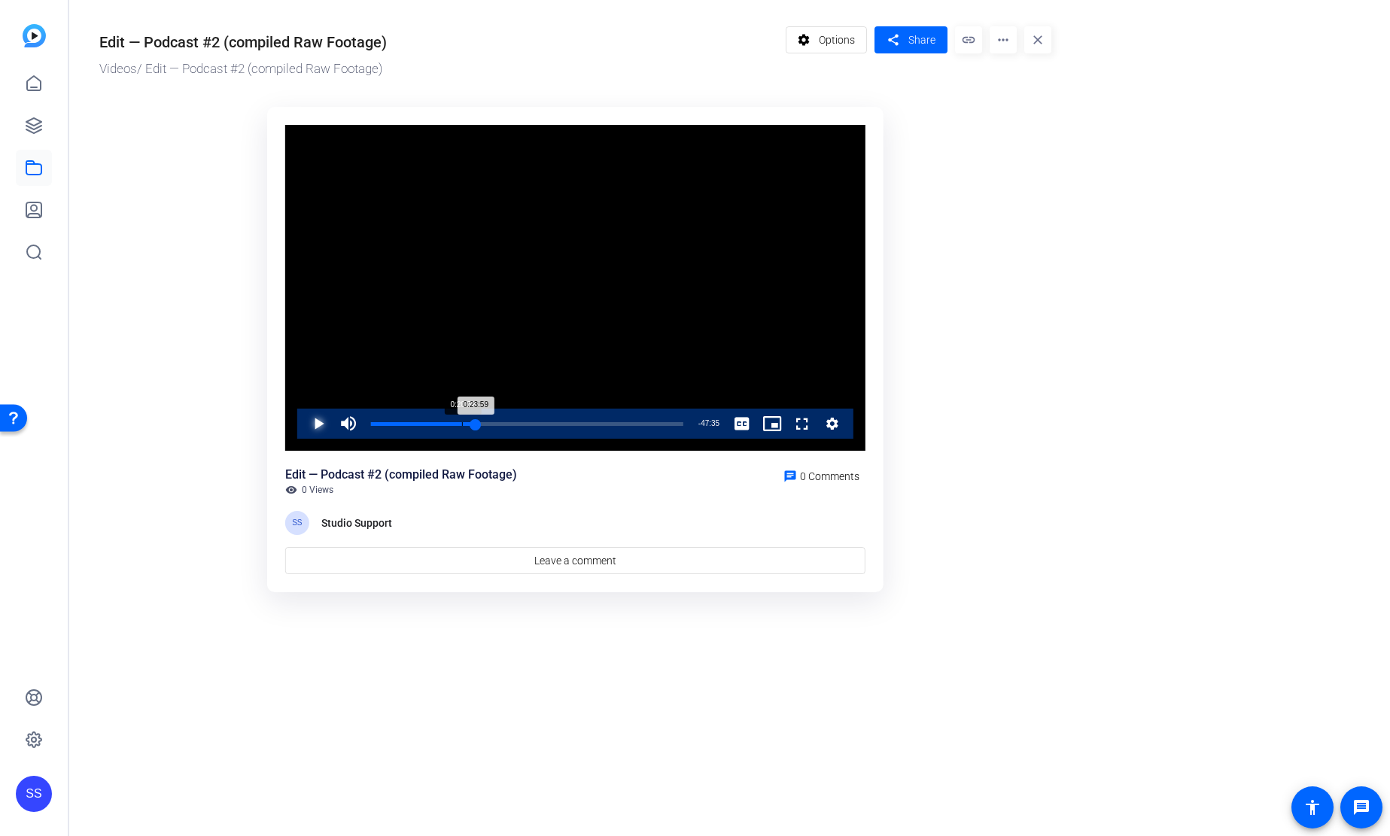
click at [462, 421] on div "Loaded : 34.95% 0:20:52 0:23:59" at bounding box center [527, 424] width 327 height 30
click at [462, 422] on div "0:20:52" at bounding box center [416, 424] width 91 height 4
click at [467, 422] on div "0:22:04" at bounding box center [419, 424] width 96 height 4
click at [470, 422] on div "0:22:35" at bounding box center [420, 424] width 99 height 4
click at [470, 422] on div "0:23:06" at bounding box center [421, 424] width 101 height 4
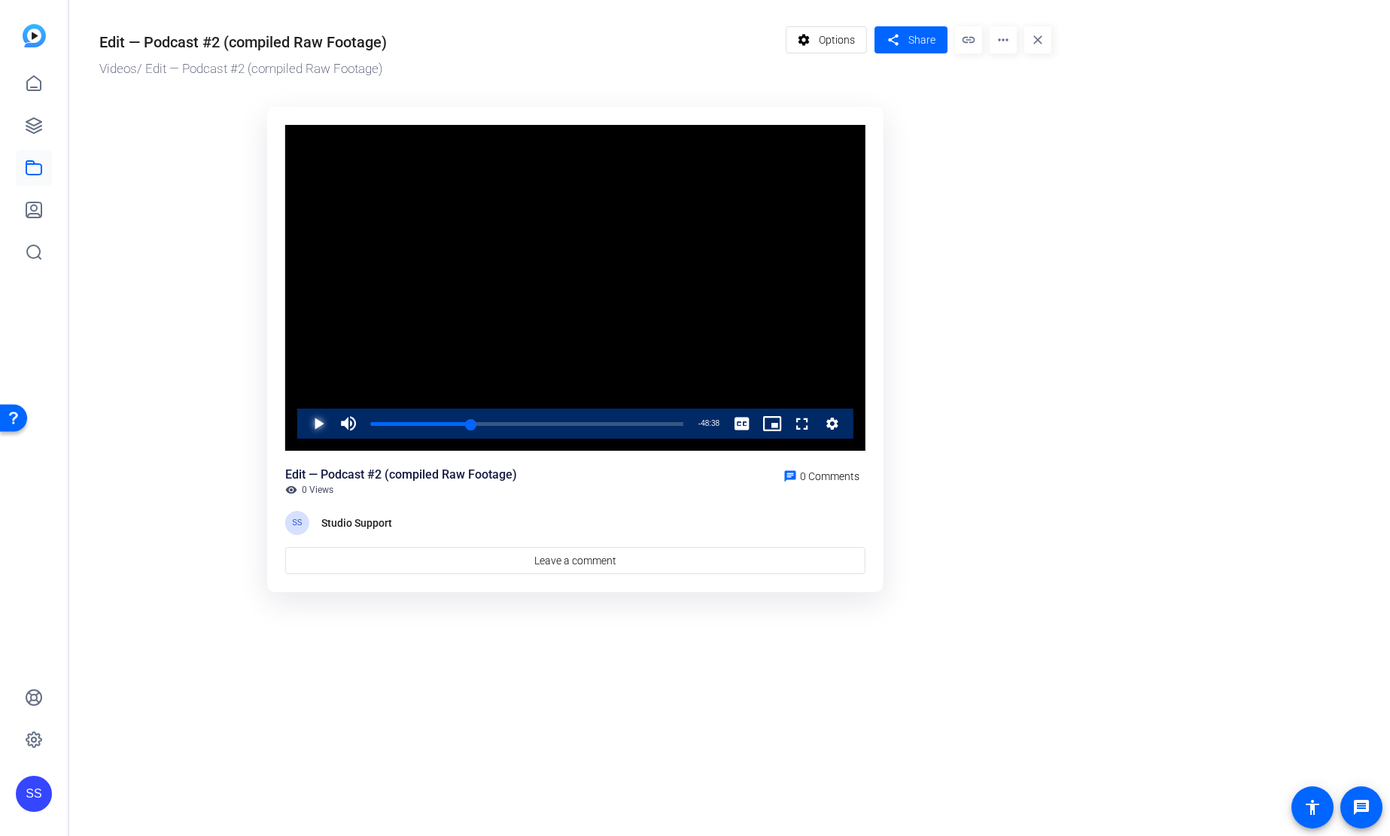
click at [303, 424] on span "Video Player" at bounding box center [303, 424] width 0 height 30
click at [467, 424] on div "0:22:58" at bounding box center [421, 424] width 100 height 4
click at [469, 423] on div "0:22:16" at bounding box center [420, 424] width 99 height 4
drag, startPoint x: 313, startPoint y: 424, endPoint x: 326, endPoint y: 417, distance: 14.5
click at [303, 424] on span "Video Player" at bounding box center [303, 424] width 0 height 30
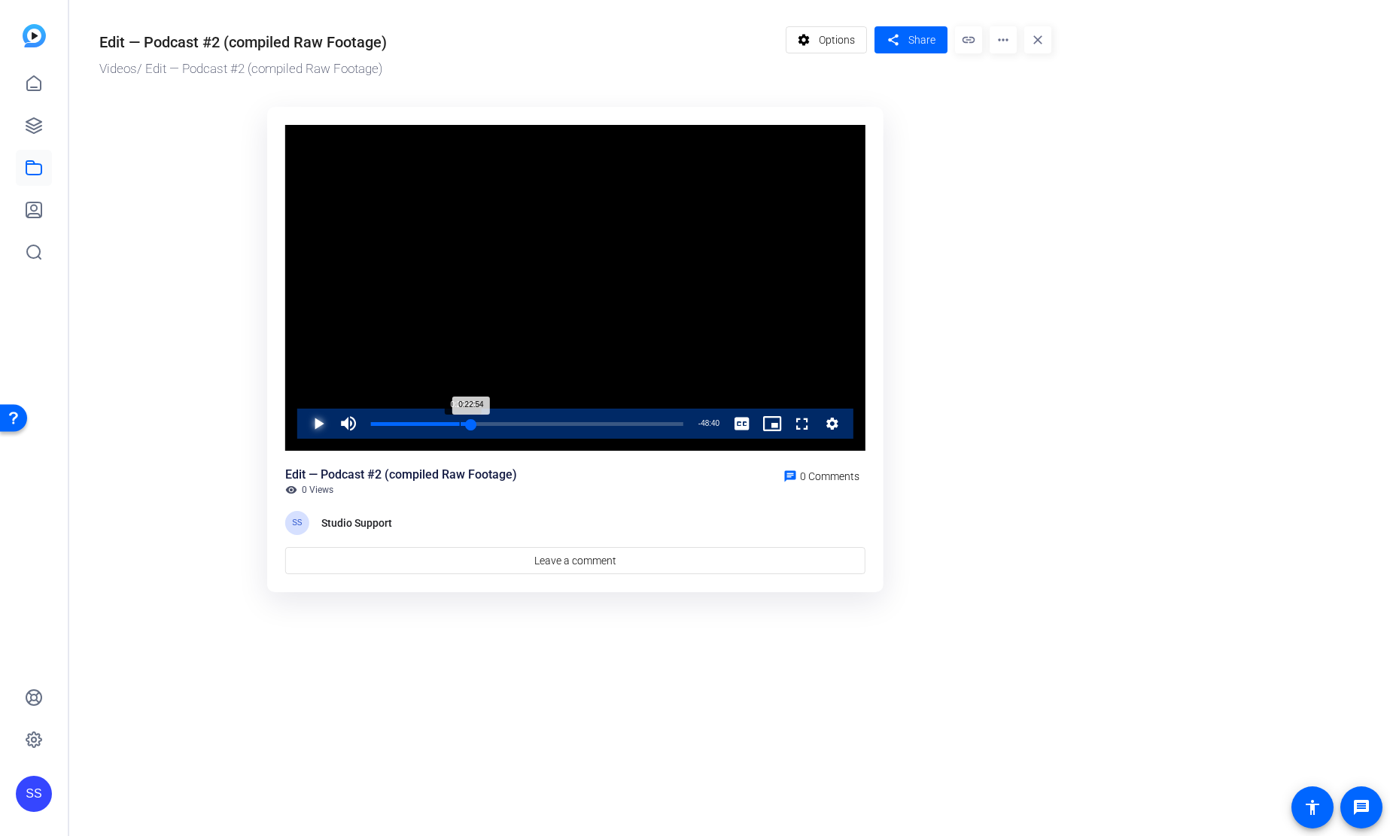
click at [459, 428] on div "Progress Bar" at bounding box center [527, 434] width 312 height 12
click at [455, 426] on div "0:20:20" at bounding box center [415, 424] width 89 height 4
click at [452, 426] on div "0:19:18" at bounding box center [413, 424] width 84 height 4
click at [449, 426] on div "0:18:37" at bounding box center [411, 424] width 81 height 4
click at [449, 426] on div "0:17:56" at bounding box center [410, 424] width 78 height 4
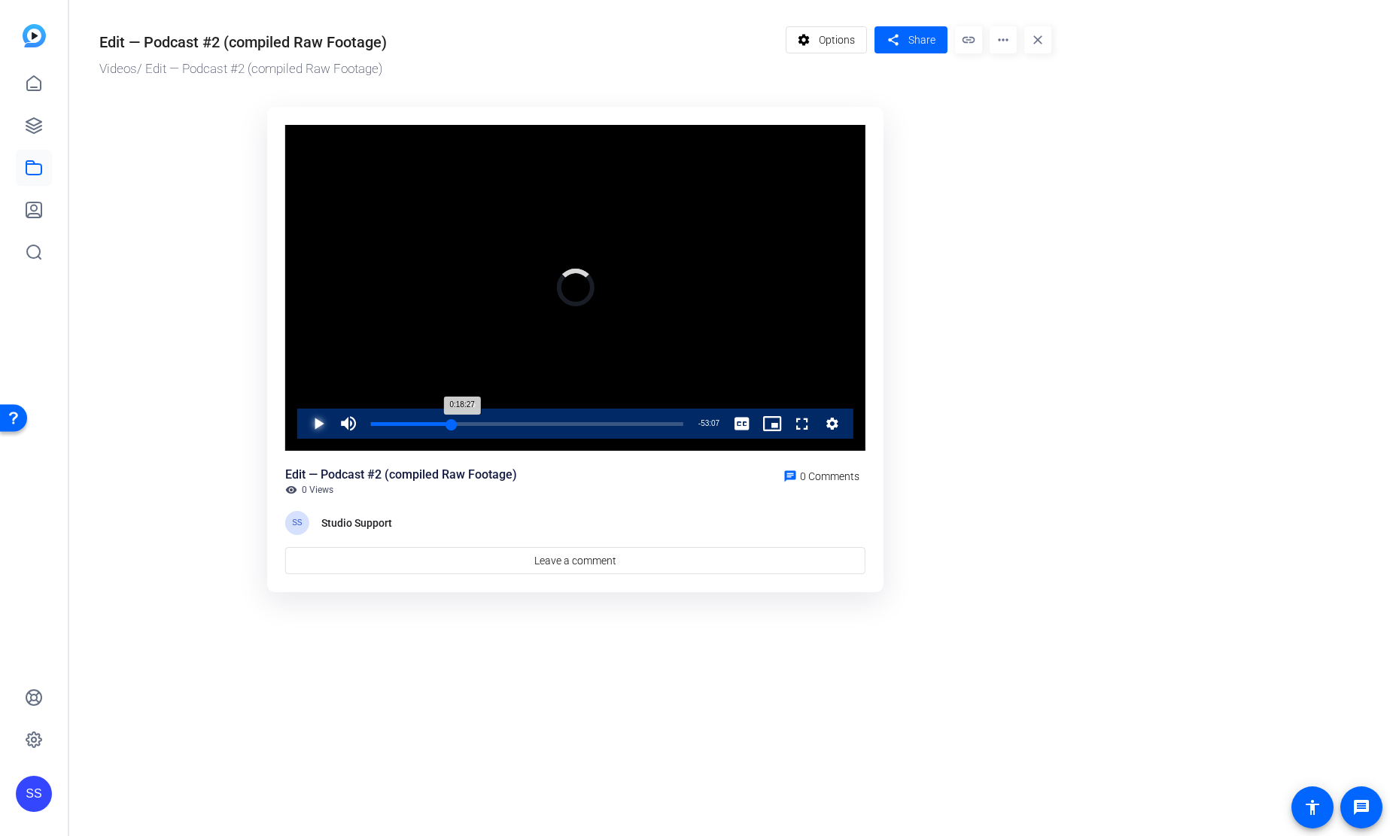
click at [449, 426] on div "0:18:27" at bounding box center [411, 424] width 81 height 4
click at [449, 426] on div "0:17:56" at bounding box center [410, 424] width 78 height 4
click at [303, 425] on span "Video Player" at bounding box center [303, 424] width 0 height 30
click at [303, 424] on span "Video Player" at bounding box center [303, 424] width 0 height 30
click at [459, 424] on div "0:20:10" at bounding box center [459, 424] width 1 height 4
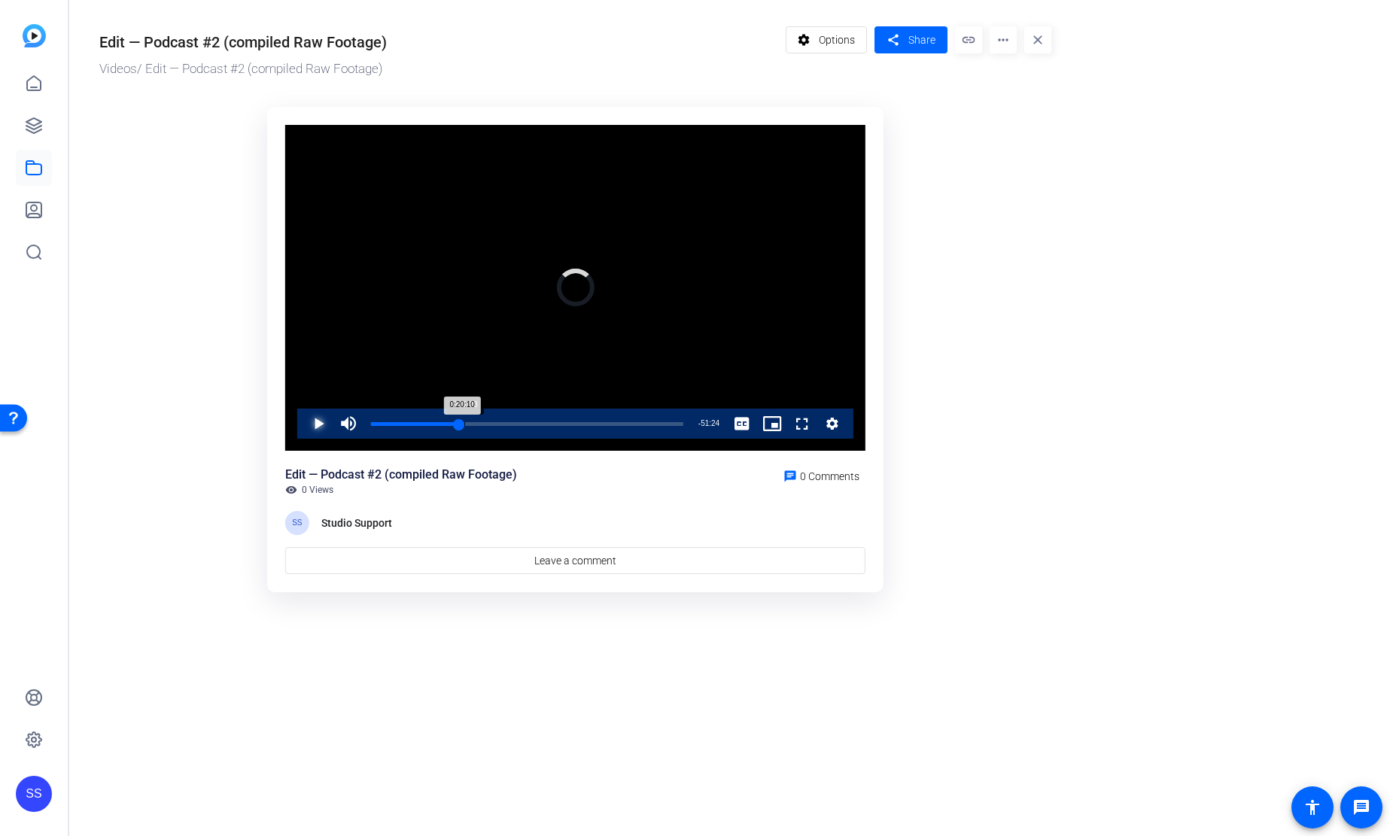
click at [459, 424] on div "0:20:10" at bounding box center [415, 424] width 88 height 4
click at [303, 425] on span "Video Player" at bounding box center [303, 424] width 0 height 30
drag, startPoint x: 309, startPoint y: 432, endPoint x: 324, endPoint y: 421, distance: 18.4
click at [303, 432] on span "Video Player" at bounding box center [303, 424] width 0 height 30
click at [303, 422] on span "Video Player" at bounding box center [303, 424] width 0 height 30
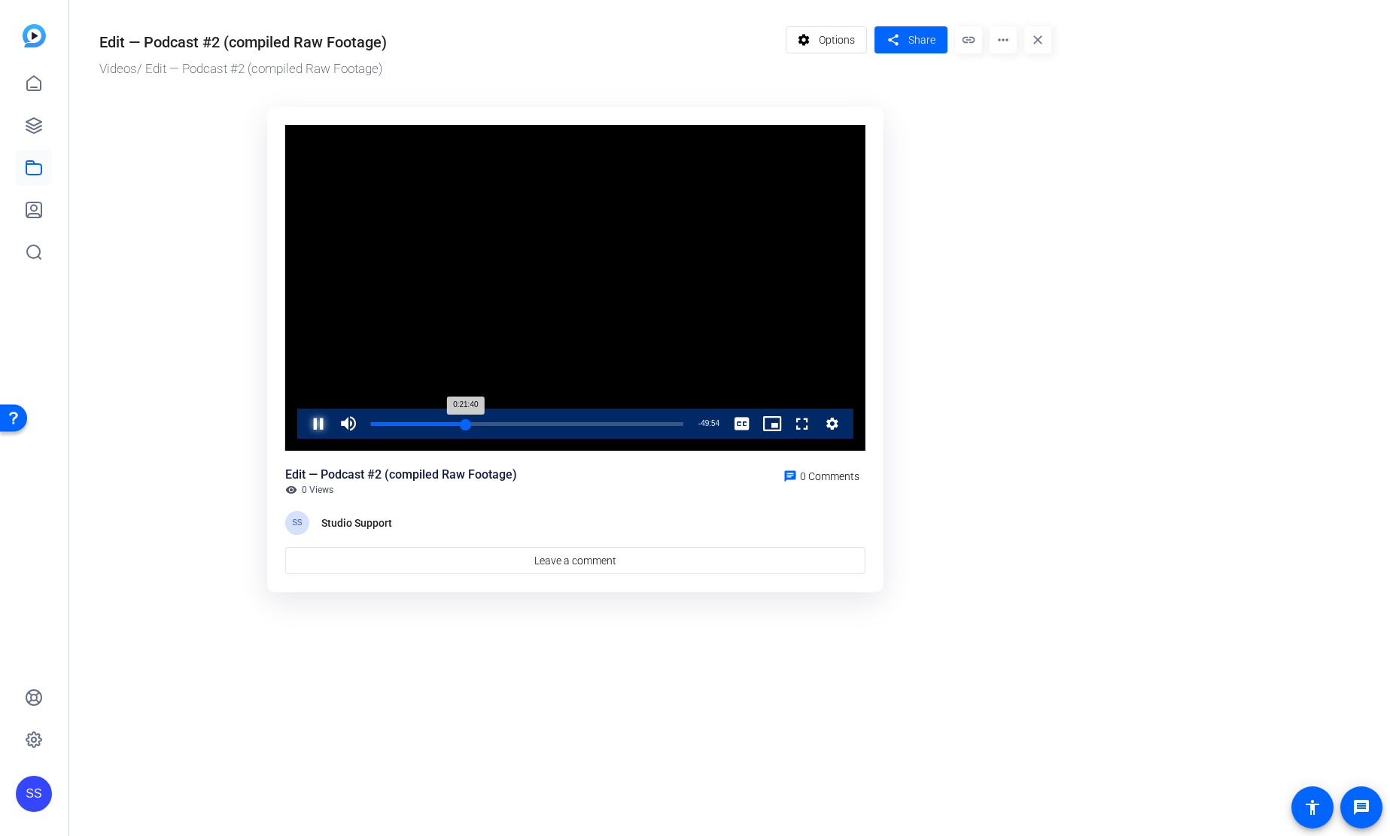
click at [464, 422] on div "0:21:40" at bounding box center [418, 424] width 95 height 4
click at [303, 425] on span "Video Player" at bounding box center [303, 424] width 0 height 30
click at [460, 422] on div "0:21:39" at bounding box center [418, 424] width 95 height 4
click at [457, 422] on div "0:20:31" at bounding box center [416, 424] width 90 height 4
click at [455, 422] on div "0:19:49" at bounding box center [414, 424] width 87 height 4
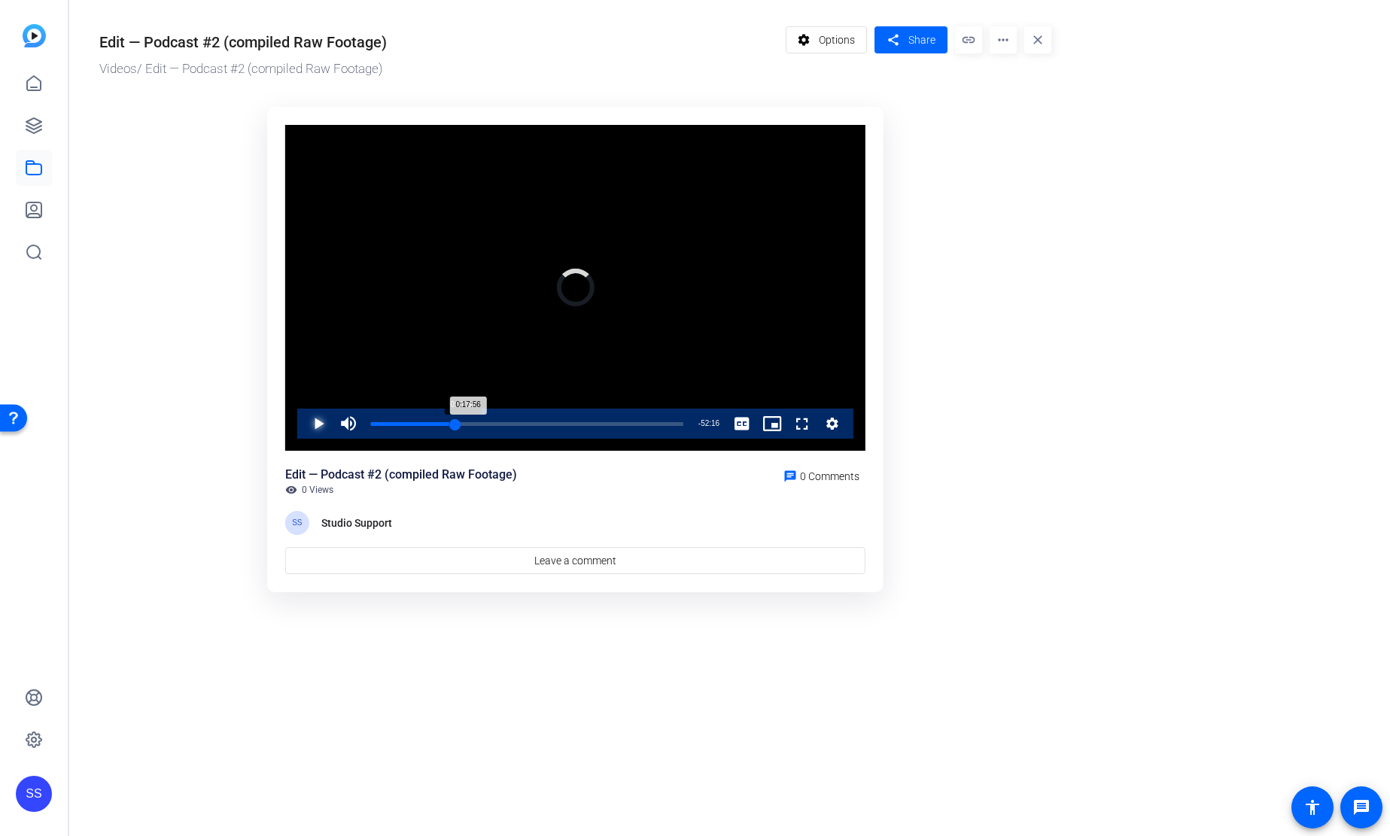
click at [449, 422] on div "0:17:56" at bounding box center [413, 424] width 84 height 4
click at [449, 422] on div "0:17:56" at bounding box center [410, 424] width 78 height 4
click at [303, 419] on span "Video Player" at bounding box center [303, 424] width 0 height 30
click at [303, 423] on span "Video Player" at bounding box center [303, 424] width 0 height 30
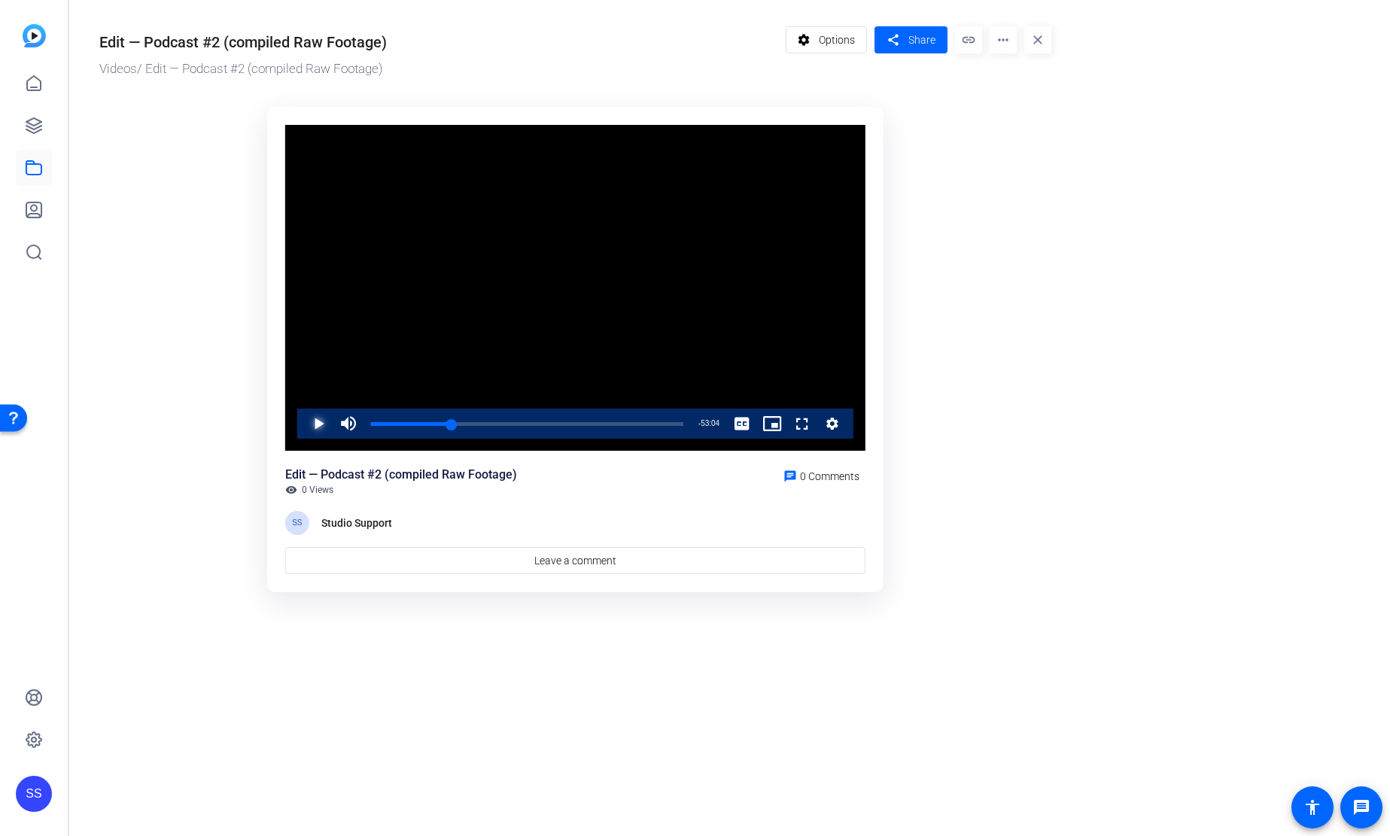
click at [303, 418] on span "Video Player" at bounding box center [303, 424] width 0 height 30
click at [465, 426] on div "Loaded : 27.50% 0:21:43 0:18:39" at bounding box center [527, 424] width 327 height 30
click at [464, 425] on div "0:21:33" at bounding box center [418, 424] width 95 height 4
click at [464, 422] on div "0:21:35" at bounding box center [418, 424] width 94 height 4
drag, startPoint x: 318, startPoint y: 421, endPoint x: 129, endPoint y: 494, distance: 203.2
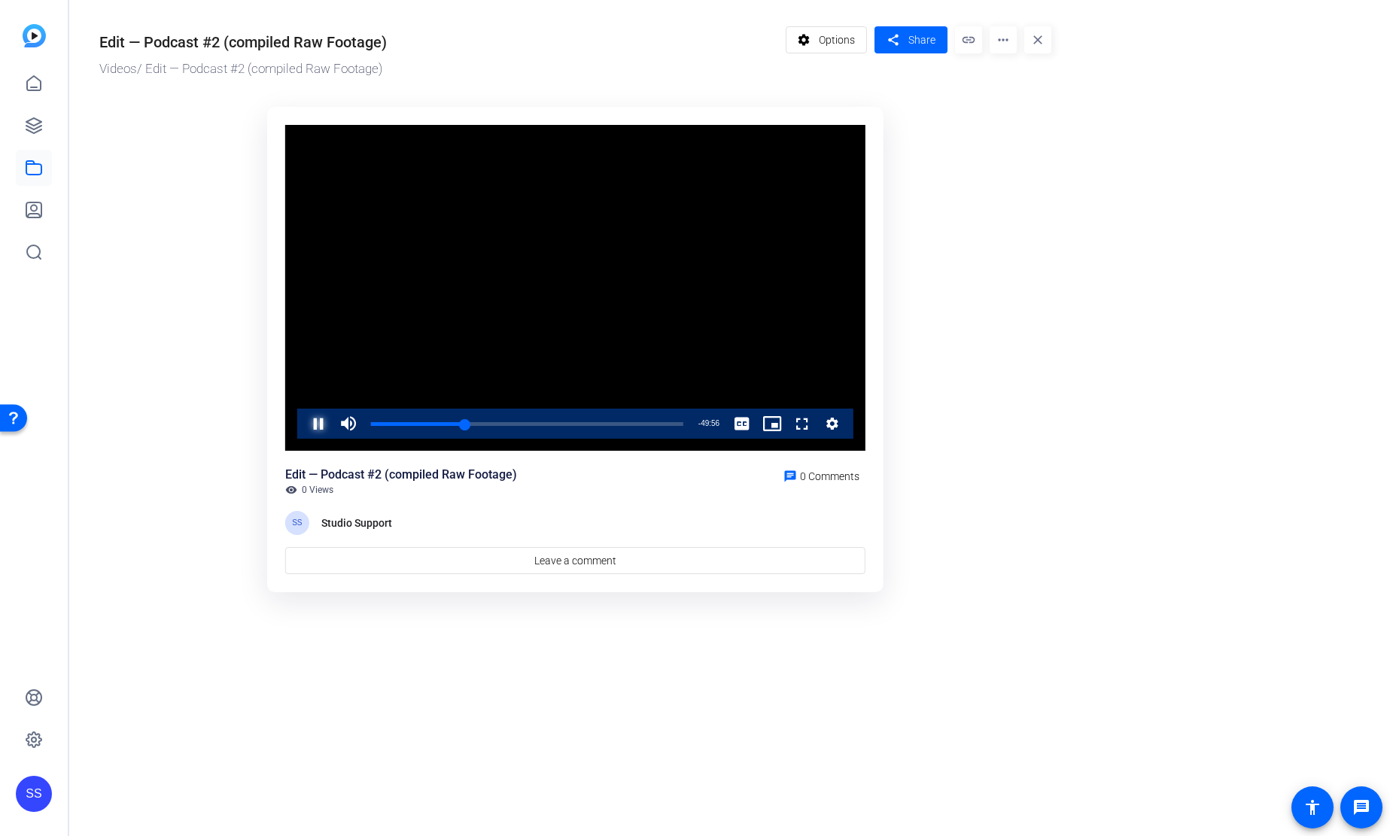
click at [303, 420] on span "Video Player" at bounding box center [303, 424] width 0 height 30
click at [458, 422] on div "0:21:38" at bounding box center [418, 424] width 94 height 4
click at [456, 422] on div "0:20:00" at bounding box center [414, 424] width 87 height 4
click at [453, 422] on div "0:19:29" at bounding box center [413, 424] width 85 height 4
click at [452, 422] on div "0:18:58" at bounding box center [412, 424] width 83 height 4
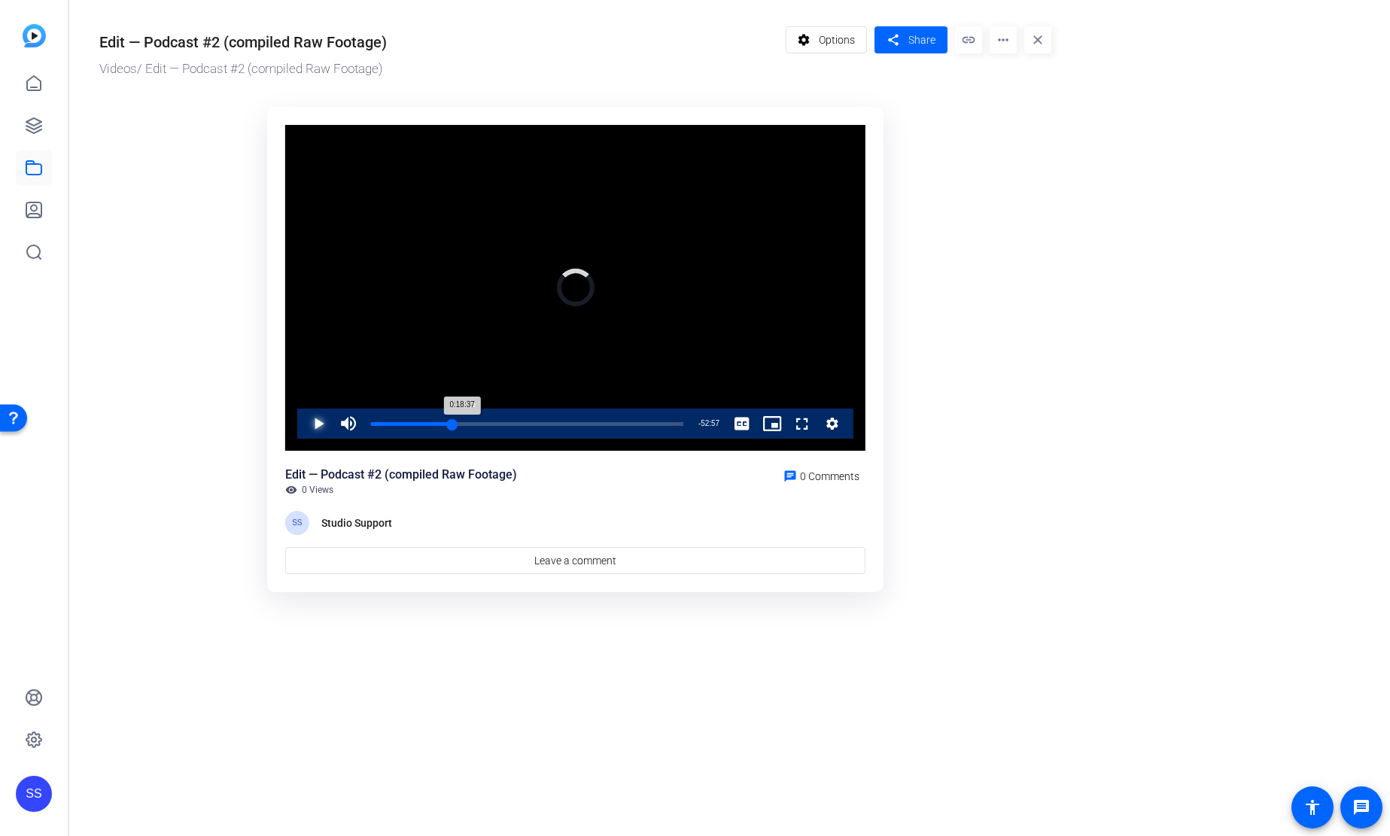
click at [450, 422] on div "0:18:37" at bounding box center [411, 424] width 81 height 4
click at [303, 425] on span "Video Player" at bounding box center [303, 424] width 0 height 30
drag, startPoint x: 315, startPoint y: 424, endPoint x: 324, endPoint y: 424, distance: 9.1
click at [303, 424] on span "Video Player" at bounding box center [303, 424] width 0 height 30
click at [41, 117] on icon at bounding box center [34, 126] width 18 height 18
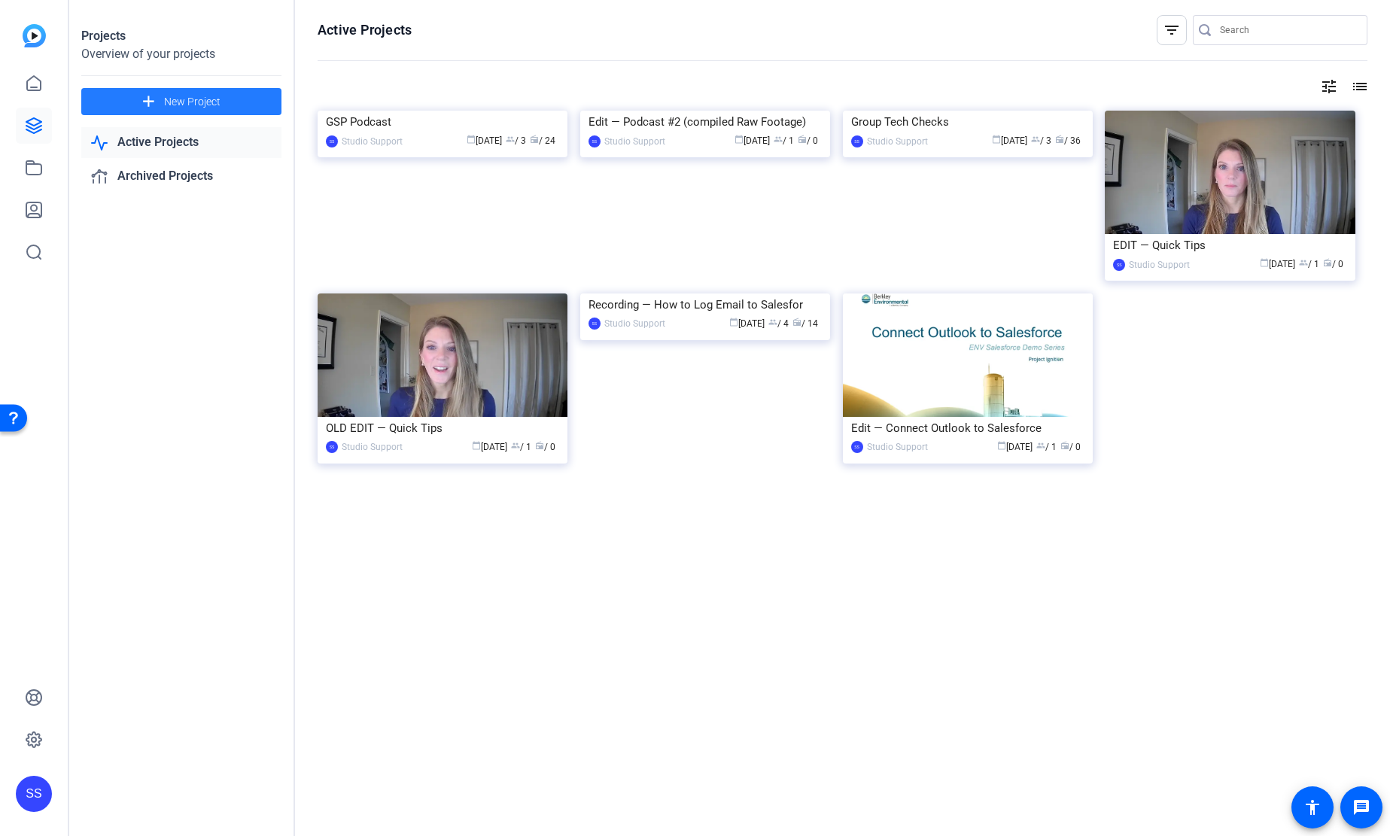
click at [148, 111] on span at bounding box center [181, 102] width 200 height 36
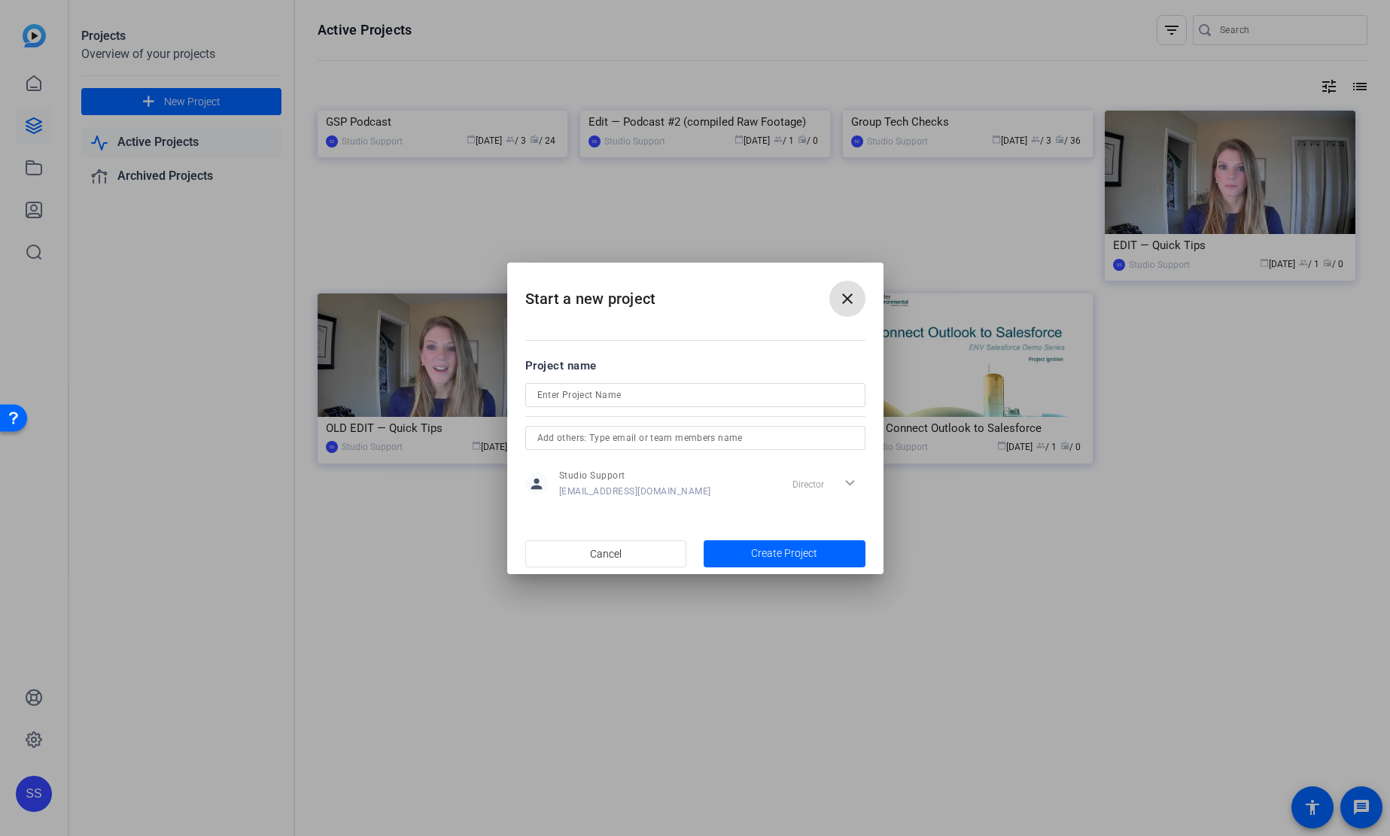
click at [846, 294] on mat-icon "close" at bounding box center [847, 299] width 18 height 18
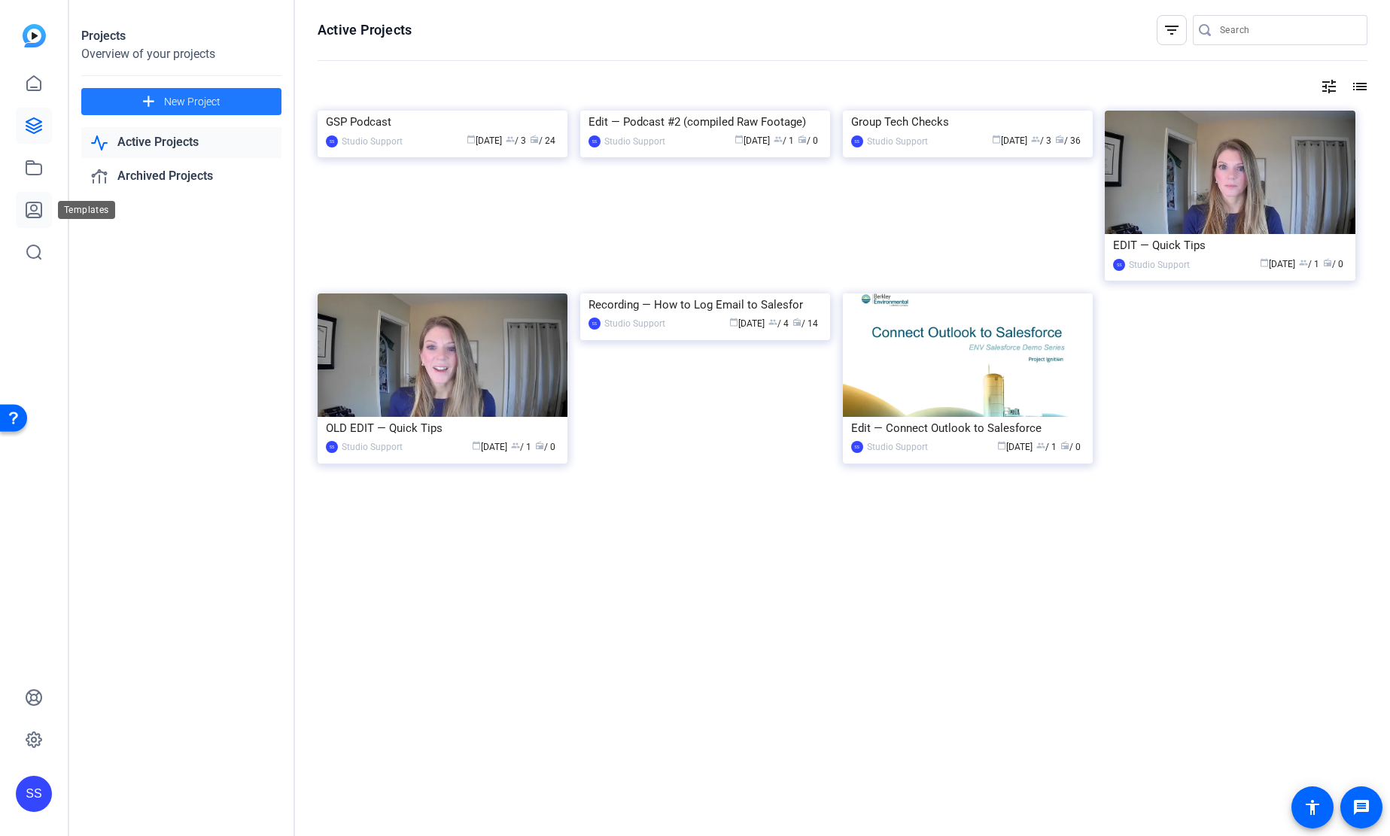
click at [34, 207] on icon at bounding box center [34, 210] width 18 height 18
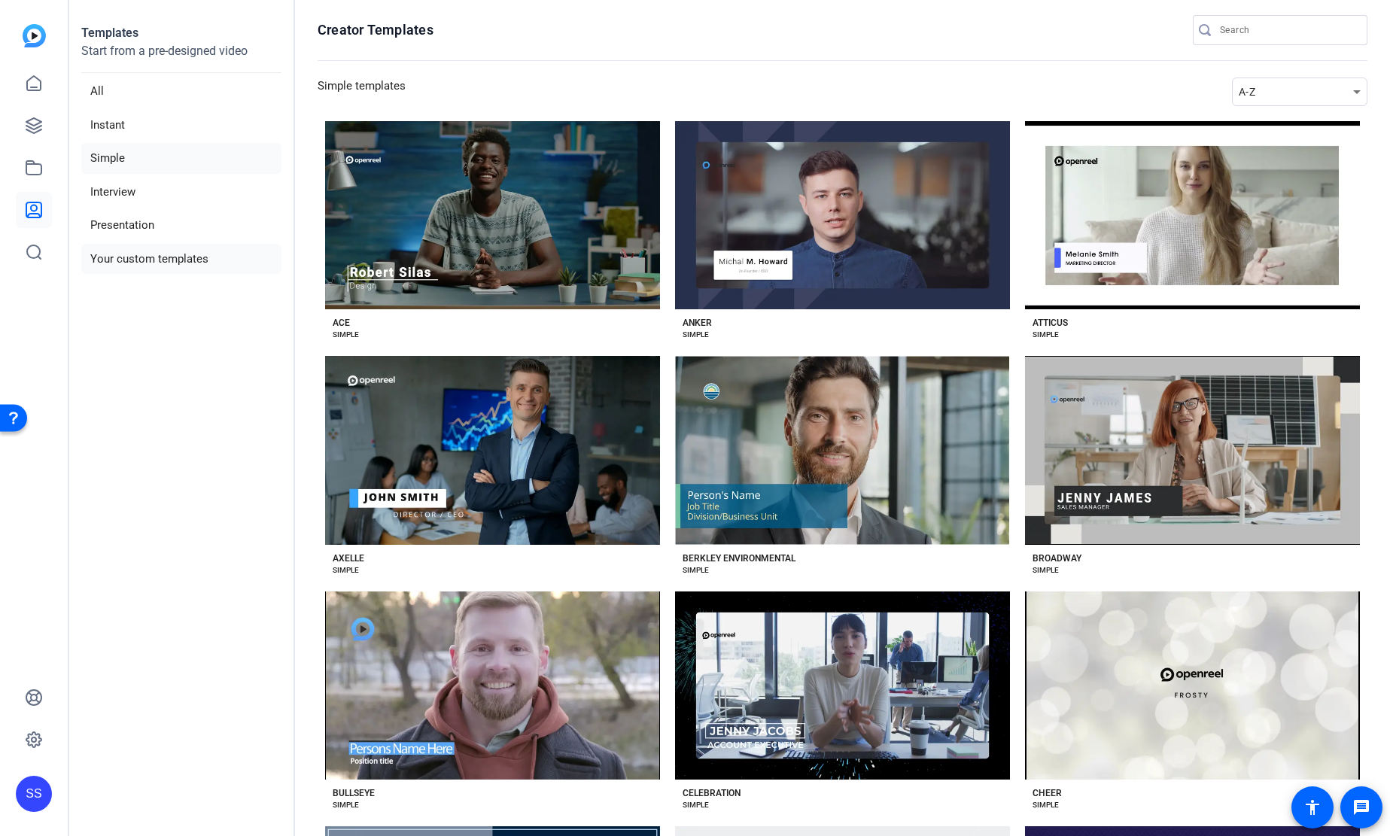
click at [240, 257] on li "Your custom templates" at bounding box center [181, 259] width 200 height 31
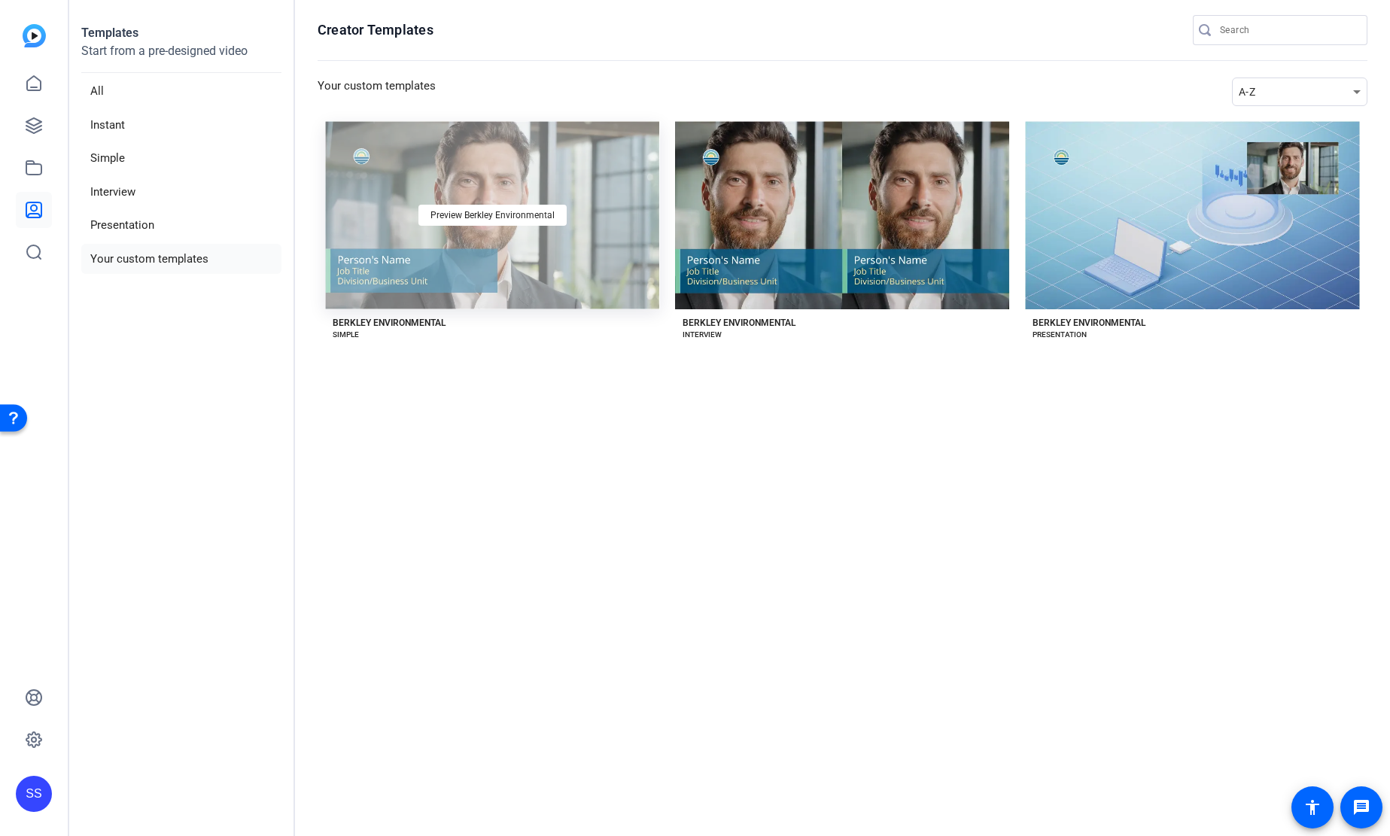
click at [472, 233] on div "Preview Berkley Environmental" at bounding box center [492, 215] width 335 height 188
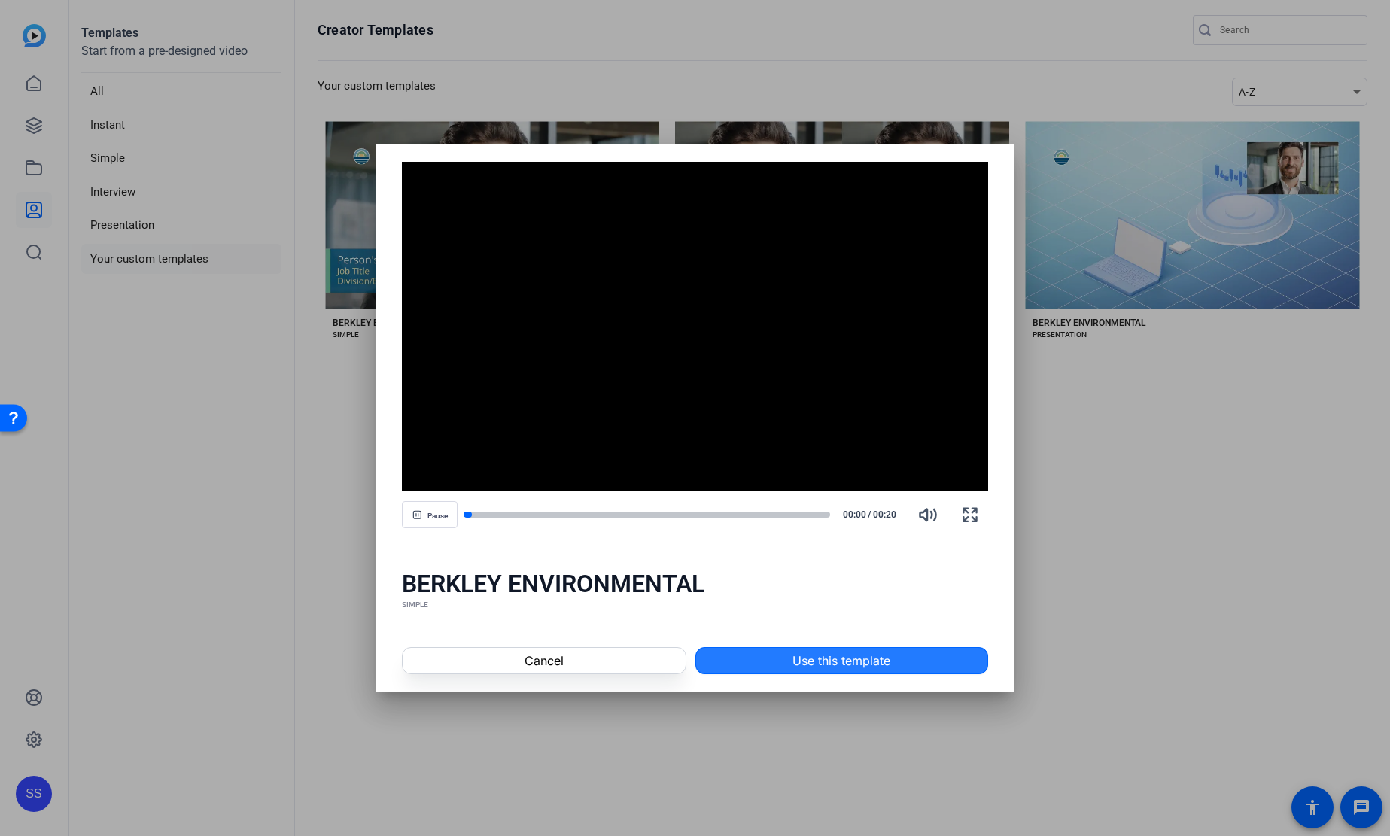
click at [841, 665] on span "Use this template" at bounding box center [842, 661] width 98 height 18
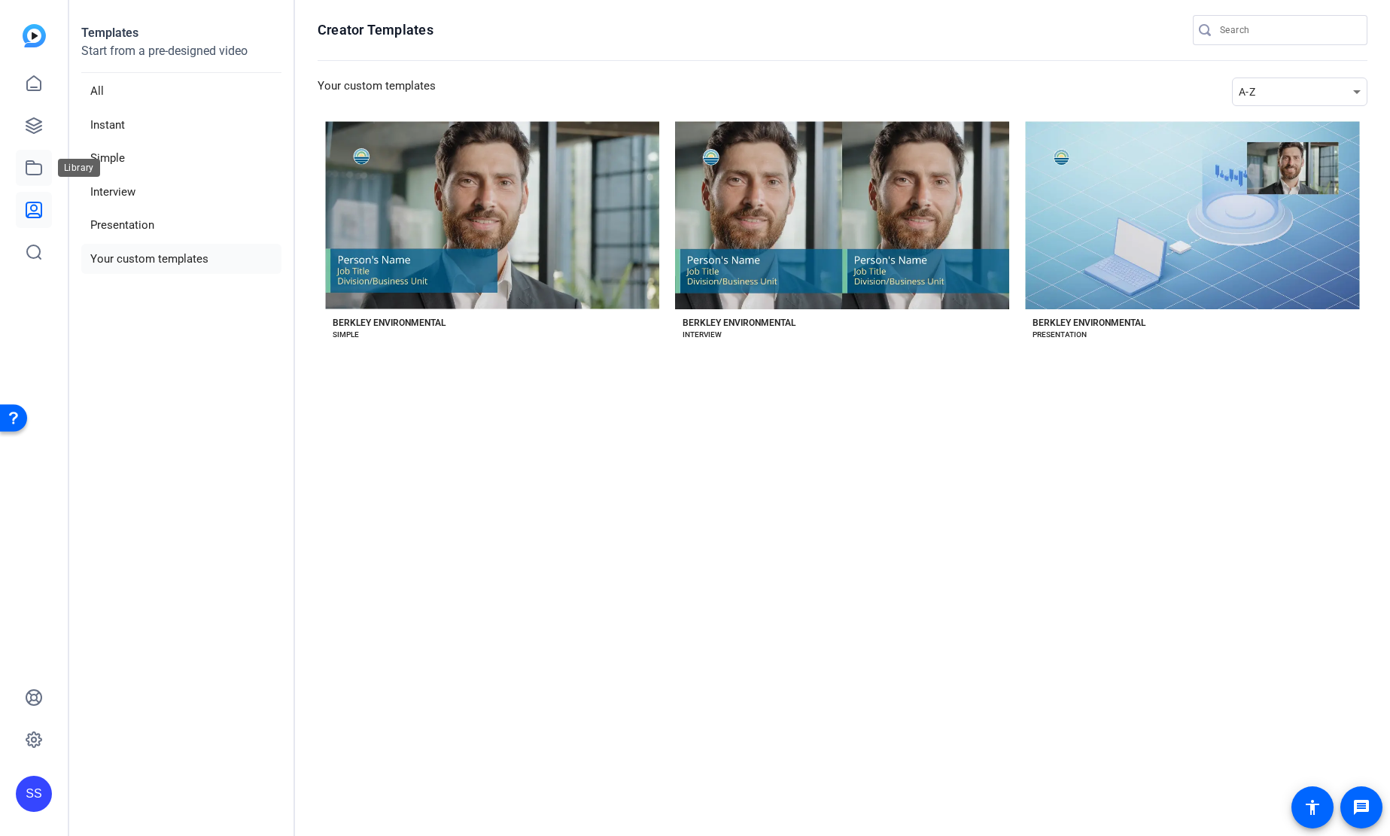
click at [25, 175] on icon at bounding box center [34, 168] width 18 height 18
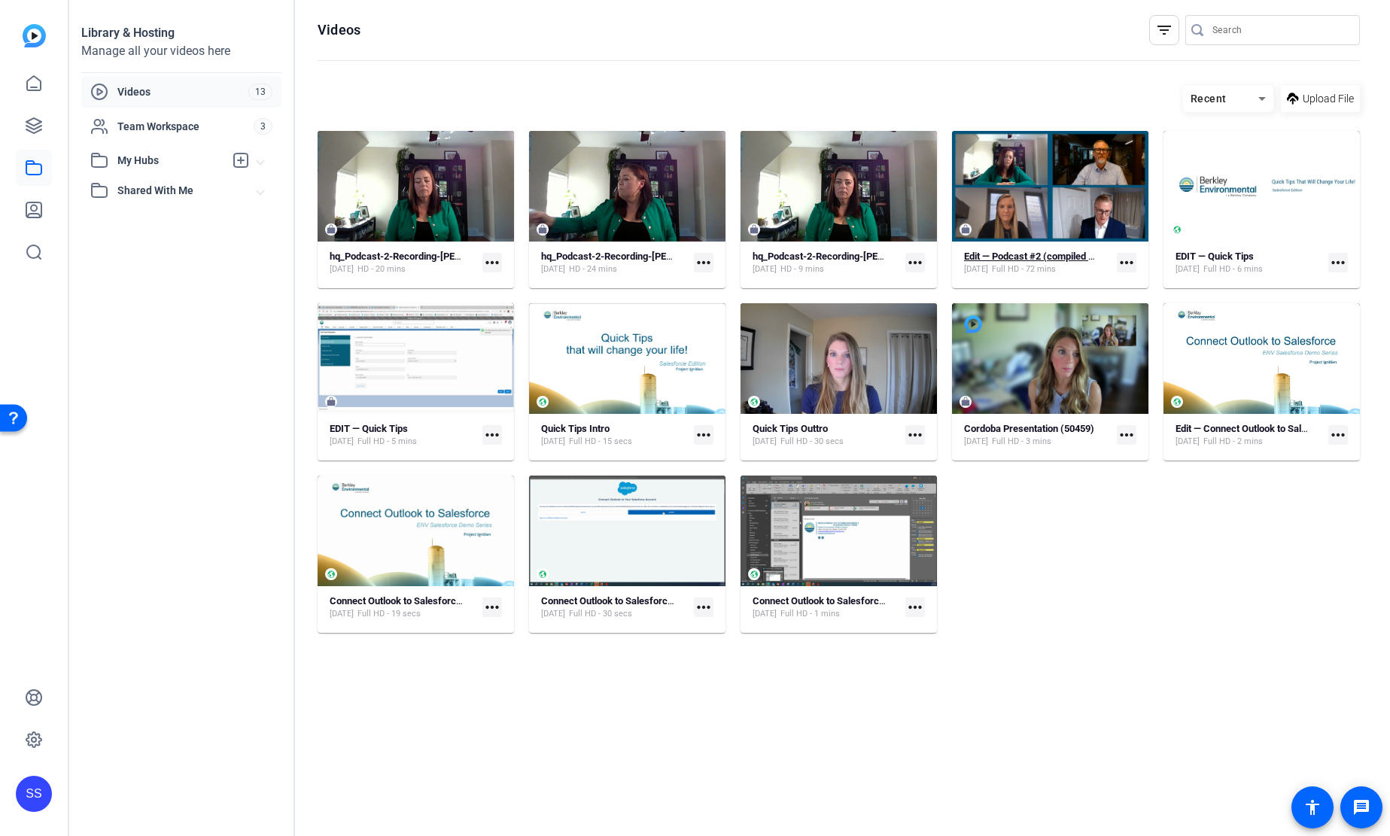
click at [1050, 251] on strong "Edit — Podcast #2 (compiled Raw Footage)" at bounding box center [1056, 256] width 184 height 11
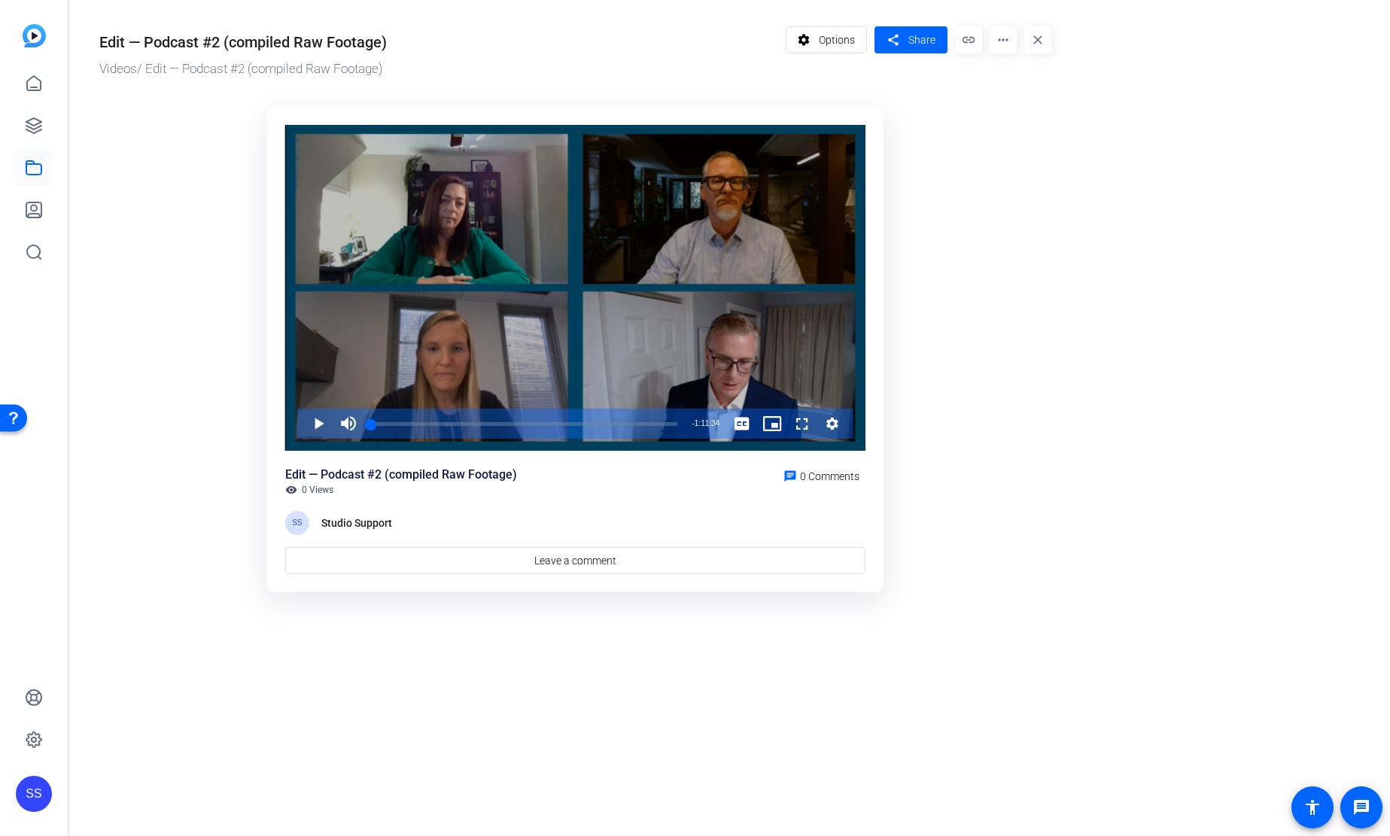
click at [589, 300] on div "Video Player" at bounding box center [575, 288] width 580 height 327
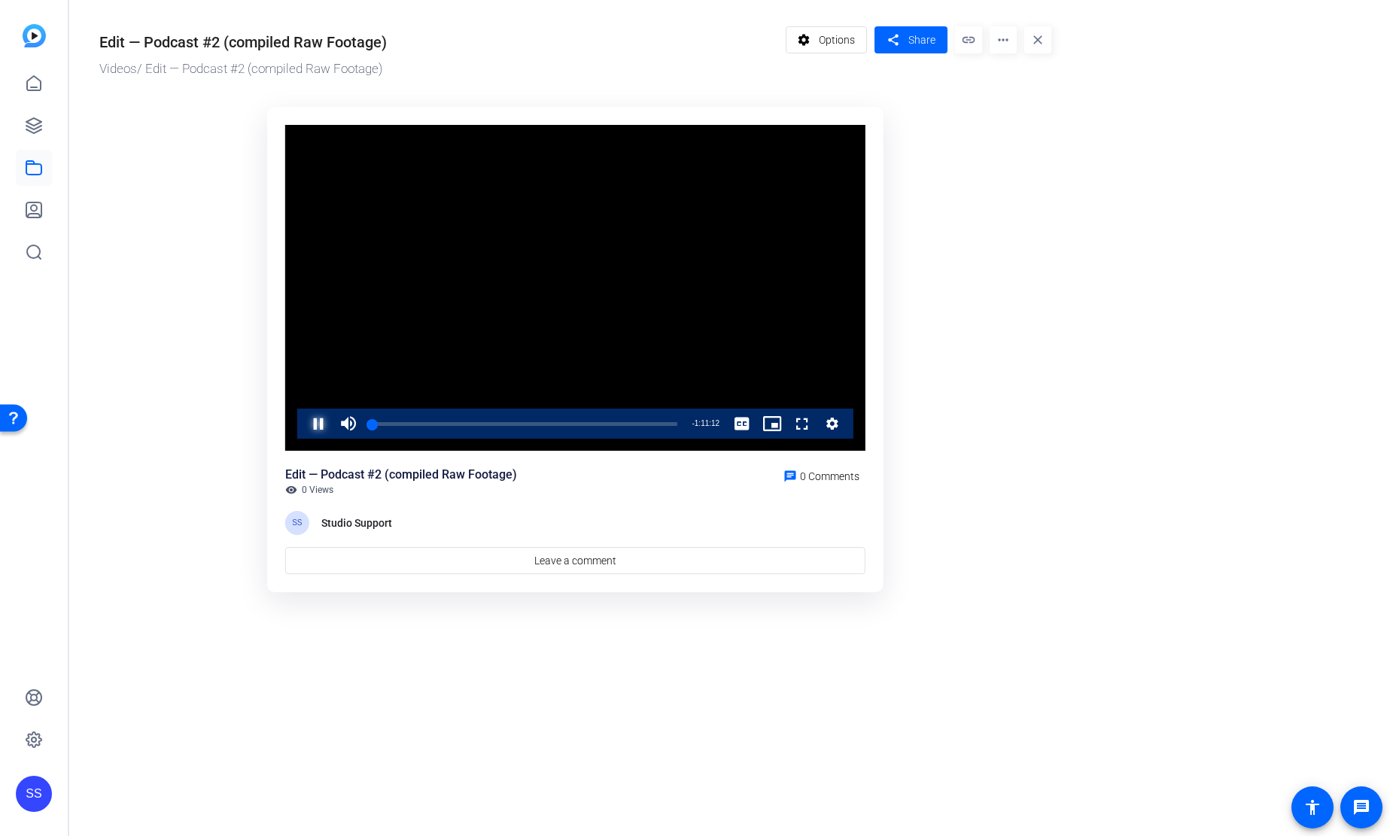
click at [303, 431] on span "Video Player" at bounding box center [303, 424] width 0 height 30
click at [40, 118] on icon at bounding box center [34, 126] width 18 height 18
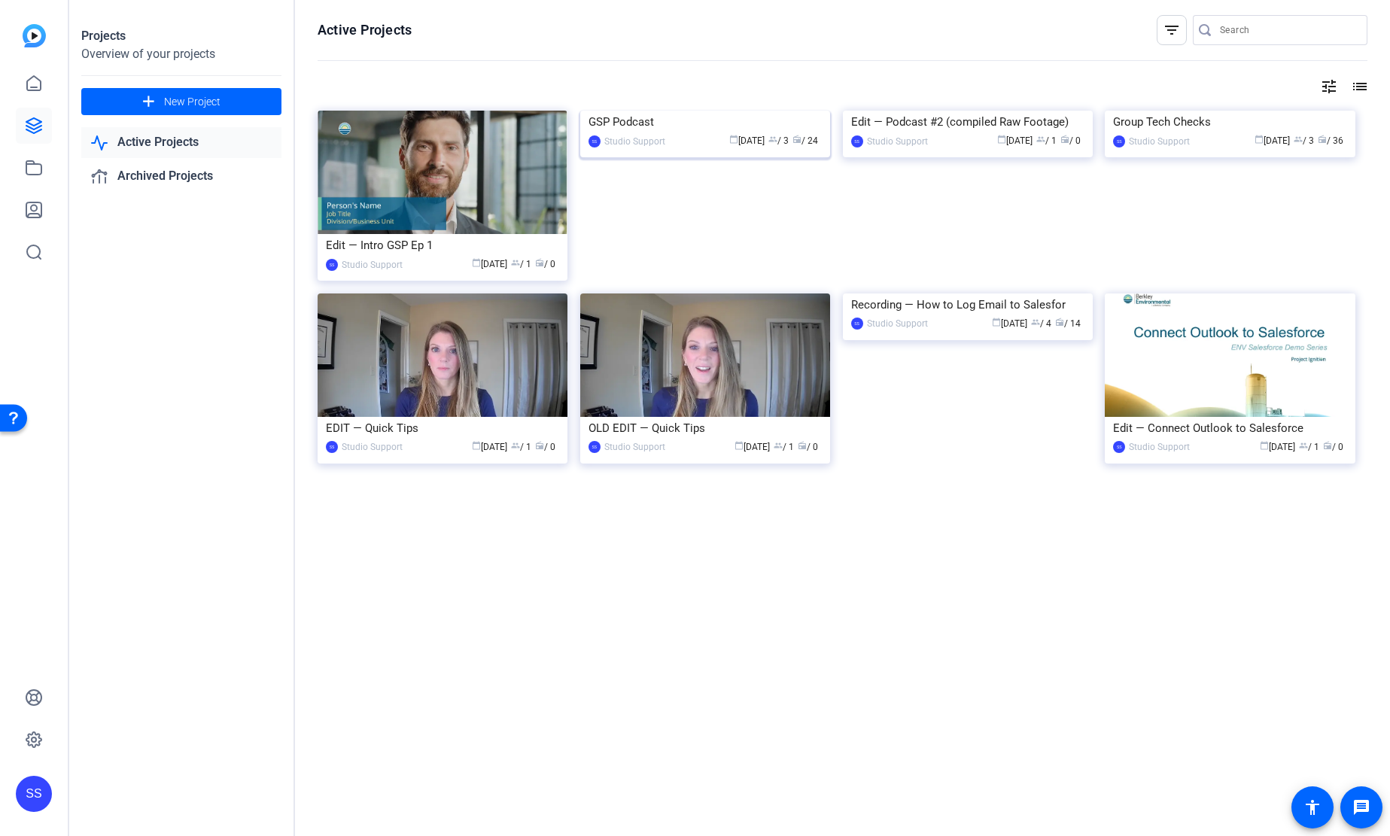
click at [635, 120] on div "GSP Podcast" at bounding box center [705, 122] width 233 height 23
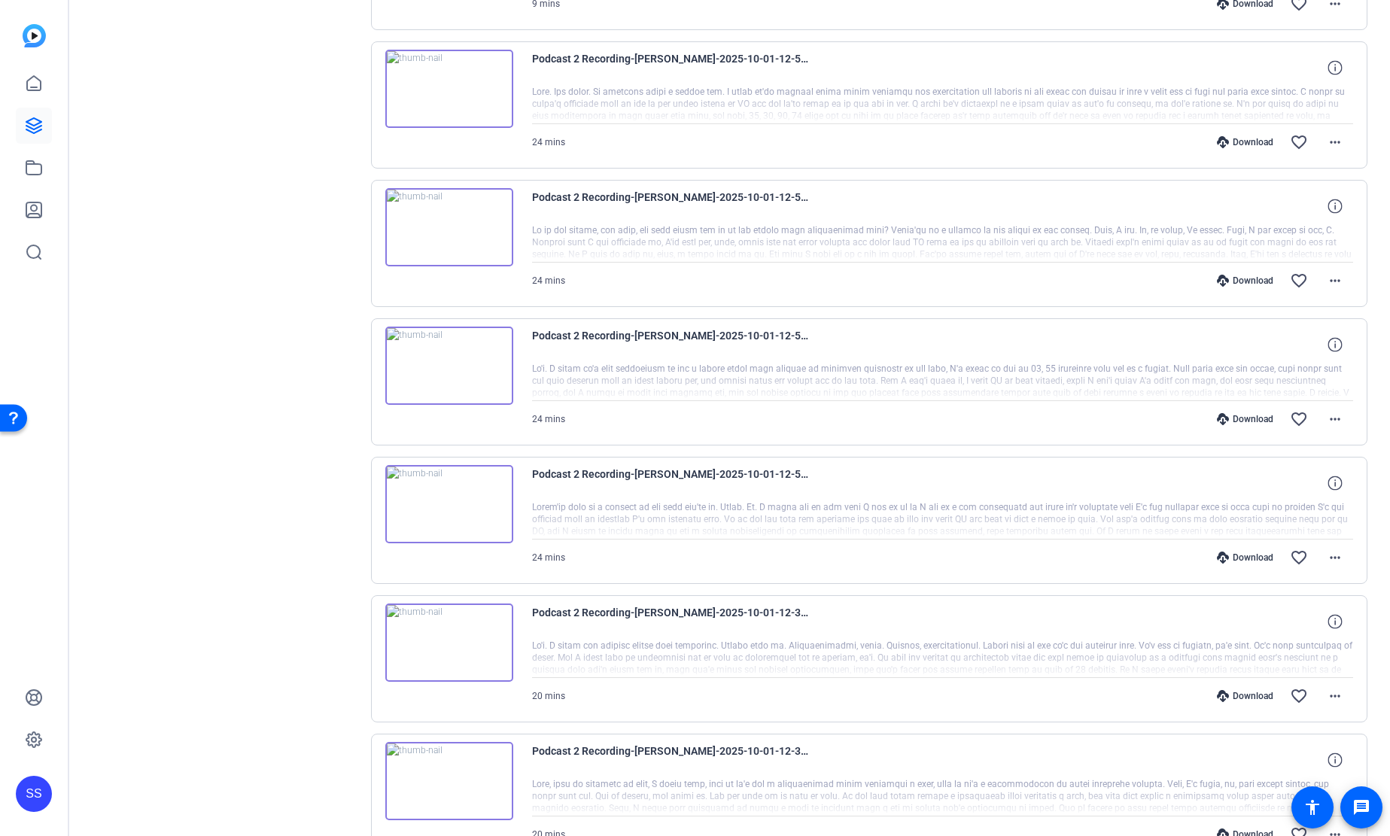
scroll to position [963, 0]
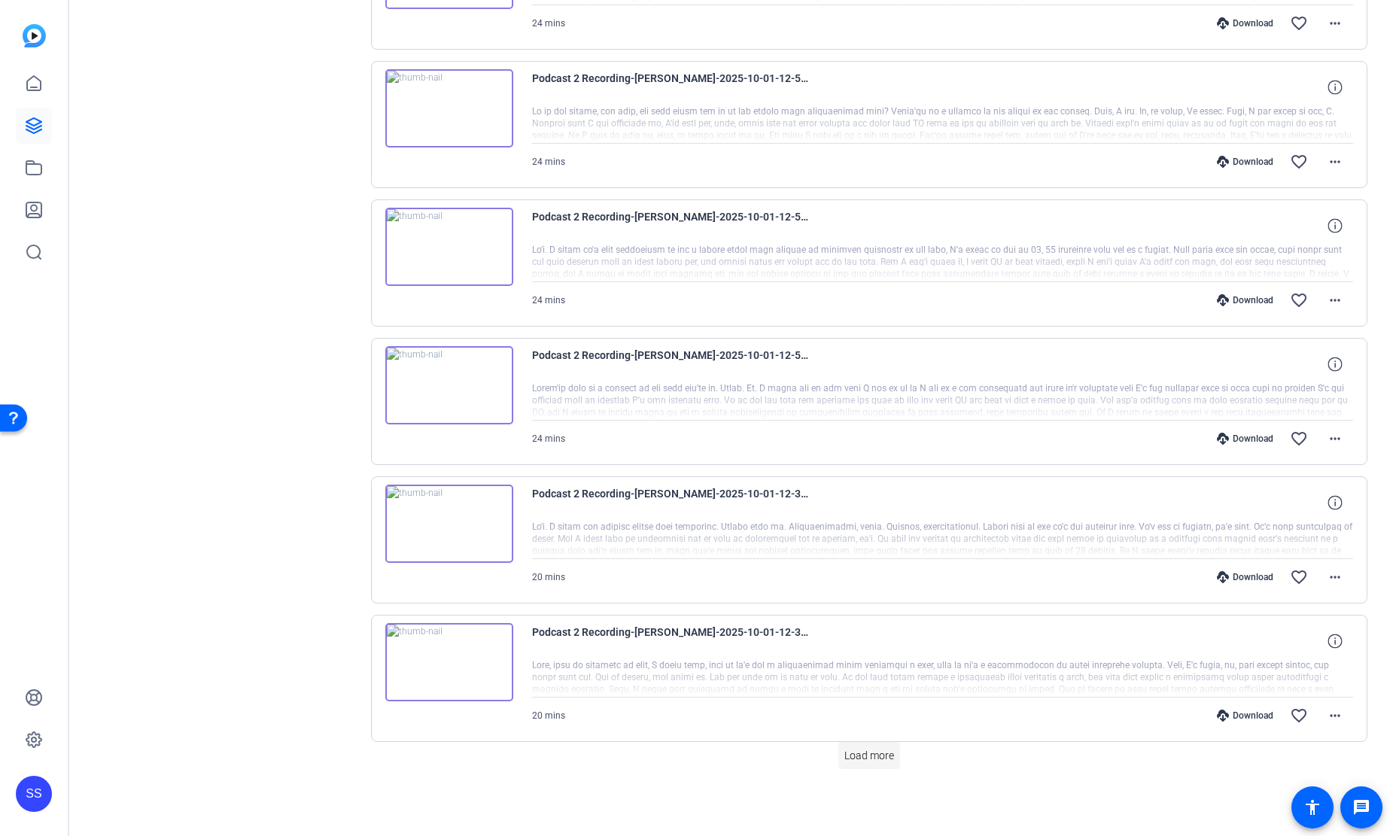
click at [884, 762] on span "Load more" at bounding box center [869, 756] width 50 height 16
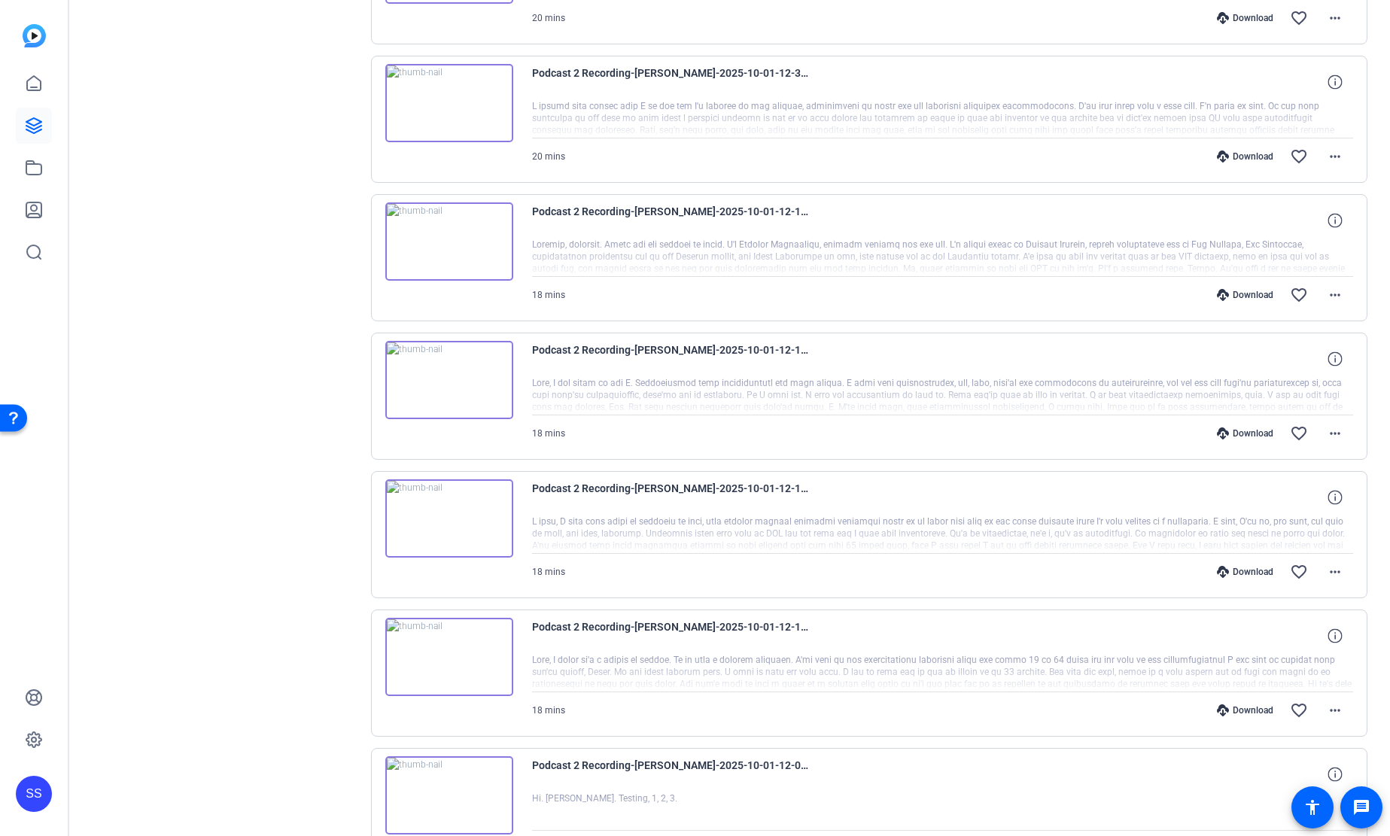
scroll to position [1791, 0]
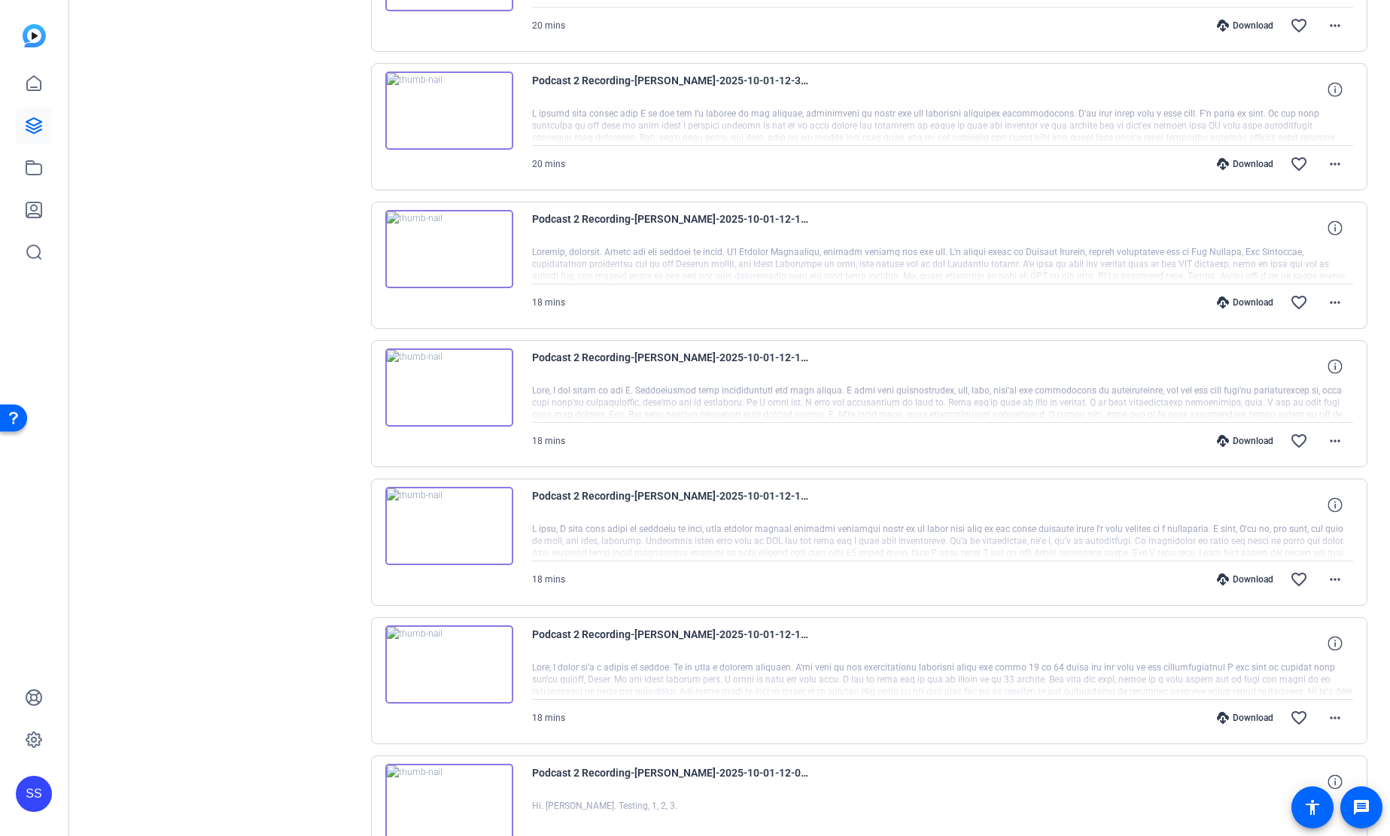
click at [443, 386] on img at bounding box center [449, 387] width 128 height 78
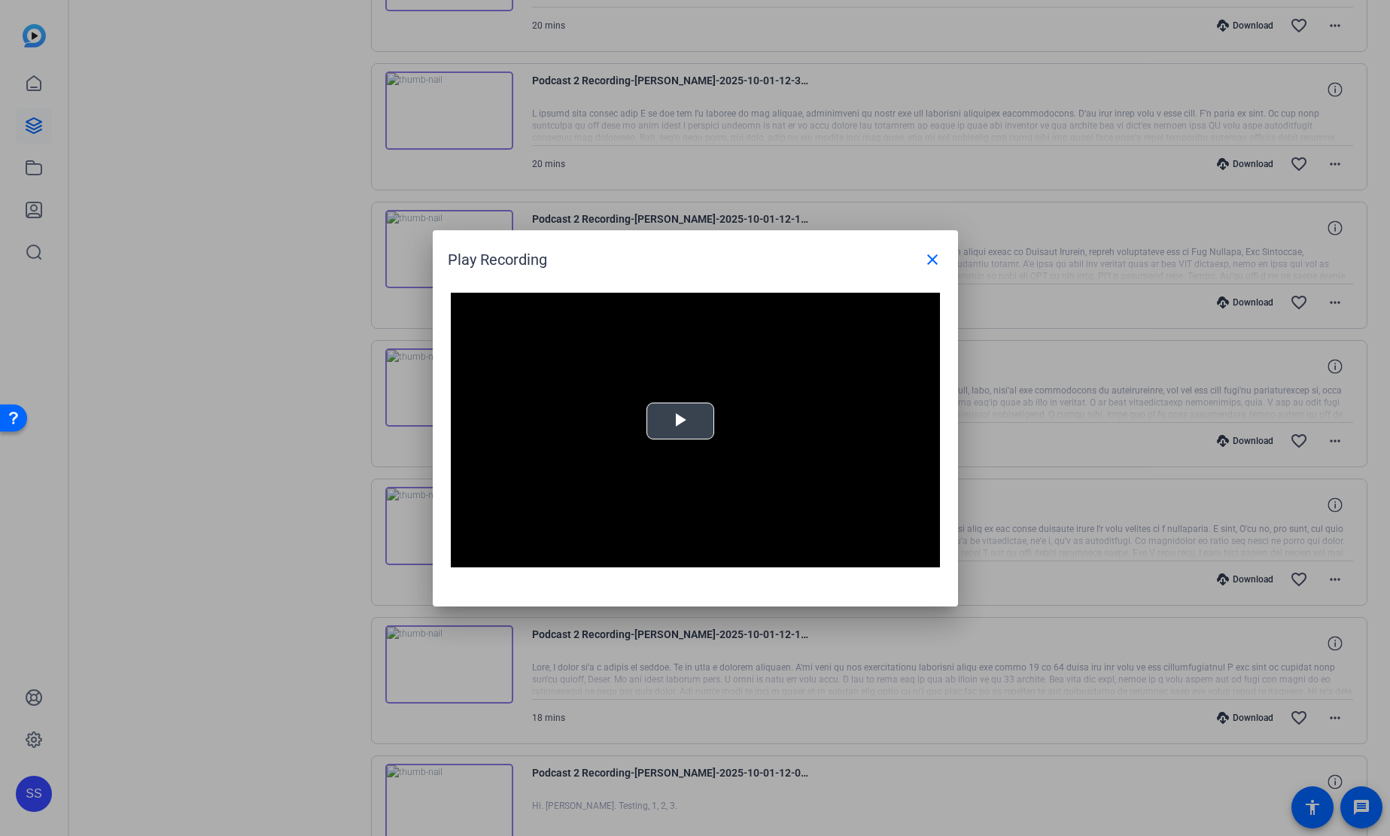
click at [672, 401] on video "Video Player" at bounding box center [695, 430] width 489 height 275
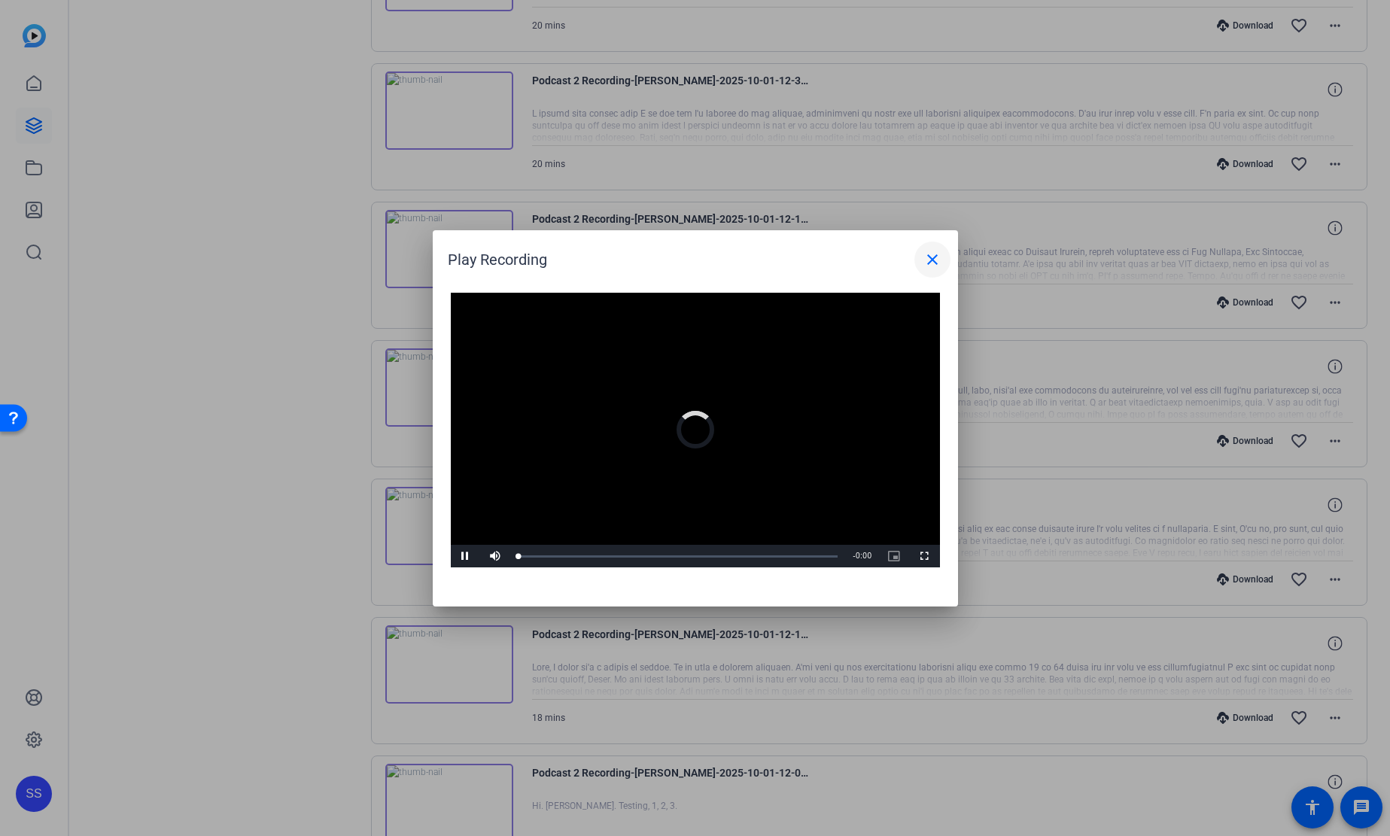
click at [932, 257] on mat-icon "close" at bounding box center [933, 260] width 18 height 18
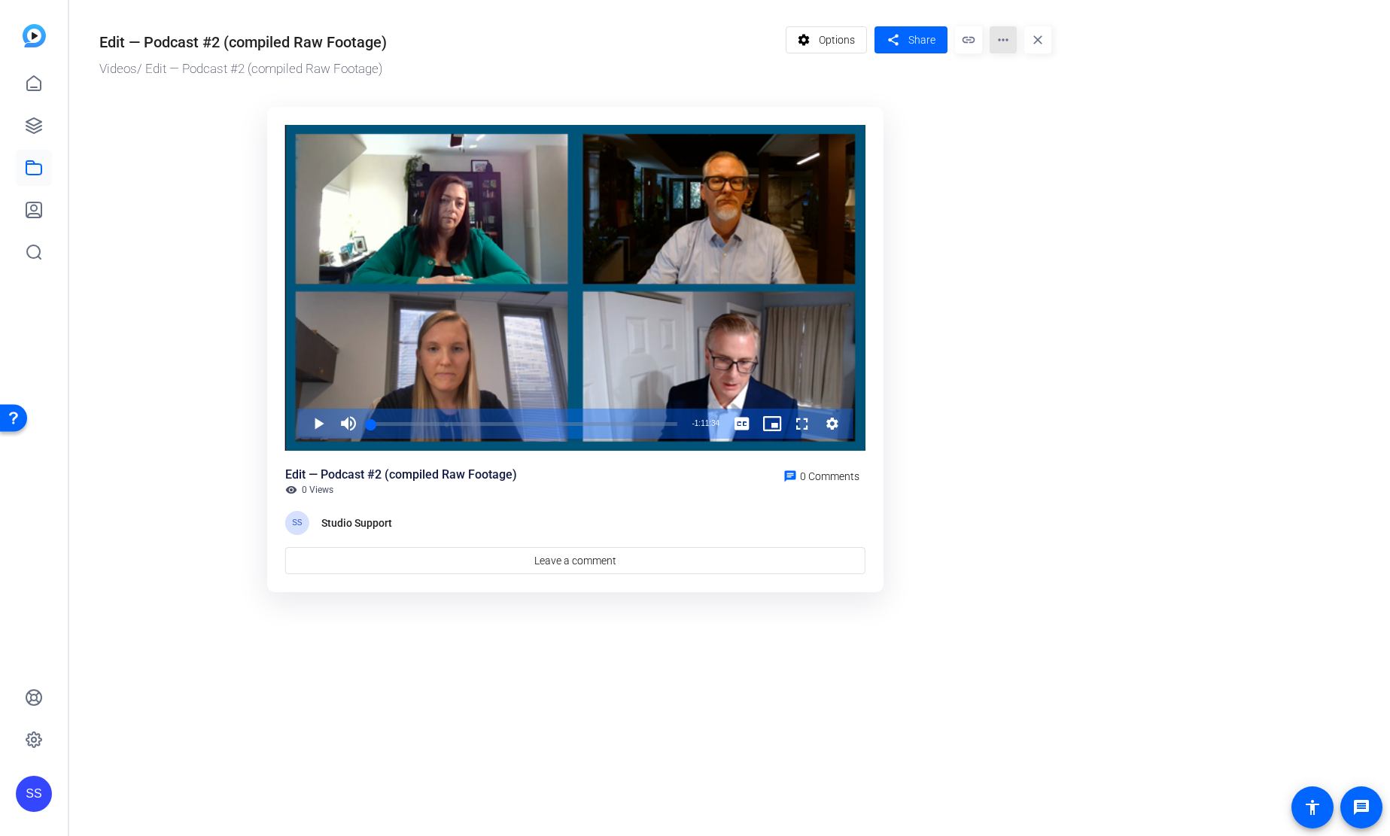
click at [1007, 47] on mat-icon "more_horiz" at bounding box center [1003, 39] width 27 height 27
click at [1053, 86] on span "Edit in Creator" at bounding box center [1033, 86] width 62 height 18
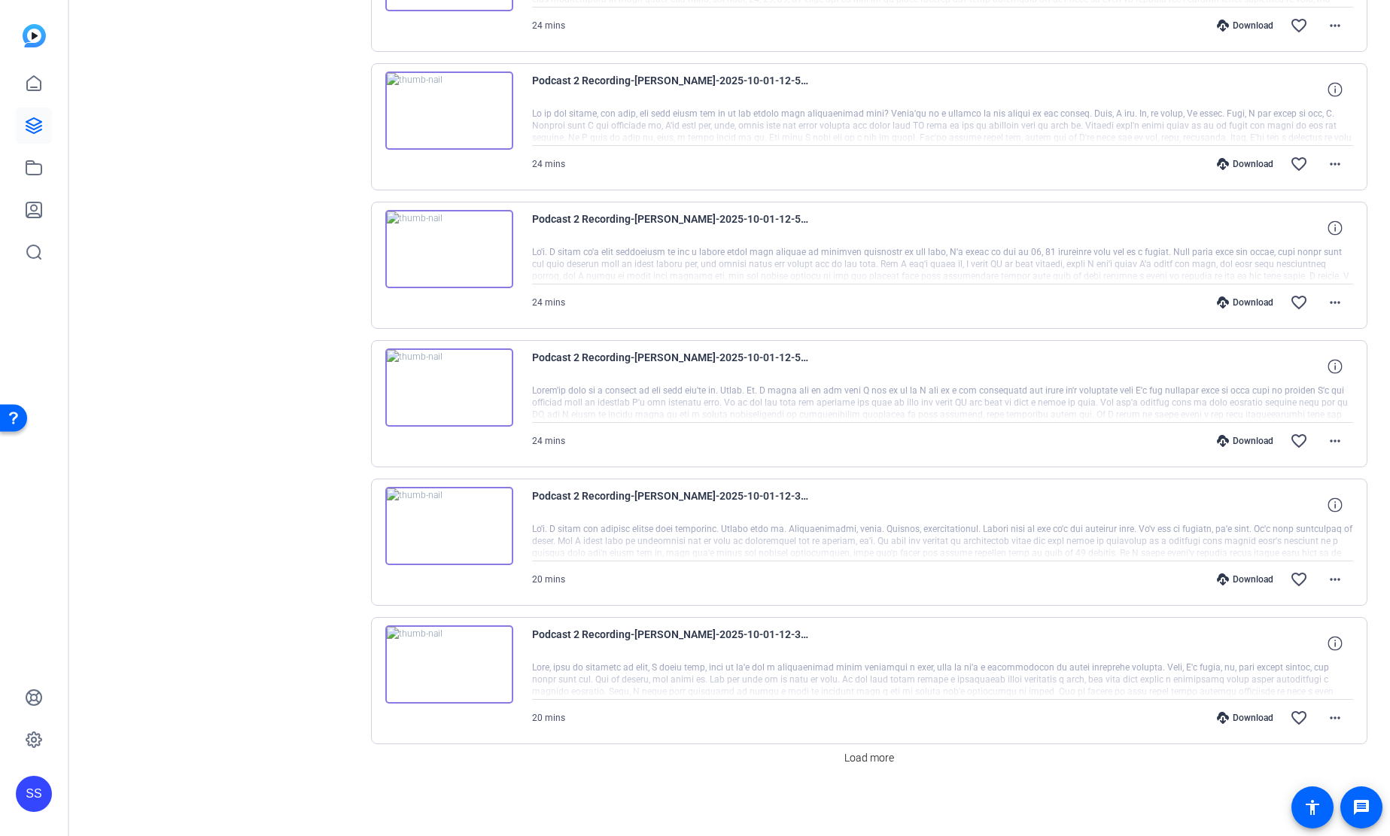
scroll to position [963, 0]
click at [863, 754] on span "Load more" at bounding box center [869, 756] width 50 height 16
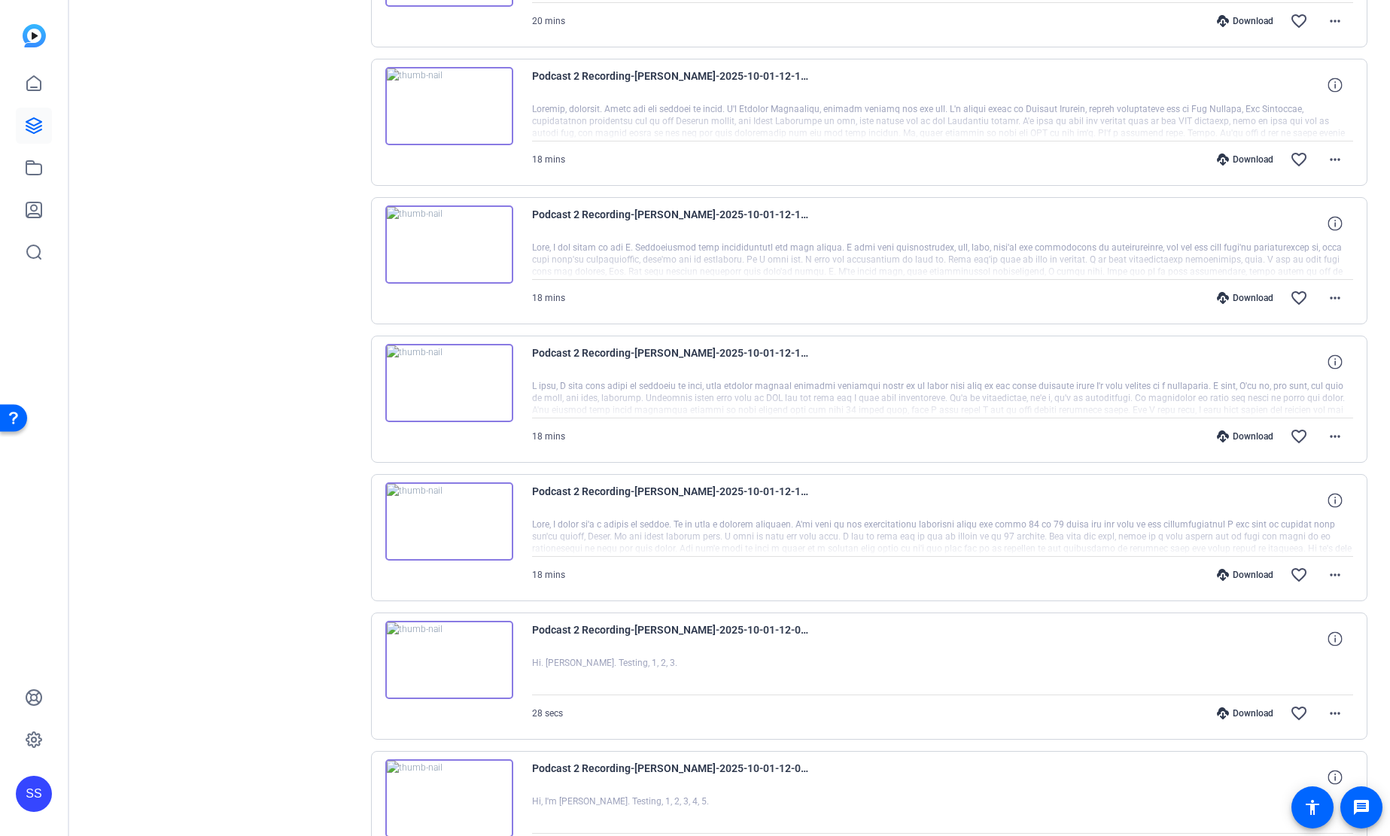
scroll to position [1905, 0]
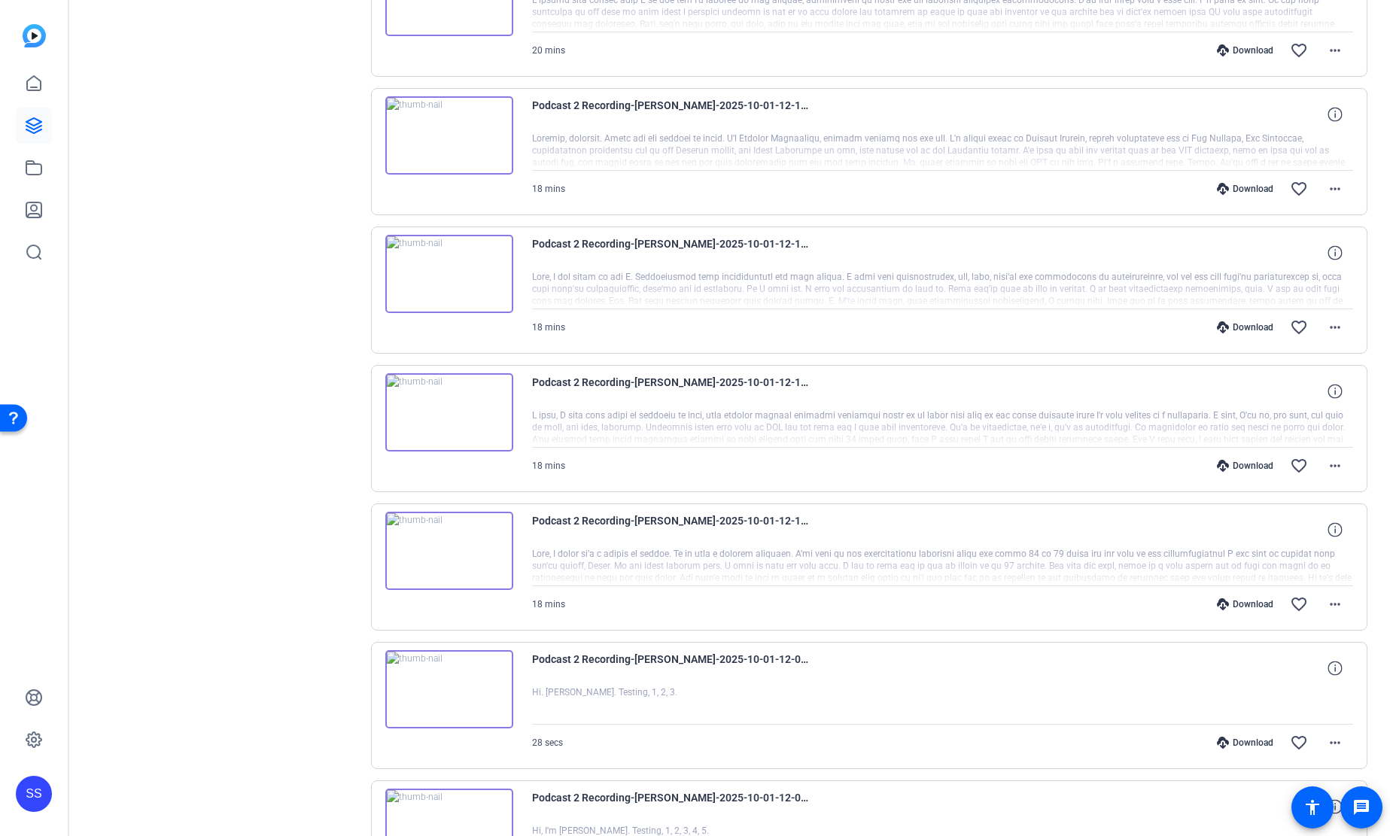
click at [462, 275] on img at bounding box center [449, 274] width 128 height 78
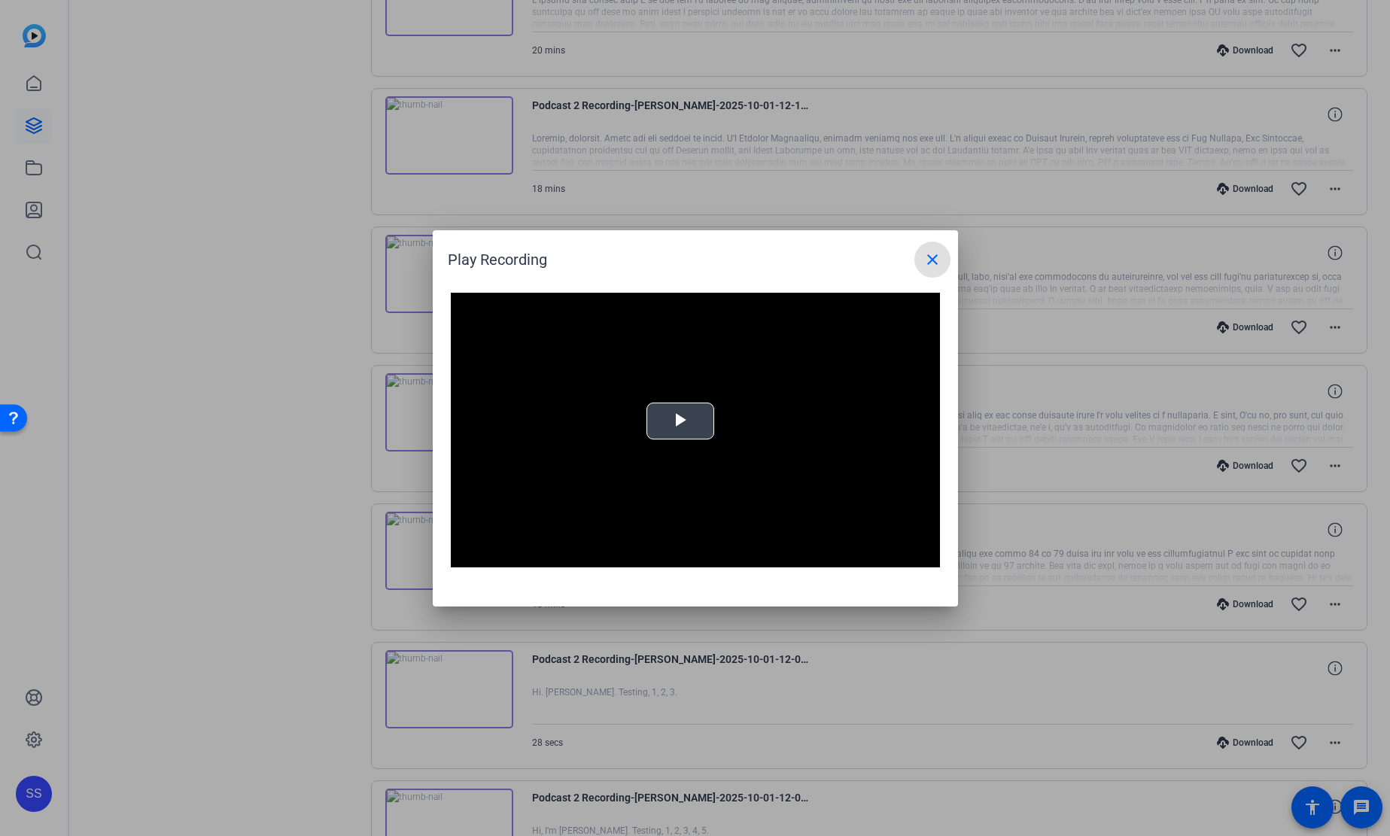
click at [726, 409] on video "Video Player" at bounding box center [695, 430] width 489 height 275
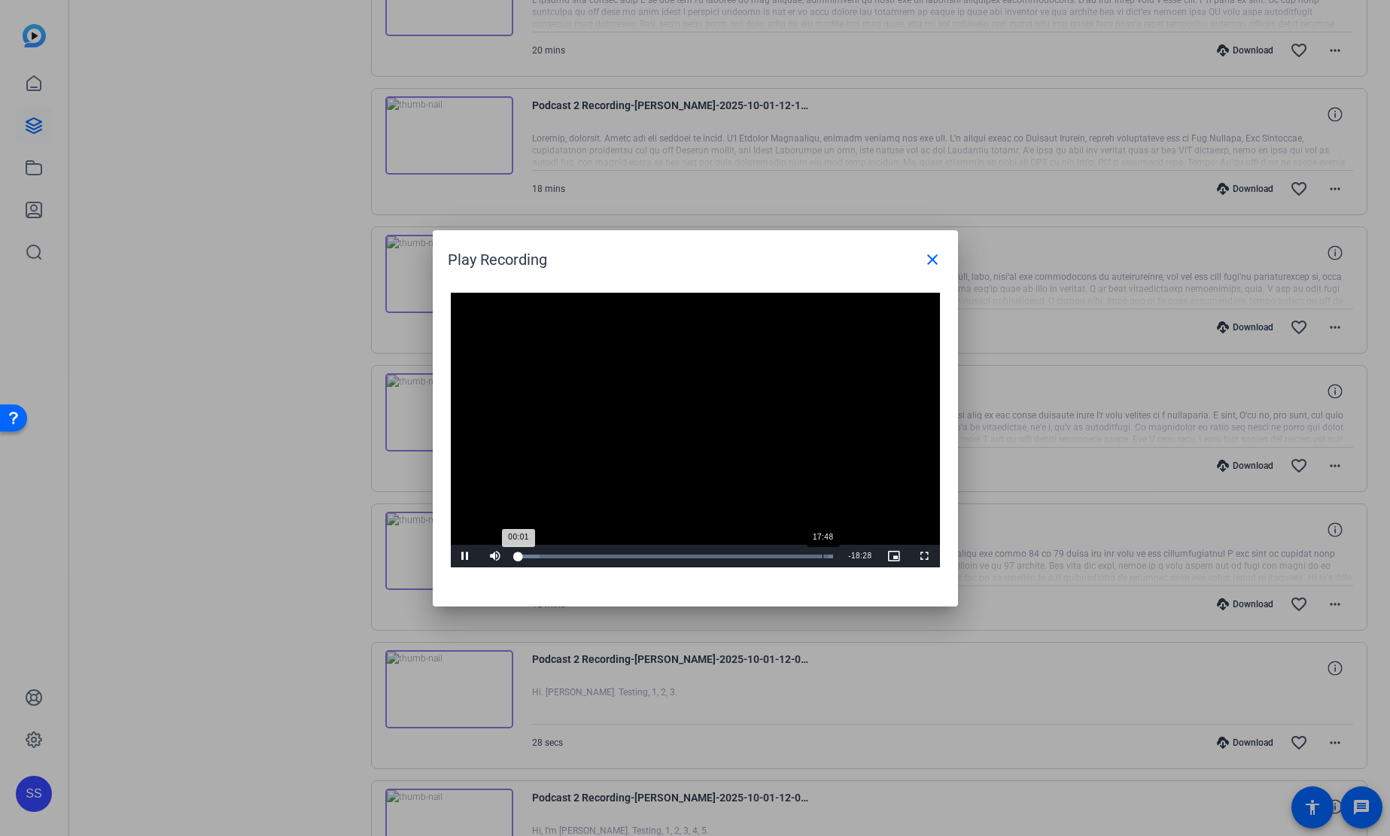
click at [822, 558] on div "Loaded : 100.00% 17:48 00:01" at bounding box center [676, 556] width 330 height 23
click at [826, 557] on div "17:49" at bounding box center [673, 557] width 309 height 4
click at [826, 558] on div "17:47" at bounding box center [673, 557] width 308 height 4
click at [831, 557] on div "18:03" at bounding box center [675, 557] width 312 height 4
click at [835, 556] on div "18:19" at bounding box center [677, 557] width 317 height 4
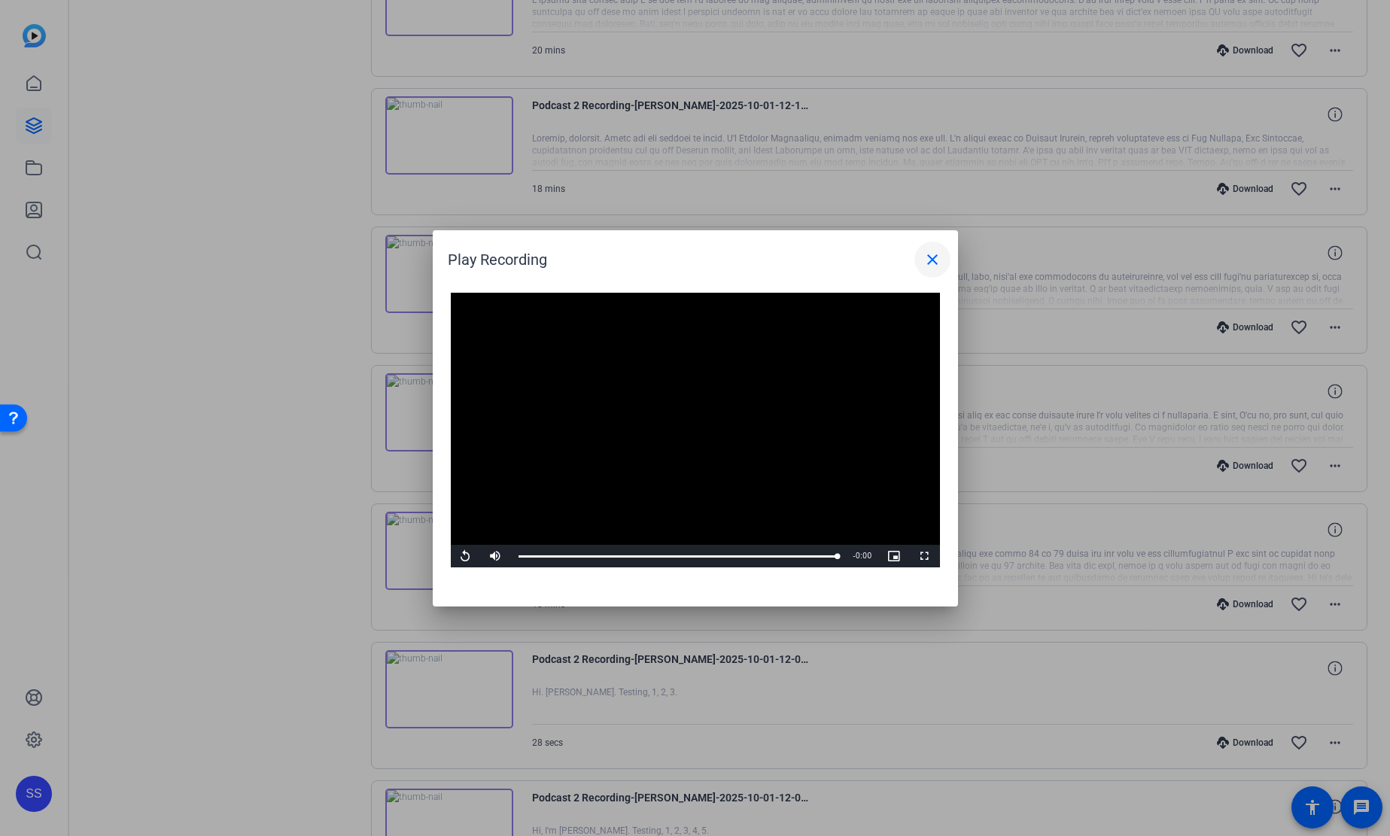
click at [921, 260] on span at bounding box center [932, 260] width 36 height 36
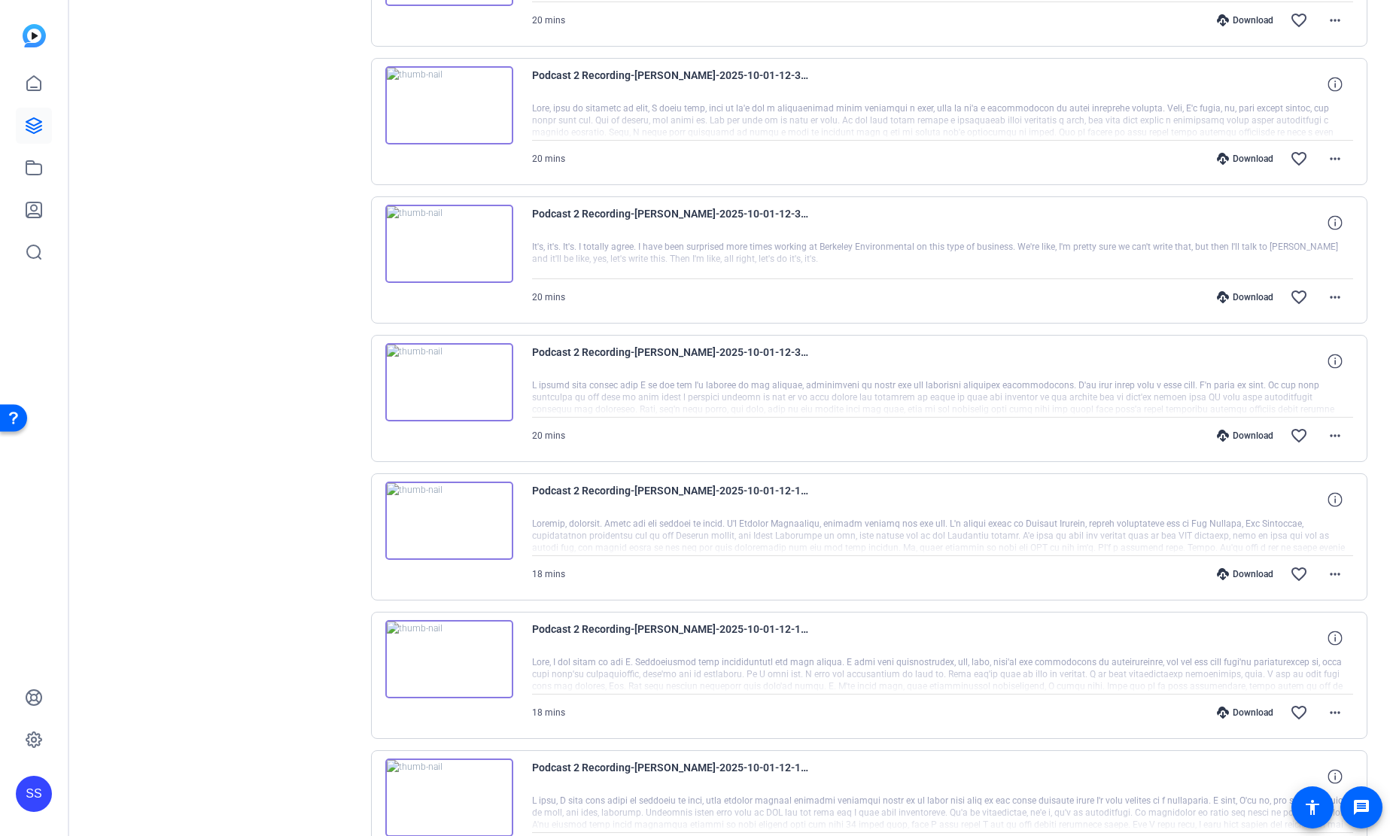
scroll to position [1445, 0]
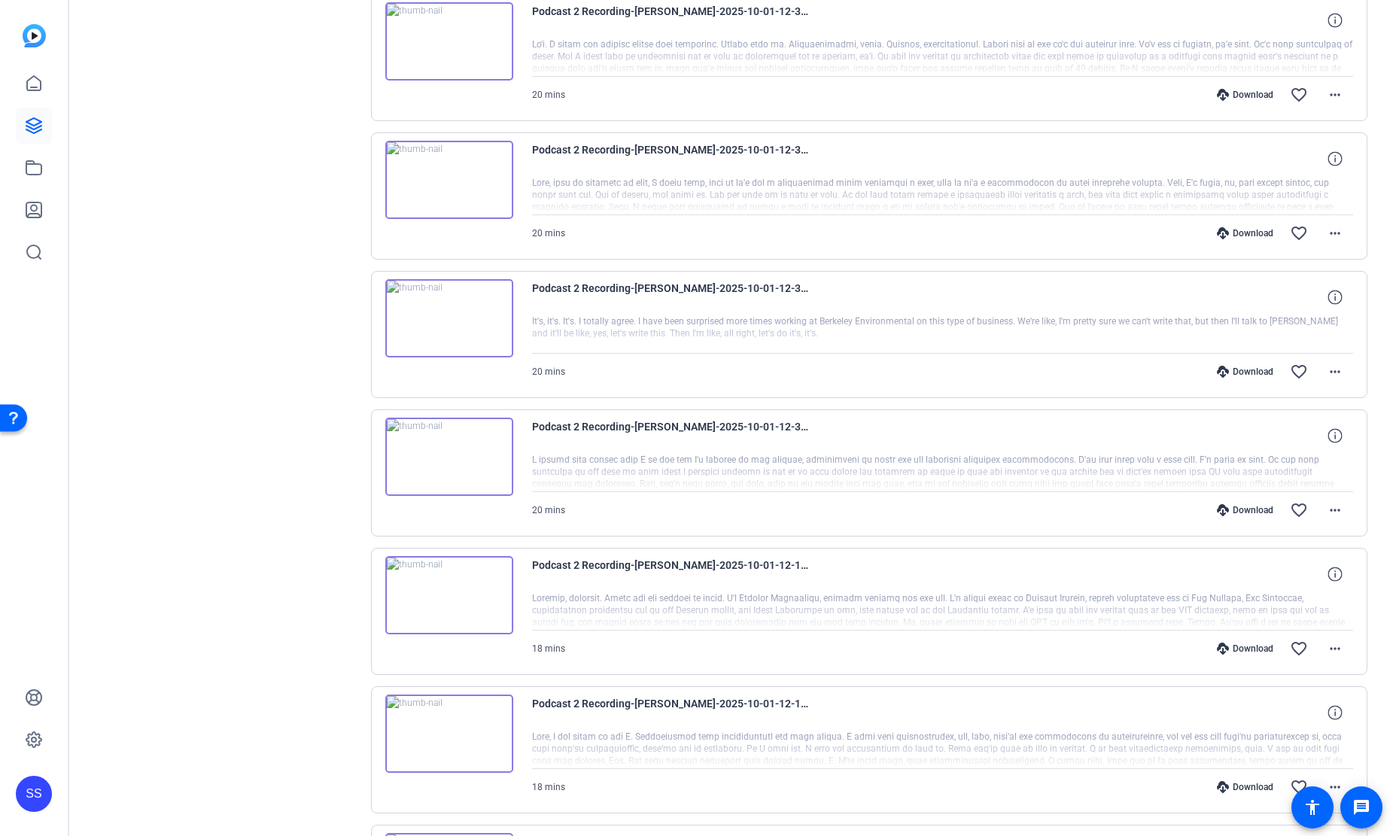
click at [476, 199] on img at bounding box center [449, 180] width 128 height 78
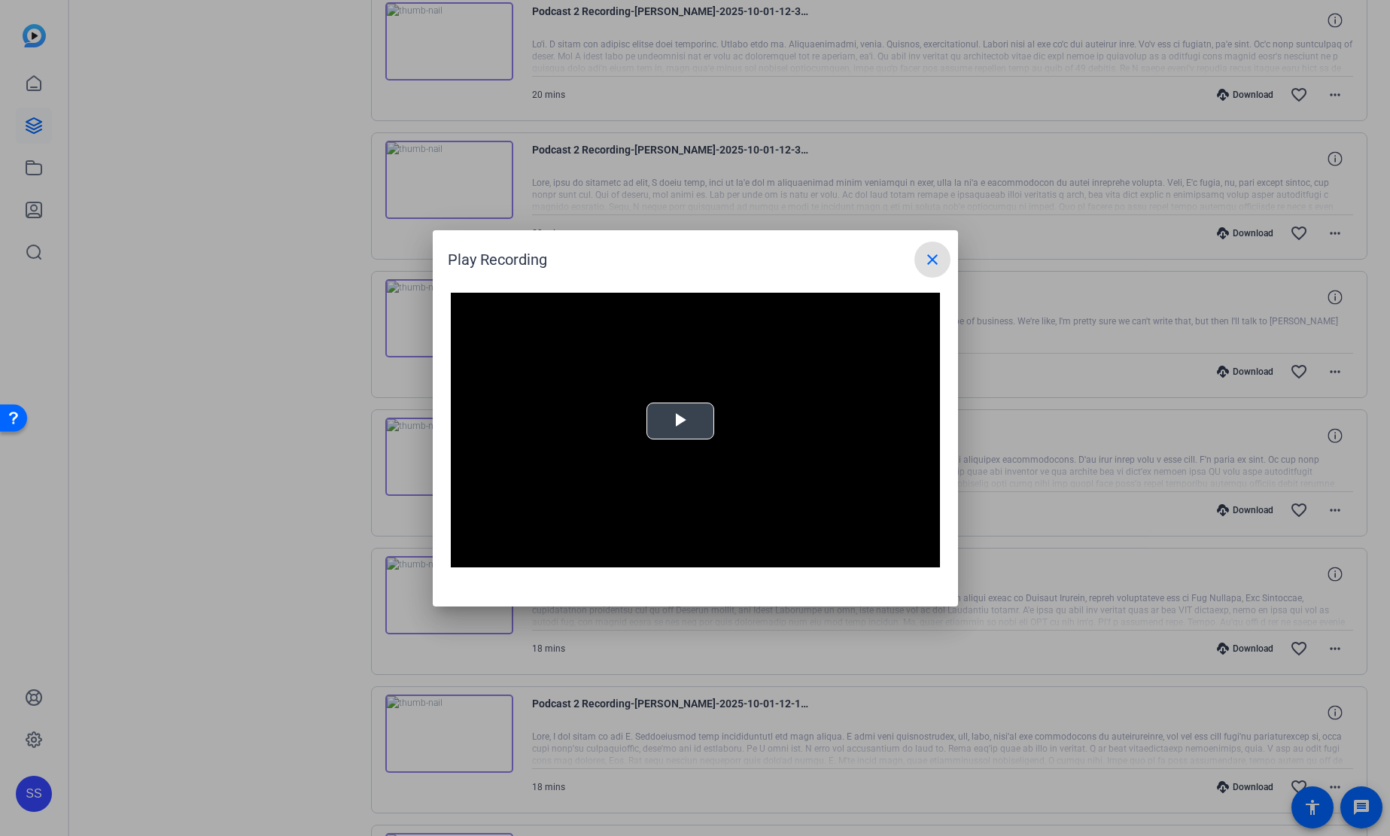
click at [774, 445] on video "Video Player" at bounding box center [695, 430] width 489 height 275
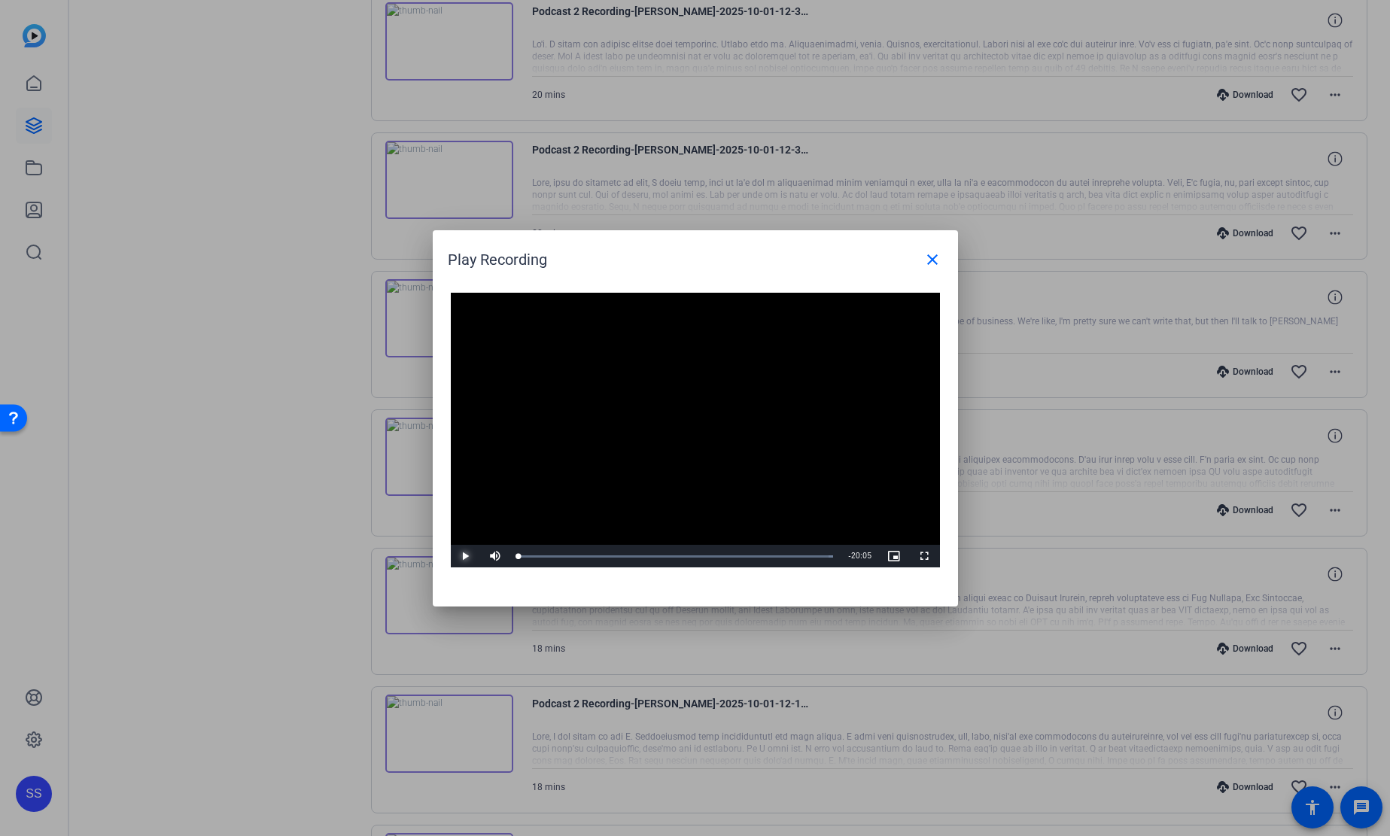
click at [464, 556] on span "Video Player" at bounding box center [466, 556] width 30 height 0
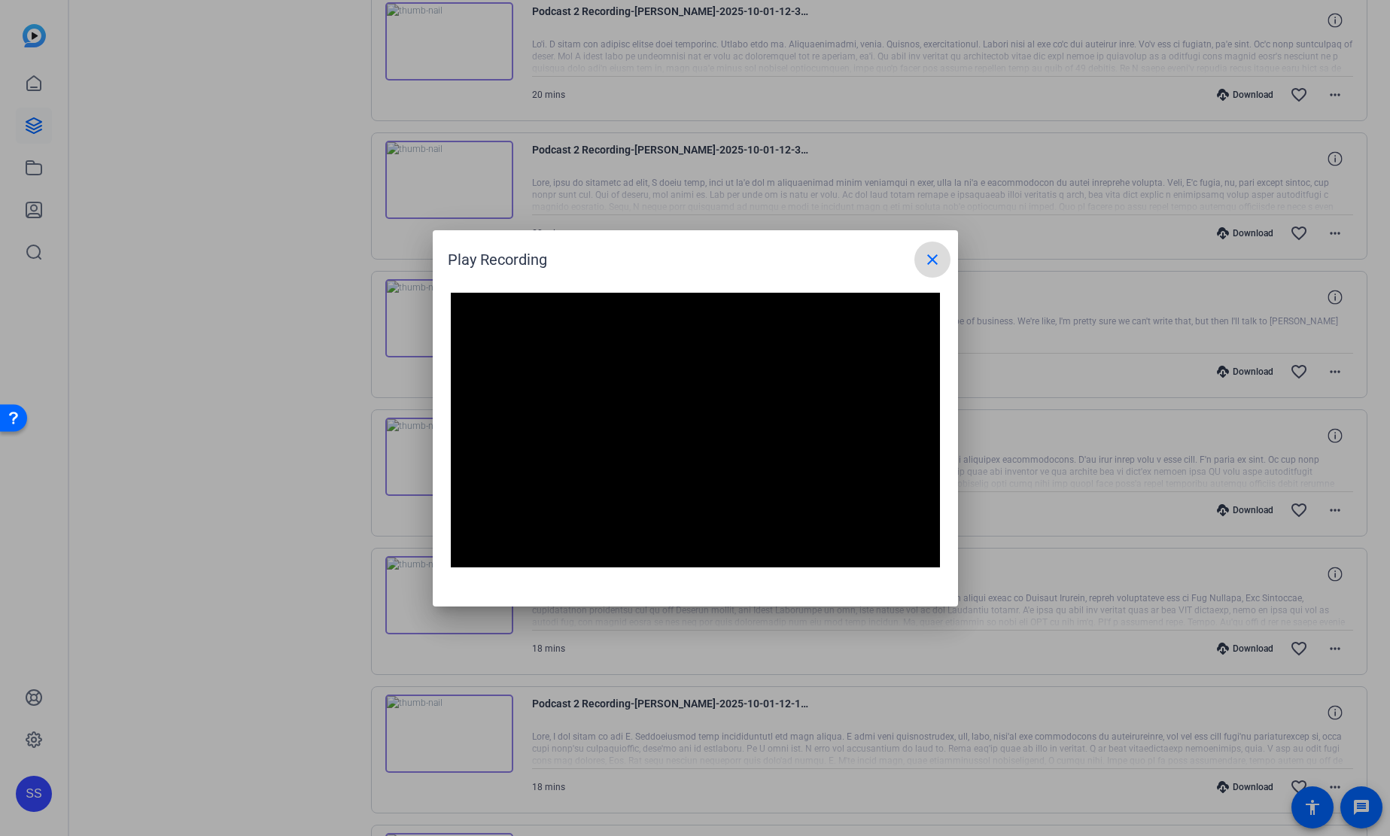
click at [942, 259] on span at bounding box center [932, 260] width 36 height 36
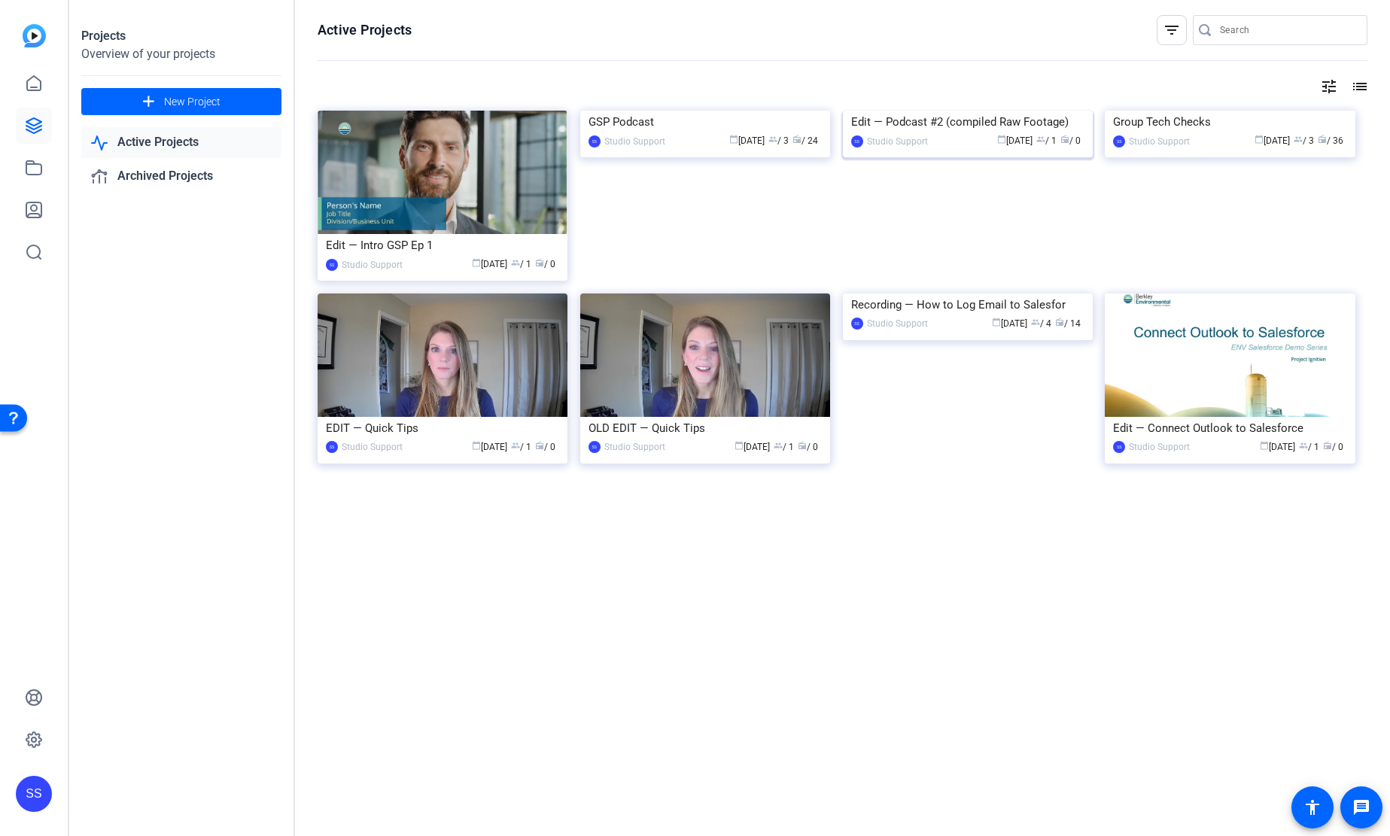
click at [963, 111] on img at bounding box center [968, 111] width 250 height 0
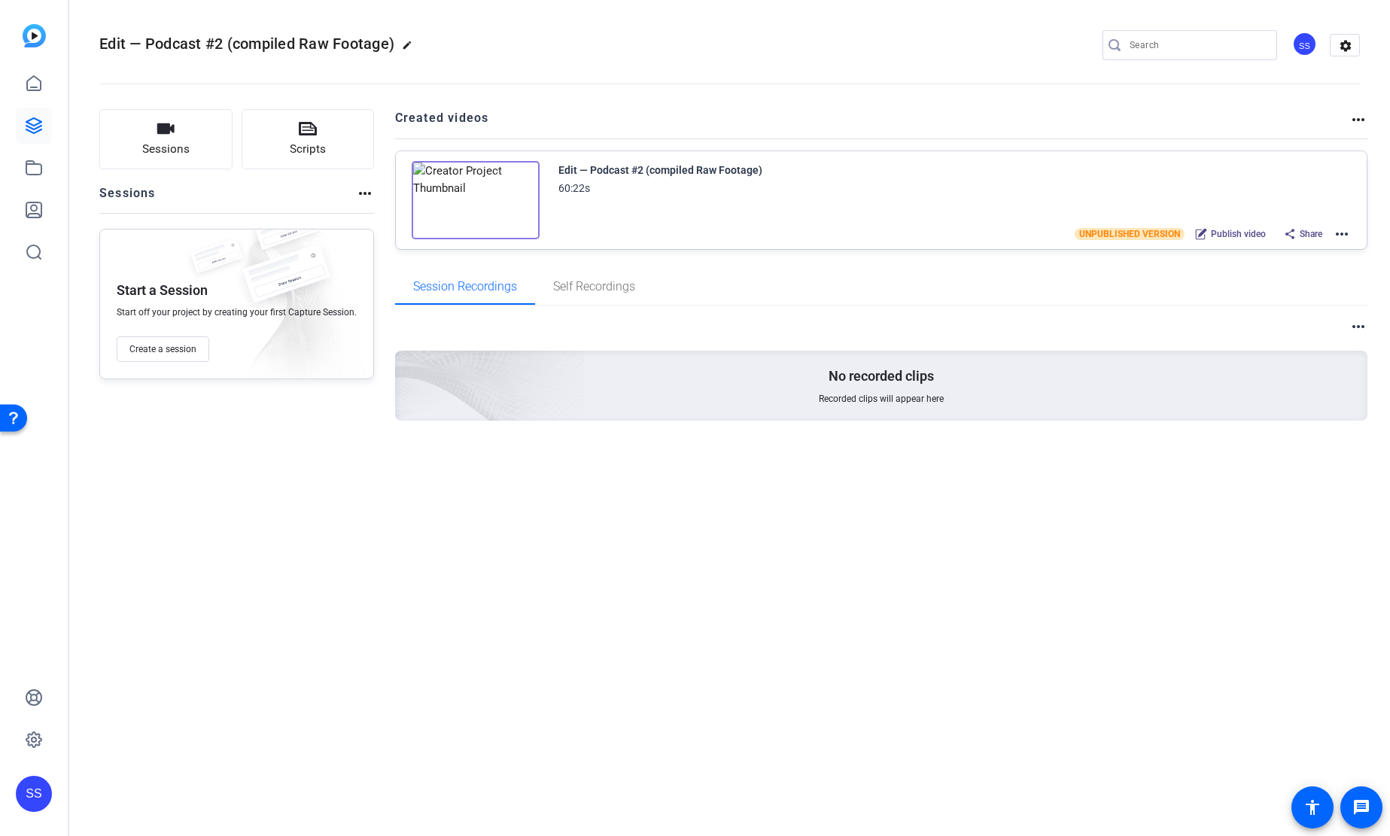
click at [1334, 231] on mat-icon "more_horiz" at bounding box center [1342, 234] width 18 height 18
click at [1296, 248] on span "Edit in Creator" at bounding box center [1286, 252] width 105 height 18
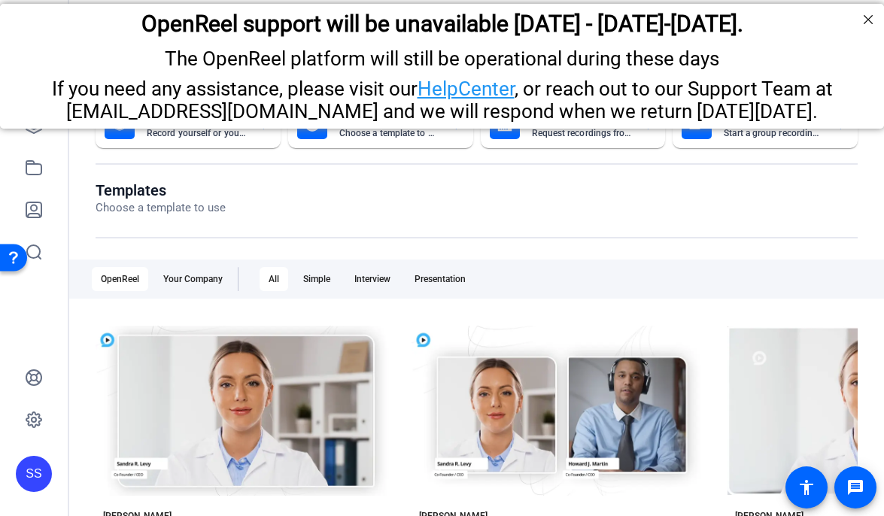
click at [26, 479] on div "SS" at bounding box center [34, 474] width 36 height 36
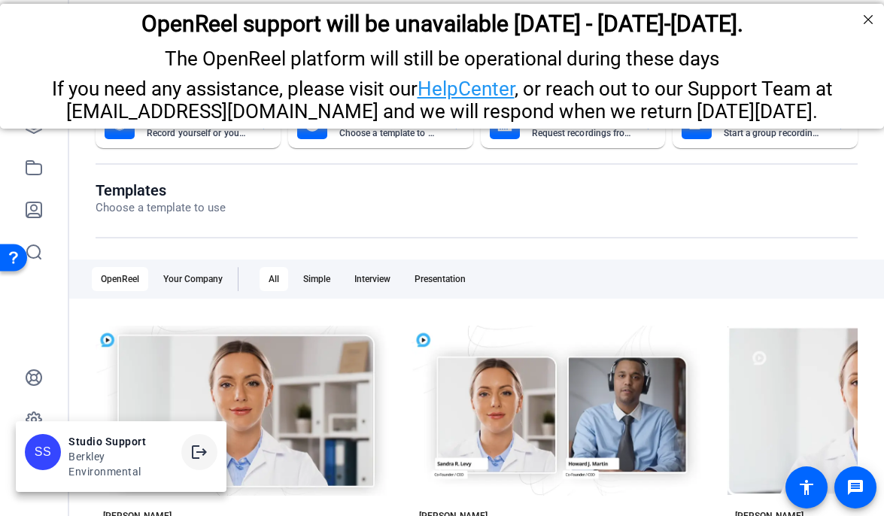
click at [215, 456] on span at bounding box center [199, 452] width 36 height 36
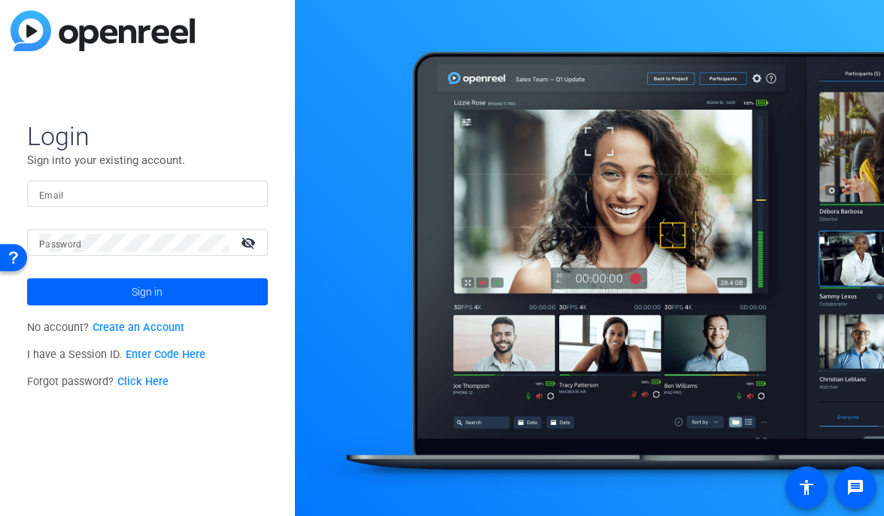
click at [168, 196] on input "Email" at bounding box center [147, 194] width 217 height 18
click at [240, 194] on img at bounding box center [243, 194] width 11 height 18
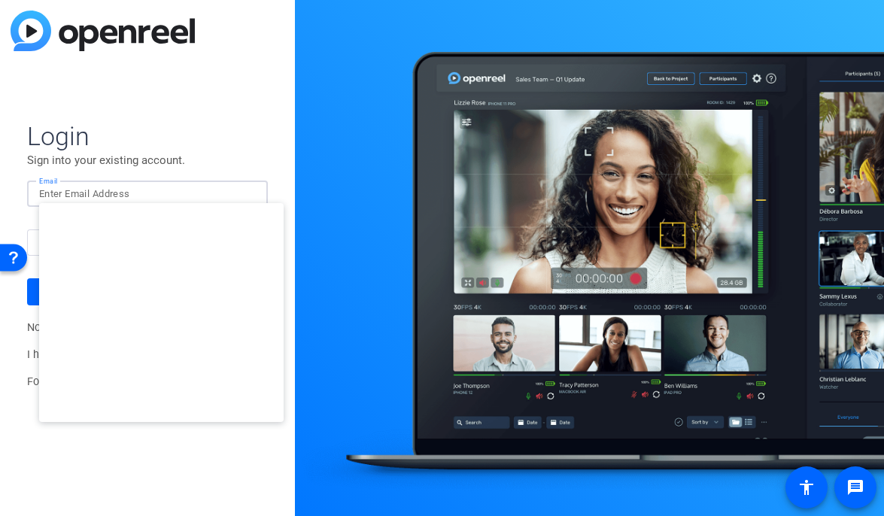
type input "[PERSON_NAME][EMAIL_ADDRESS][DOMAIN_NAME]"
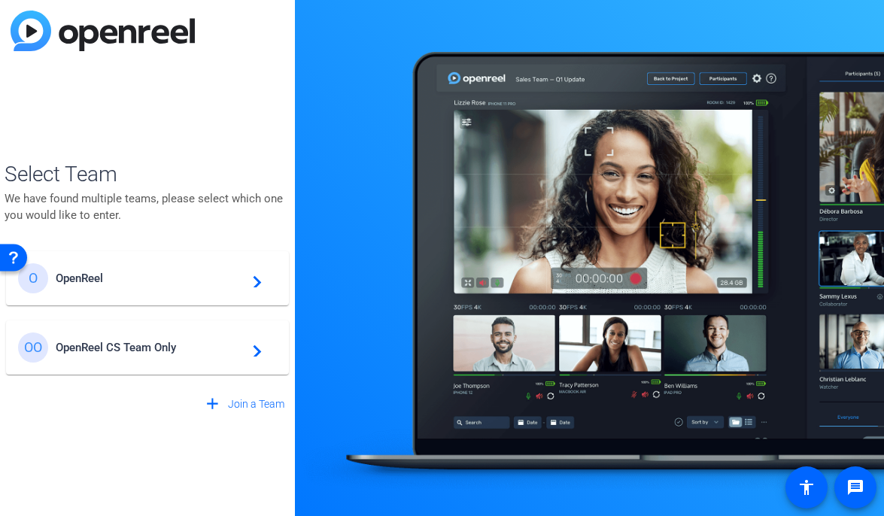
click at [187, 342] on span "OpenReel CS Team Only" at bounding box center [150, 348] width 188 height 14
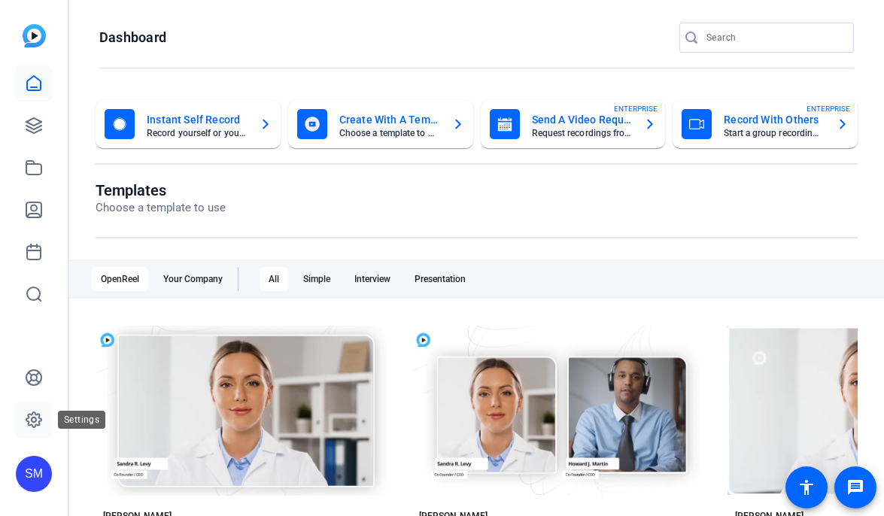
click at [28, 415] on icon at bounding box center [33, 419] width 15 height 15
